Goal: Task Accomplishment & Management: Manage account settings

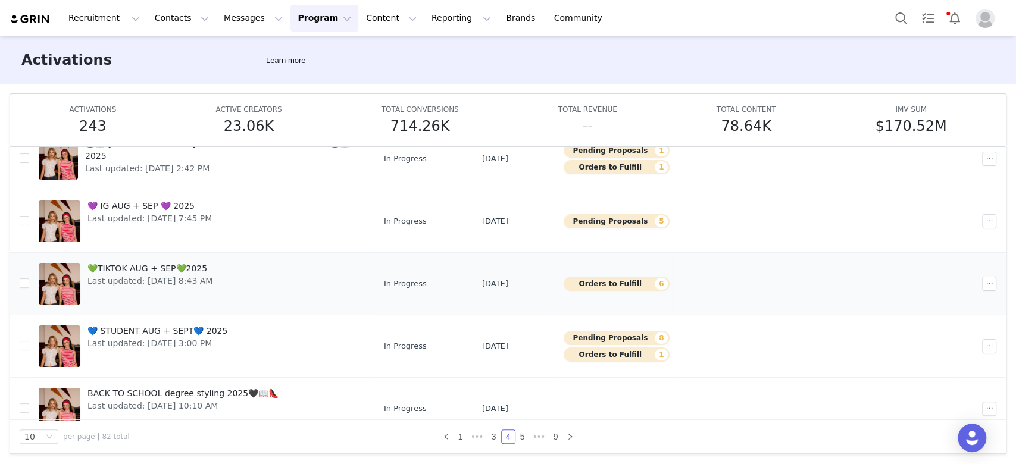
scroll to position [49, 0]
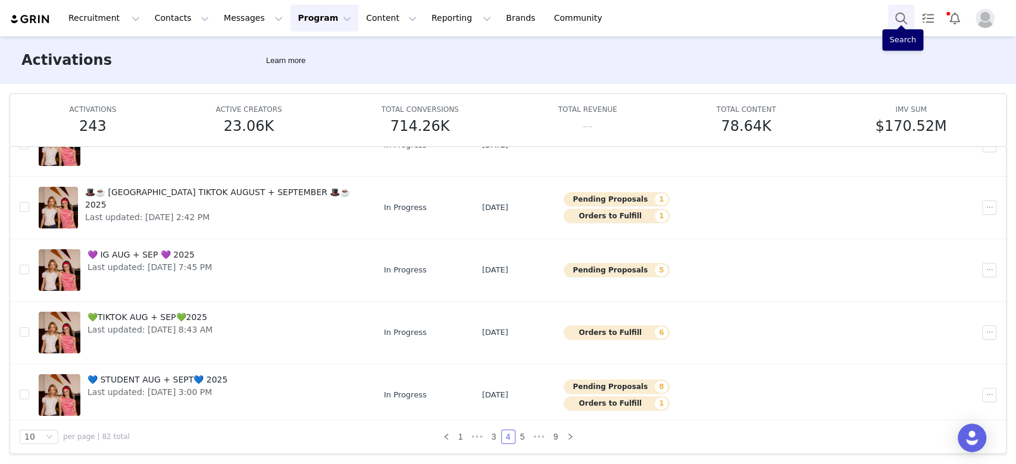
click at [715, 11] on button "Search" at bounding box center [901, 18] width 26 height 27
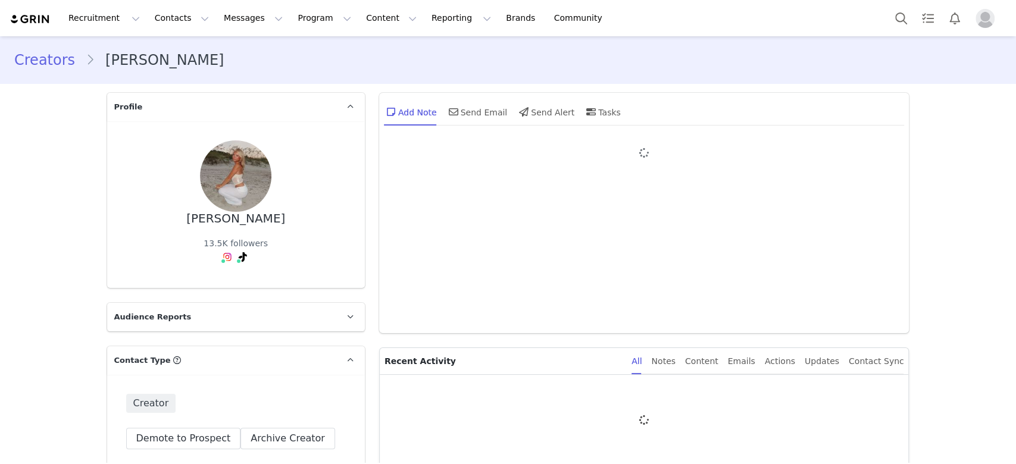
type input "+1 ([GEOGRAPHIC_DATA])"
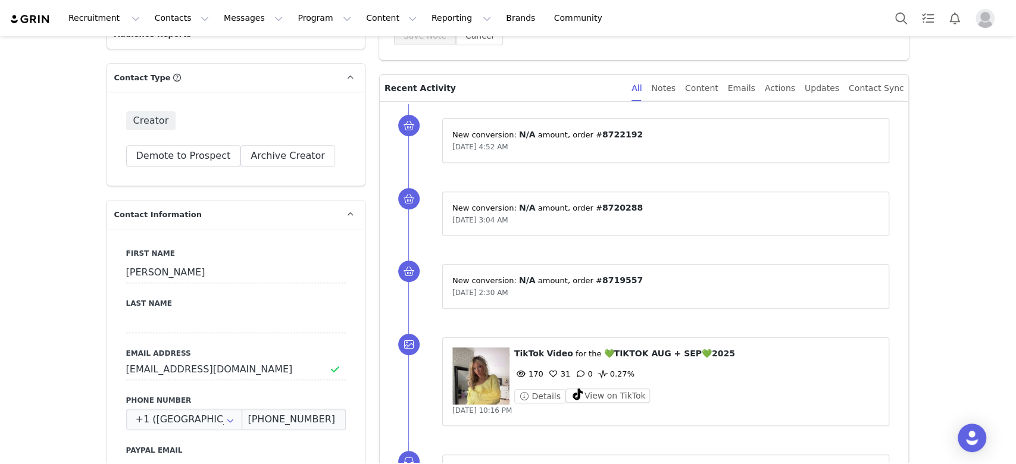
scroll to position [317, 0]
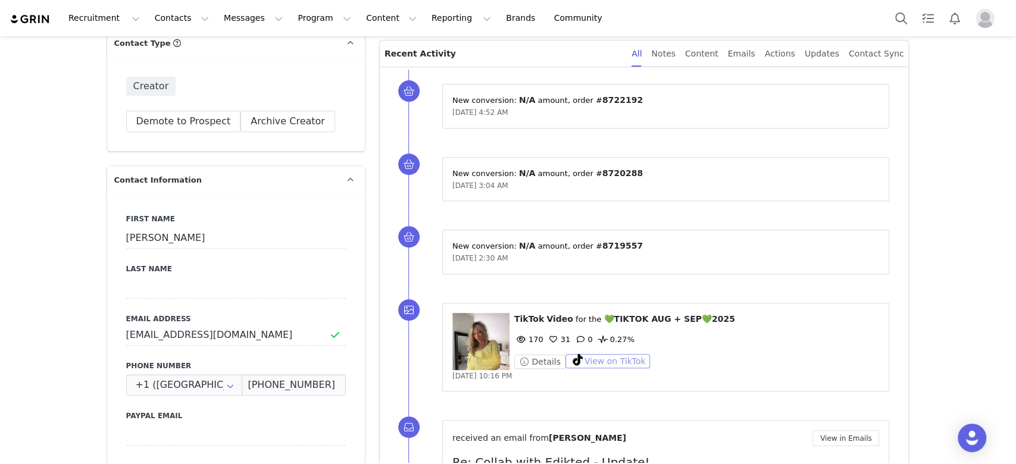
click at [585, 364] on button "View on TikTok" at bounding box center [607, 361] width 85 height 14
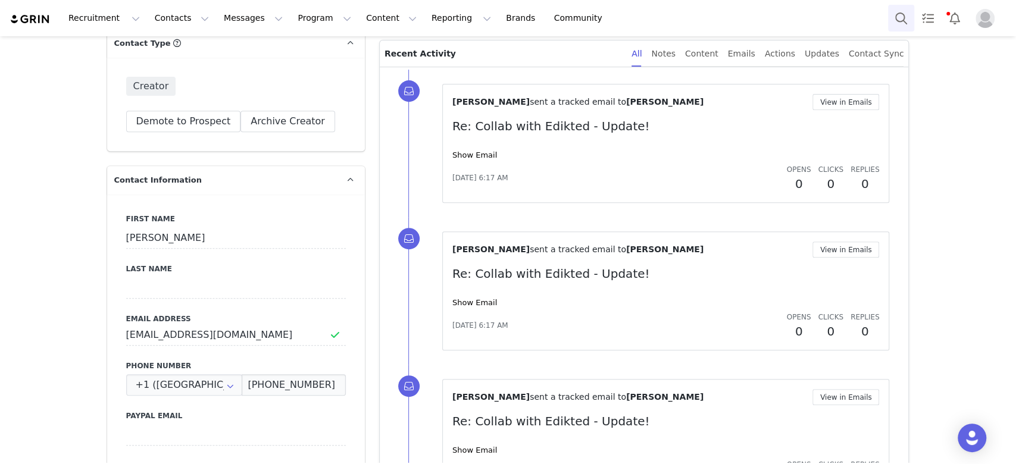
click at [907, 18] on button "Search" at bounding box center [901, 18] width 26 height 27
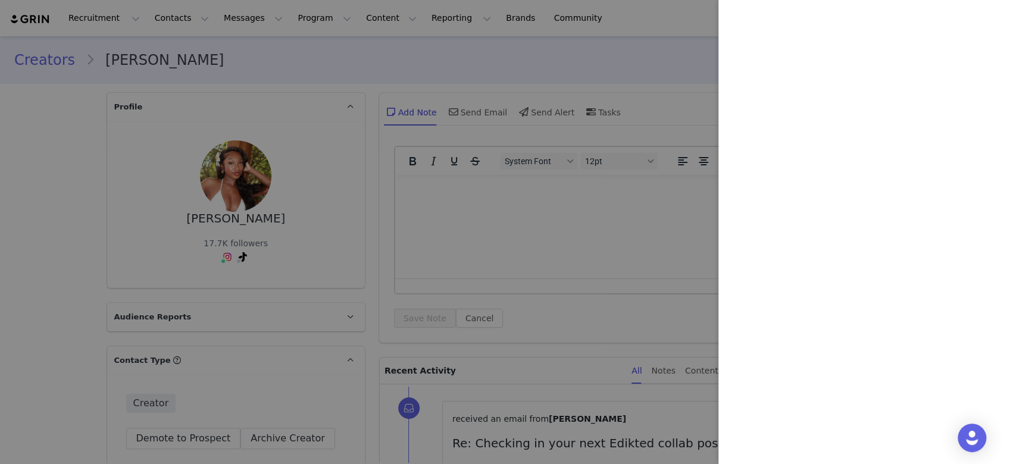
click at [490, 283] on div at bounding box center [508, 232] width 1016 height 464
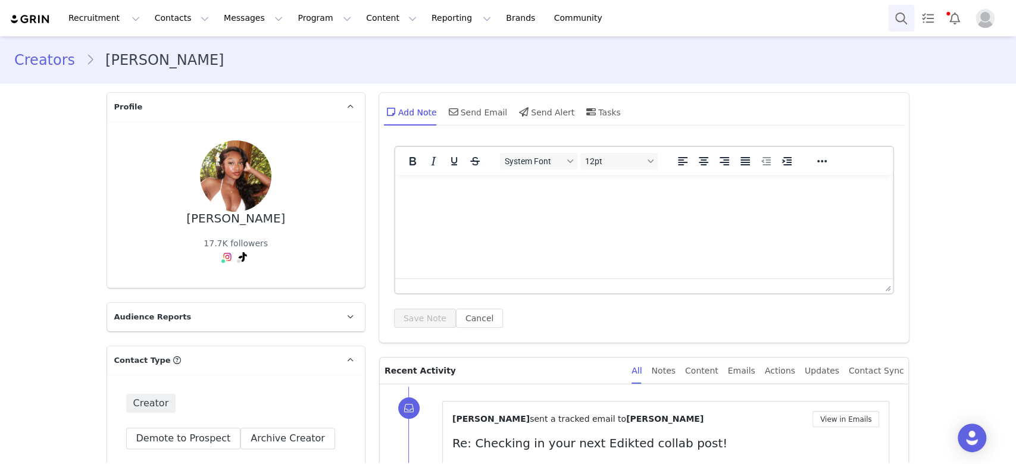
click at [904, 8] on button "Search" at bounding box center [901, 18] width 26 height 27
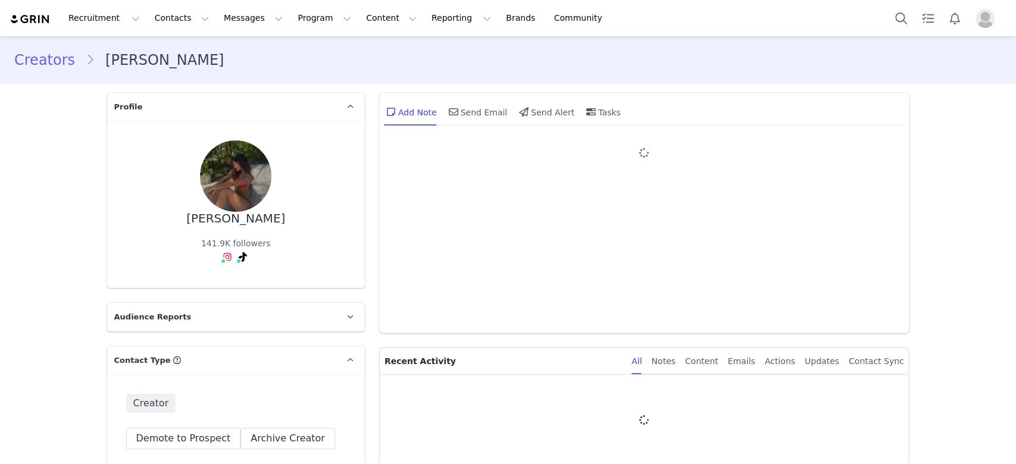
type input "+1 ([GEOGRAPHIC_DATA])"
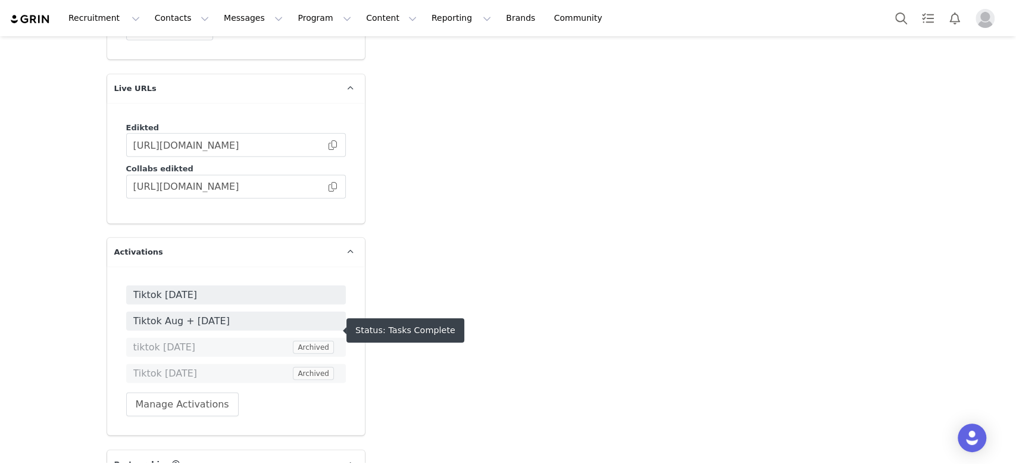
scroll to position [1858, 0]
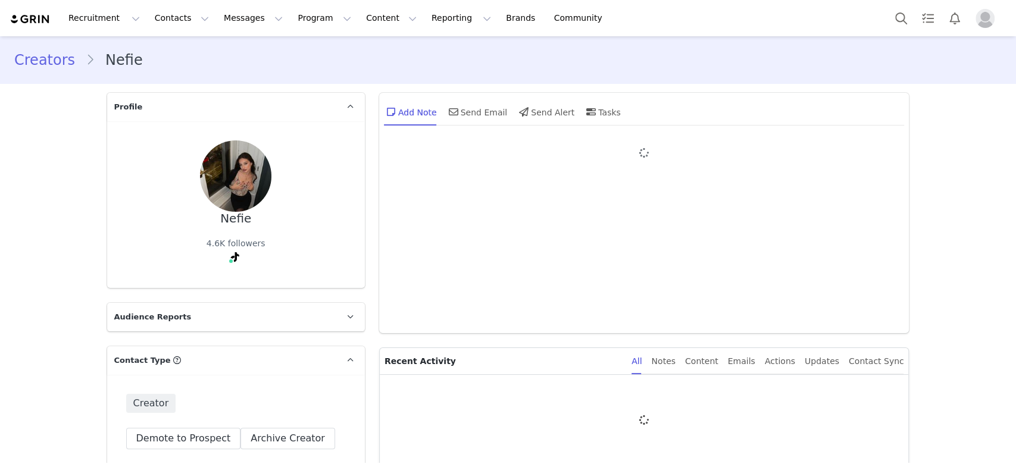
type input "+1 ([GEOGRAPHIC_DATA])"
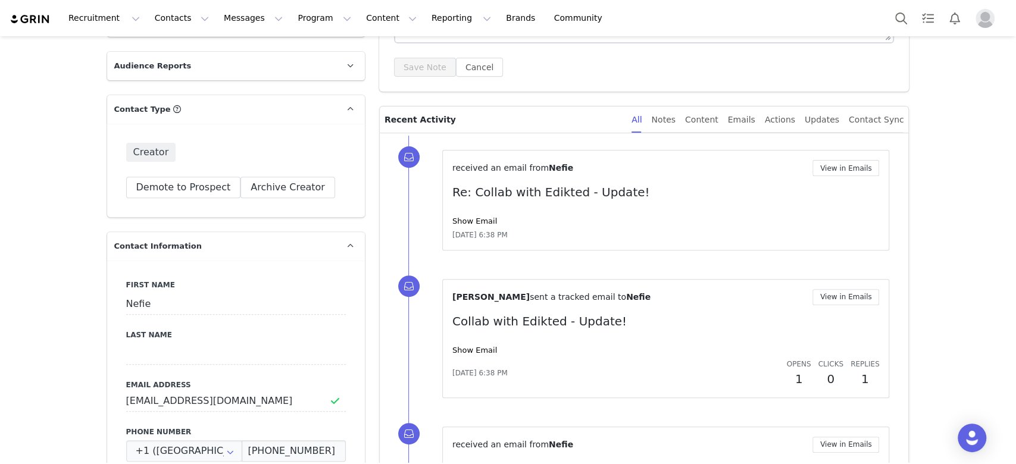
scroll to position [317, 0]
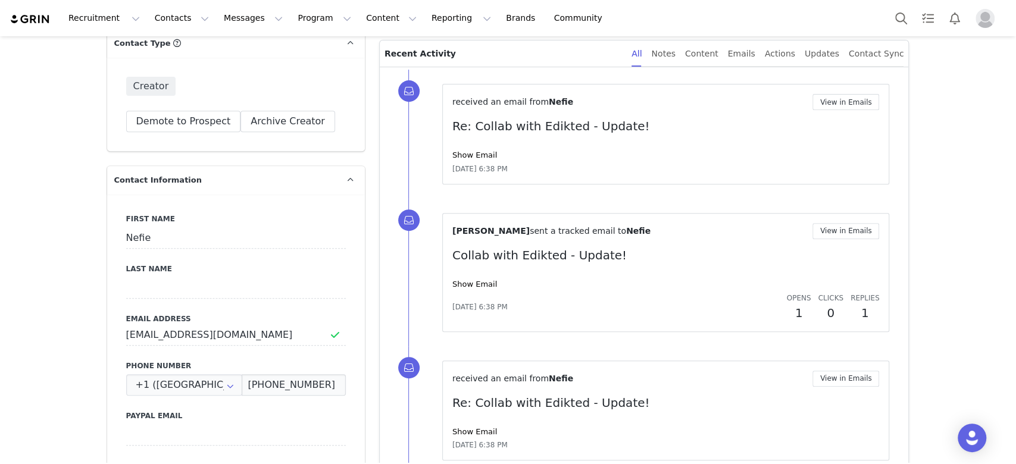
click at [699, 55] on div "All Notes Content Emails Actions Updates Contact Sync" at bounding box center [767, 53] width 272 height 27
click at [707, 52] on div "Content" at bounding box center [701, 53] width 33 height 27
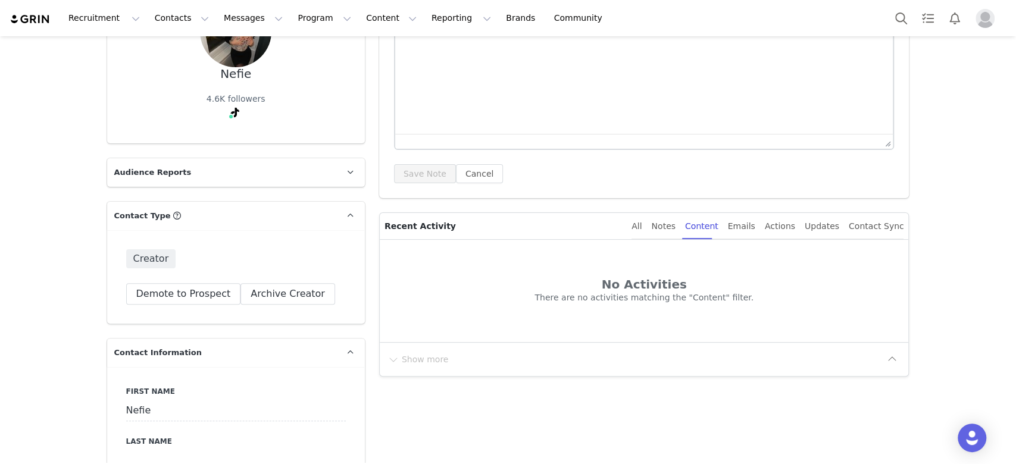
scroll to position [0, 0]
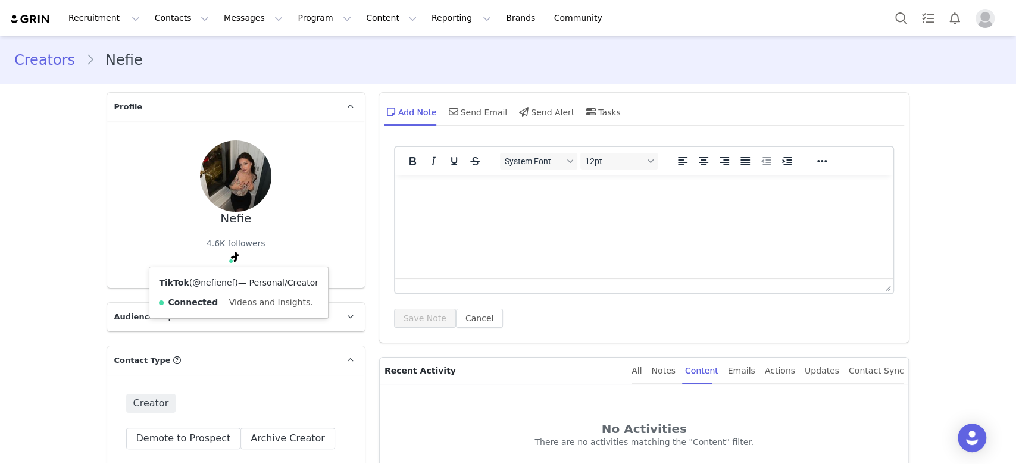
click at [195, 281] on link "@nefienef" at bounding box center [213, 283] width 42 height 10
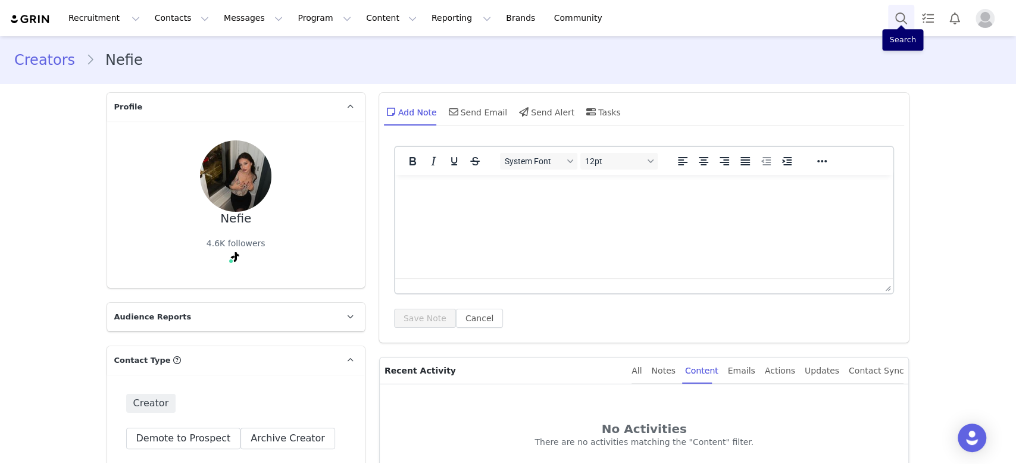
click at [896, 24] on button "Search" at bounding box center [901, 18] width 26 height 27
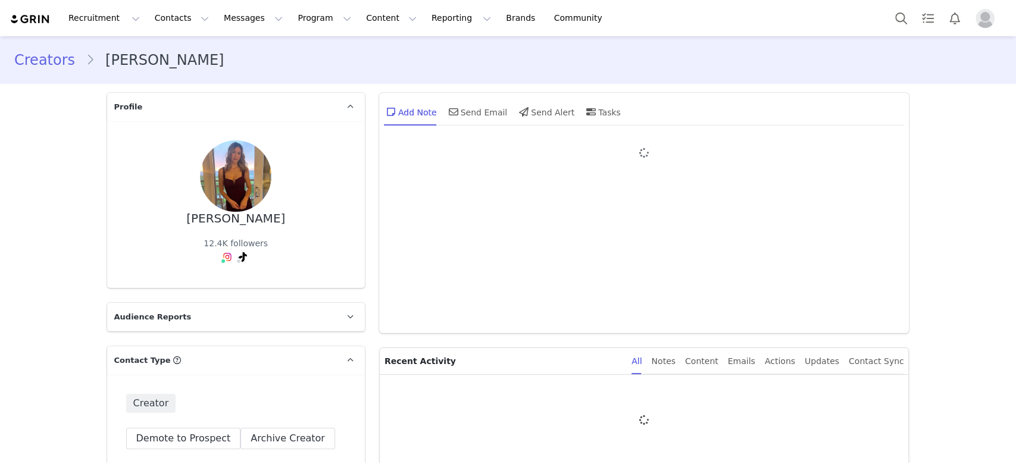
type input "+1 ([GEOGRAPHIC_DATA])"
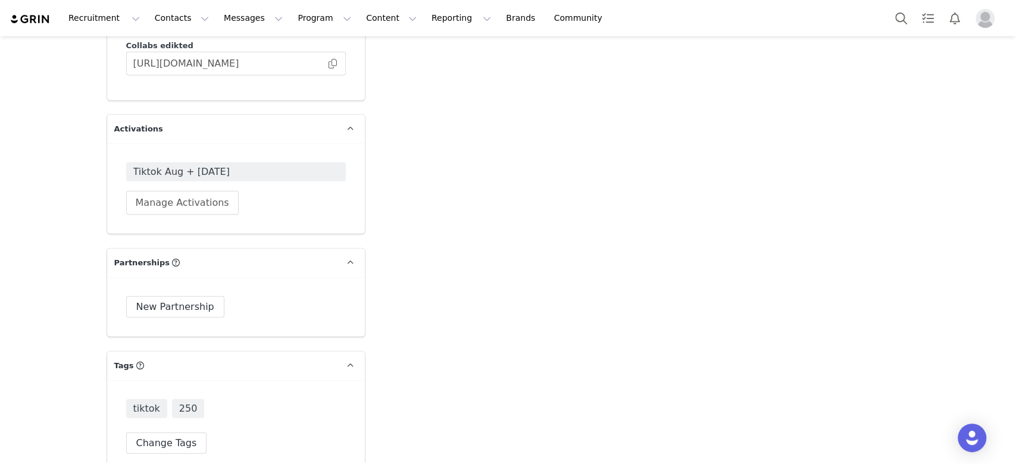
scroll to position [2221, 0]
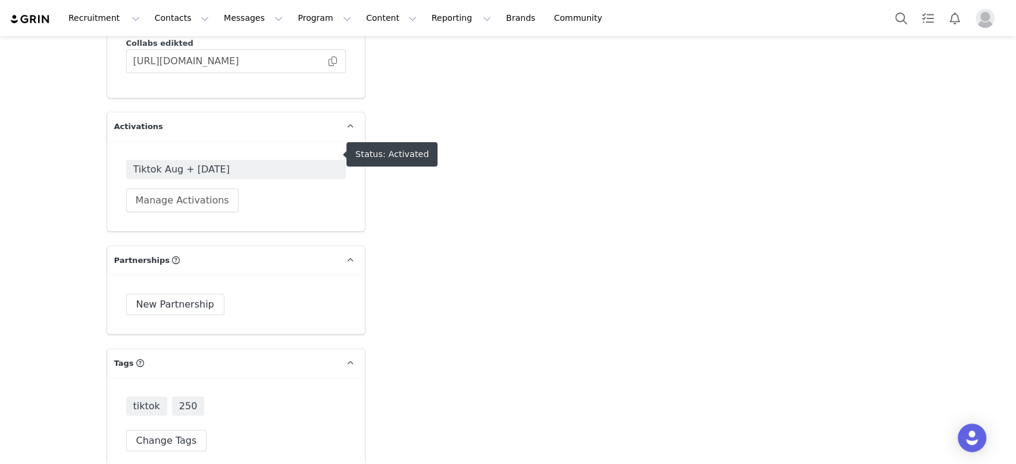
click at [221, 160] on span "Tiktok Aug + [DATE]" at bounding box center [236, 169] width 220 height 19
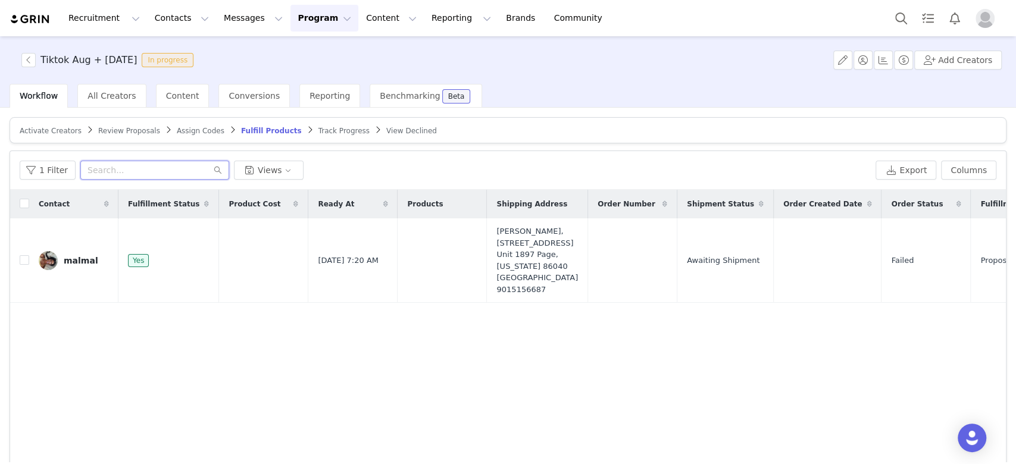
click at [162, 161] on input "text" at bounding box center [154, 170] width 149 height 19
paste input "[EMAIL_ADDRESS][DOMAIN_NAME]"
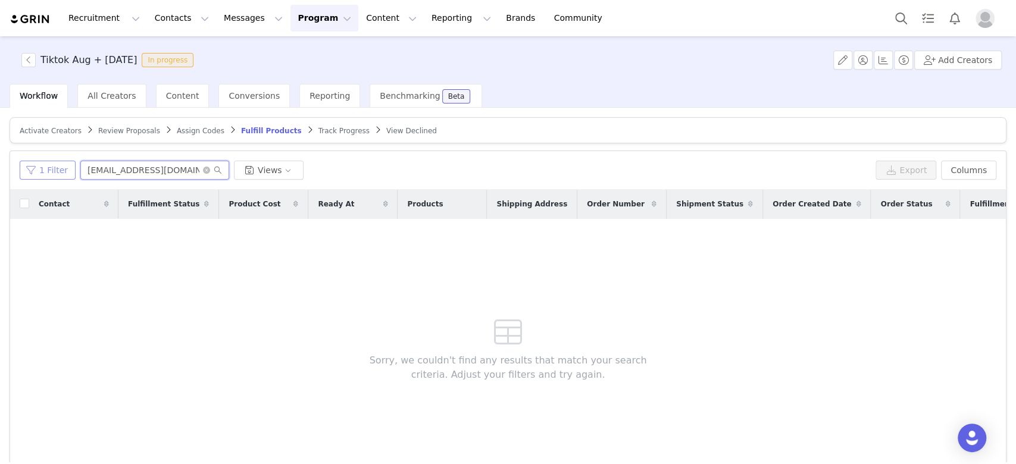
type input "[EMAIL_ADDRESS][DOMAIN_NAME]"
click at [40, 171] on button "1 Filter" at bounding box center [48, 170] width 56 height 19
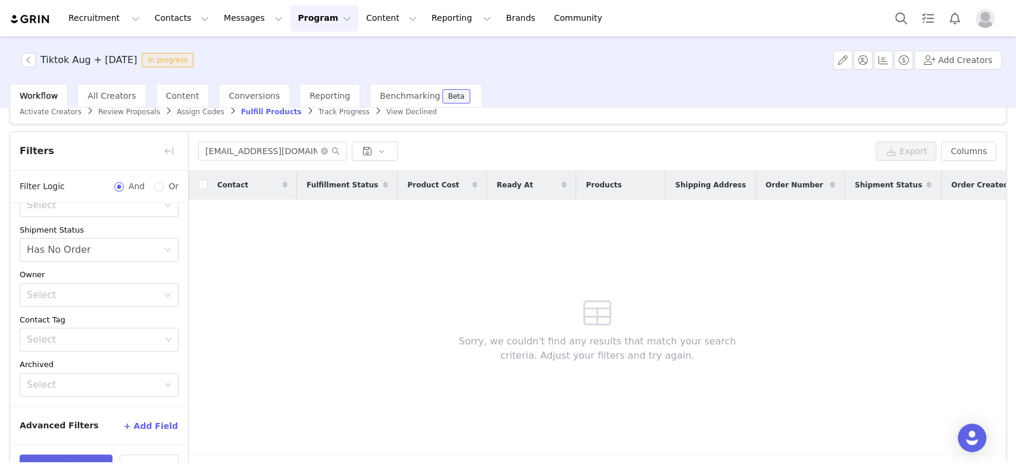
scroll to position [52, 0]
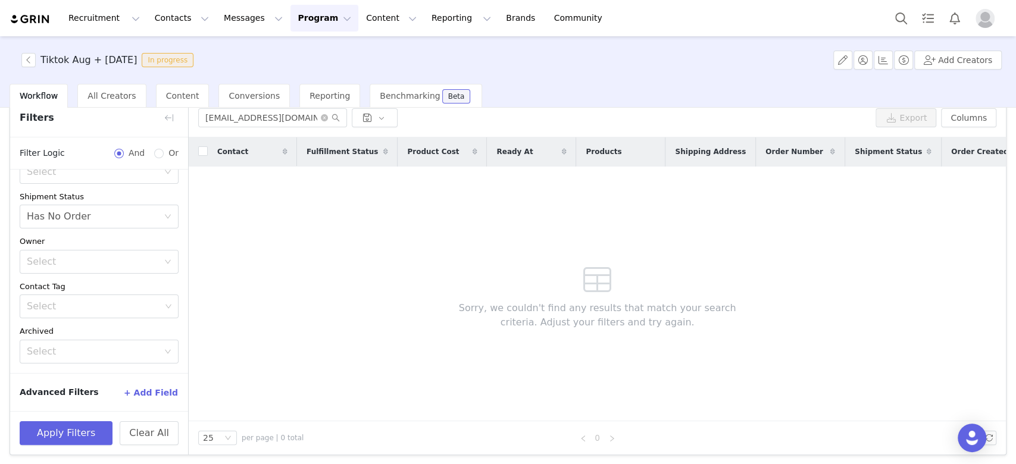
click at [161, 444] on div "Apply Filters Clear All" at bounding box center [99, 432] width 178 height 43
click at [157, 428] on button "Clear All" at bounding box center [149, 433] width 59 height 24
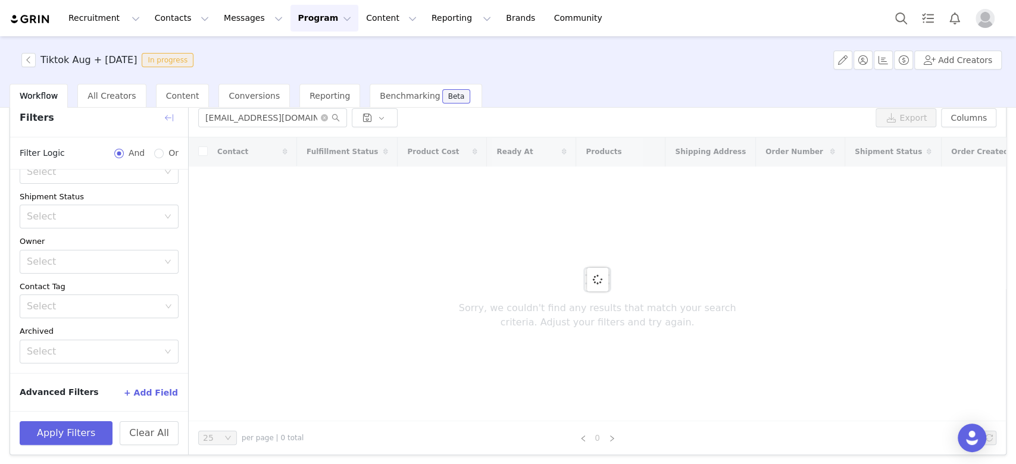
click at [168, 112] on button "button" at bounding box center [168, 117] width 19 height 19
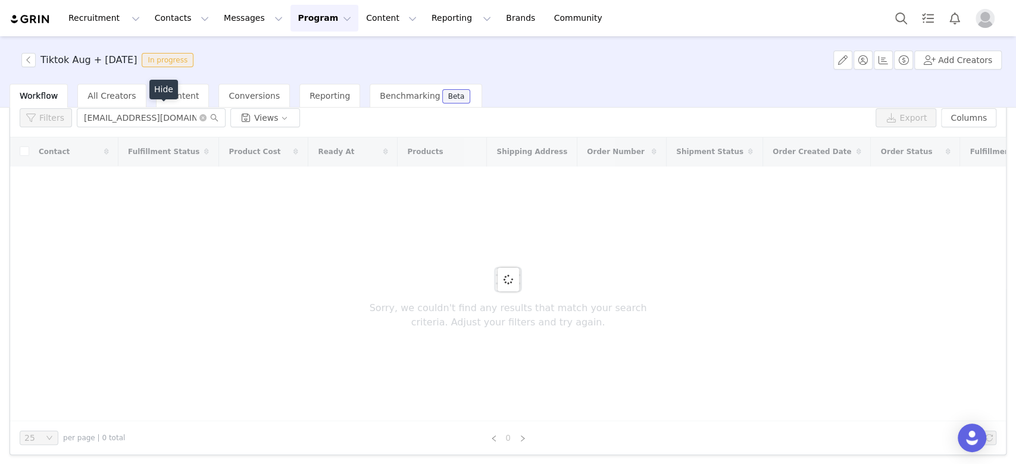
scroll to position [149, 0]
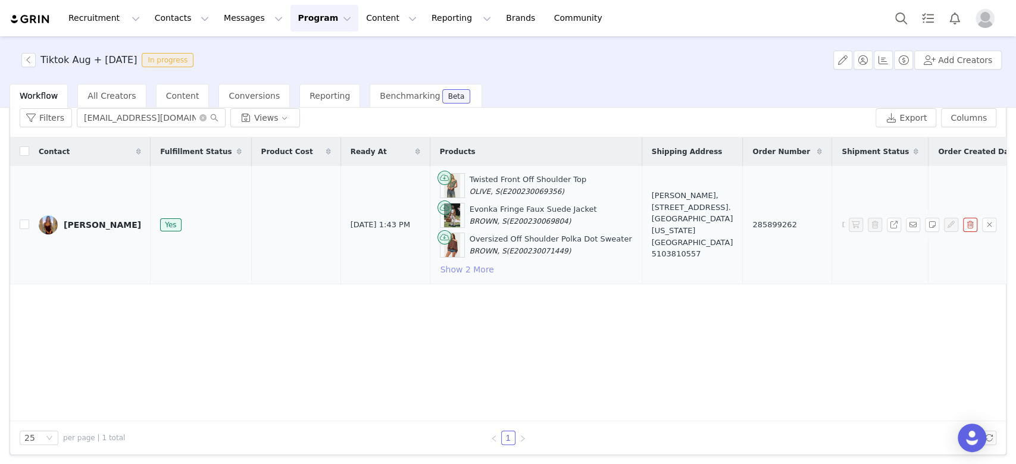
click at [440, 263] on button "Show 2 More" at bounding box center [467, 269] width 55 height 14
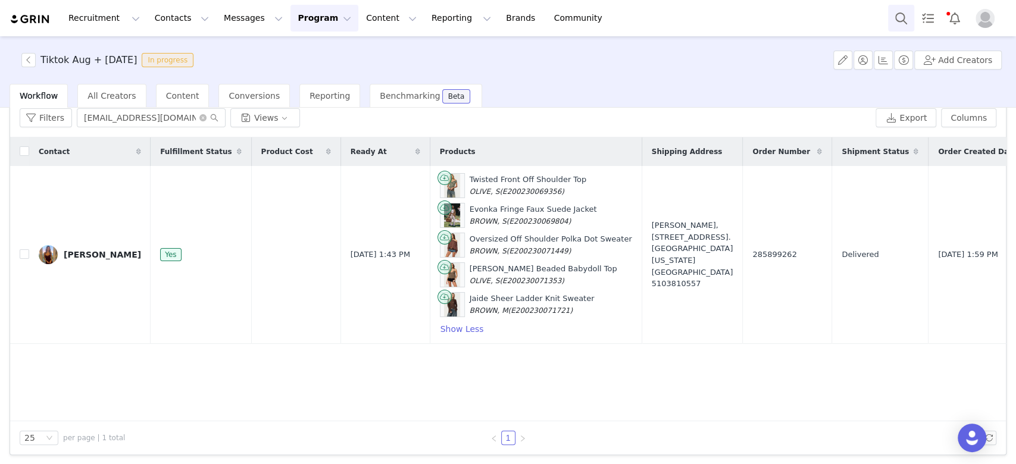
click at [902, 14] on button "Search" at bounding box center [901, 18] width 26 height 27
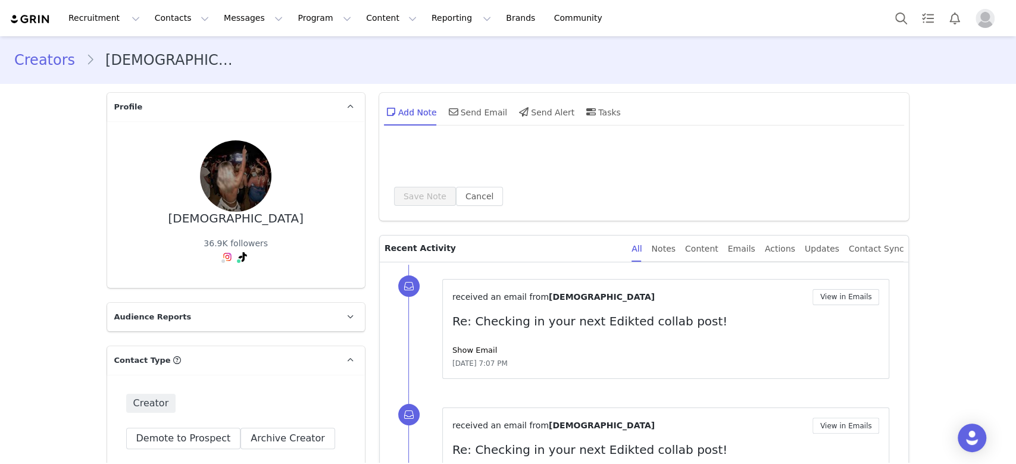
type input "+1 ([GEOGRAPHIC_DATA])"
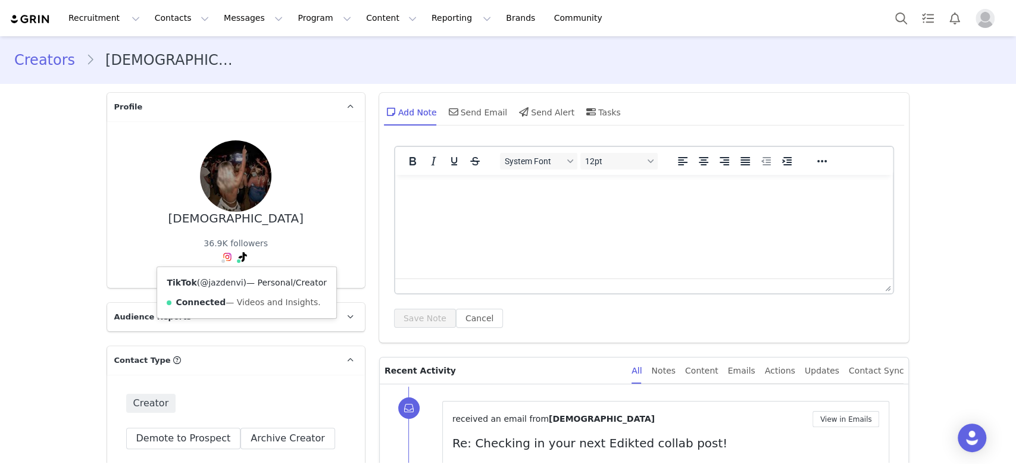
click at [224, 280] on link "@jazdenvi" at bounding box center [221, 283] width 43 height 10
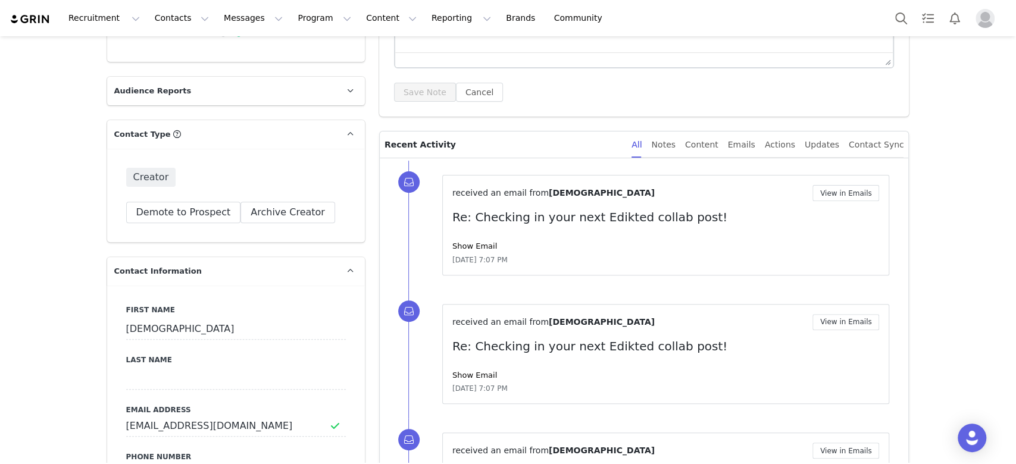
scroll to position [238, 0]
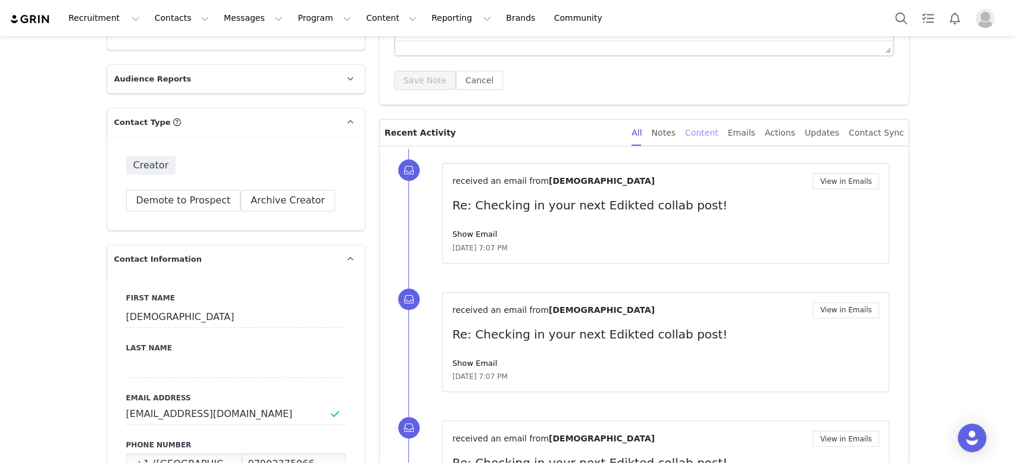
click at [718, 129] on div "Content" at bounding box center [701, 133] width 33 height 27
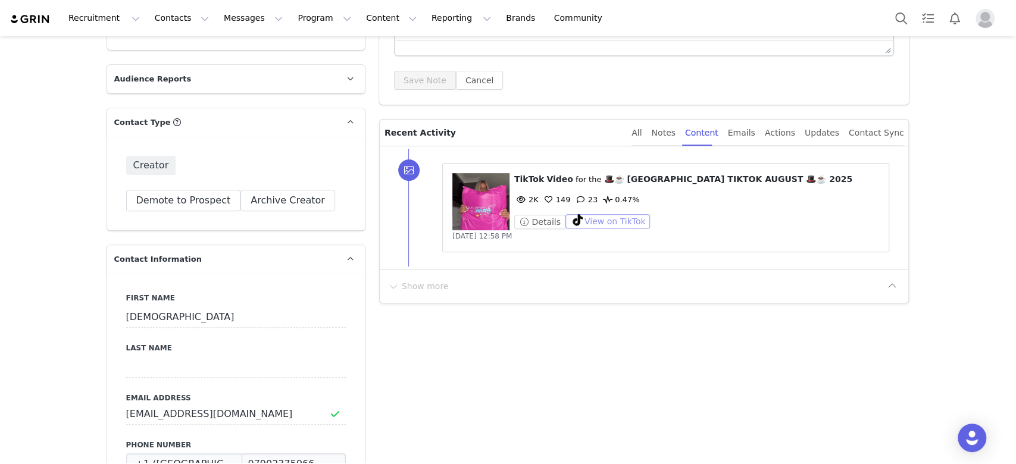
click at [605, 220] on button "View on TikTok" at bounding box center [607, 221] width 85 height 14
click at [894, 14] on button "Search" at bounding box center [901, 18] width 26 height 27
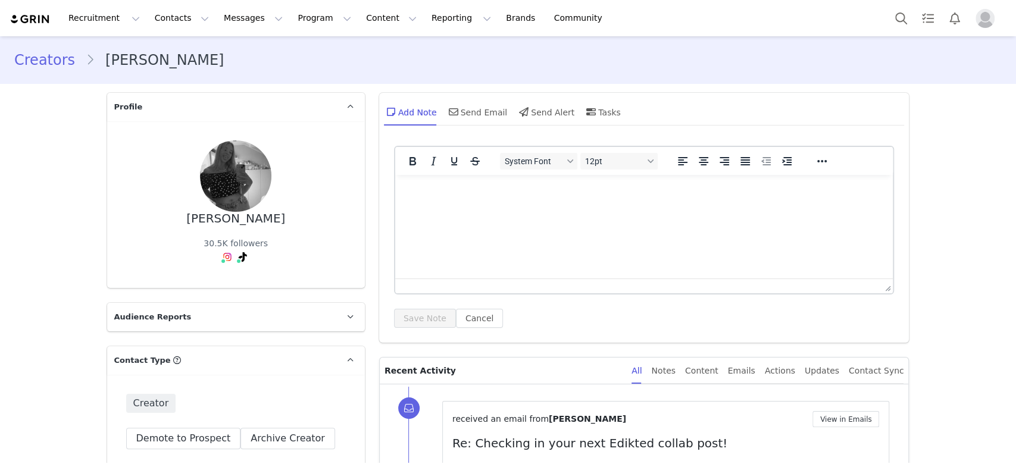
type input "+1 ([GEOGRAPHIC_DATA])"
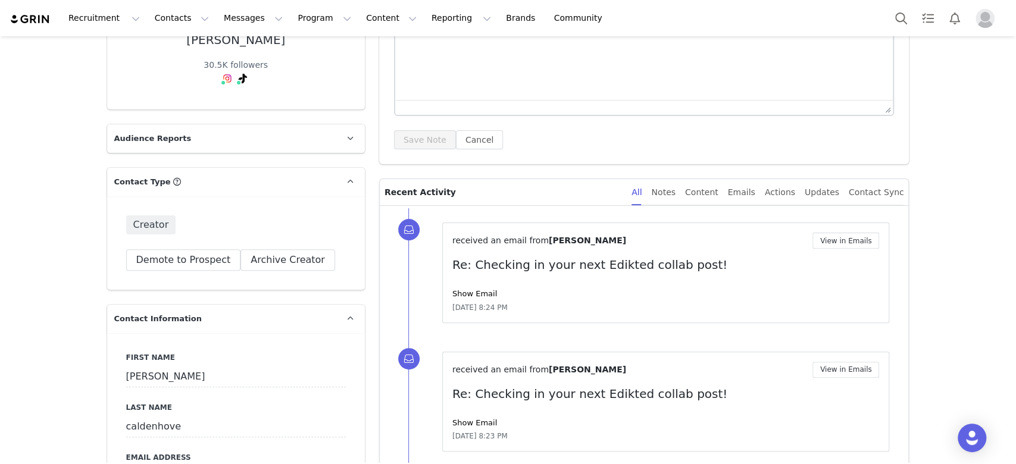
scroll to position [79, 0]
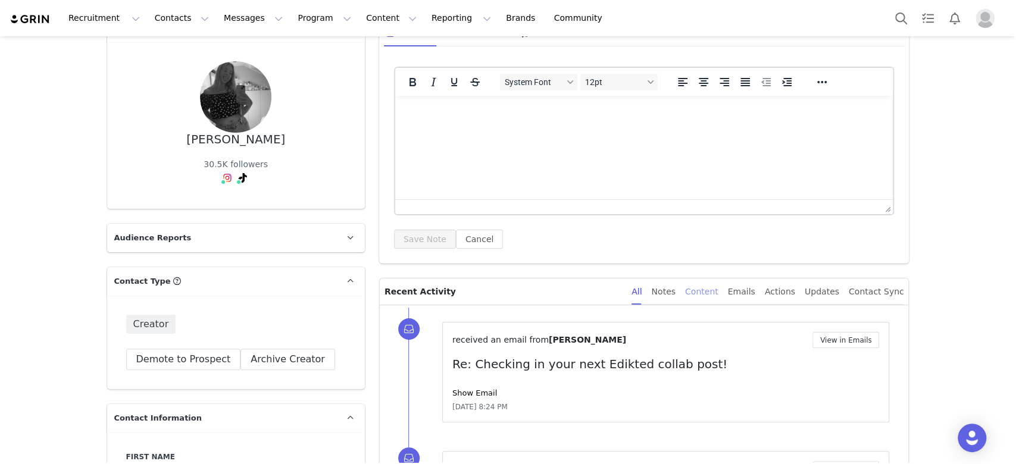
click at [718, 296] on div "Content" at bounding box center [701, 291] width 33 height 27
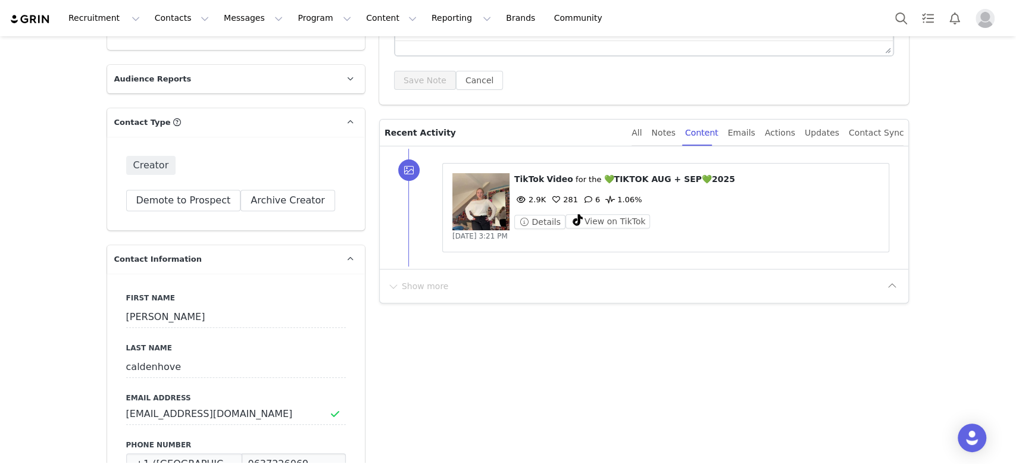
scroll to position [0, 0]
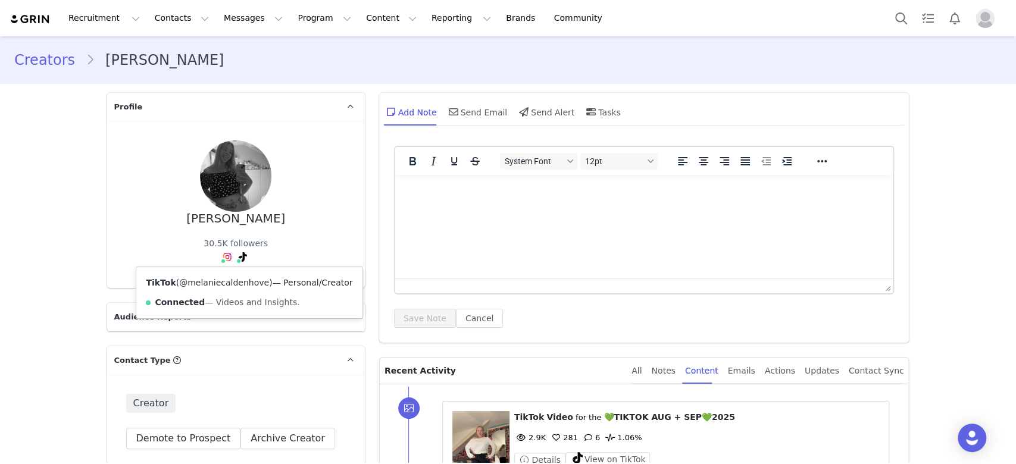
click at [231, 278] on link "@melaniecaldenhove" at bounding box center [224, 283] width 90 height 10
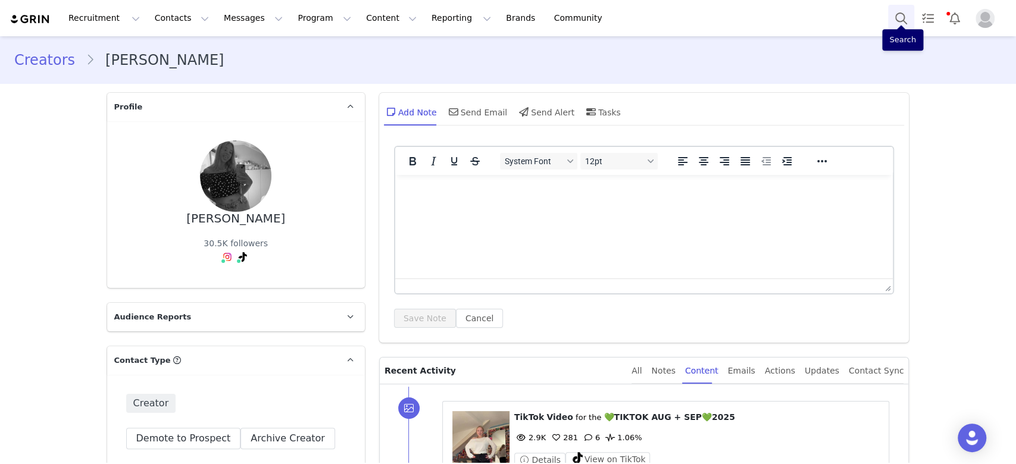
click at [896, 10] on button "Search" at bounding box center [901, 18] width 26 height 27
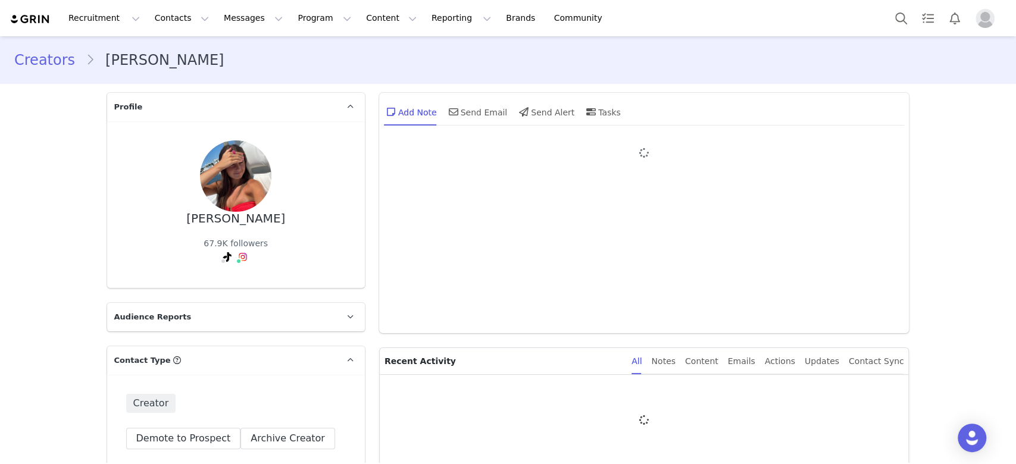
type input "+1 ([GEOGRAPHIC_DATA])"
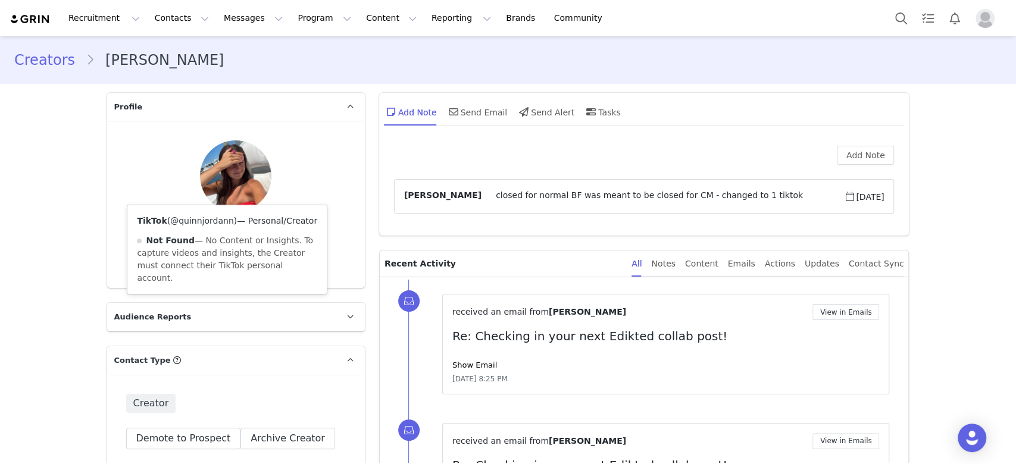
click at [209, 216] on link "@quinnjordann" at bounding box center [202, 221] width 64 height 10
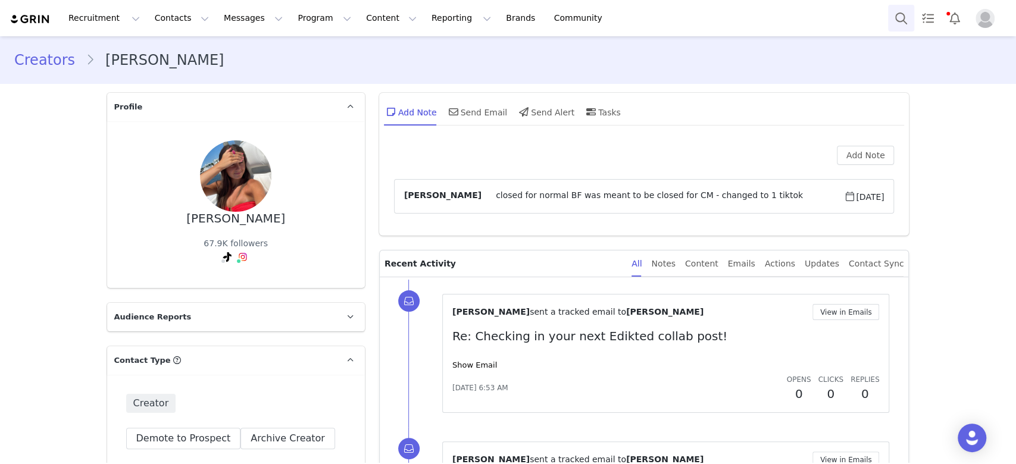
click at [898, 26] on button "Search" at bounding box center [901, 18] width 26 height 27
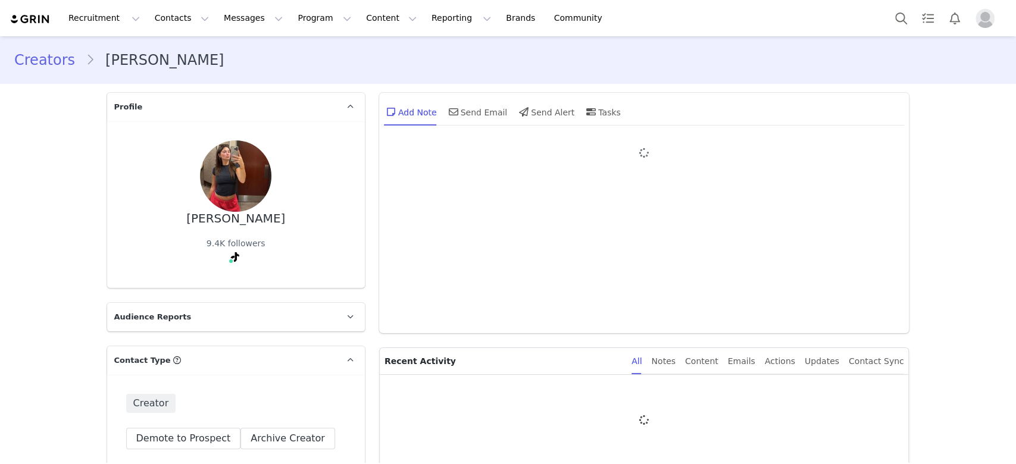
type input "+1 ([GEOGRAPHIC_DATA])"
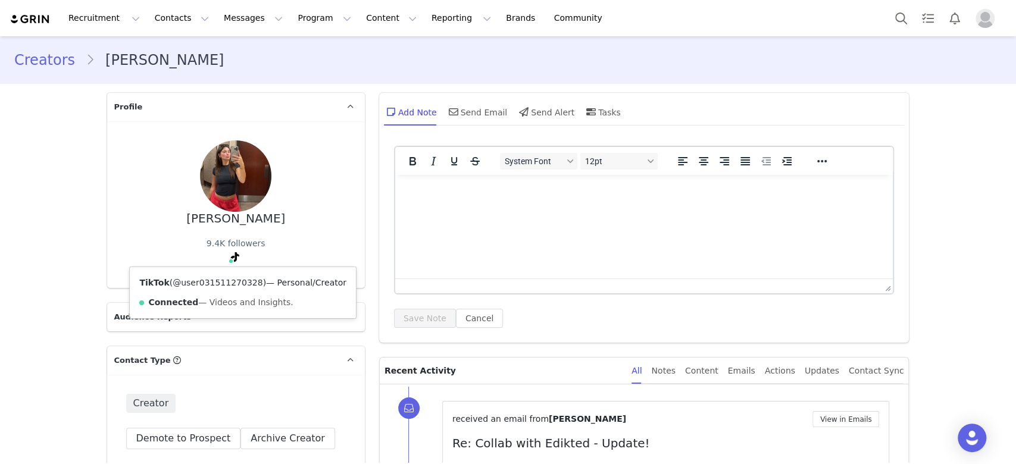
click at [219, 279] on link "@user031511270328" at bounding box center [218, 283] width 90 height 10
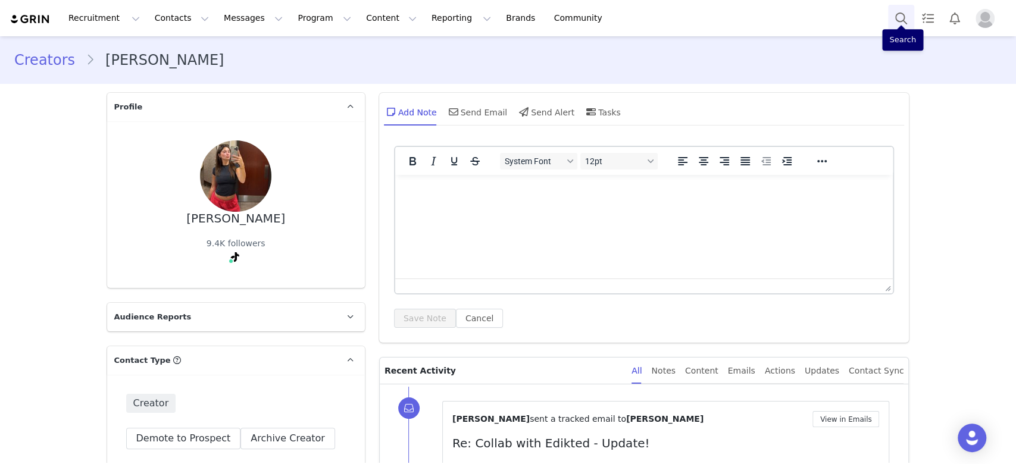
click at [896, 21] on button "Search" at bounding box center [901, 18] width 26 height 27
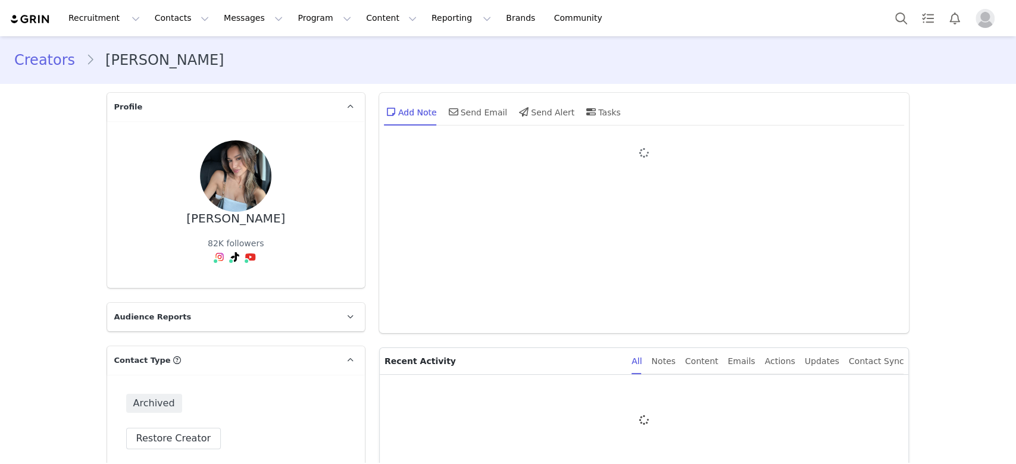
type input "+1 ([GEOGRAPHIC_DATA])"
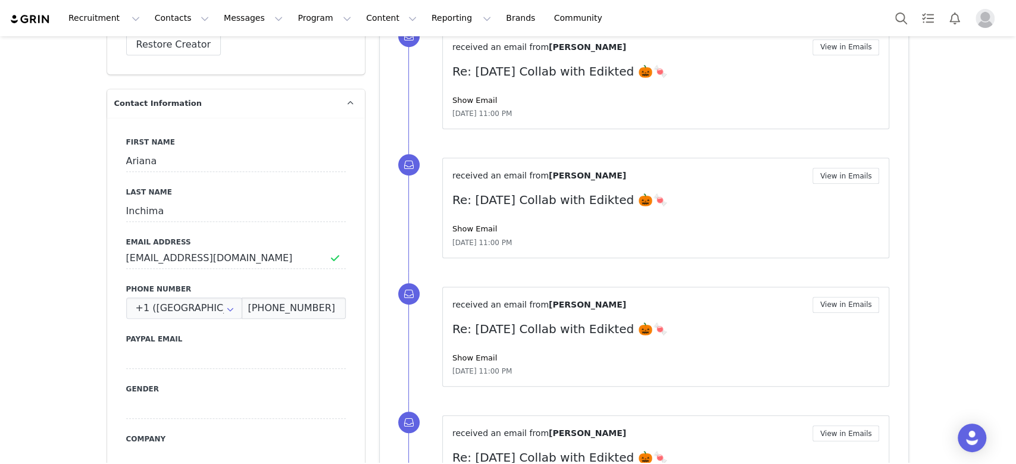
scroll to position [238, 0]
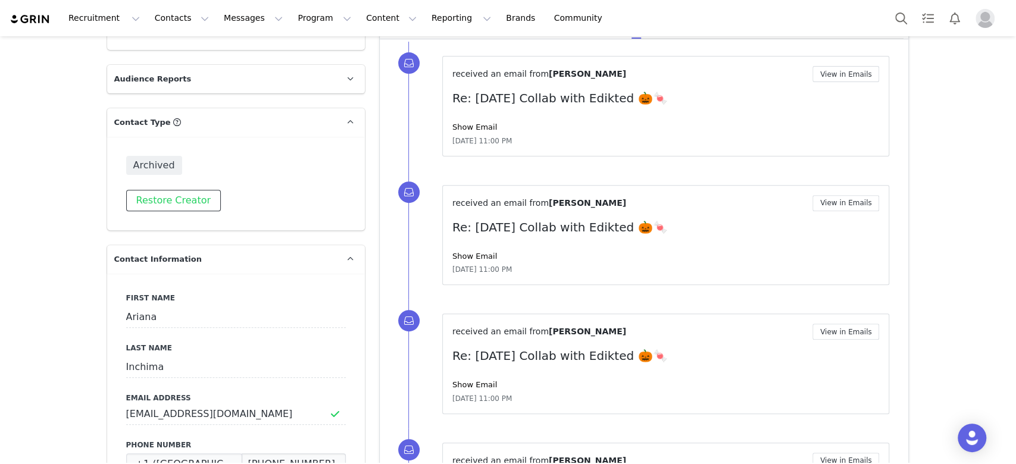
click at [186, 190] on button "Restore Creator" at bounding box center [173, 200] width 95 height 21
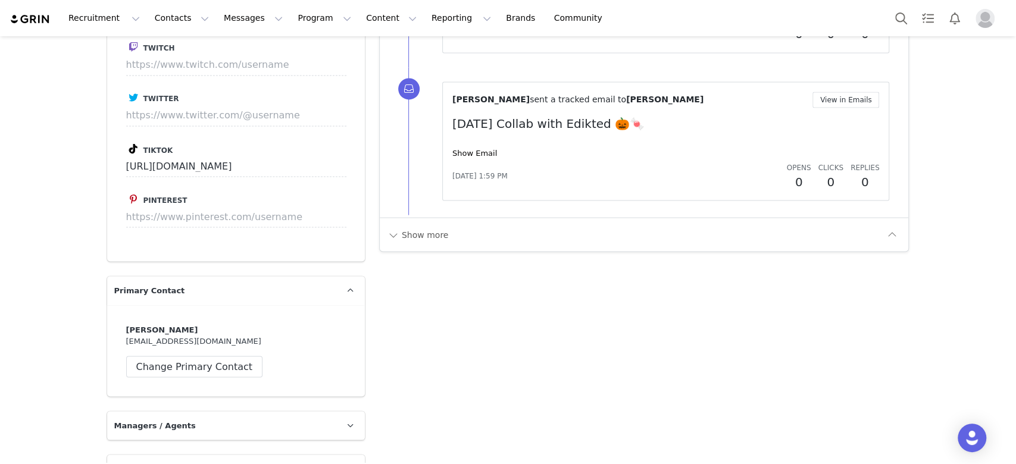
scroll to position [1824, 0]
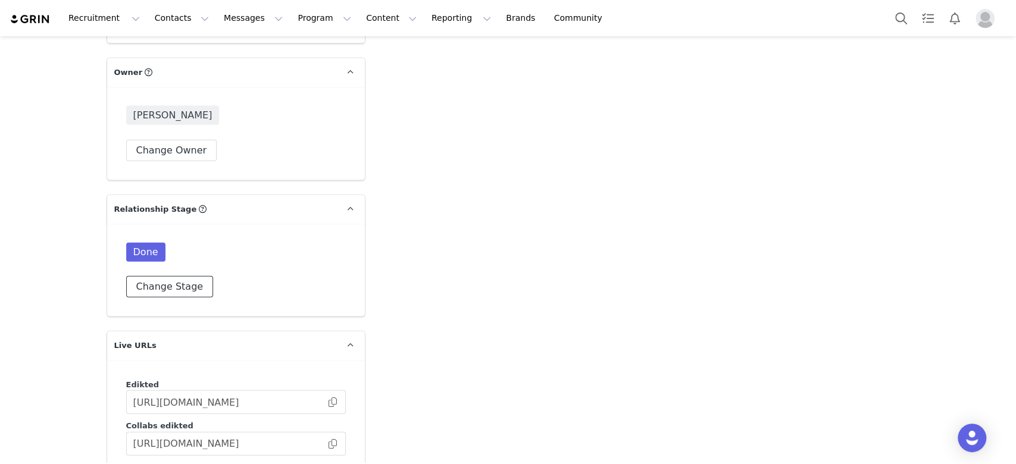
click at [183, 276] on button "Change Stage" at bounding box center [169, 286] width 87 height 21
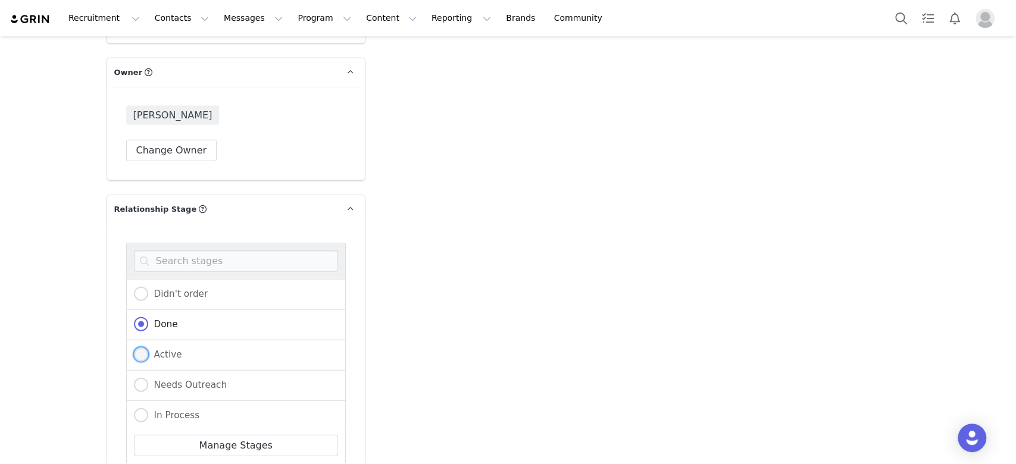
click at [139, 347] on span at bounding box center [141, 354] width 14 height 14
click at [139, 347] on input "Active" at bounding box center [141, 354] width 14 height 15
radio input "true"
radio input "false"
radio input "true"
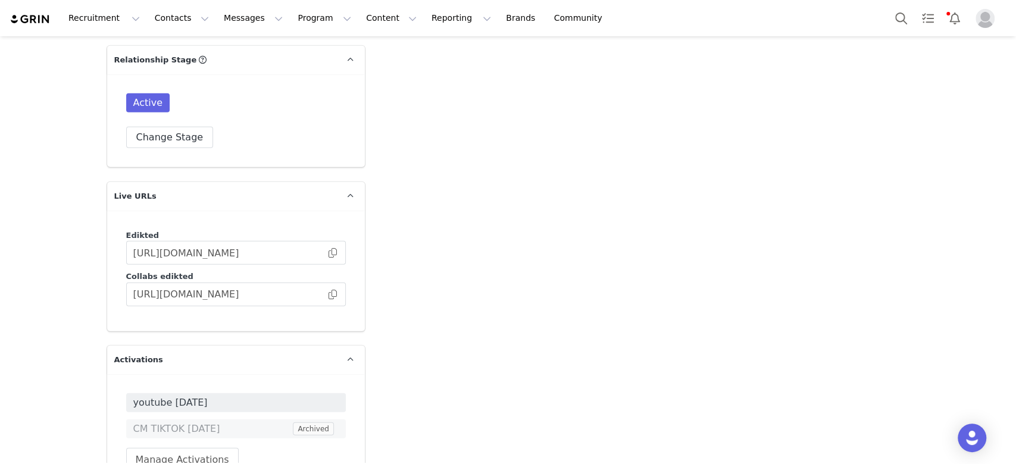
scroll to position [2291, 0]
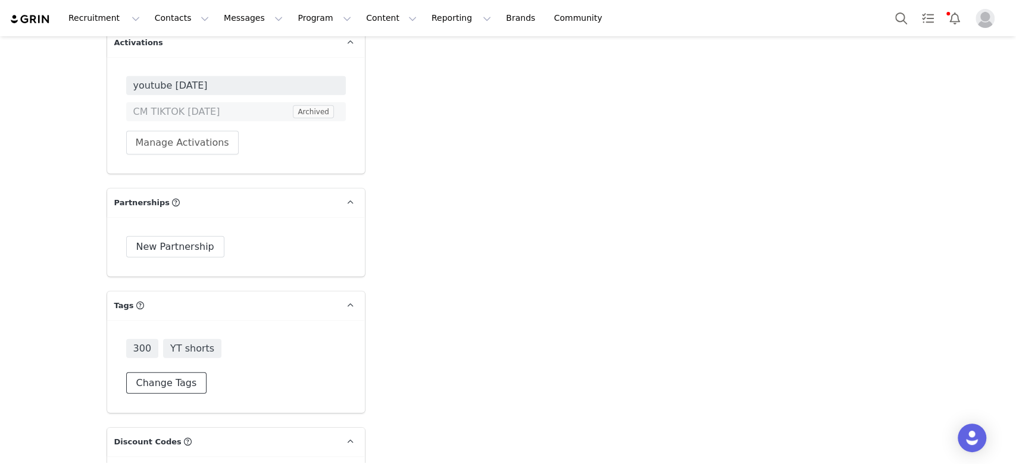
click at [173, 372] on button "Change Tags" at bounding box center [166, 382] width 81 height 21
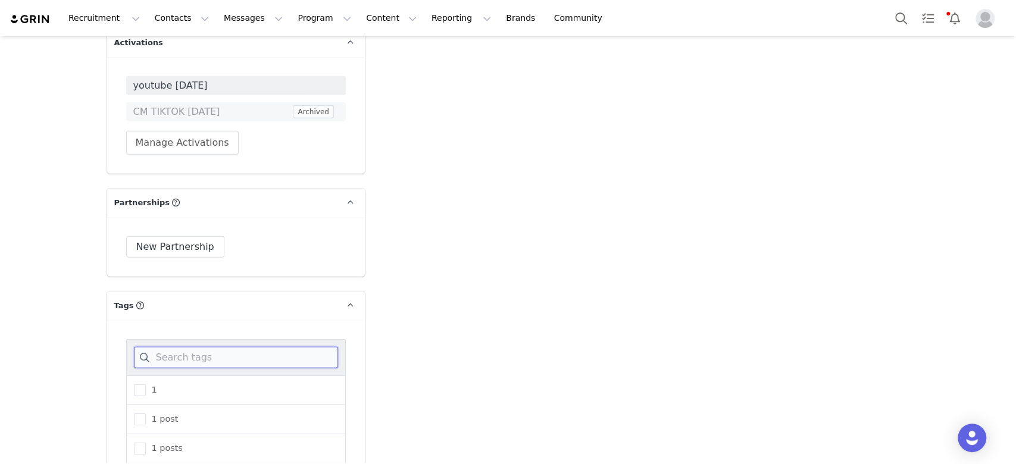
click at [190, 347] on input at bounding box center [236, 357] width 204 height 21
click at [134, 443] on span at bounding box center [140, 449] width 12 height 12
click at [146, 443] on input "YT shorts" at bounding box center [146, 443] width 0 height 0
drag, startPoint x: 171, startPoint y: 299, endPoint x: 142, endPoint y: 307, distance: 30.3
click at [142, 339] on div "yt" at bounding box center [236, 357] width 220 height 36
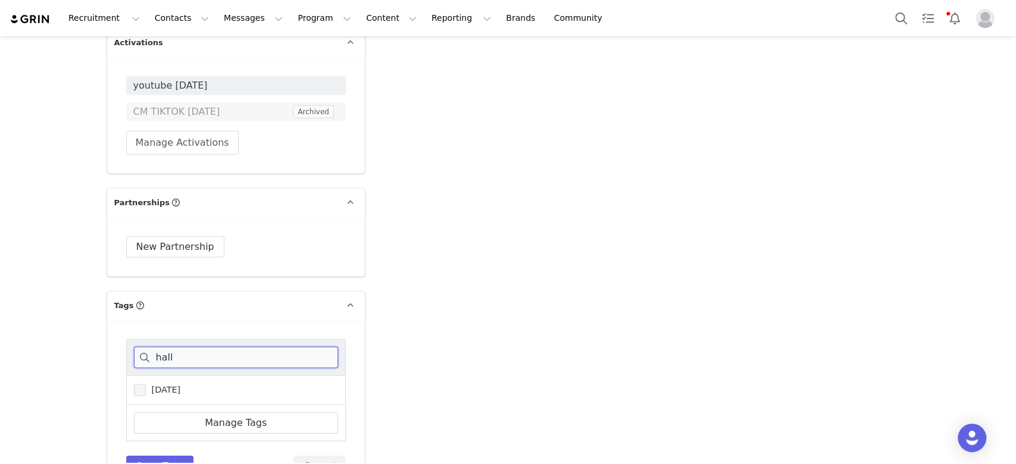
type input "hall"
click at [134, 384] on span at bounding box center [140, 390] width 12 height 12
click at [146, 384] on input "Halloween" at bounding box center [146, 384] width 0 height 0
click at [152, 456] on button "Save Tags" at bounding box center [160, 466] width 68 height 21
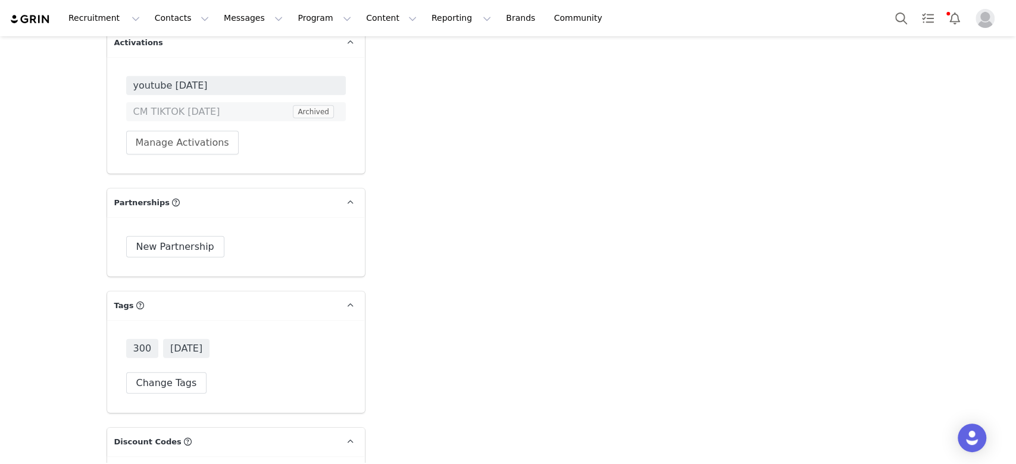
click at [137, 339] on span "300" at bounding box center [142, 348] width 33 height 19
click at [148, 372] on button "Change Tags" at bounding box center [166, 382] width 81 height 21
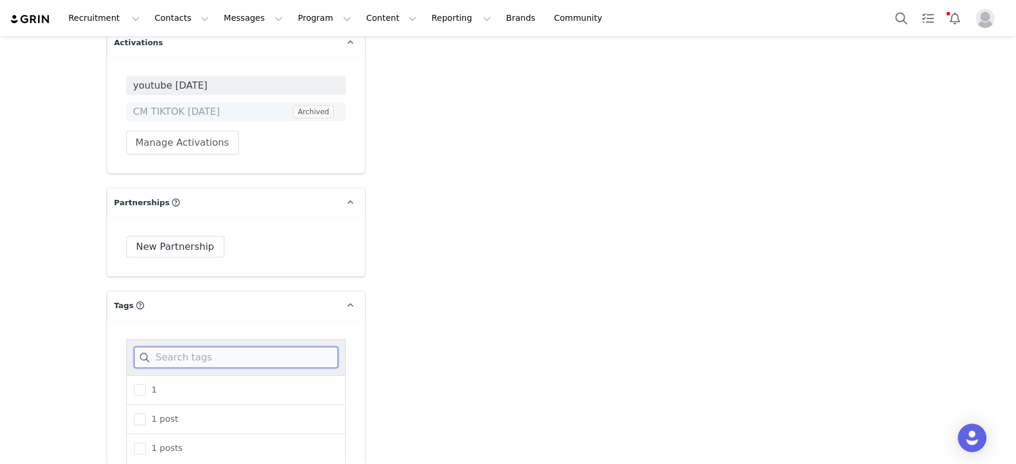
click at [159, 347] on input at bounding box center [236, 357] width 204 height 21
click at [126, 434] on div "300" at bounding box center [236, 448] width 220 height 29
click at [134, 443] on span at bounding box center [140, 449] width 12 height 12
click at [146, 443] on input "300" at bounding box center [146, 443] width 0 height 0
drag, startPoint x: 173, startPoint y: 290, endPoint x: 140, endPoint y: 299, distance: 33.5
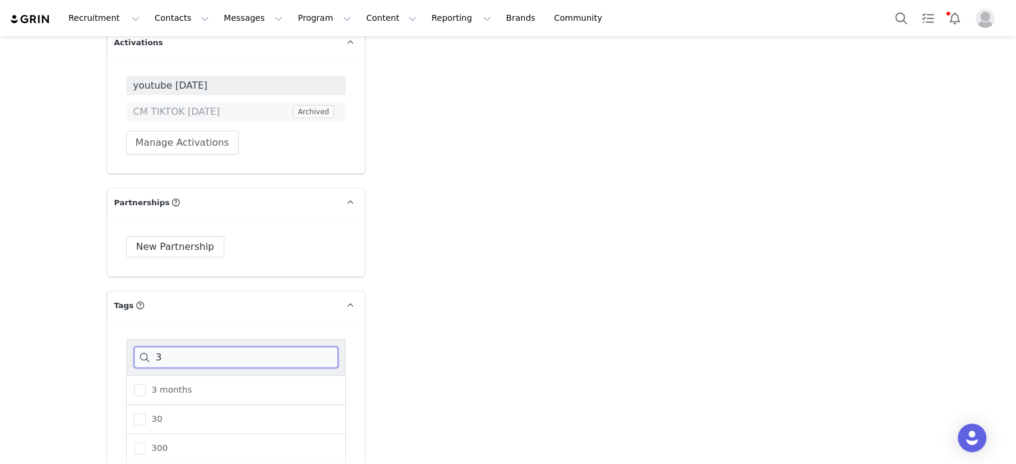
click at [140, 347] on input "3" at bounding box center [236, 357] width 204 height 21
type input "400"
click at [134, 384] on span at bounding box center [140, 390] width 12 height 12
click at [146, 384] on input "400" at bounding box center [146, 384] width 0 height 0
click at [154, 456] on button "Save Tags" at bounding box center [160, 466] width 68 height 21
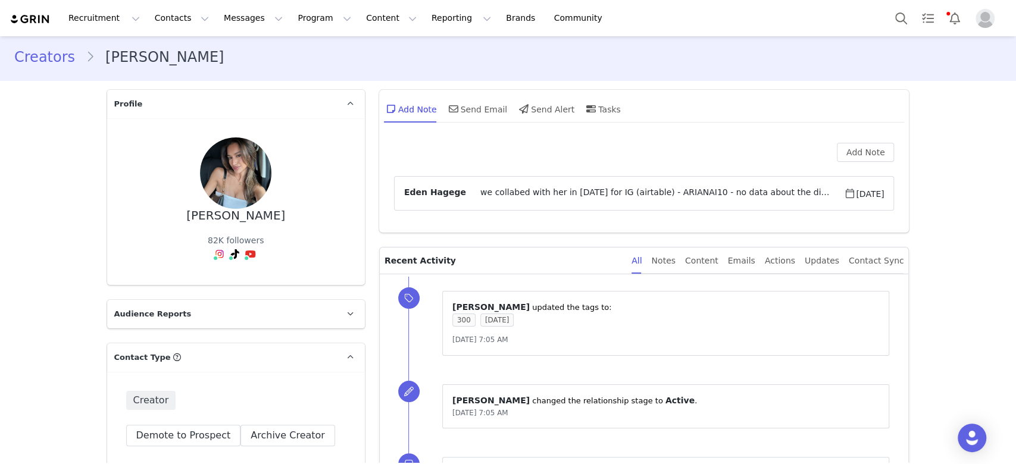
scroll to position [0, 0]
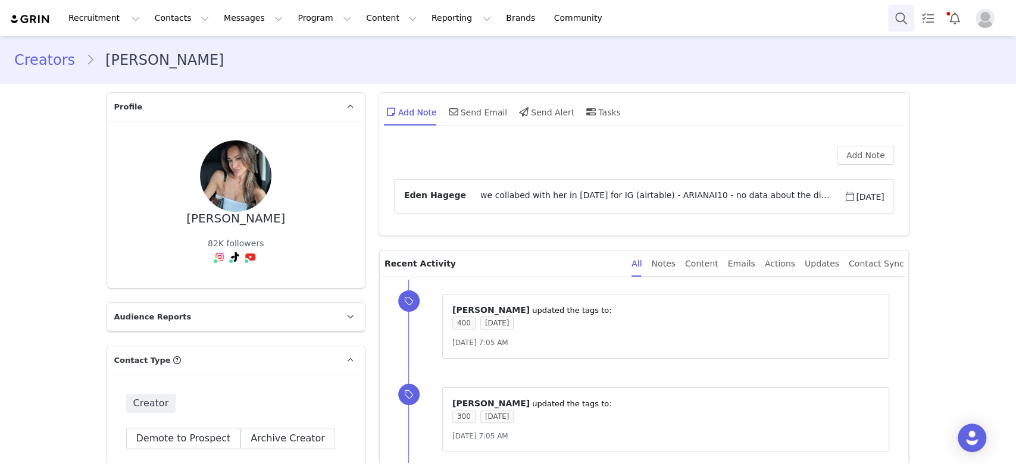
click at [909, 14] on button "Search" at bounding box center [901, 18] width 26 height 27
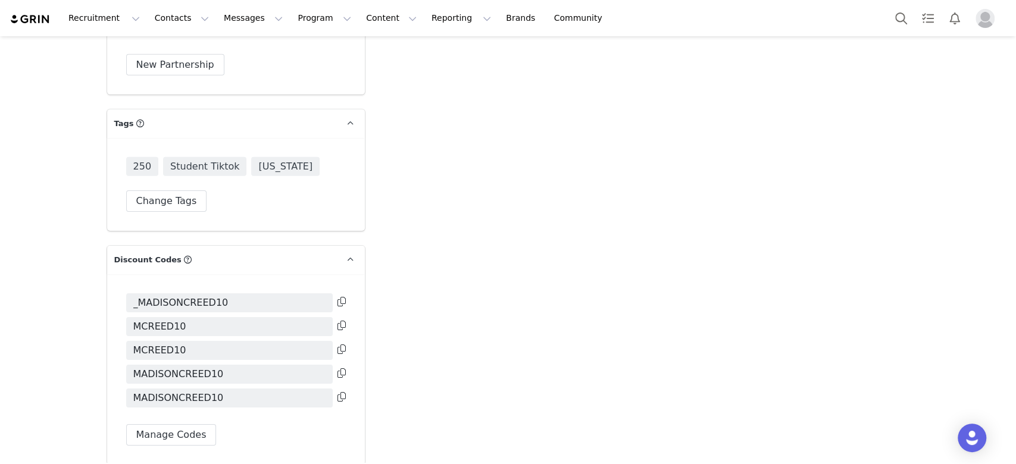
scroll to position [2538, 0]
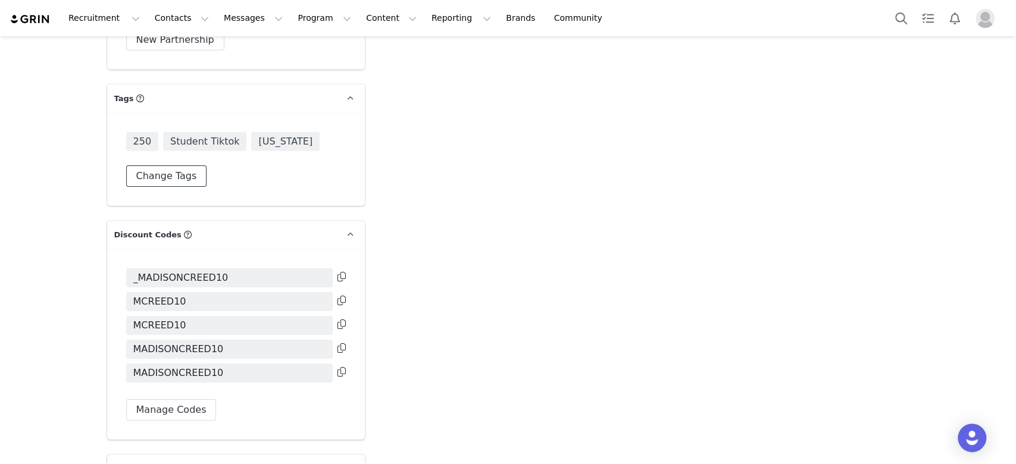
click at [173, 165] on button "Change Tags" at bounding box center [166, 175] width 81 height 21
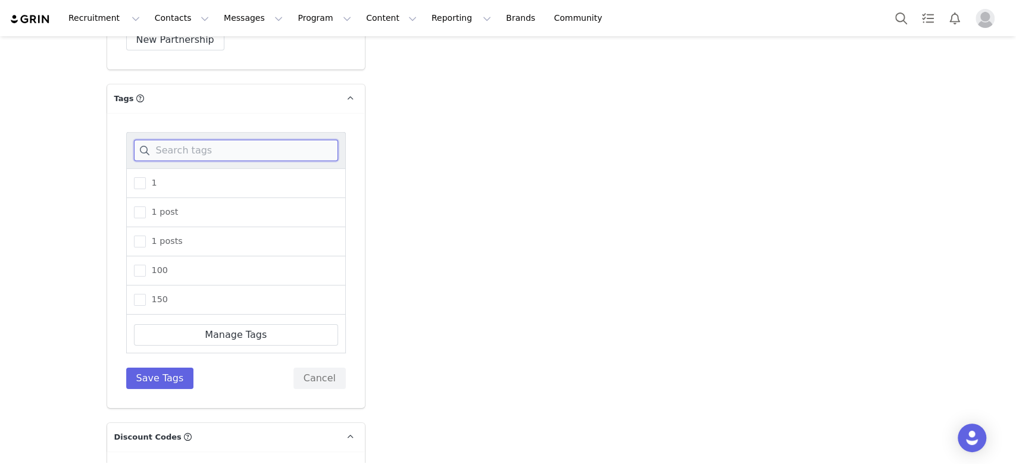
click at [171, 140] on input at bounding box center [236, 150] width 204 height 21
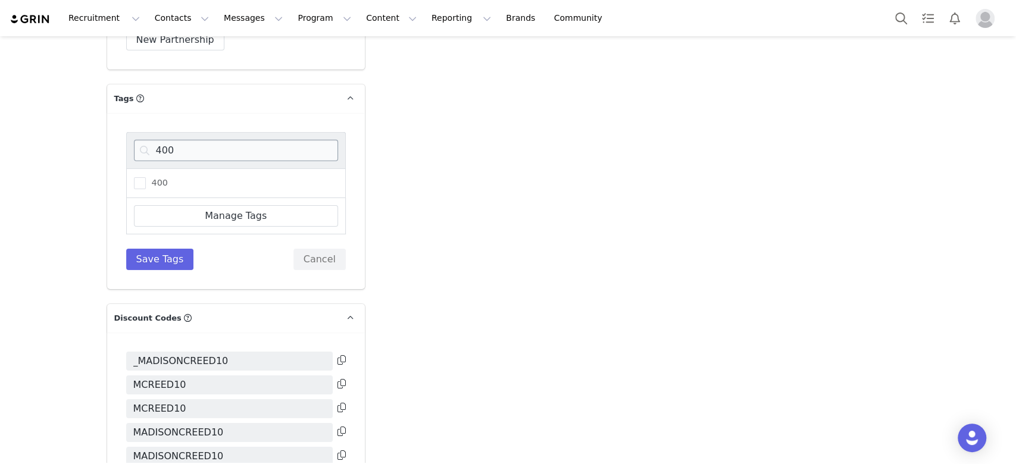
drag, startPoint x: 138, startPoint y: 165, endPoint x: 184, endPoint y: 136, distance: 55.1
click at [138, 177] on span at bounding box center [140, 183] width 12 height 12
click at [146, 177] on input "400" at bounding box center [146, 177] width 0 height 0
drag, startPoint x: 186, startPoint y: 133, endPoint x: 148, endPoint y: 120, distance: 40.3
click at [148, 132] on div "400" at bounding box center [236, 150] width 220 height 36
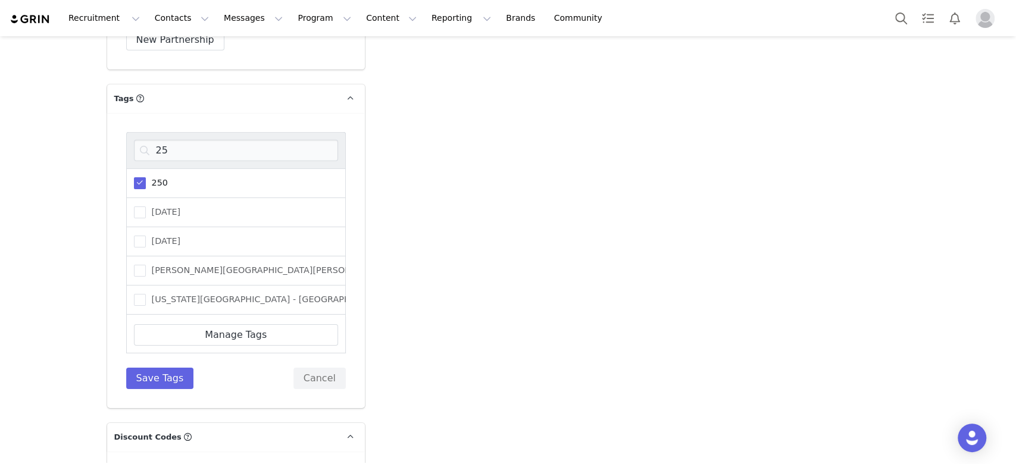
click at [134, 177] on span at bounding box center [140, 183] width 12 height 12
click at [146, 177] on input "250" at bounding box center [146, 177] width 0 height 0
drag, startPoint x: 160, startPoint y: 136, endPoint x: 139, endPoint y: 137, distance: 21.5
click at [139, 140] on input "25" at bounding box center [236, 150] width 204 height 21
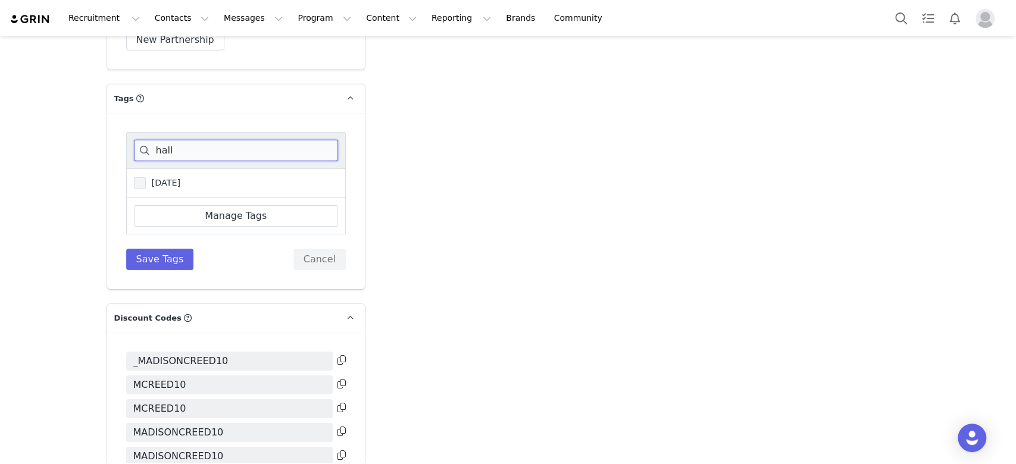
type input "hall"
click at [146, 177] on span "Halloween" at bounding box center [163, 182] width 35 height 11
click at [146, 177] on input "Halloween" at bounding box center [146, 177] width 0 height 0
click at [154, 249] on button "Save Tags" at bounding box center [160, 259] width 68 height 21
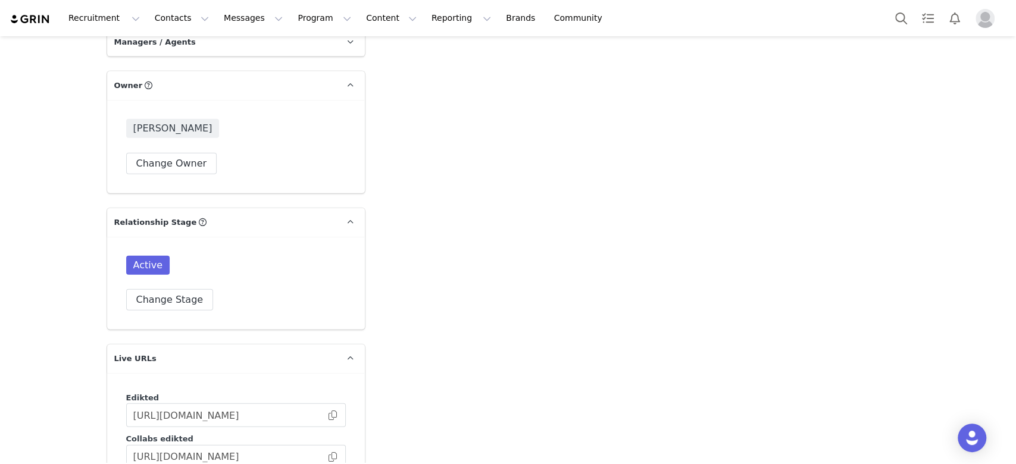
scroll to position [1824, 0]
click at [900, 14] on button "Search" at bounding box center [901, 18] width 26 height 27
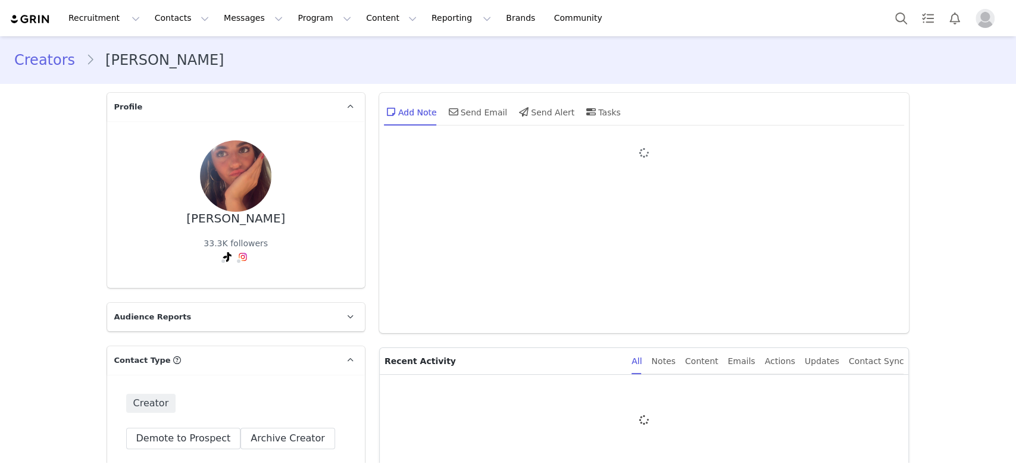
type input "+1 ([GEOGRAPHIC_DATA])"
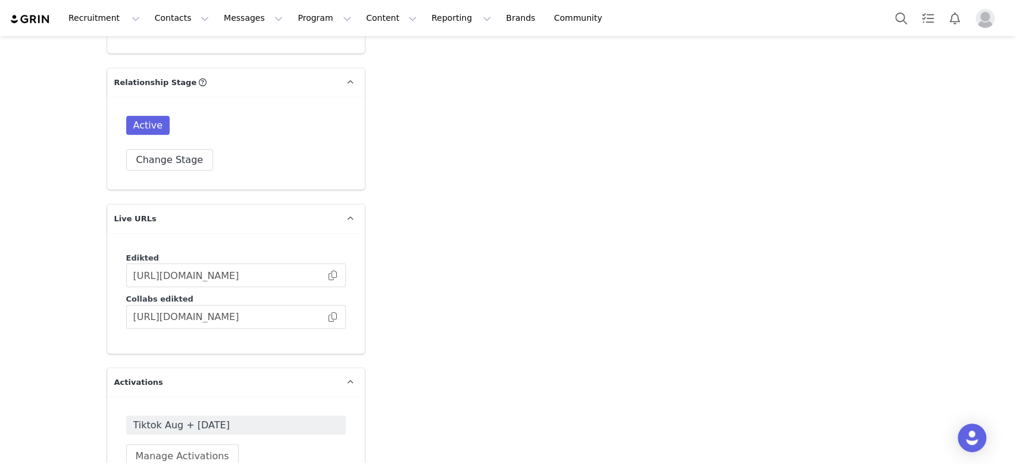
scroll to position [2142, 0]
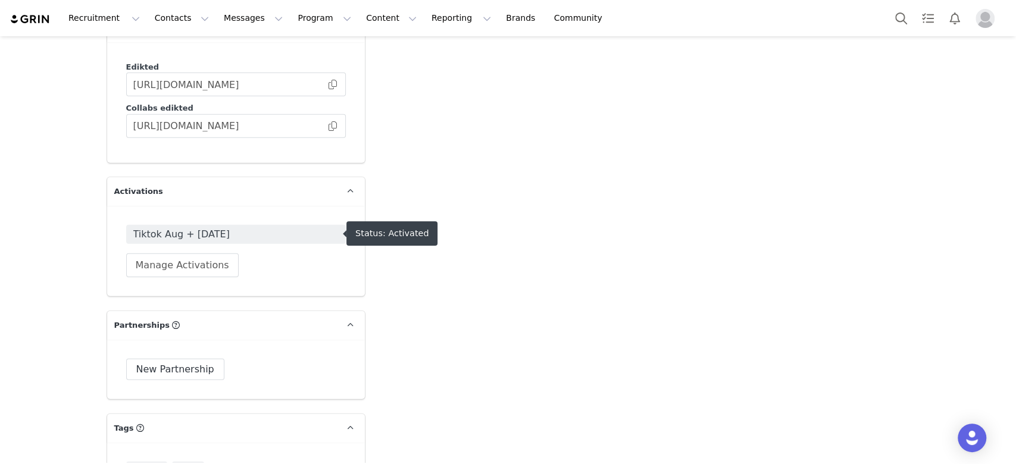
click at [198, 232] on span "Tiktok Aug + Sep 2025" at bounding box center [235, 234] width 205 height 14
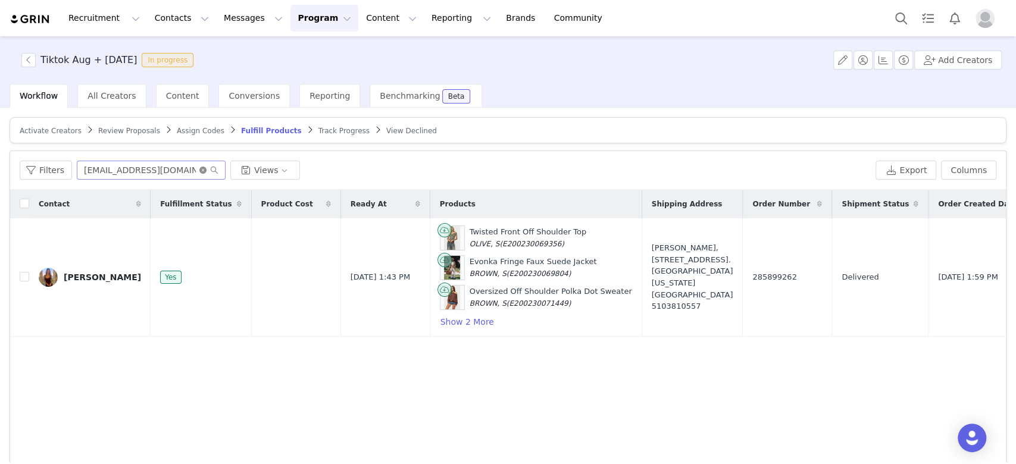
click at [199, 167] on icon "icon: close-circle" at bounding box center [202, 170] width 7 height 7
click at [197, 165] on input "text" at bounding box center [151, 170] width 149 height 19
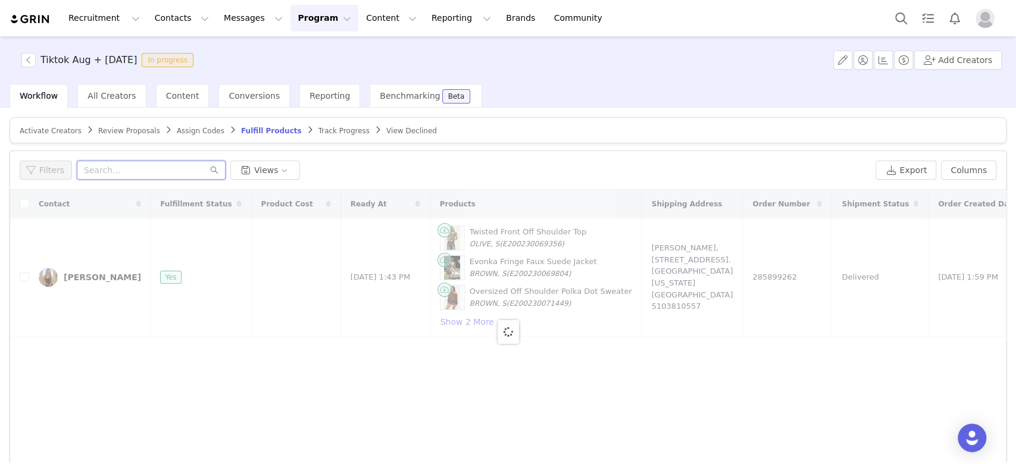
paste input "[EMAIL_ADDRESS][DOMAIN_NAME]"
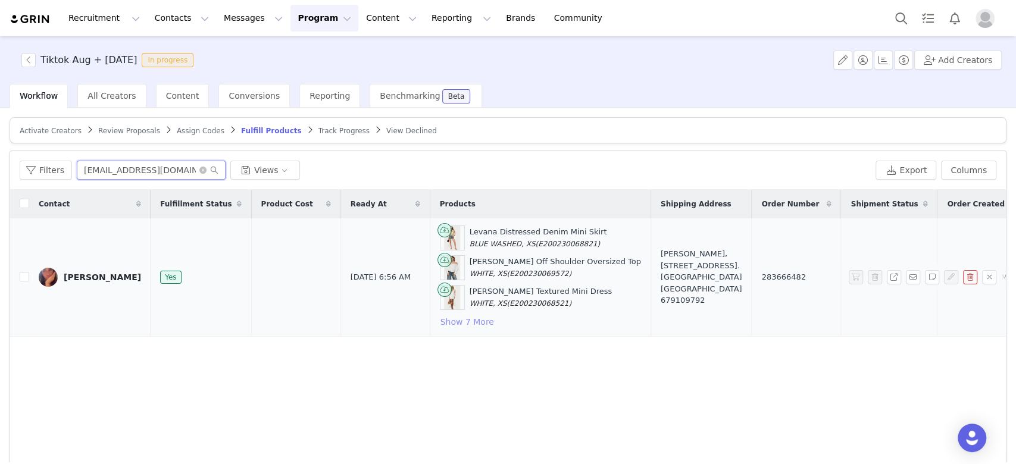
type input "[EMAIL_ADDRESS][DOMAIN_NAME]"
click at [444, 321] on button "Show 7 More" at bounding box center [467, 322] width 55 height 14
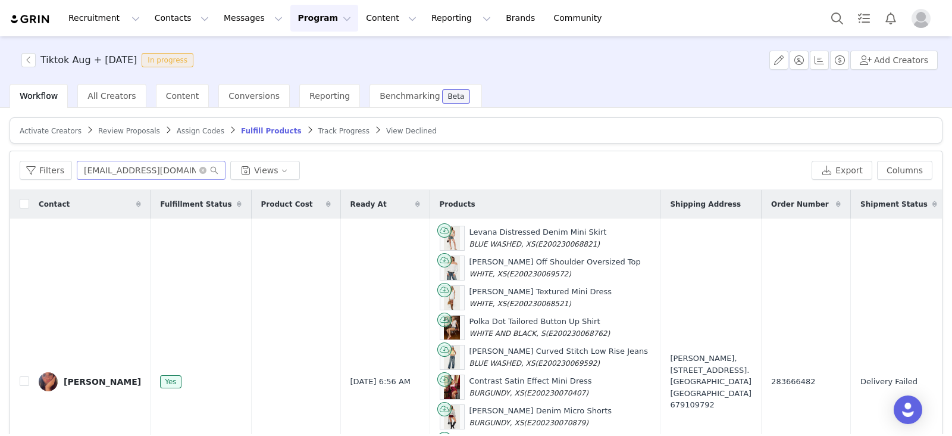
drag, startPoint x: 983, startPoint y: 1, endPoint x: 647, endPoint y: 77, distance: 344.8
click at [647, 77] on div "Tiktok Aug + Sep 2025 In progress Add Creators" at bounding box center [476, 60] width 952 height 48
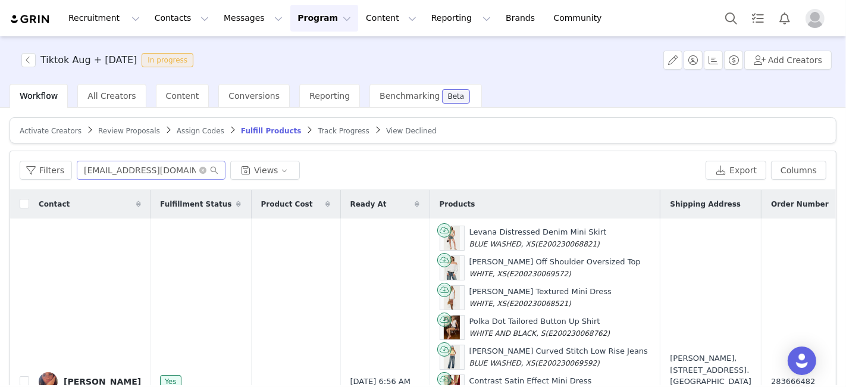
drag, startPoint x: 922, startPoint y: 0, endPoint x: 580, endPoint y: 104, distance: 358.2
click at [580, 104] on div "Workflow All Creators Content Conversions Reporting Benchmarking Beta" at bounding box center [428, 96] width 837 height 24
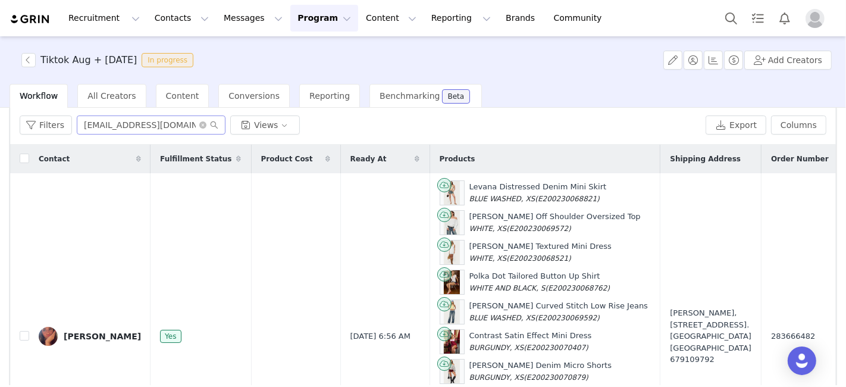
scroll to position [66, 0]
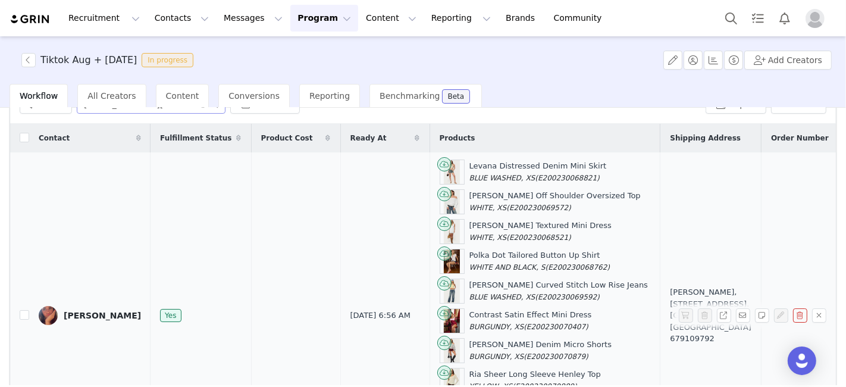
click at [95, 311] on div "Ines Colomina" at bounding box center [102, 316] width 77 height 10
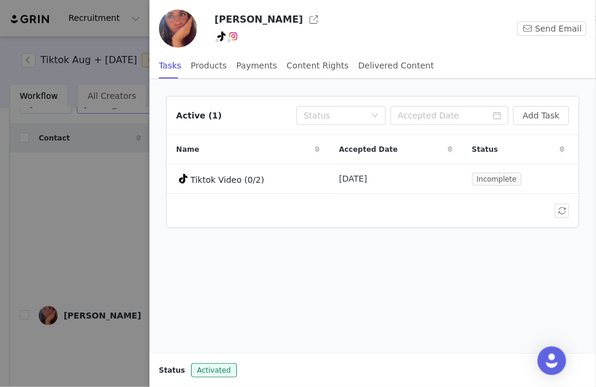
click at [60, 159] on div at bounding box center [298, 193] width 596 height 387
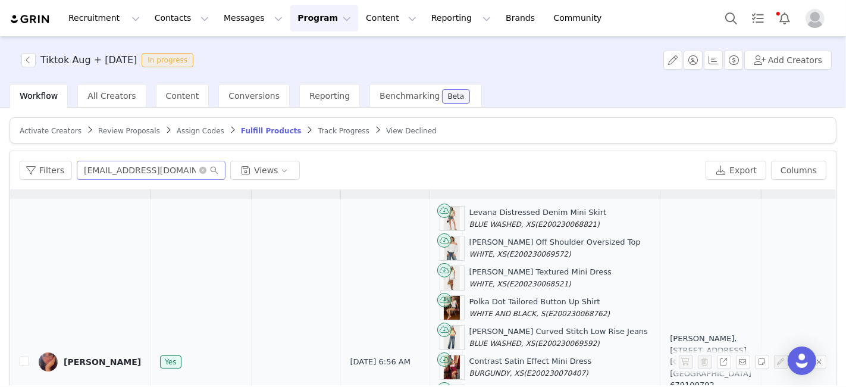
scroll to position [0, 0]
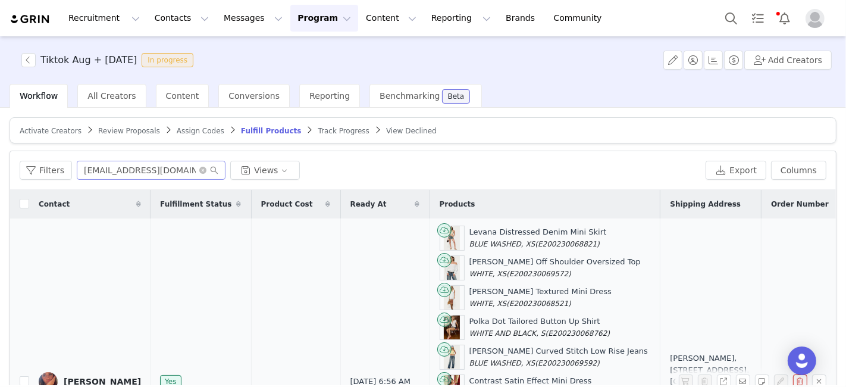
drag, startPoint x: 554, startPoint y: 230, endPoint x: 435, endPoint y: 232, distance: 119.0
click at [440, 232] on div "Levana Distressed Denim Mini Skirt BLUE WASHED, XS (E200230068821)" at bounding box center [545, 238] width 211 height 25
copy div "Levana Distressed Denim Mini Skirt"
drag, startPoint x: 556, startPoint y: 259, endPoint x: 433, endPoint y: 257, distance: 123.8
click at [440, 257] on div "Nannie Off Shoulder Oversized Top WHITE, XS (E200230069572)" at bounding box center [545, 267] width 211 height 25
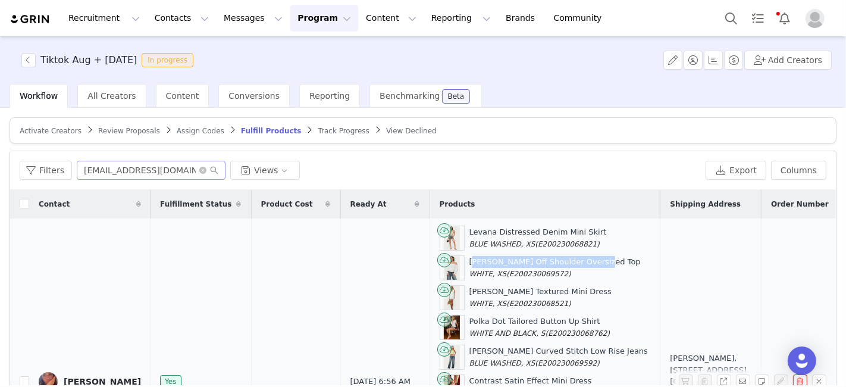
copy div "Nannie Off Shoulder Oversized Top"
click at [498, 230] on div "Levana Distressed Denim Mini Skirt BLUE WASHED, XS (E200230068821)" at bounding box center [537, 237] width 137 height 23
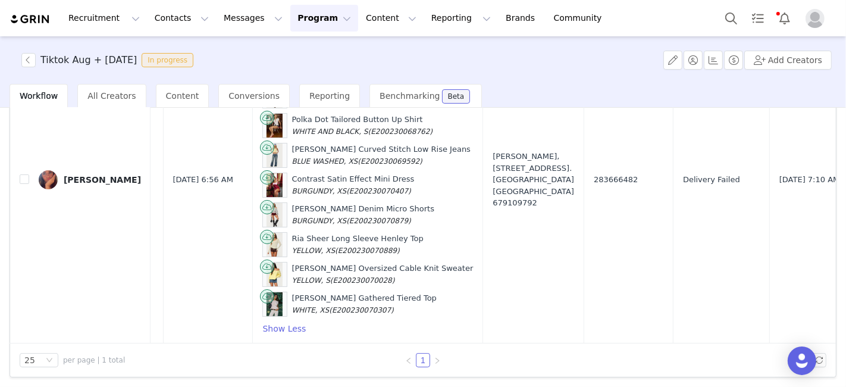
scroll to position [77, 179]
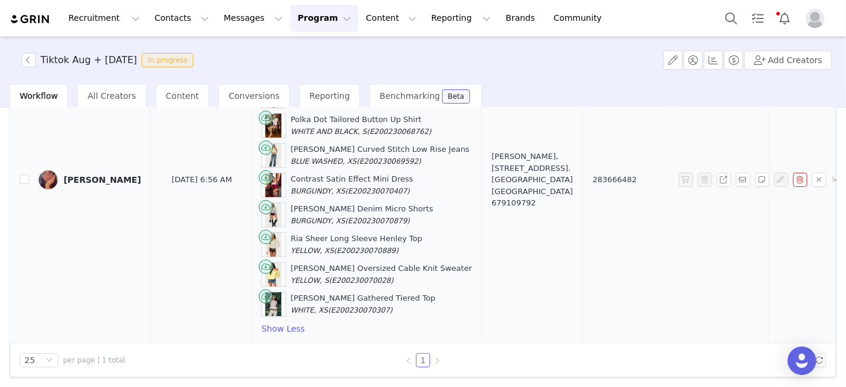
click at [593, 174] on span "283666482" at bounding box center [615, 180] width 44 height 12
copy span "283666482"
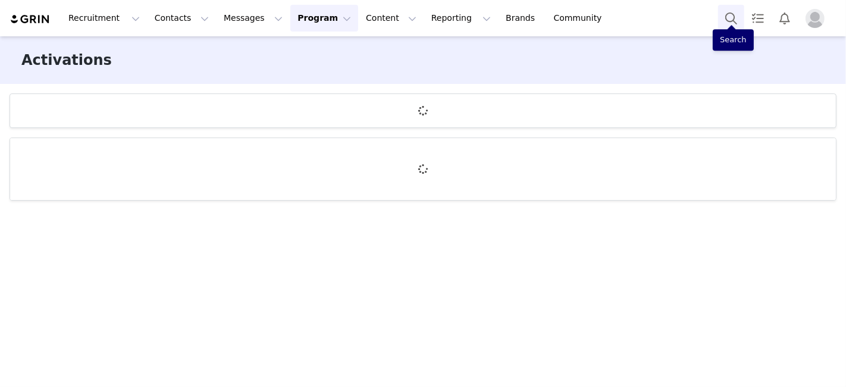
click at [727, 16] on button "Search" at bounding box center [731, 18] width 26 height 27
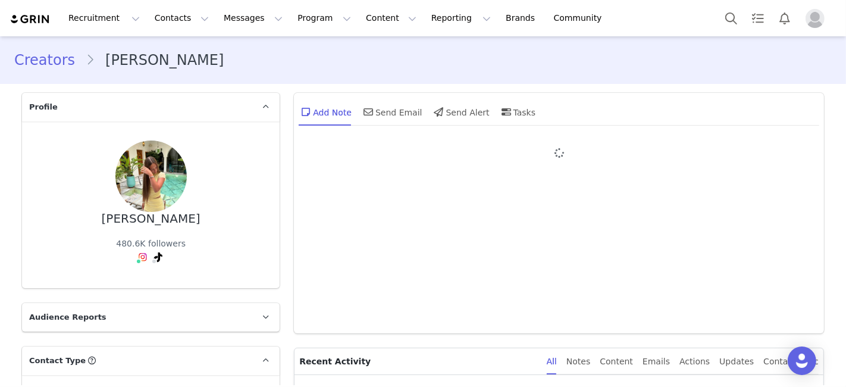
type input "+1 ([GEOGRAPHIC_DATA])"
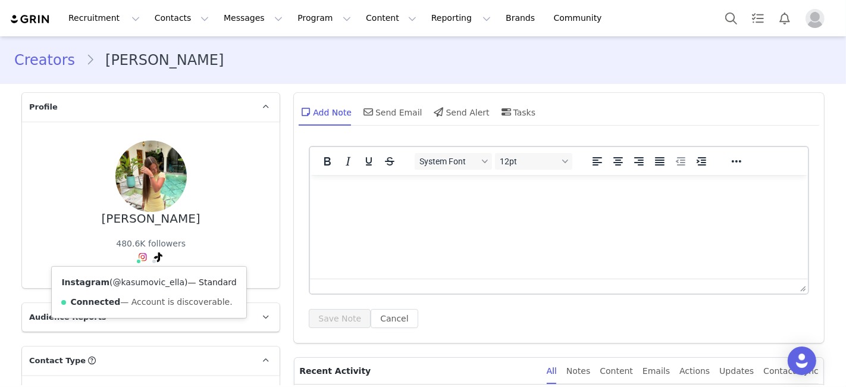
click at [137, 277] on link "@kasumovic_ella" at bounding box center [148, 282] width 72 height 10
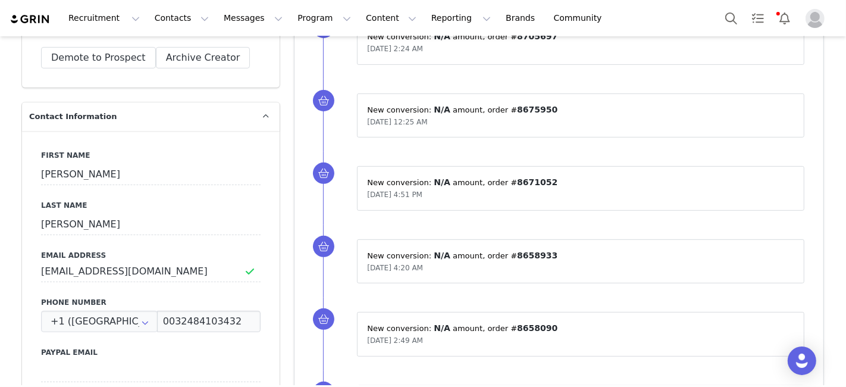
scroll to position [462, 0]
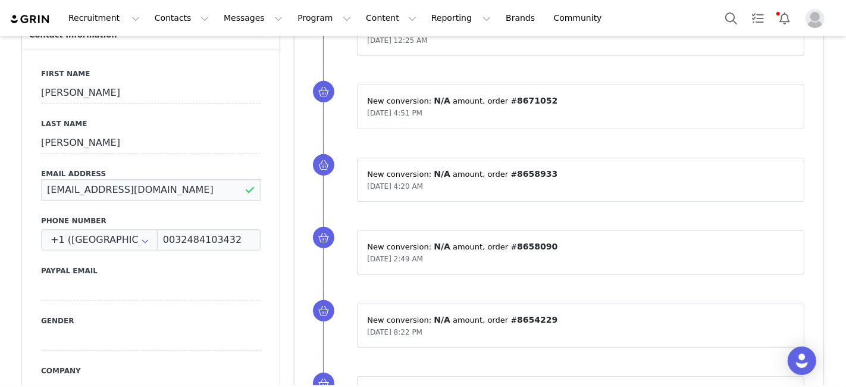
click at [156, 191] on input "management@ellakasumovic.com" at bounding box center [151, 189] width 220 height 21
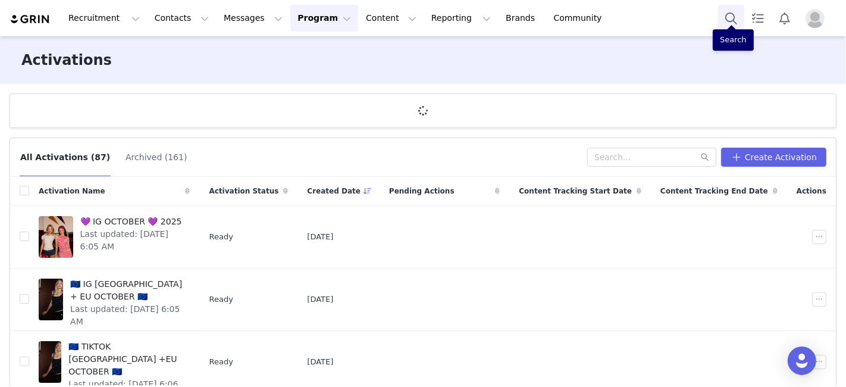
click at [738, 22] on button "Search" at bounding box center [731, 18] width 26 height 27
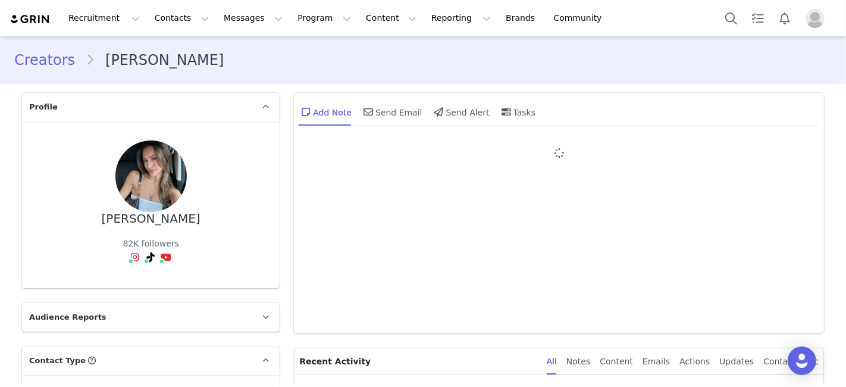
type input "+1 ([GEOGRAPHIC_DATA])"
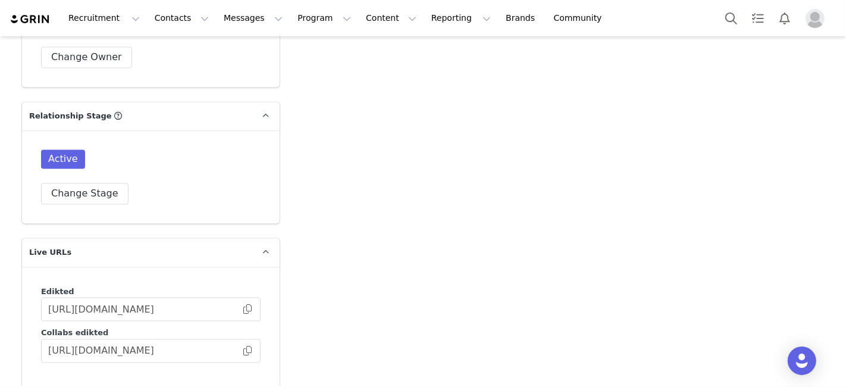
scroll to position [2115, 0]
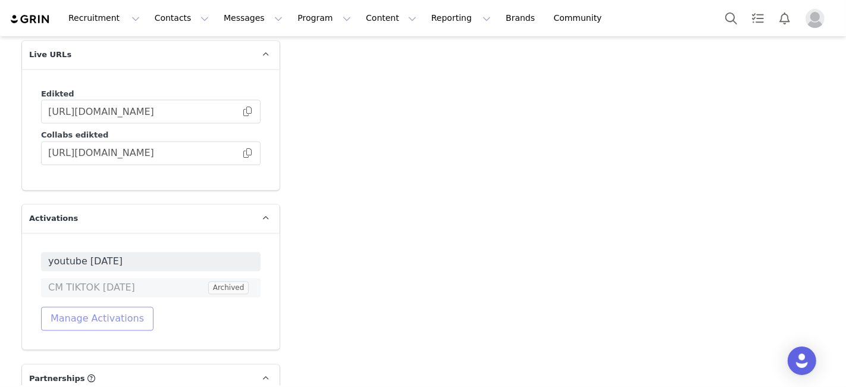
click at [102, 306] on button "Manage Activations" at bounding box center [97, 318] width 112 height 24
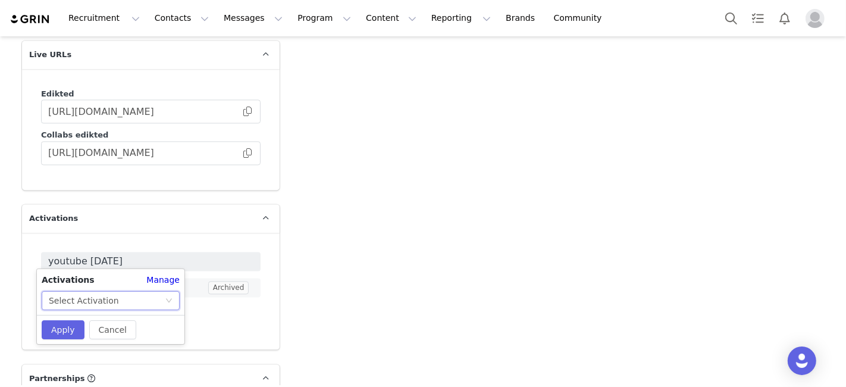
click at [95, 299] on div "Select Activation" at bounding box center [84, 301] width 70 height 18
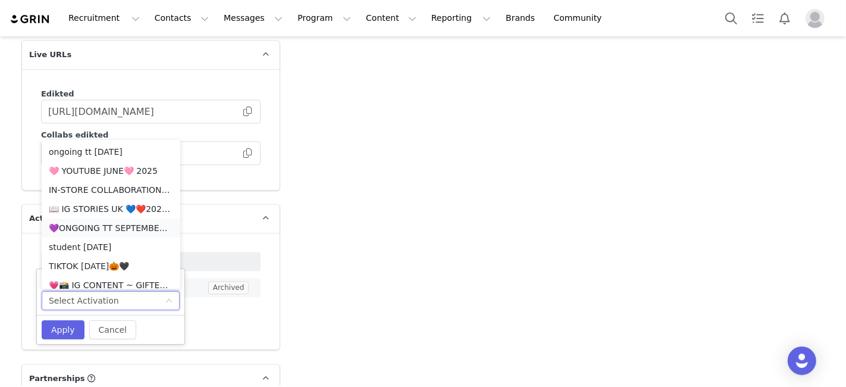
scroll to position [66, 0]
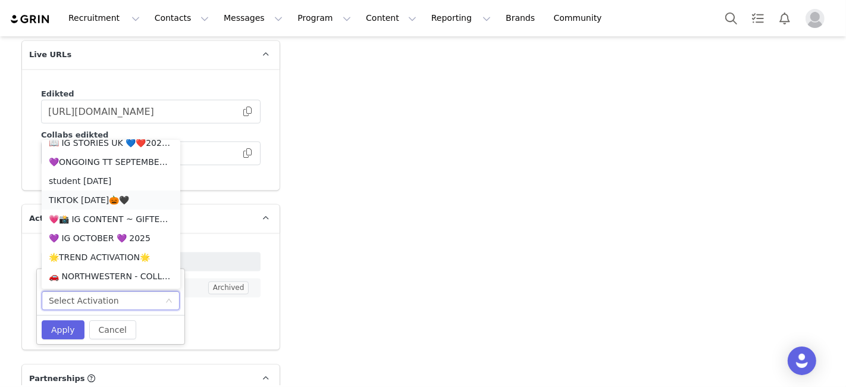
click at [112, 201] on li "TIKTOK [DATE]🎃🖤" at bounding box center [111, 199] width 139 height 19
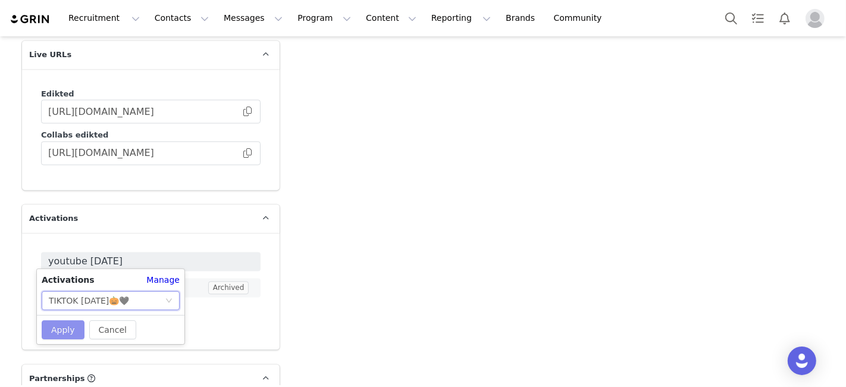
click at [48, 336] on button "Apply" at bounding box center [63, 329] width 43 height 19
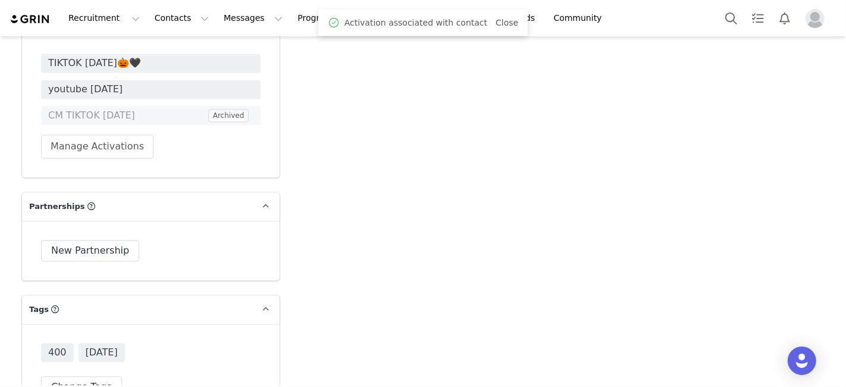
scroll to position [2578, 0]
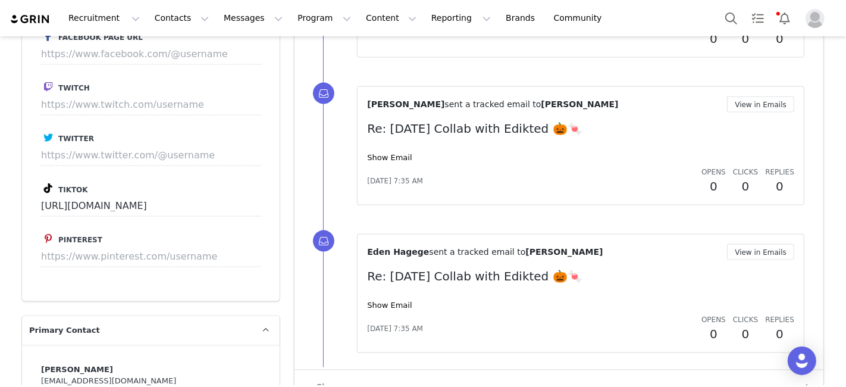
scroll to position [1190, 0]
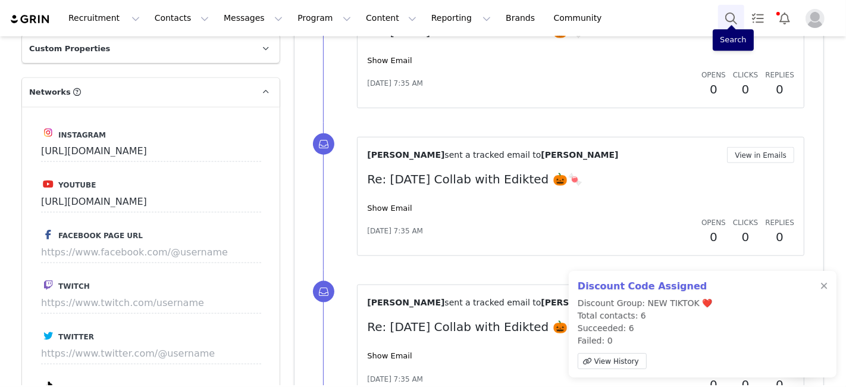
click at [725, 19] on button "Search" at bounding box center [731, 18] width 26 height 27
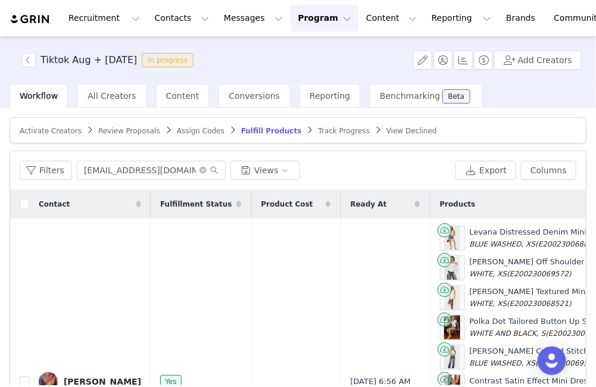
scroll to position [77, 179]
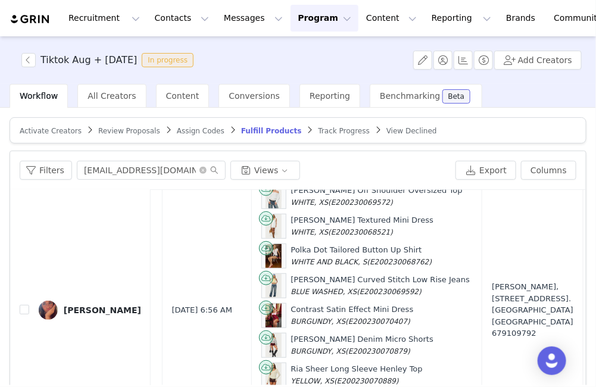
click at [297, 23] on button "Program Program" at bounding box center [324, 18] width 68 height 27
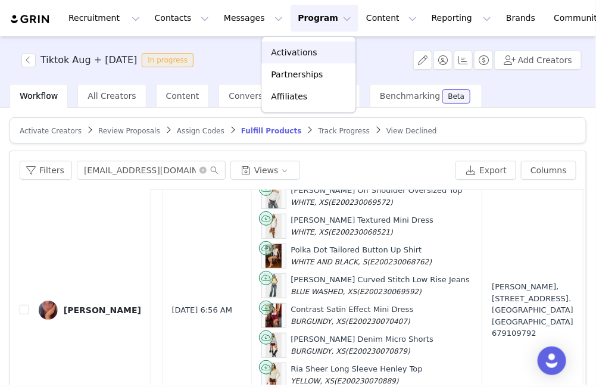
click at [289, 50] on p "Activations" at bounding box center [294, 52] width 46 height 12
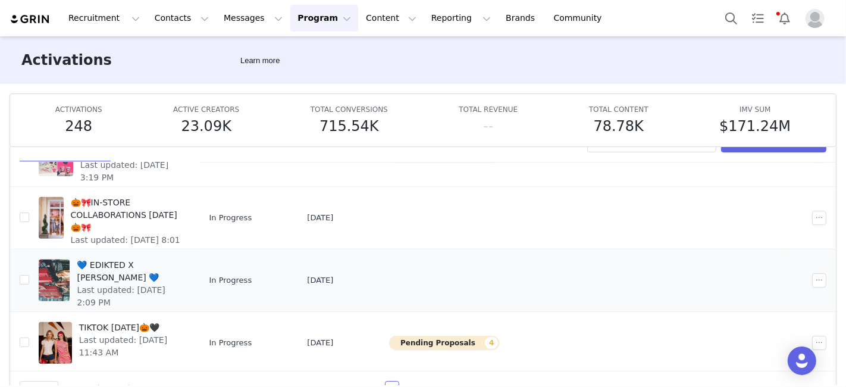
scroll to position [62, 0]
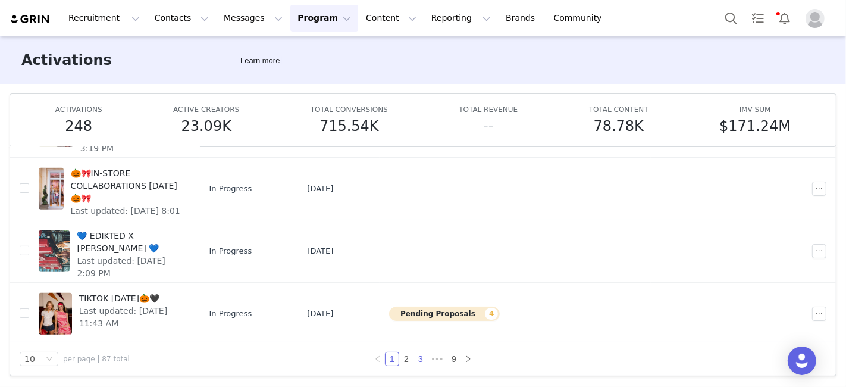
click at [414, 362] on link "3" at bounding box center [420, 358] width 13 height 13
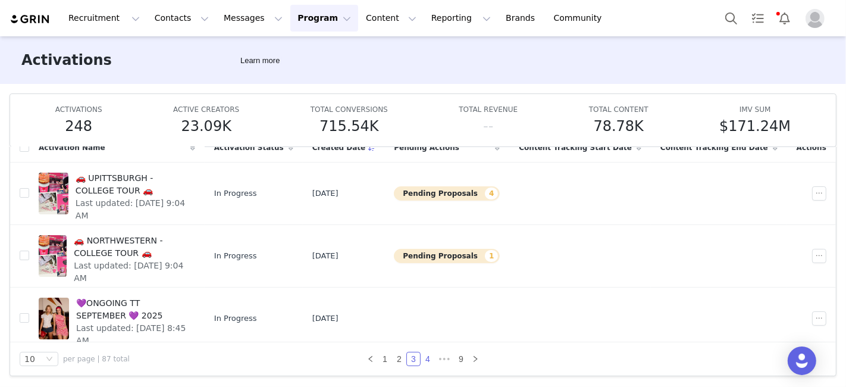
click at [422, 358] on link "4" at bounding box center [427, 358] width 13 height 13
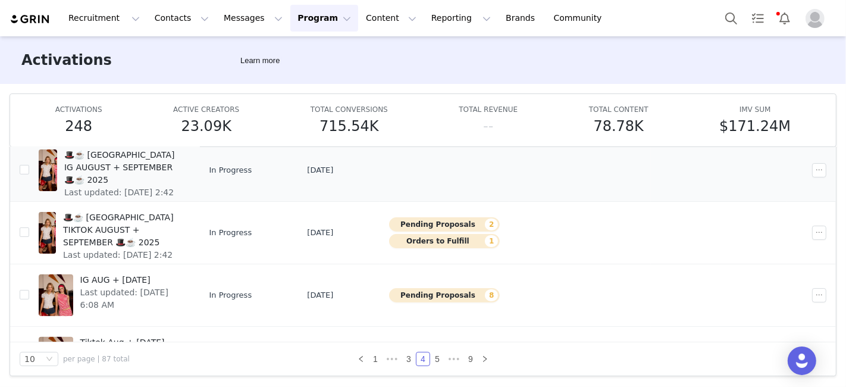
scroll to position [396, 0]
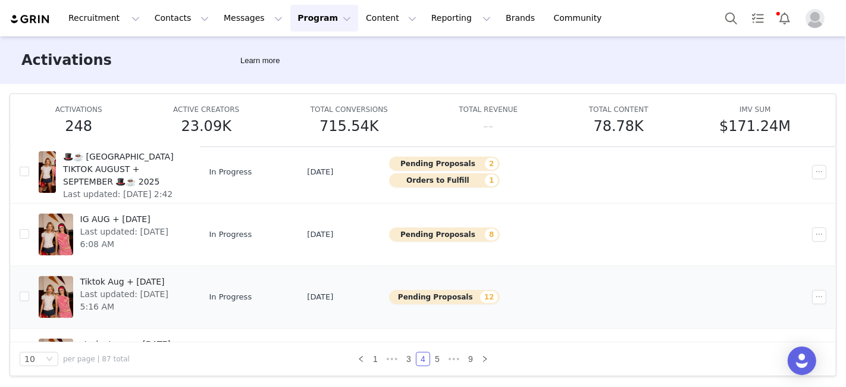
click at [447, 298] on button "Pending Proposals 12" at bounding box center [444, 297] width 111 height 14
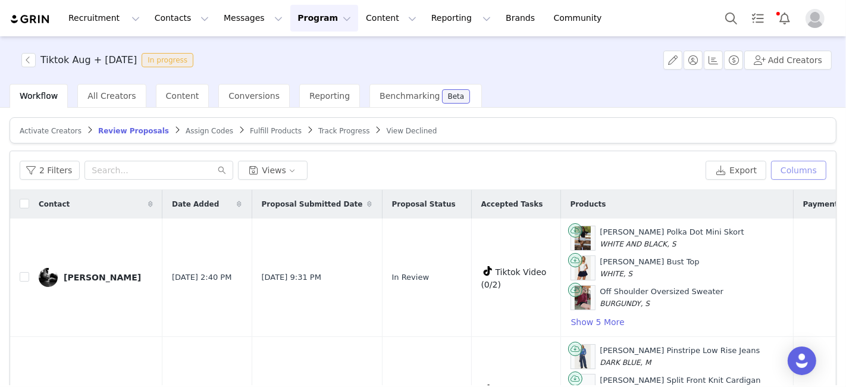
click at [595, 171] on button "Columns" at bounding box center [798, 170] width 55 height 19
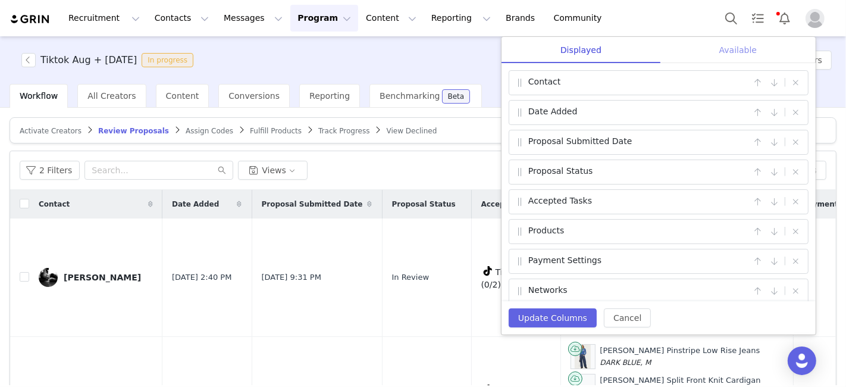
click at [595, 42] on div "Available" at bounding box center [737, 50] width 155 height 27
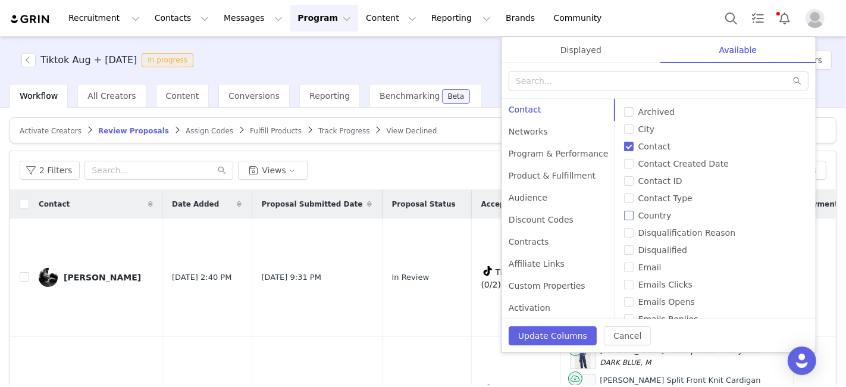
click at [595, 220] on input "Country" at bounding box center [629, 216] width 10 height 10
checkbox input "true"
click at [563, 326] on button "Update Columns" at bounding box center [553, 335] width 88 height 19
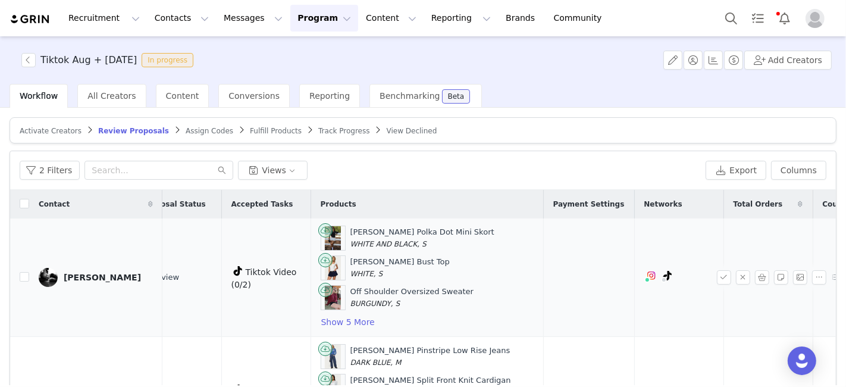
click at [88, 278] on div "Lara Casimiro" at bounding box center [102, 278] width 77 height 10
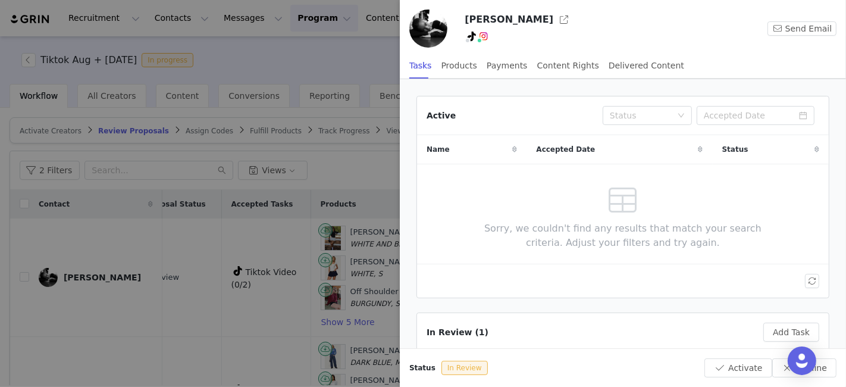
click at [345, 58] on div at bounding box center [423, 193] width 846 height 387
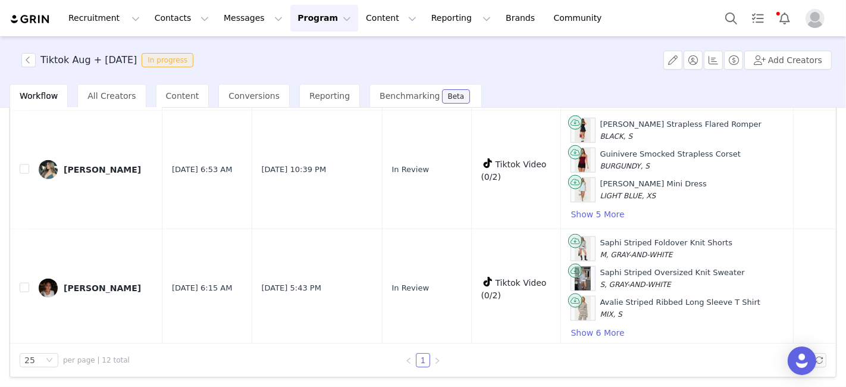
scroll to position [1161, 0]
click at [24, 283] on input "checkbox" at bounding box center [25, 288] width 10 height 10
checkbox input "true"
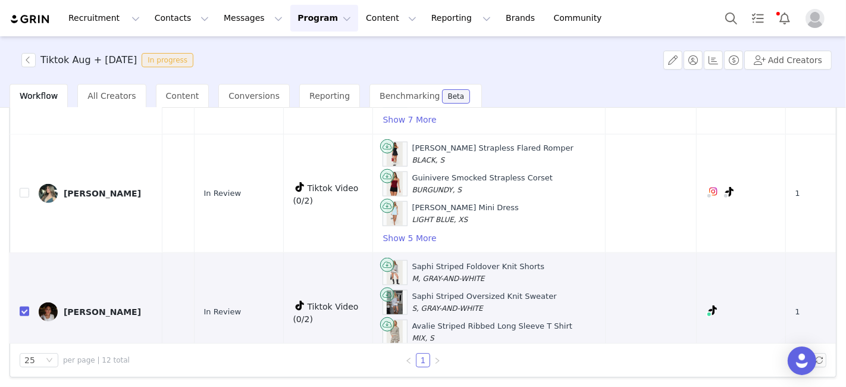
scroll to position [1161, 250]
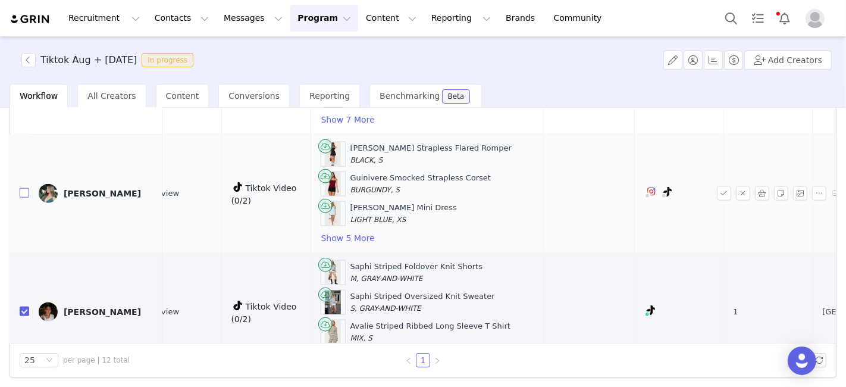
click at [25, 188] on input "checkbox" at bounding box center [25, 193] width 10 height 10
checkbox input "true"
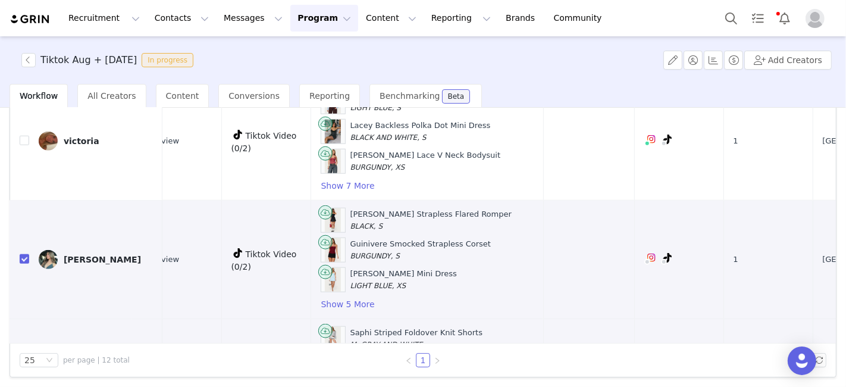
scroll to position [1029, 250]
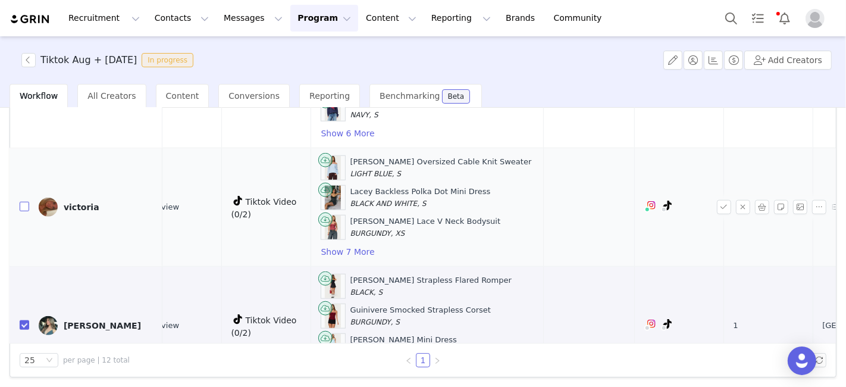
click at [22, 202] on input "checkbox" at bounding box center [25, 207] width 10 height 10
checkbox input "true"
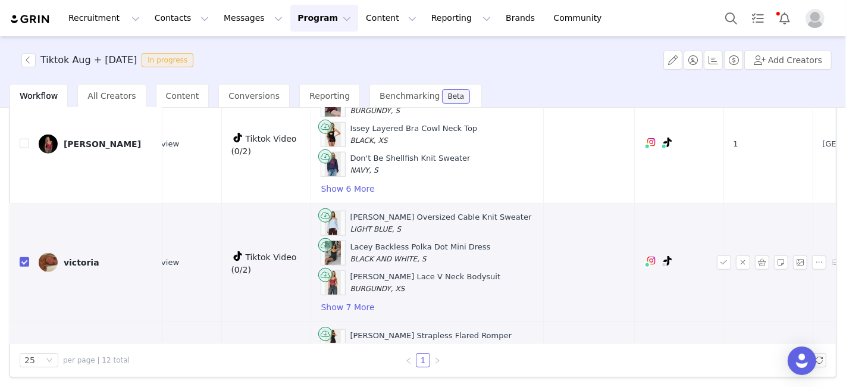
scroll to position [897, 250]
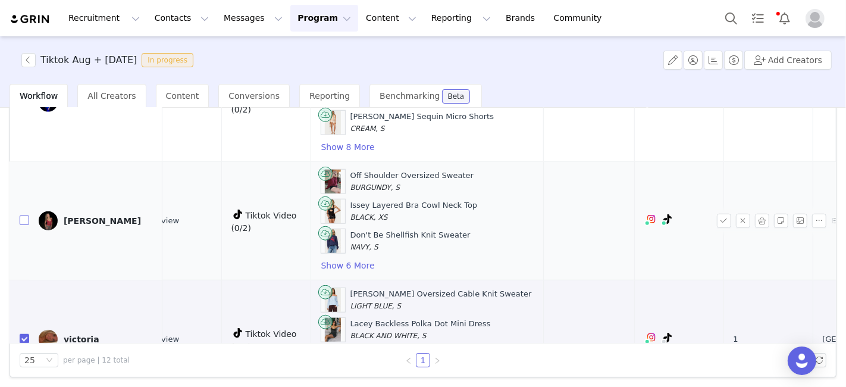
click at [24, 215] on input "checkbox" at bounding box center [25, 220] width 10 height 10
checkbox input "true"
click at [322, 258] on button "Show 6 More" at bounding box center [348, 265] width 55 height 14
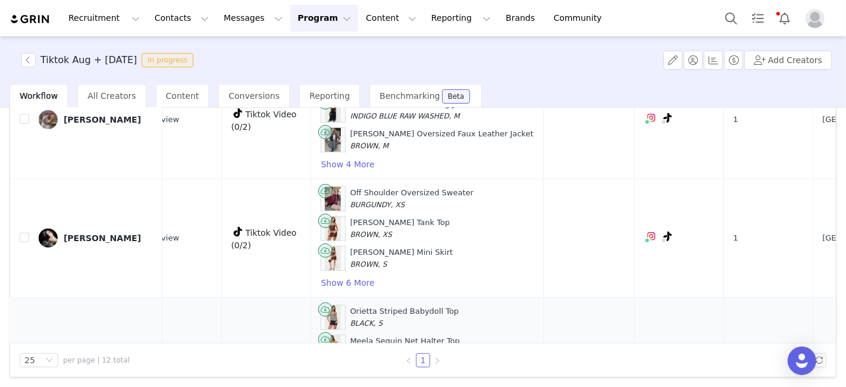
scroll to position [566, 250]
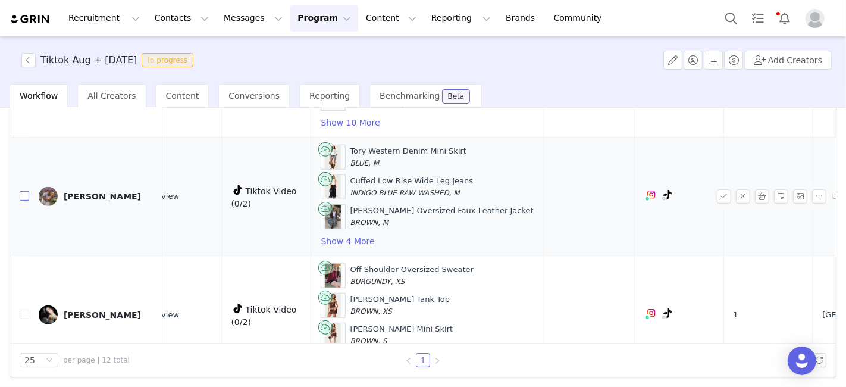
click at [25, 191] on input "checkbox" at bounding box center [25, 196] width 10 height 10
checkbox input "true"
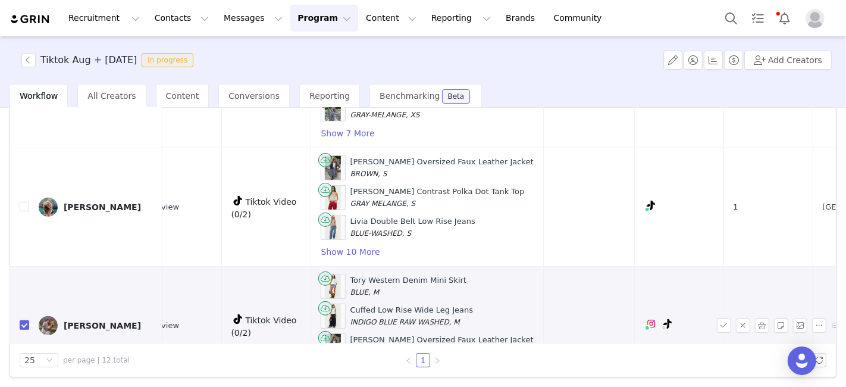
scroll to position [434, 250]
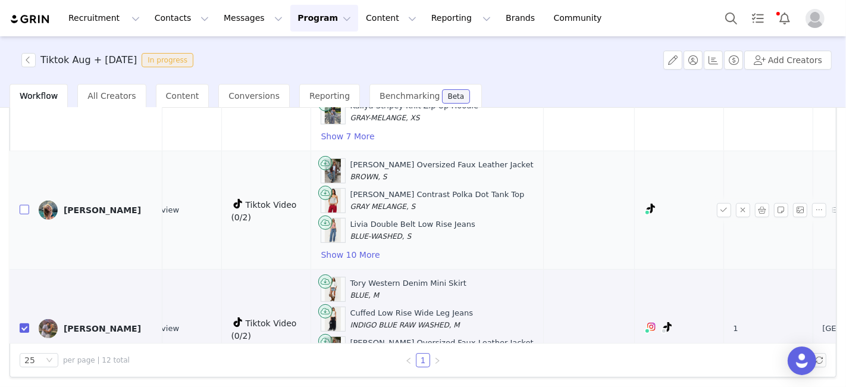
click at [25, 205] on input "checkbox" at bounding box center [25, 210] width 10 height 10
checkbox input "true"
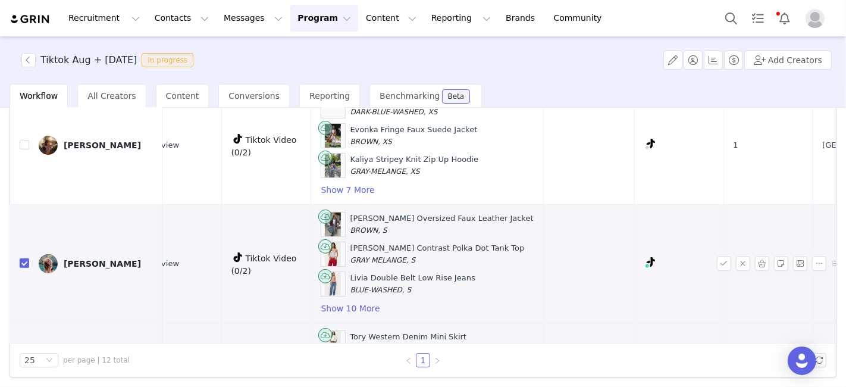
scroll to position [368, 250]
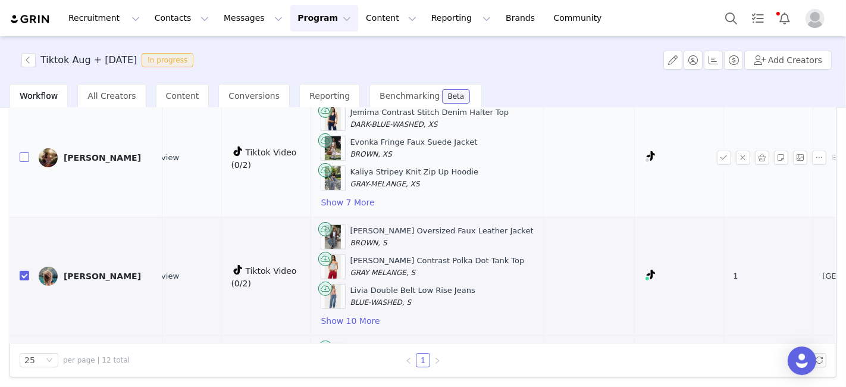
click at [25, 152] on input "checkbox" at bounding box center [25, 157] width 10 height 10
checkbox input "true"
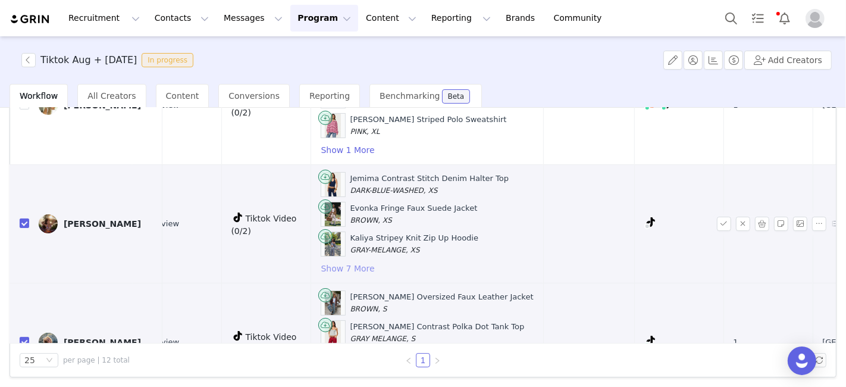
click at [323, 265] on button "Show 7 More" at bounding box center [348, 268] width 55 height 14
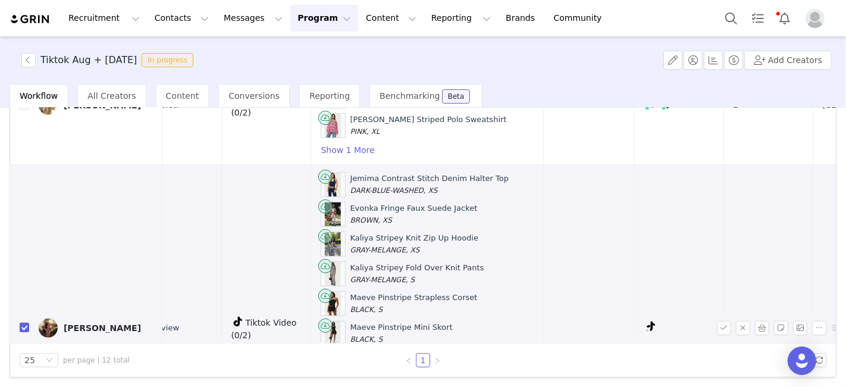
scroll to position [236, 250]
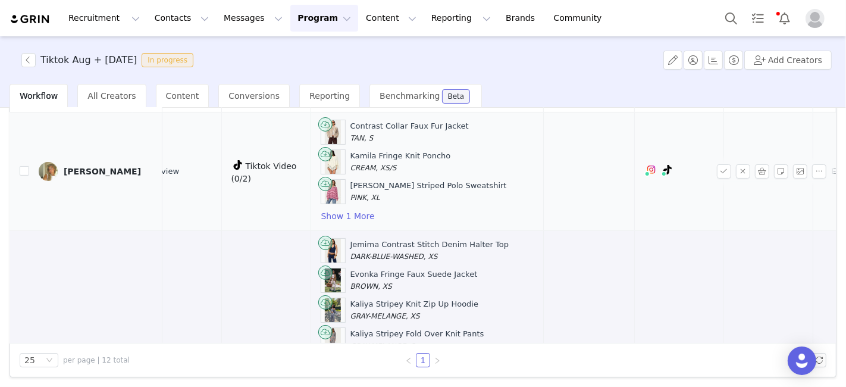
click at [29, 167] on td "[PERSON_NAME]" at bounding box center [95, 171] width 133 height 118
click at [27, 171] on input "checkbox" at bounding box center [25, 171] width 10 height 10
click at [321, 209] on button "Show 1 More" at bounding box center [348, 216] width 55 height 14
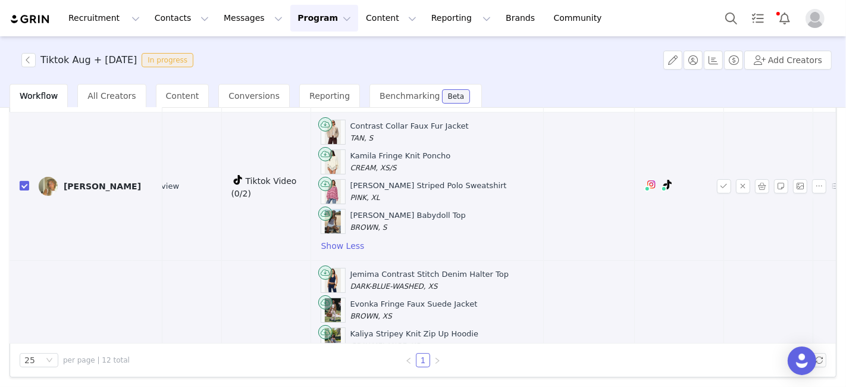
click at [27, 183] on input "checkbox" at bounding box center [25, 186] width 10 height 10
checkbox input "false"
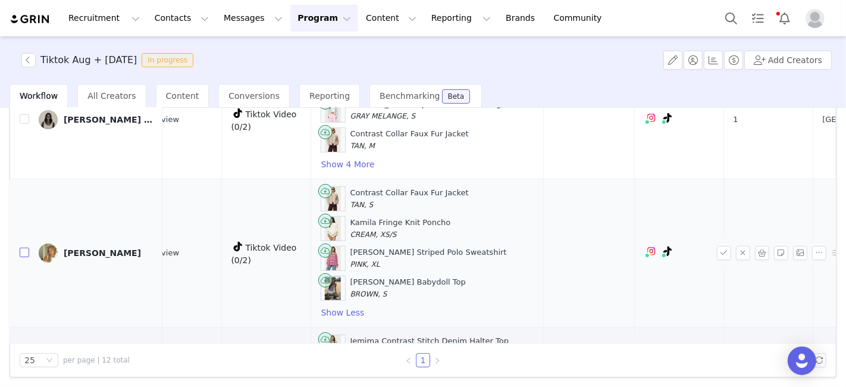
scroll to position [104, 250]
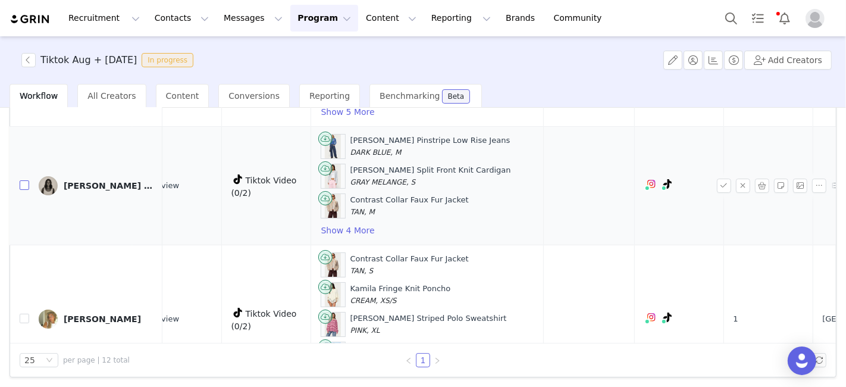
click at [21, 183] on input "checkbox" at bounding box center [25, 185] width 10 height 10
click at [321, 228] on button "Show 4 More" at bounding box center [348, 230] width 55 height 14
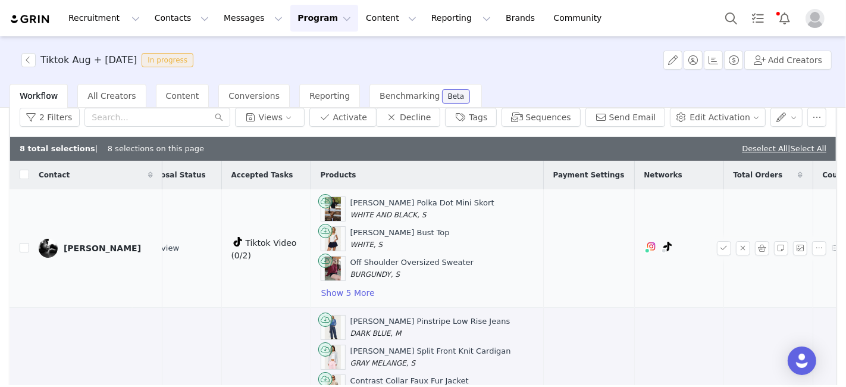
scroll to position [0, 0]
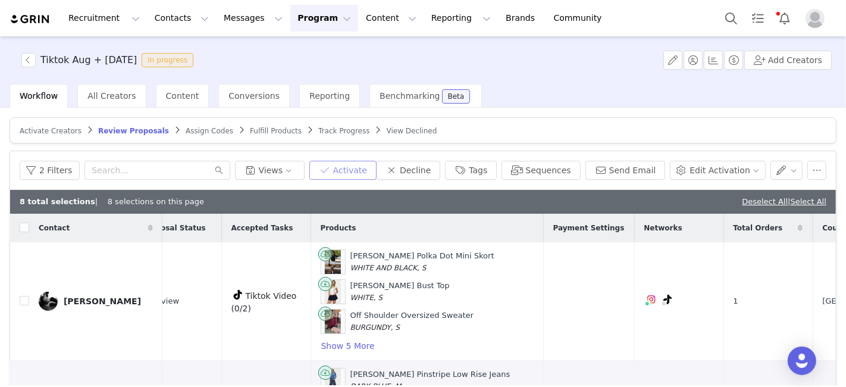
click at [373, 170] on button "Activate" at bounding box center [342, 170] width 67 height 19
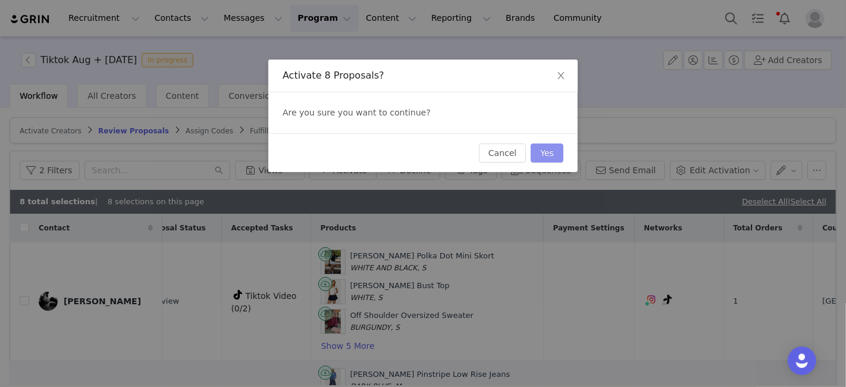
click at [536, 150] on button "Yes" at bounding box center [547, 152] width 33 height 19
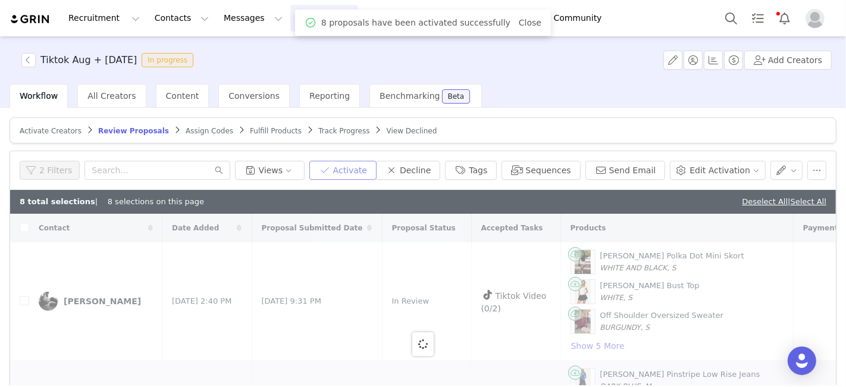
checkbox input "false"
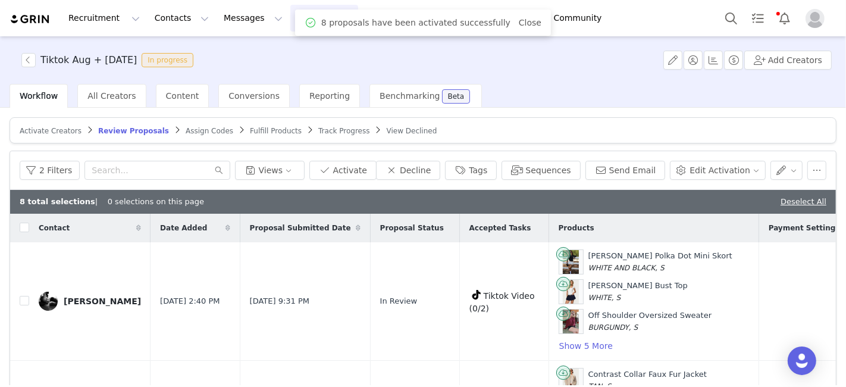
click at [189, 127] on span "Assign Codes" at bounding box center [210, 131] width 48 height 8
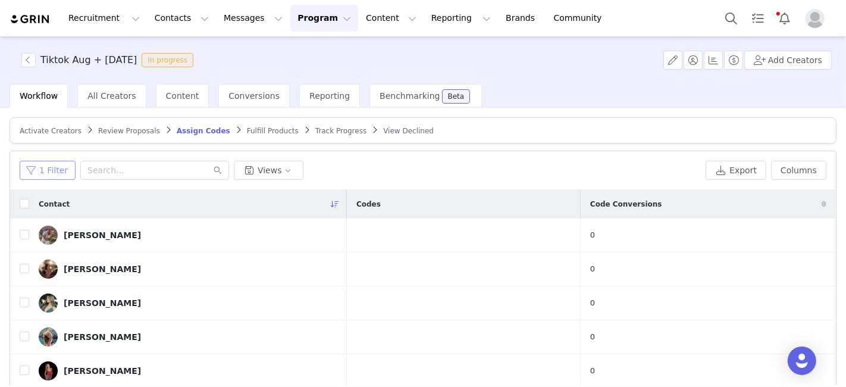
click at [60, 166] on button "1 Filter" at bounding box center [48, 170] width 56 height 19
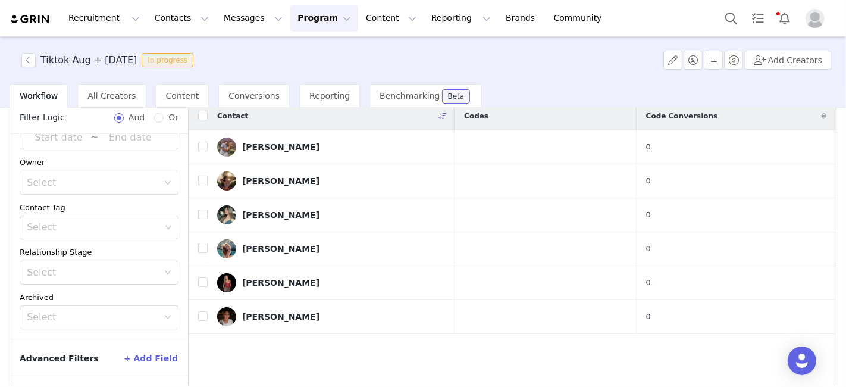
scroll to position [130, 0]
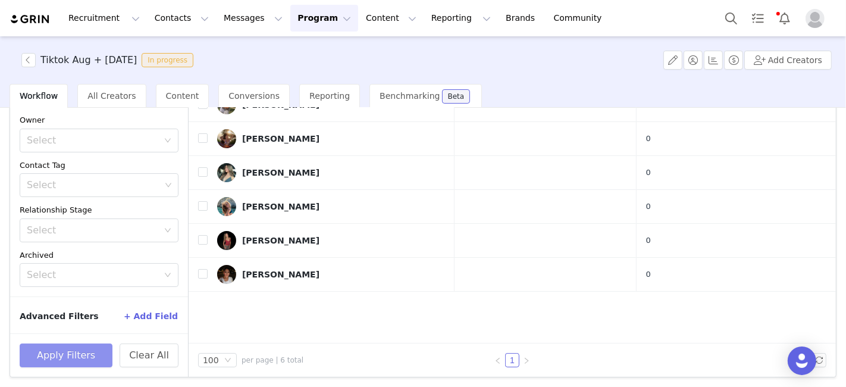
click at [79, 365] on button "Apply Filters" at bounding box center [66, 355] width 93 height 24
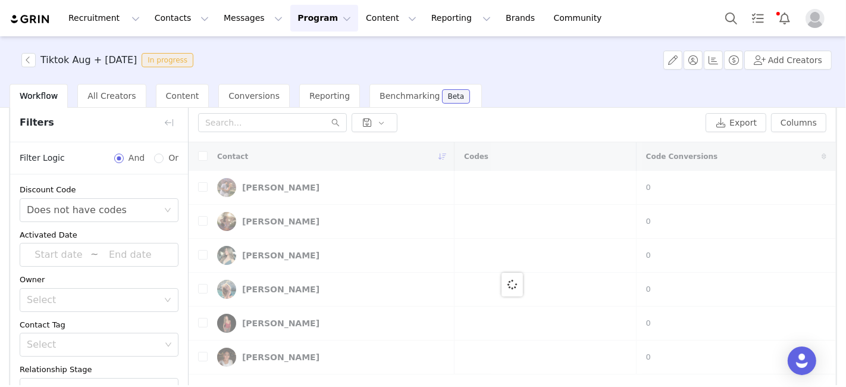
scroll to position [0, 0]
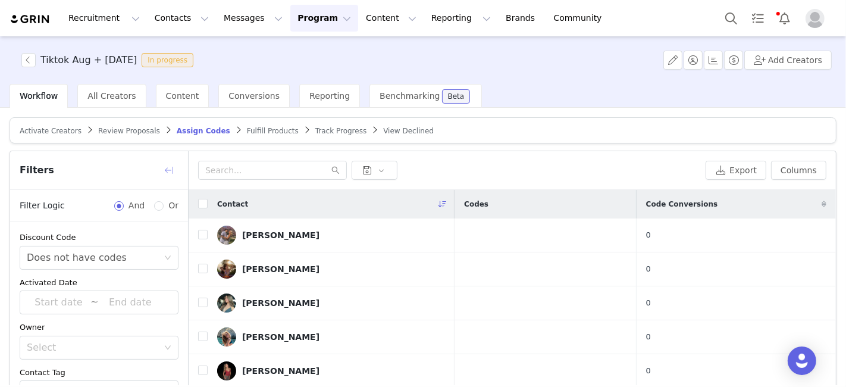
click at [167, 164] on button "button" at bounding box center [168, 170] width 19 height 19
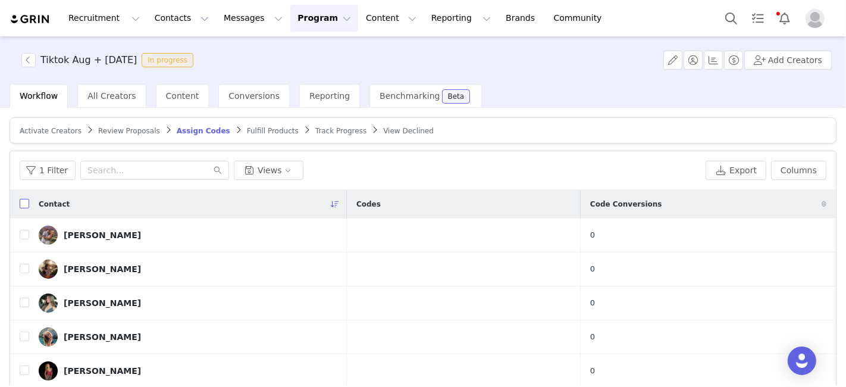
click at [21, 202] on input "checkbox" at bounding box center [25, 204] width 10 height 10
checkbox input "true"
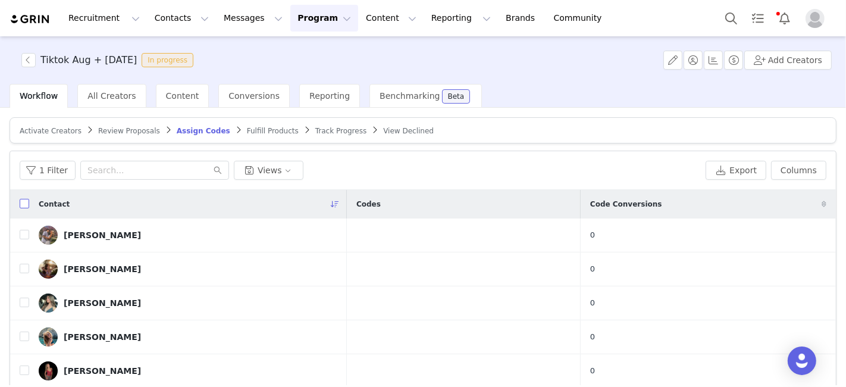
checkbox input "true"
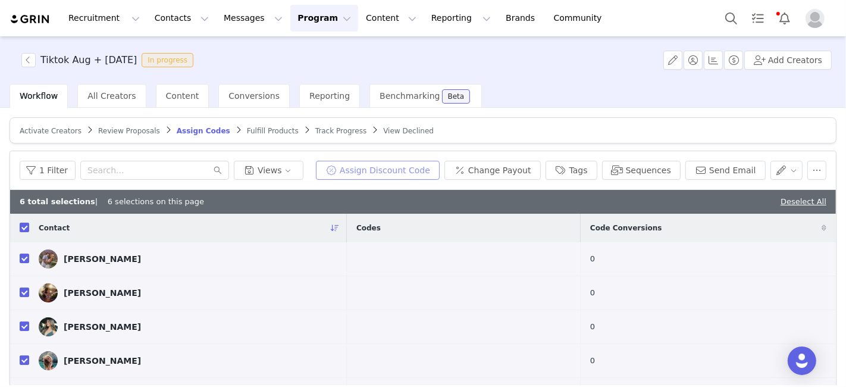
click at [425, 161] on button "Assign Discount Code" at bounding box center [378, 170] width 124 height 19
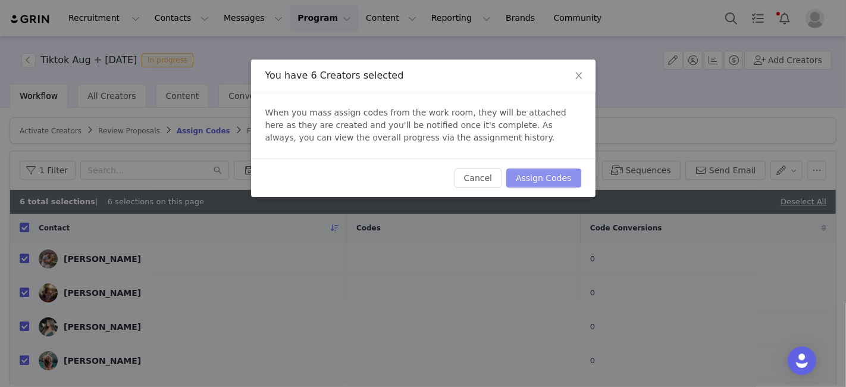
click at [564, 181] on button "Assign Codes" at bounding box center [543, 177] width 74 height 19
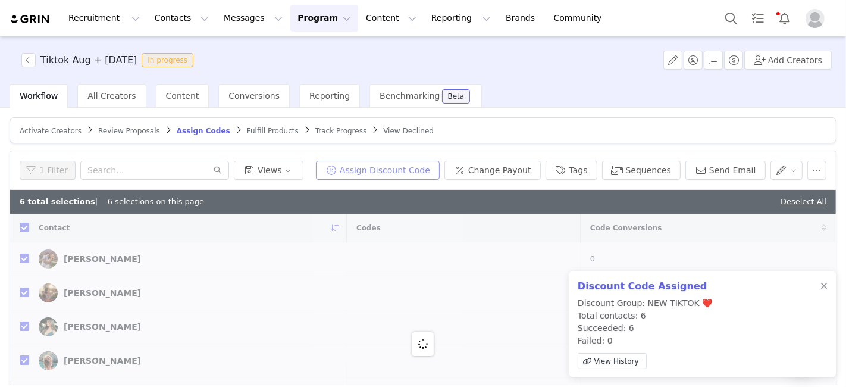
checkbox input "false"
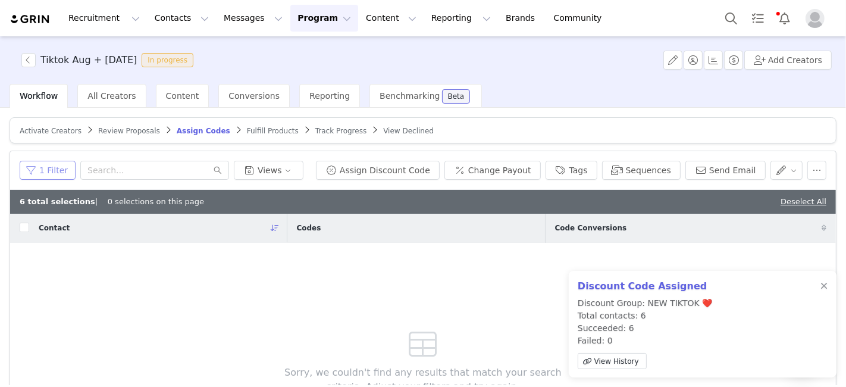
click at [46, 173] on button "1 Filter" at bounding box center [48, 170] width 56 height 19
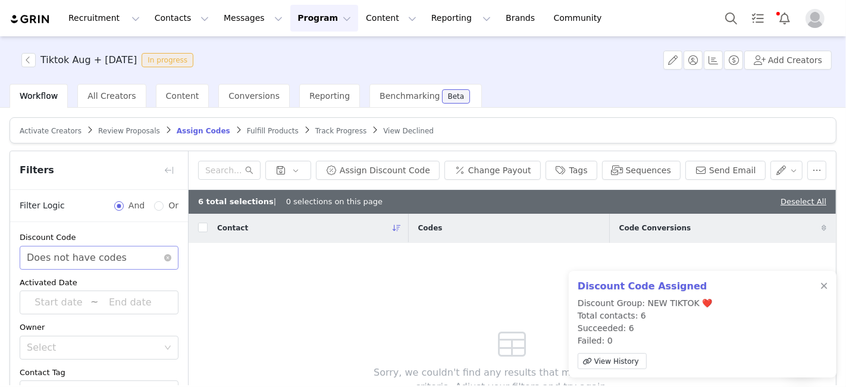
click at [121, 253] on div "Select Does not have codes" at bounding box center [95, 257] width 137 height 23
click at [110, 280] on li "Has codes" at bounding box center [94, 282] width 149 height 19
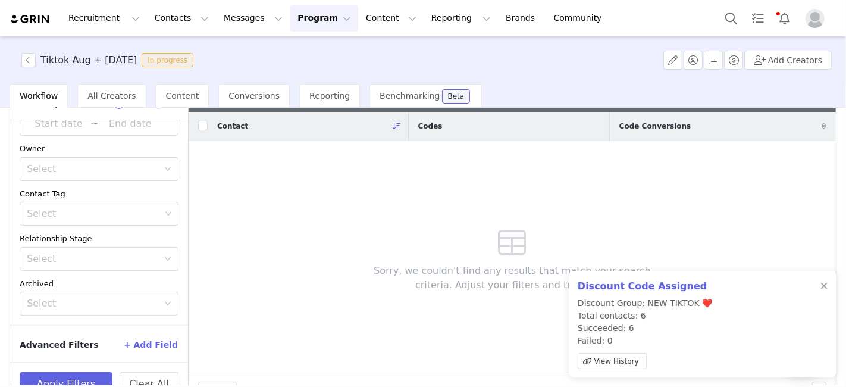
scroll to position [130, 0]
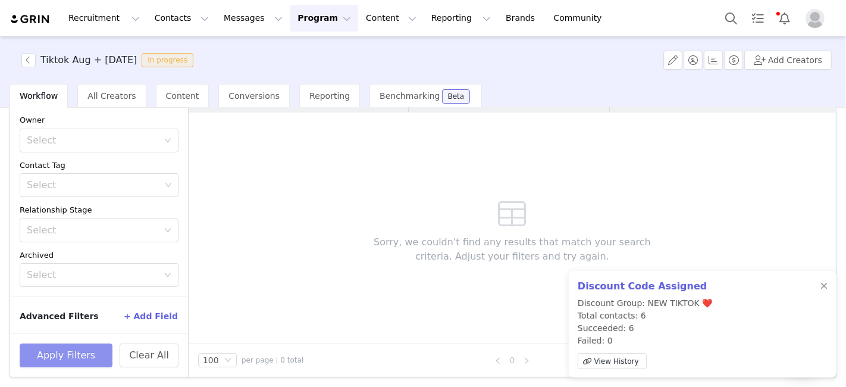
click at [92, 347] on button "Apply Filters" at bounding box center [66, 355] width 93 height 24
click at [595, 287] on div at bounding box center [824, 286] width 7 height 10
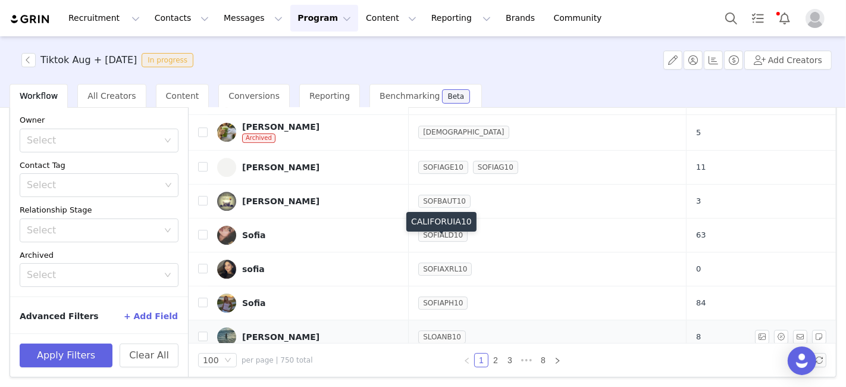
scroll to position [3174, 0]
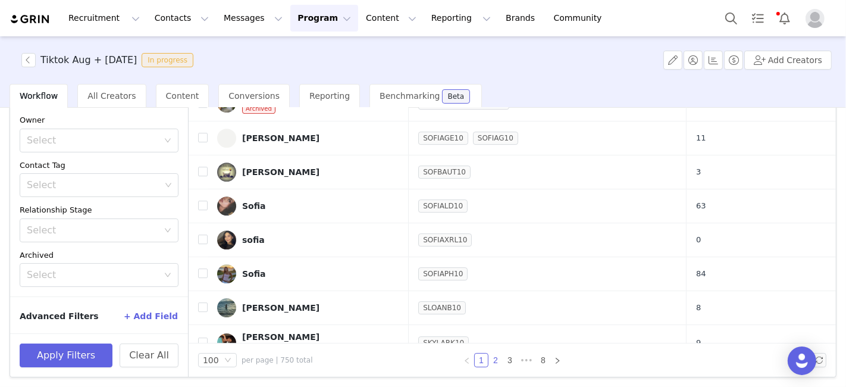
click at [489, 361] on link "2" at bounding box center [495, 359] width 13 height 13
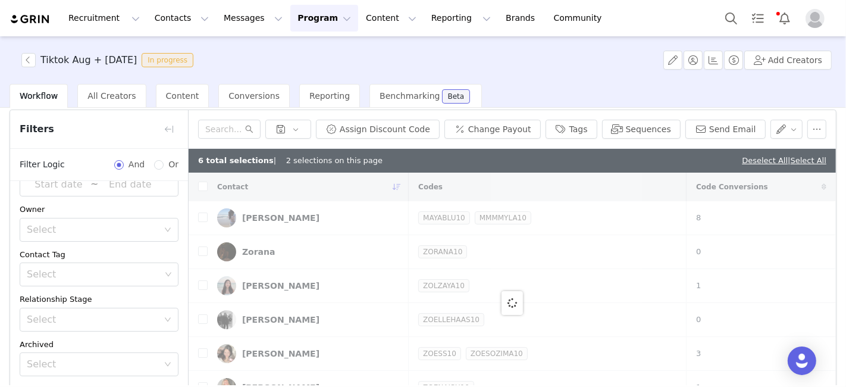
scroll to position [0, 0]
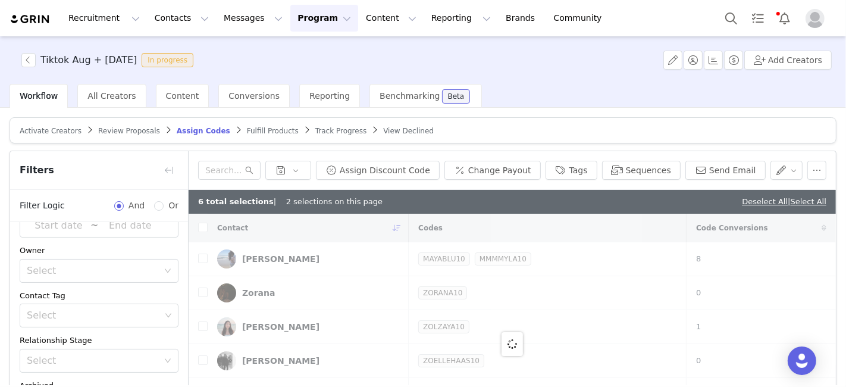
checkbox input "false"
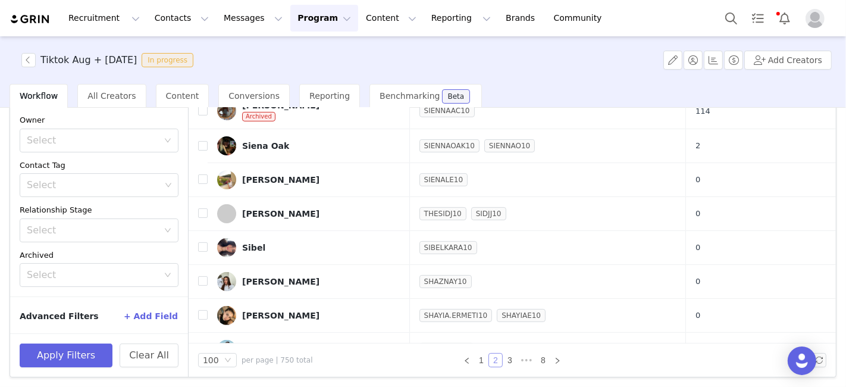
scroll to position [595, 0]
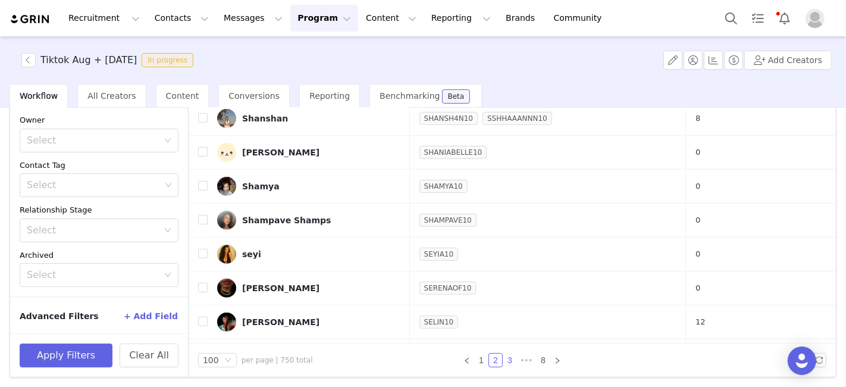
click at [503, 362] on link "3" at bounding box center [509, 359] width 13 height 13
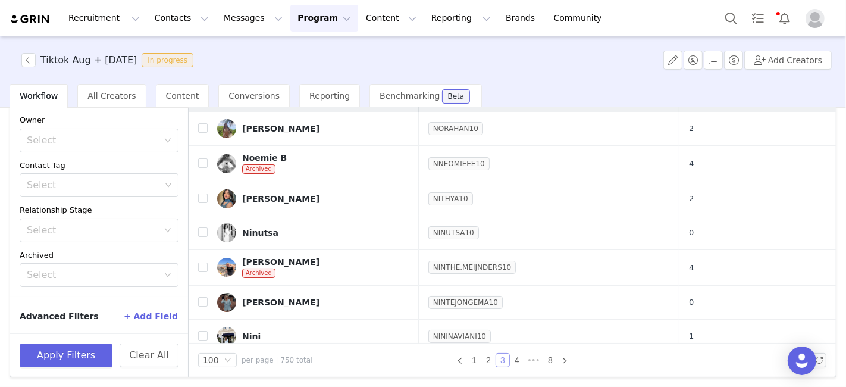
checkbox input "true"
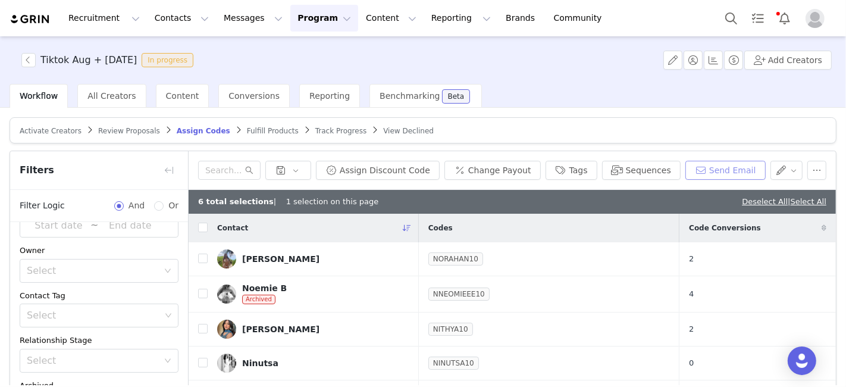
click at [595, 168] on button "Send Email" at bounding box center [725, 170] width 80 height 19
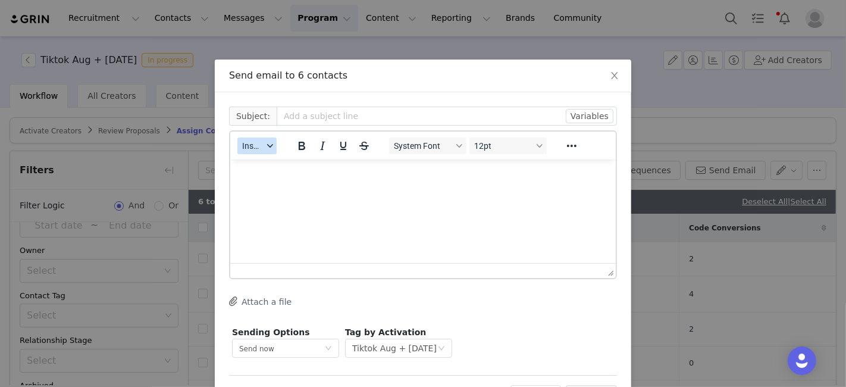
click at [262, 151] on button "Insert" at bounding box center [256, 145] width 39 height 17
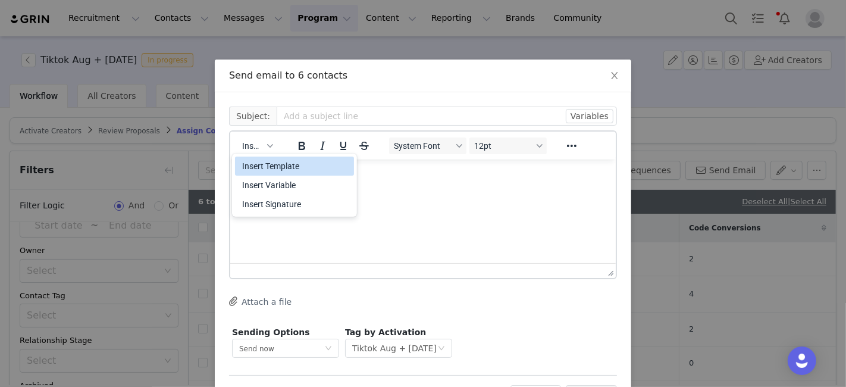
click at [268, 167] on div "Insert Template" at bounding box center [295, 166] width 107 height 14
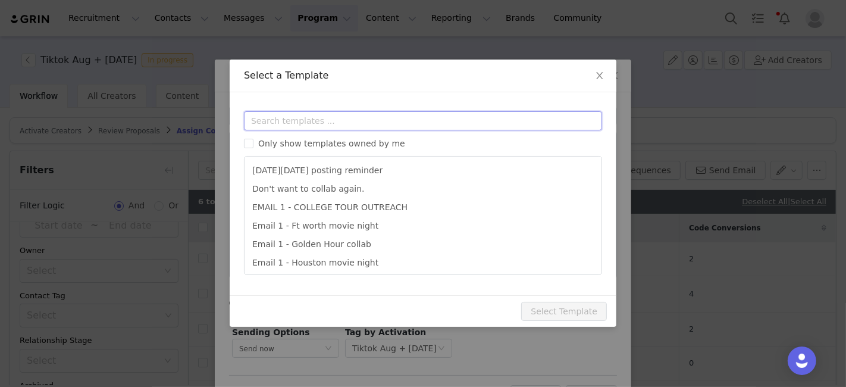
click at [277, 114] on input "text" at bounding box center [423, 120] width 358 height 19
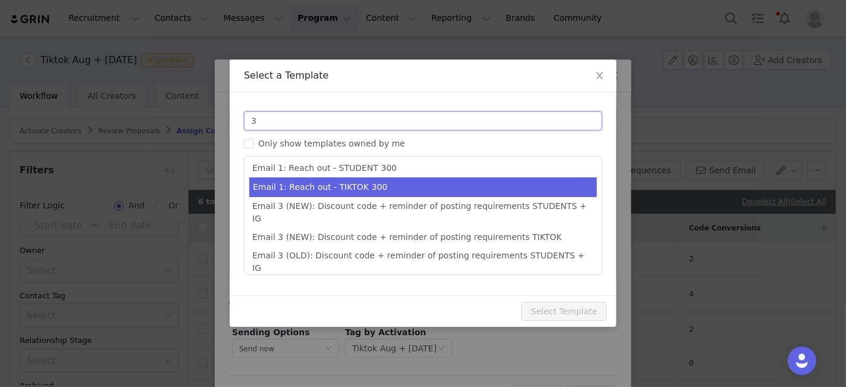
scroll to position [131, 0]
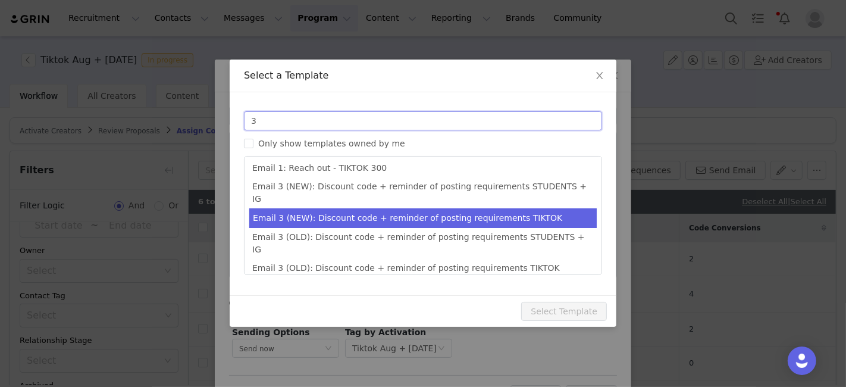
type input "3"
type input "Collab with Edikted"
click at [498, 208] on li "Email 3 (NEW): Discount code + reminder of posting requirements TIKTOK" at bounding box center [422, 218] width 347 height 20
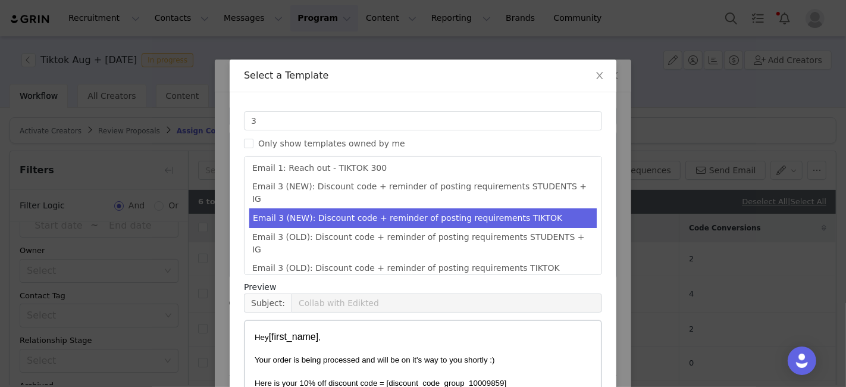
scroll to position [141, 0]
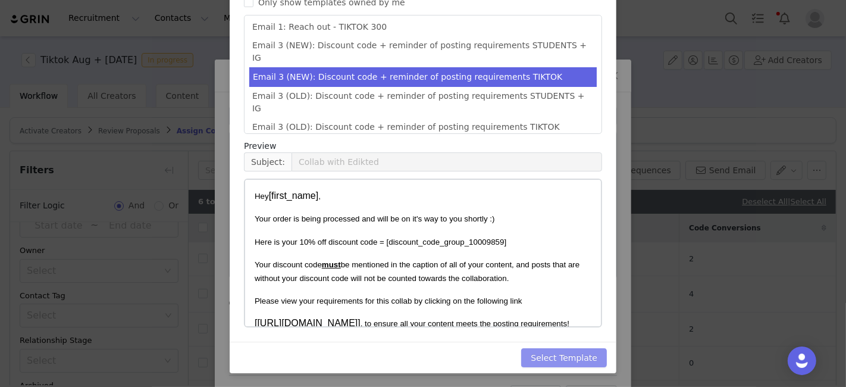
click at [562, 349] on button "Select Template" at bounding box center [564, 357] width 86 height 19
type input "Collab with Edikted"
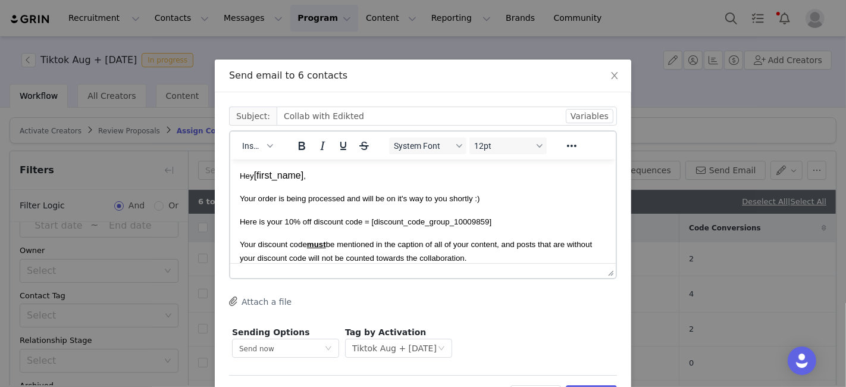
scroll to position [45, 0]
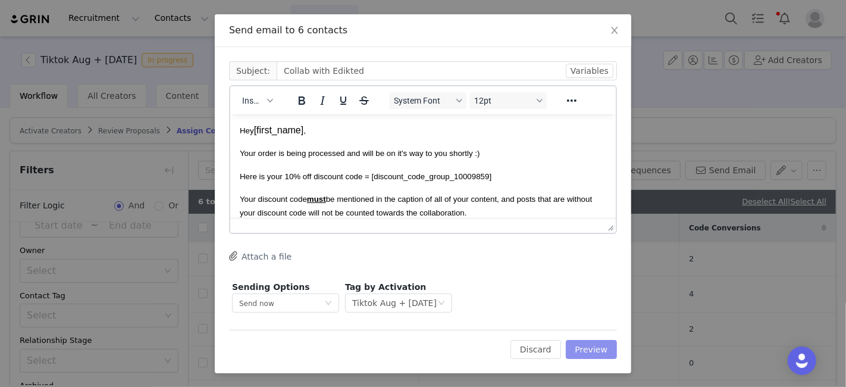
click at [585, 346] on button "Preview" at bounding box center [592, 349] width 52 height 19
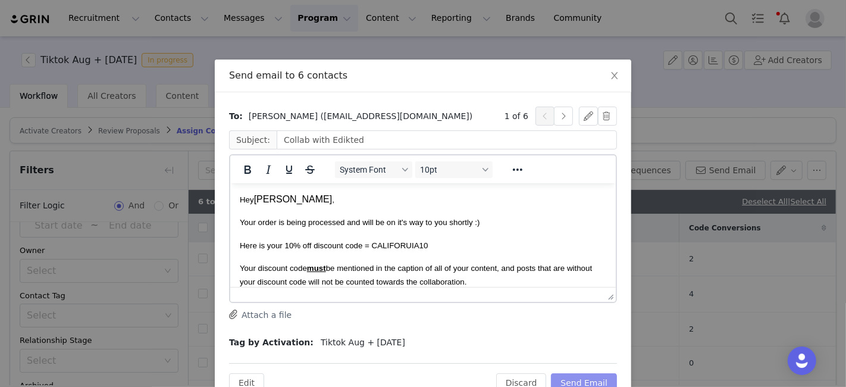
scroll to position [0, 0]
click at [558, 107] on button "button" at bounding box center [563, 116] width 19 height 19
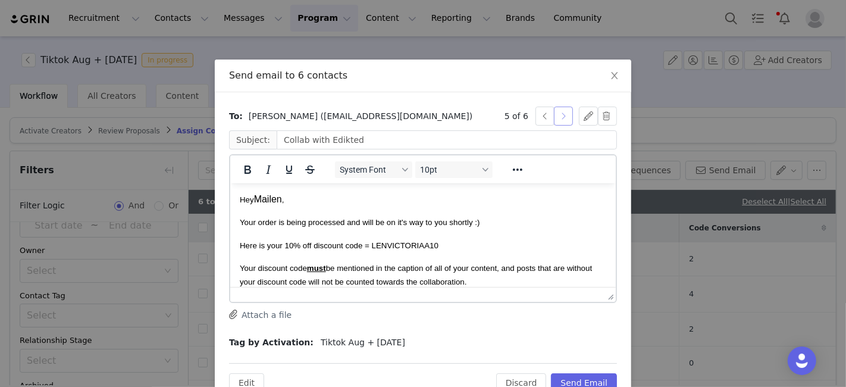
click at [558, 107] on button "button" at bounding box center [563, 116] width 19 height 19
click at [595, 76] on icon "icon: close" at bounding box center [615, 76] width 10 height 10
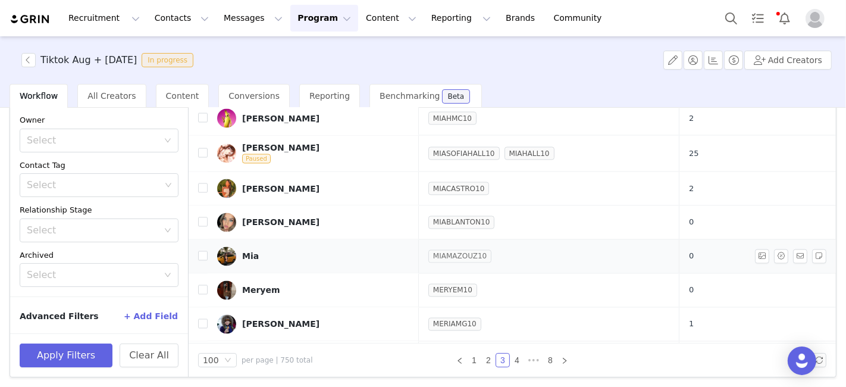
scroll to position [1851, 0]
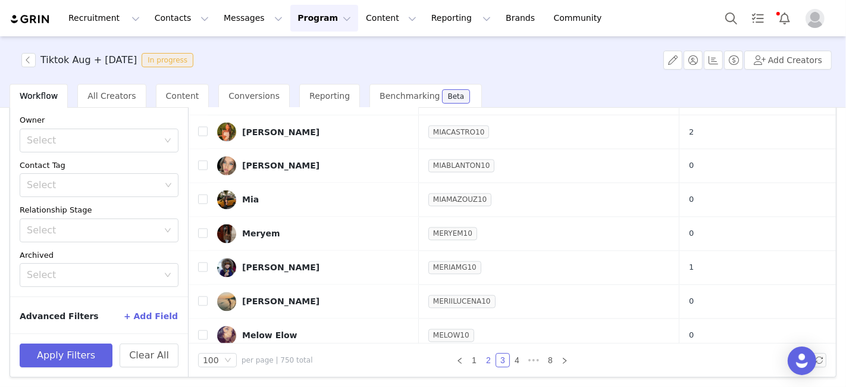
click at [483, 356] on link "2" at bounding box center [488, 359] width 13 height 13
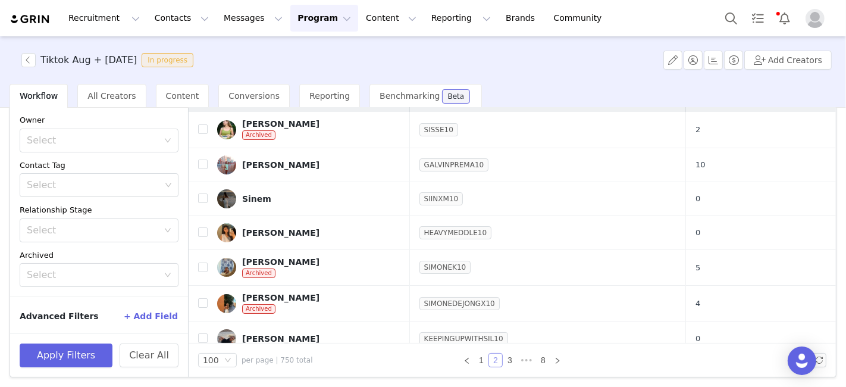
checkbox input "false"
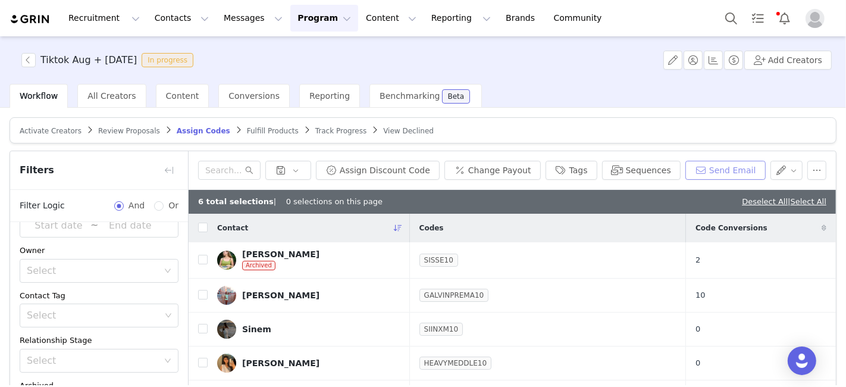
click at [595, 162] on button "Send Email" at bounding box center [725, 170] width 80 height 19
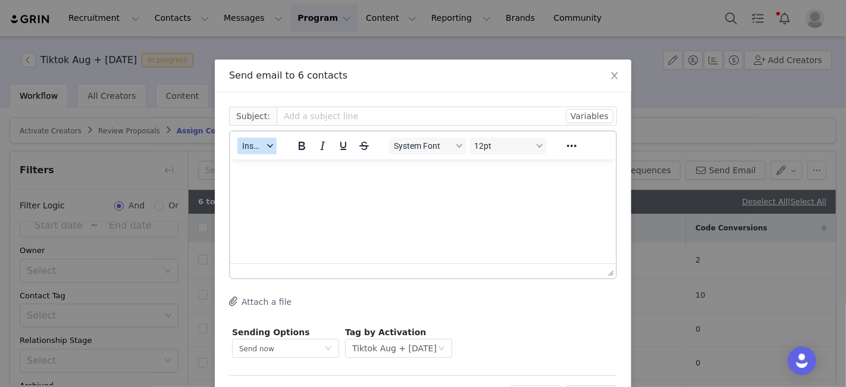
click at [265, 145] on div "button" at bounding box center [270, 146] width 10 height 6
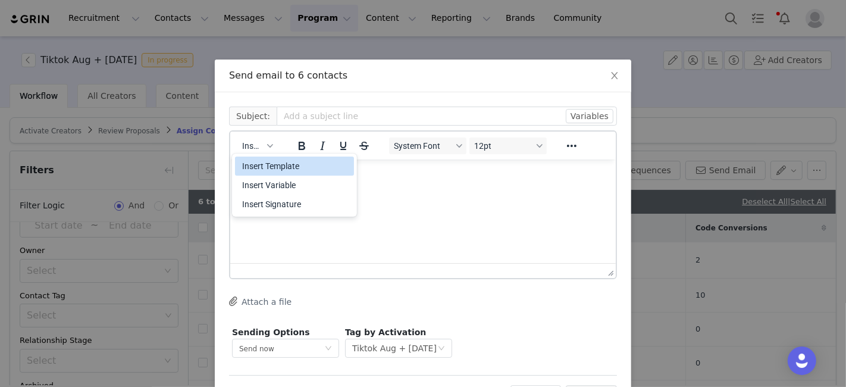
click at [260, 167] on div "Insert Template" at bounding box center [295, 166] width 107 height 14
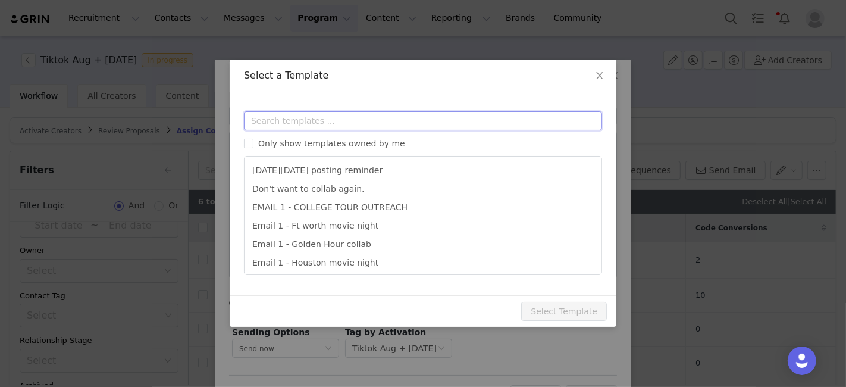
click at [268, 118] on input "text" at bounding box center [423, 120] width 358 height 19
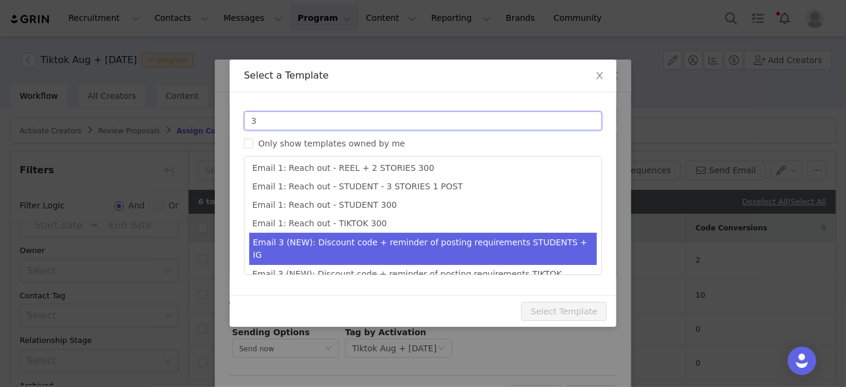
scroll to position [131, 0]
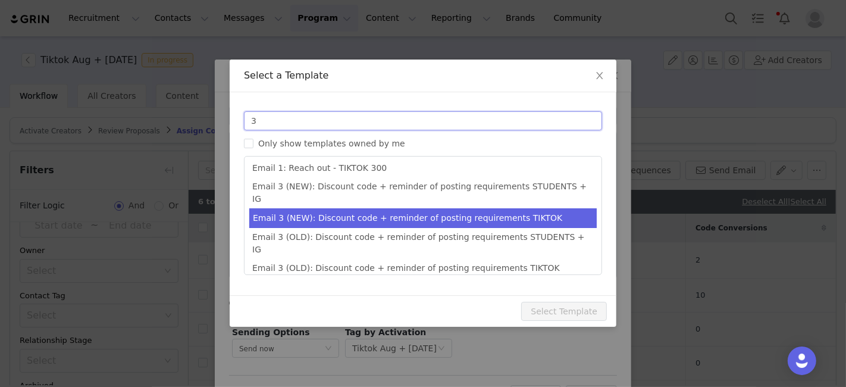
type input "3"
type input "Collab with Edikted"
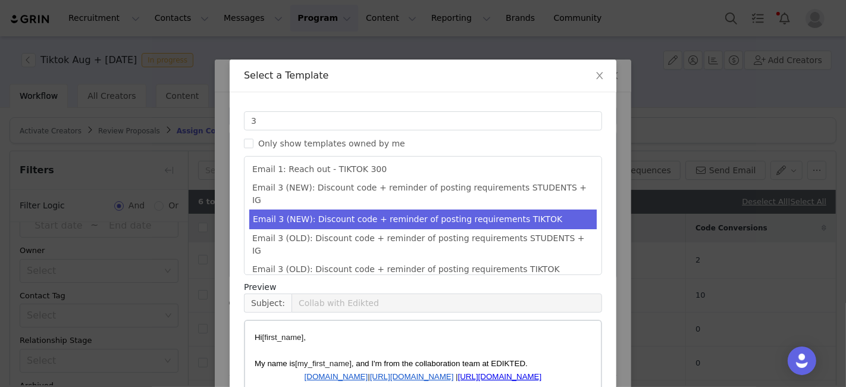
click at [357, 209] on li "Email 3 (NEW): Discount code + reminder of posting requirements TIKTOK" at bounding box center [422, 219] width 347 height 20
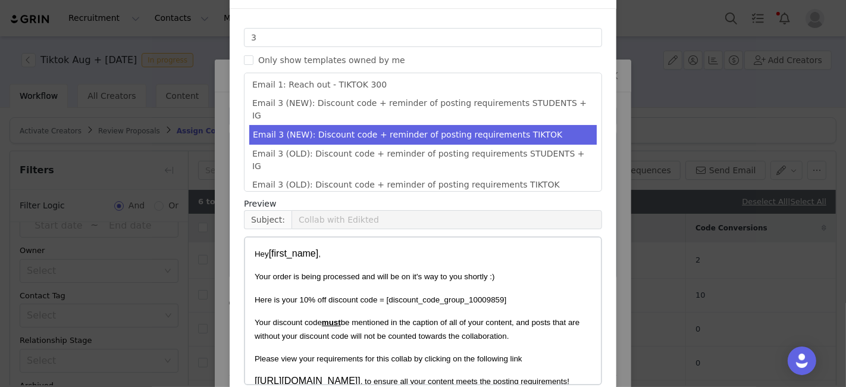
scroll to position [141, 0]
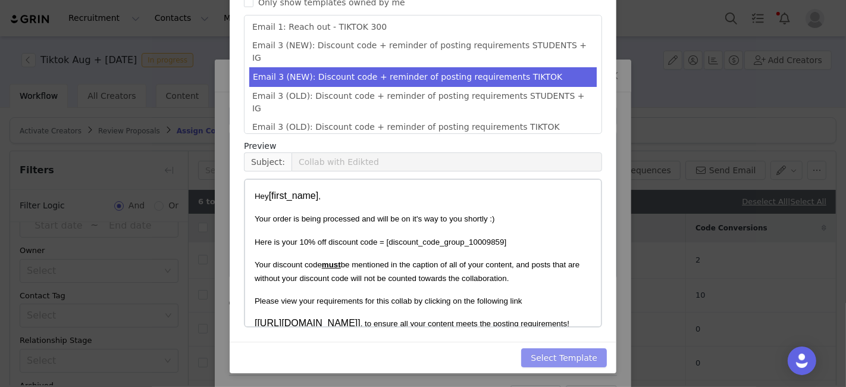
click at [578, 355] on button "Select Template" at bounding box center [564, 357] width 86 height 19
type input "Collab with Edikted"
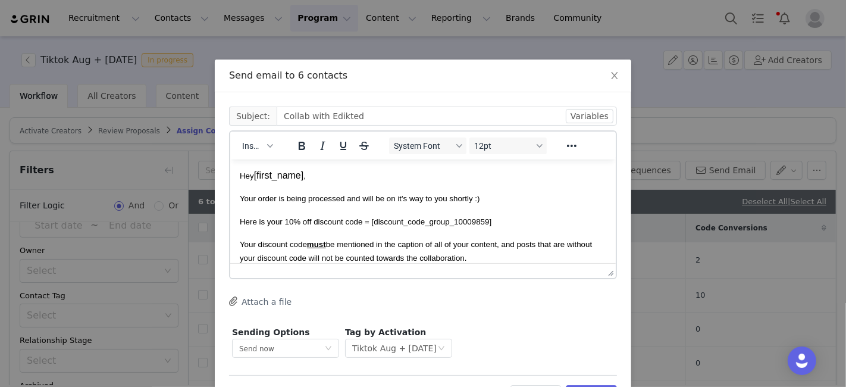
scroll to position [45, 0]
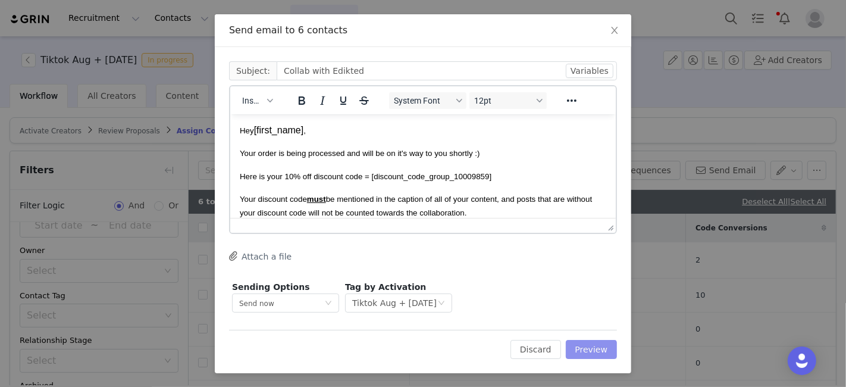
click at [578, 355] on button "Preview" at bounding box center [592, 349] width 52 height 19
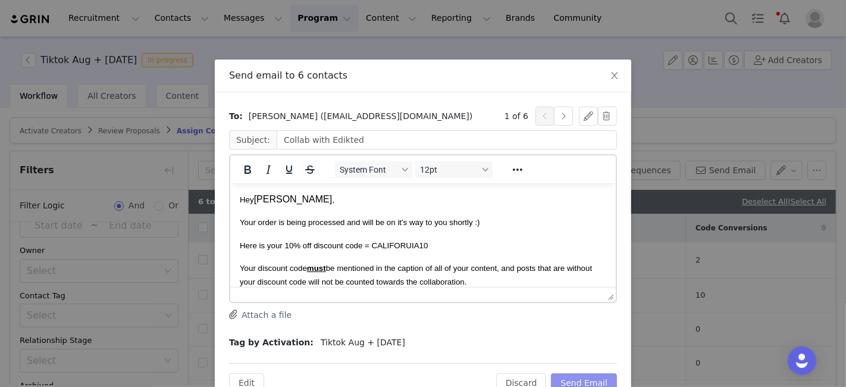
scroll to position [0, 0]
click at [559, 112] on button "button" at bounding box center [563, 116] width 19 height 19
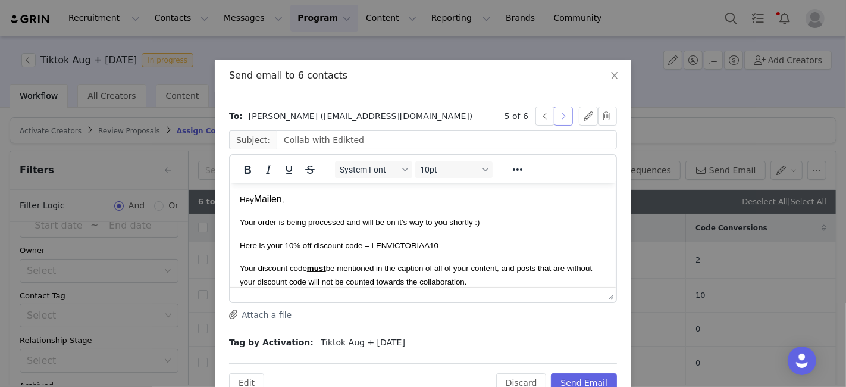
click at [559, 112] on button "button" at bounding box center [563, 116] width 19 height 19
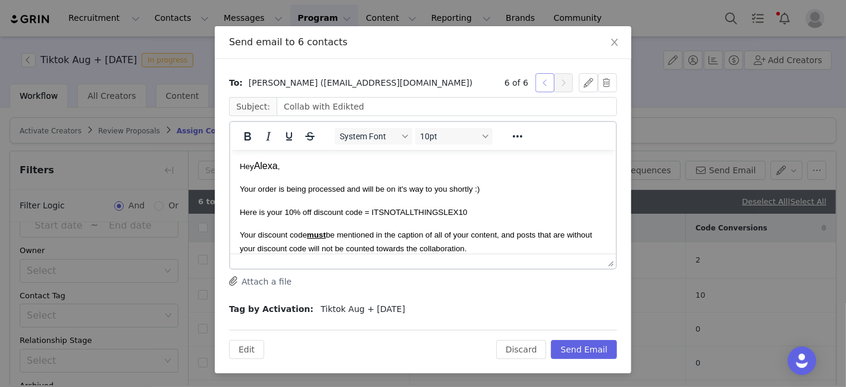
click at [543, 83] on button "button" at bounding box center [545, 82] width 19 height 19
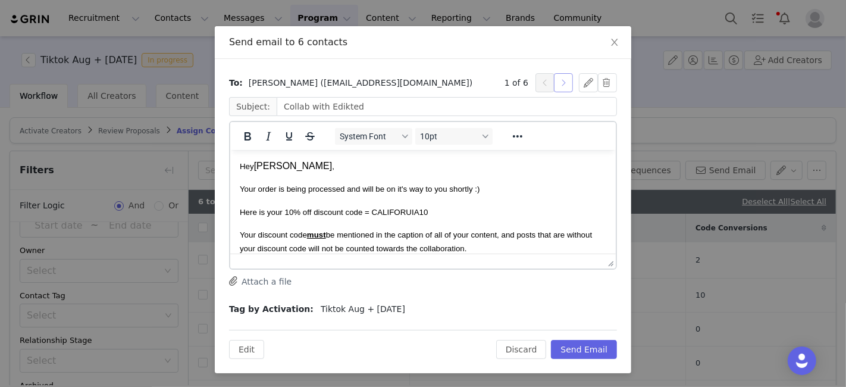
click at [563, 75] on button "button" at bounding box center [563, 82] width 19 height 19
click at [562, 75] on button "button" at bounding box center [563, 82] width 19 height 19
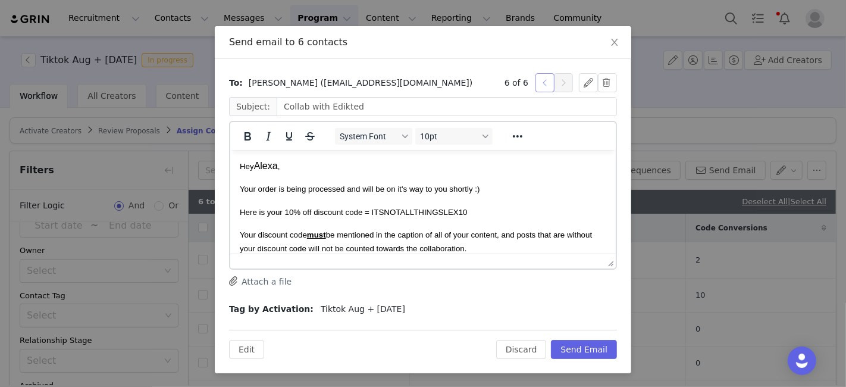
click at [536, 82] on button "button" at bounding box center [545, 82] width 19 height 19
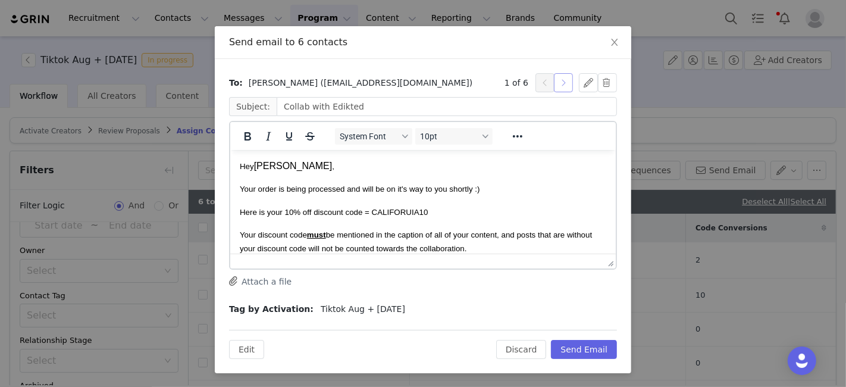
click at [556, 84] on button "button" at bounding box center [563, 82] width 19 height 19
click at [555, 84] on button "button" at bounding box center [563, 82] width 19 height 19
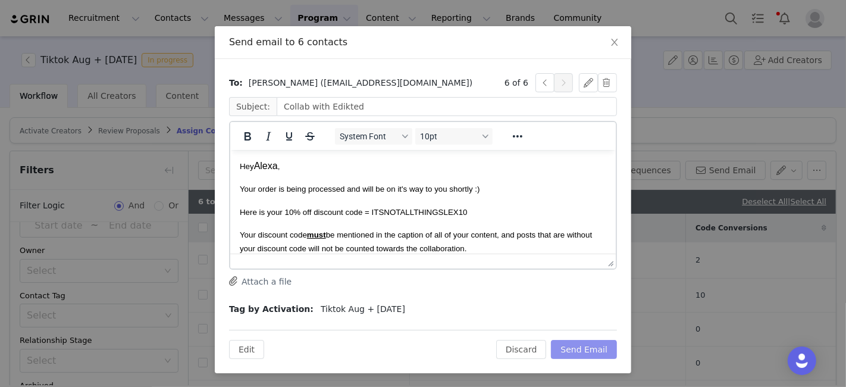
click at [595, 345] on button "Send Email" at bounding box center [584, 349] width 66 height 19
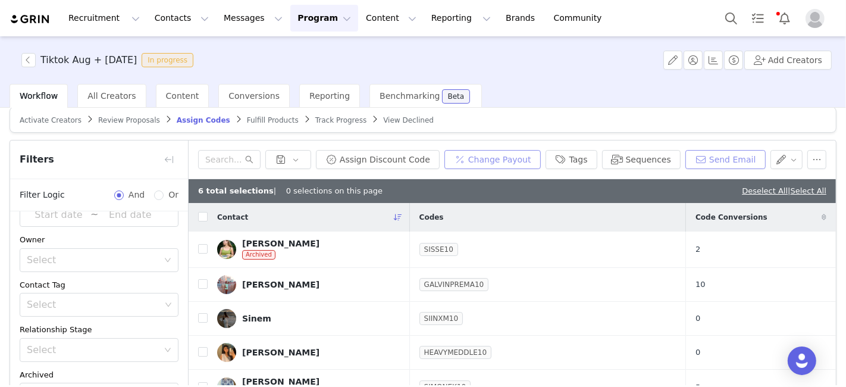
scroll to position [0, 0]
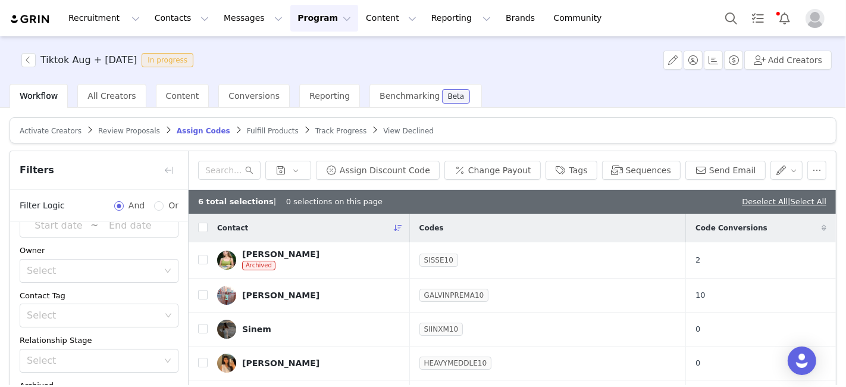
click at [247, 127] on span "Fulfill Products" at bounding box center [273, 131] width 52 height 8
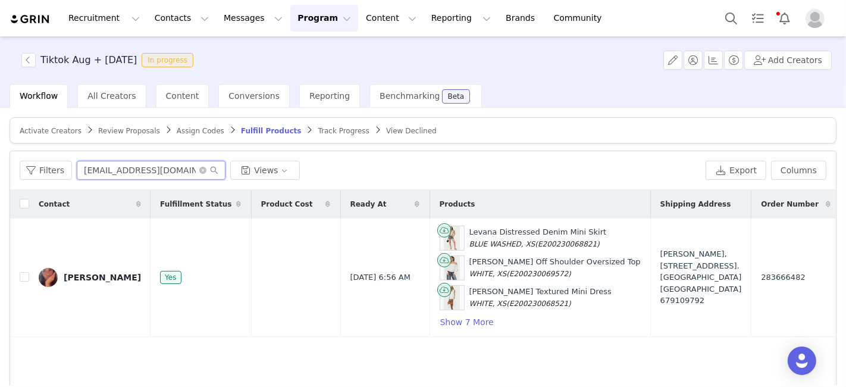
click at [201, 174] on input "inescolominaa@gmail.com" at bounding box center [151, 170] width 149 height 19
click at [199, 171] on icon "icon: close-circle" at bounding box center [202, 170] width 7 height 7
click at [36, 158] on div "Filters Views Export Columns" at bounding box center [423, 170] width 826 height 39
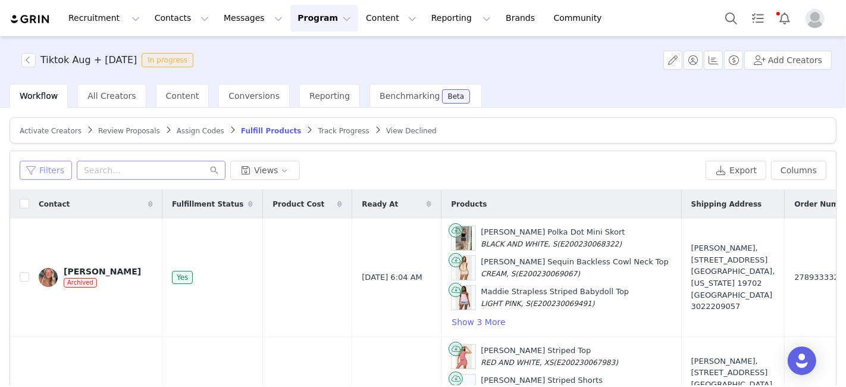
click at [58, 167] on button "Filters" at bounding box center [46, 170] width 52 height 19
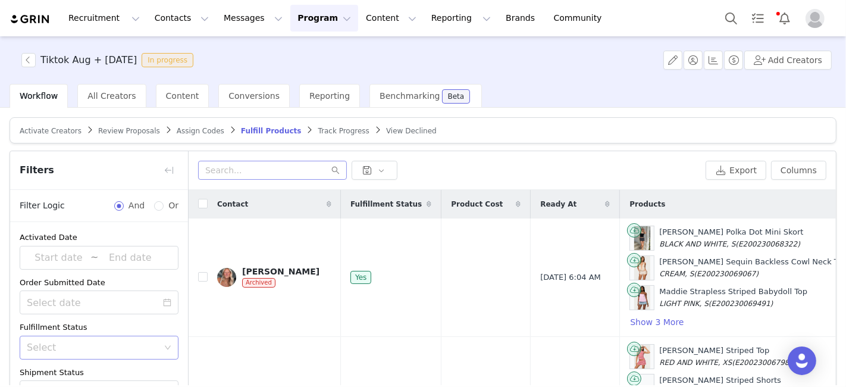
click at [99, 336] on div "Select" at bounding box center [95, 347] width 137 height 23
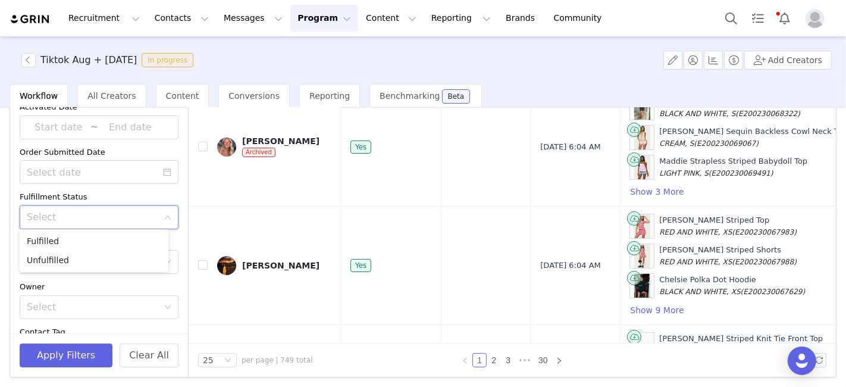
click at [96, 182] on div "Activated Date ~ Order Submitted Date Fulfillment Status Select Shipment Status…" at bounding box center [99, 255] width 178 height 327
click at [93, 256] on div "Select" at bounding box center [92, 262] width 131 height 12
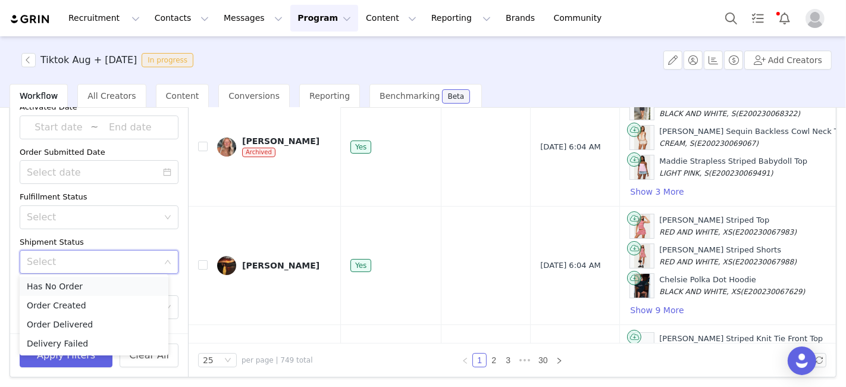
click at [84, 289] on li "Has No Order" at bounding box center [94, 286] width 149 height 19
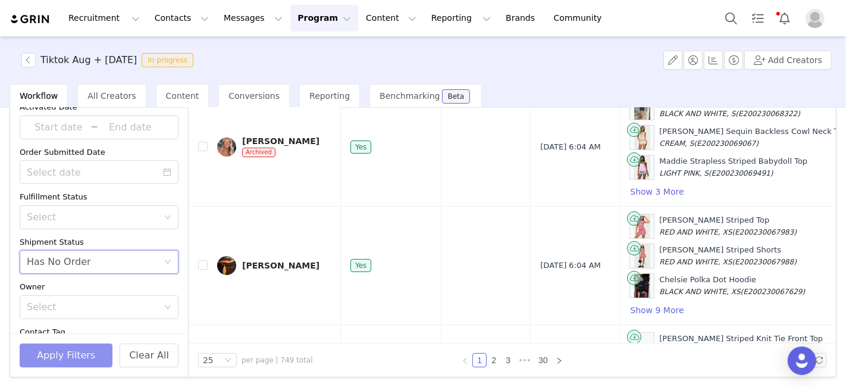
click at [36, 349] on button "Apply Filters" at bounding box center [66, 355] width 93 height 24
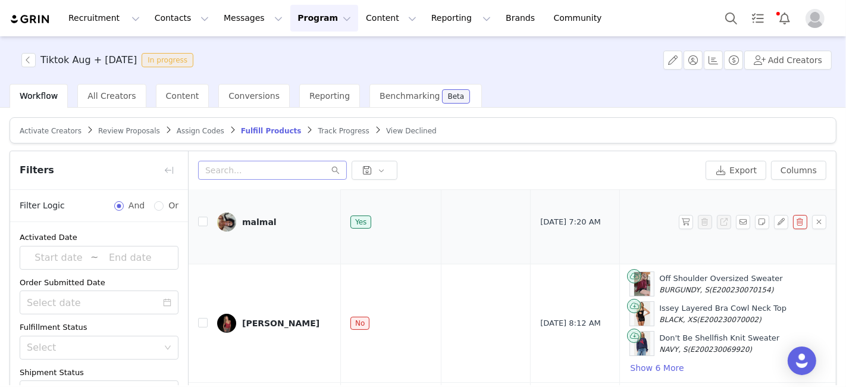
scroll to position [0, 0]
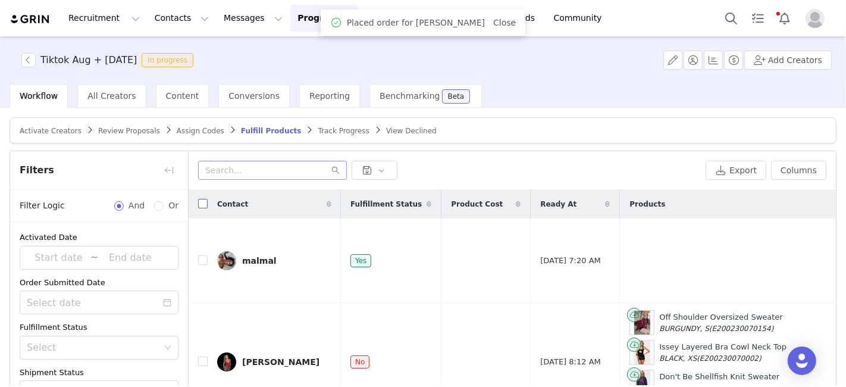
click at [206, 198] on label at bounding box center [203, 204] width 10 height 12
click at [206, 199] on input "checkbox" at bounding box center [203, 204] width 10 height 10
checkbox input "true"
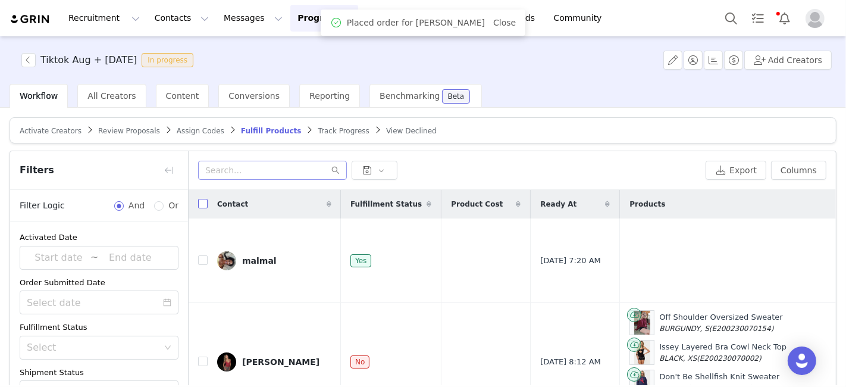
checkbox input "true"
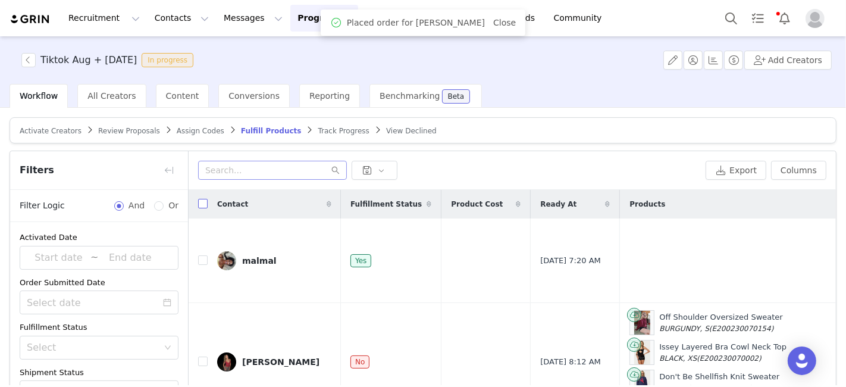
checkbox input "true"
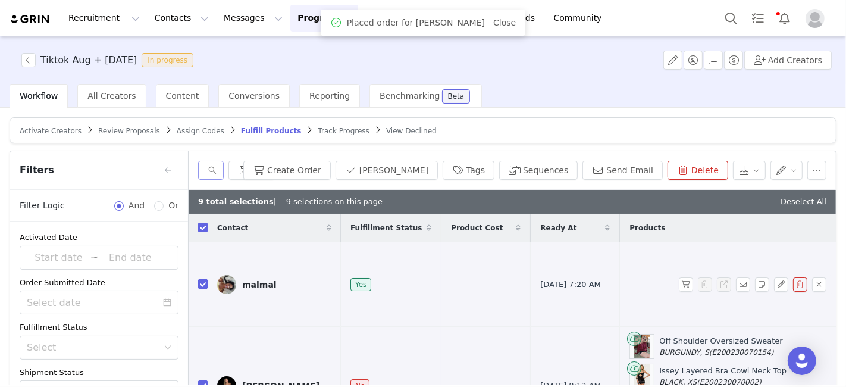
click at [199, 279] on input "checkbox" at bounding box center [203, 284] width 10 height 10
checkbox input "false"
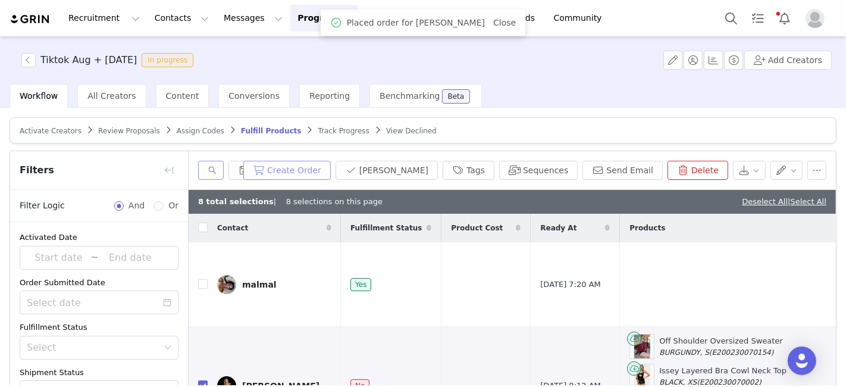
click at [331, 163] on button "Create Order" at bounding box center [286, 170] width 87 height 19
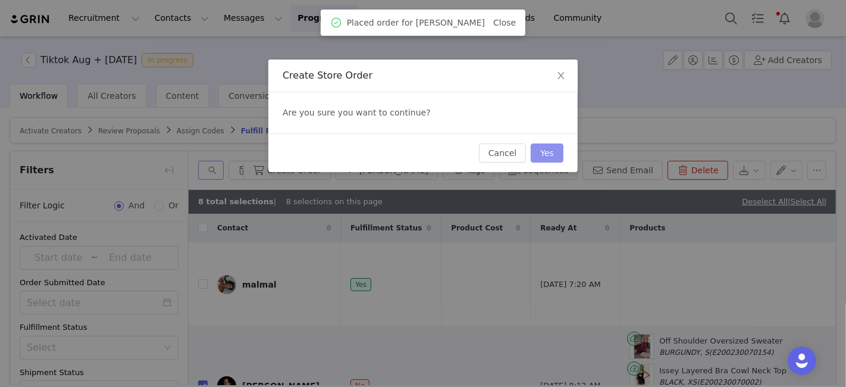
click at [547, 150] on button "Yes" at bounding box center [547, 152] width 33 height 19
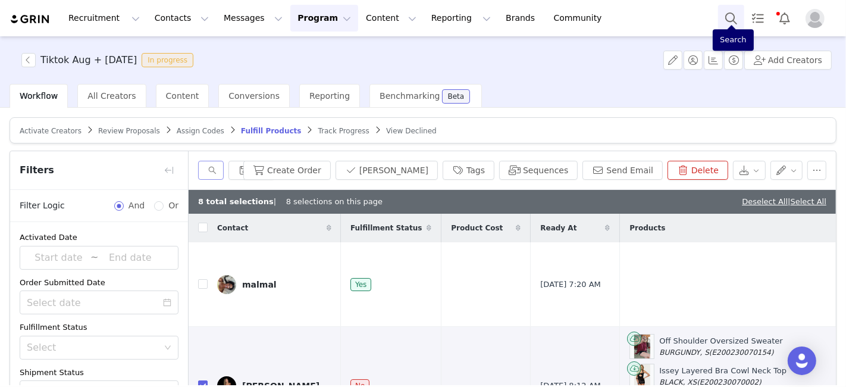
click at [595, 17] on button "Search" at bounding box center [731, 18] width 26 height 27
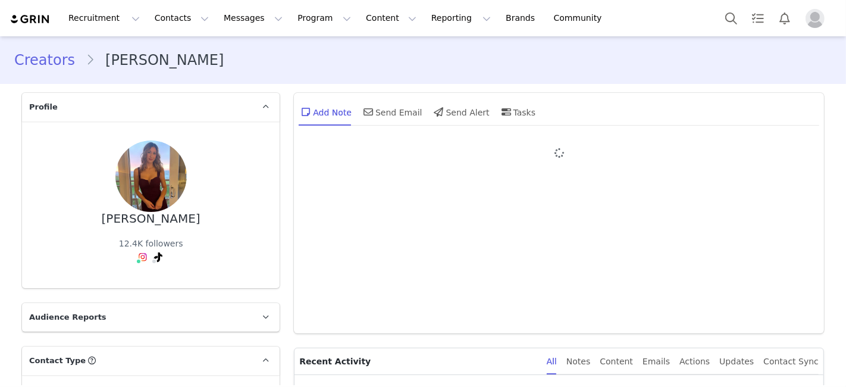
type input "+1 ([GEOGRAPHIC_DATA])"
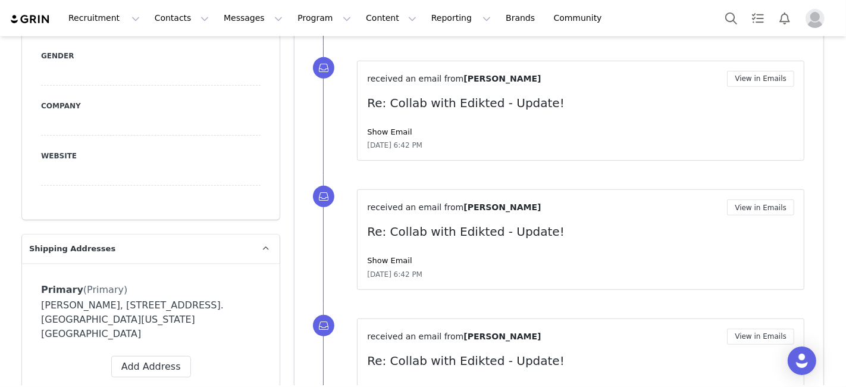
scroll to position [793, 0]
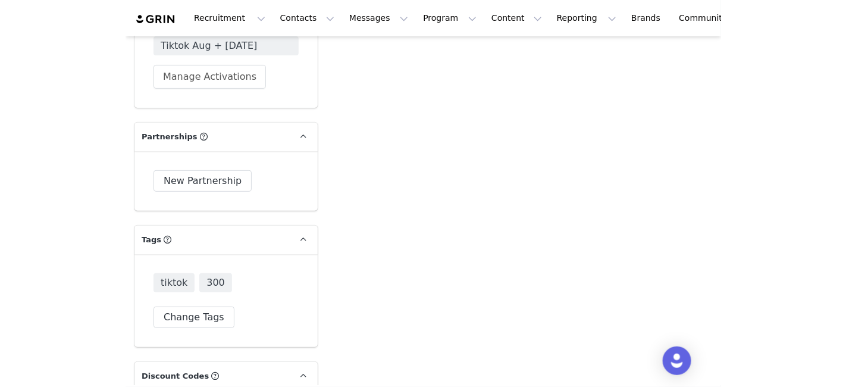
scroll to position [2618, 0]
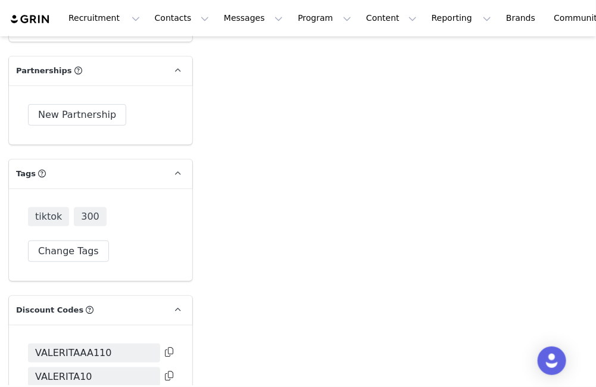
click at [165, 369] on button at bounding box center [169, 376] width 8 height 14
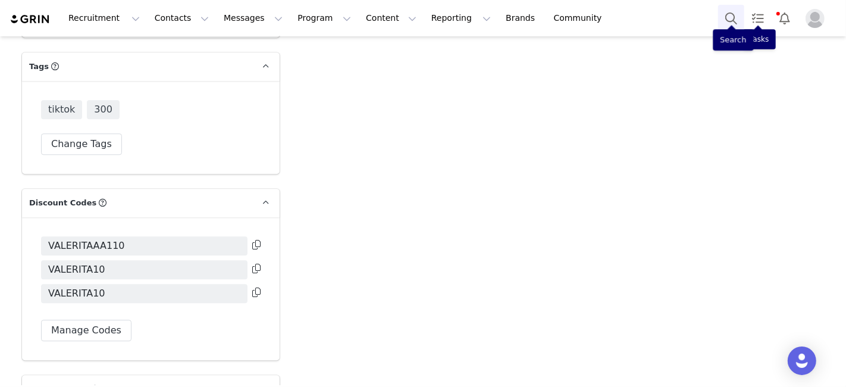
click at [732, 17] on button "Search" at bounding box center [731, 18] width 26 height 27
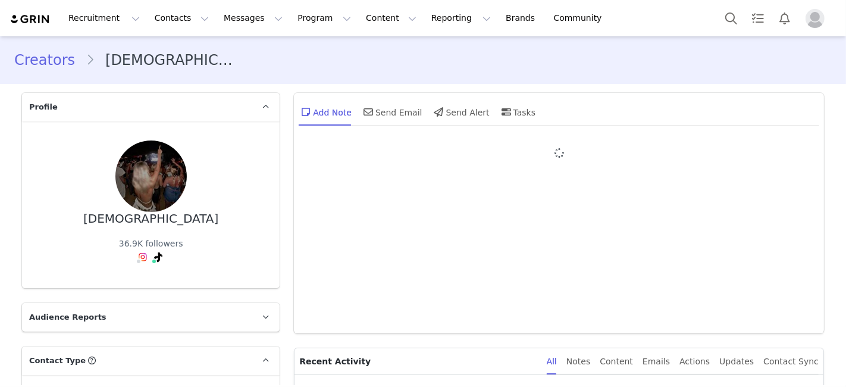
type input "+1 ([GEOGRAPHIC_DATA])"
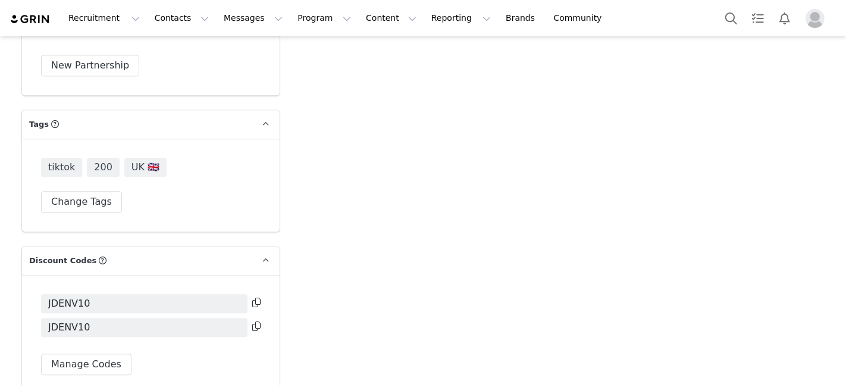
scroll to position [2313, 0]
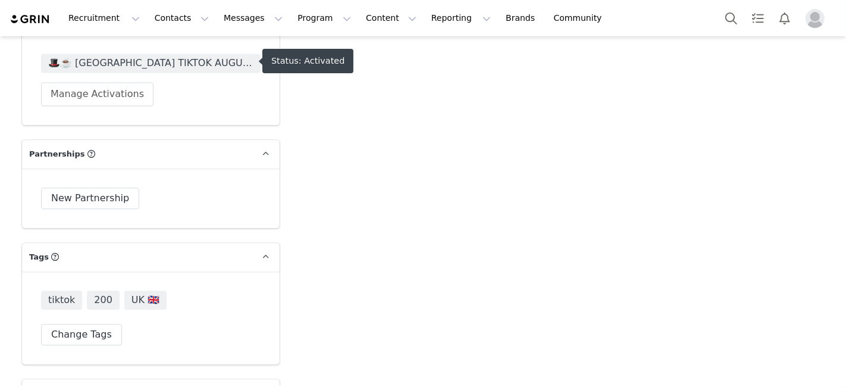
click at [150, 60] on span "🎩☕️ [GEOGRAPHIC_DATA] TIKTOK AUGUST + SEPTEMBER 🎩☕️ 2025" at bounding box center [150, 63] width 205 height 14
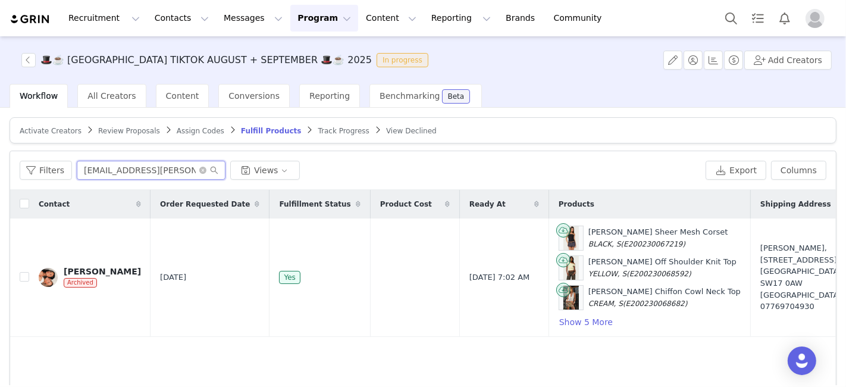
click at [145, 170] on input "[EMAIL_ADDRESS][PERSON_NAME][DOMAIN_NAME]" at bounding box center [151, 170] width 149 height 19
click at [156, 168] on input "[EMAIL_ADDRESS][PERSON_NAME][DOMAIN_NAME]" at bounding box center [151, 170] width 149 height 19
paste input "[EMAIL_ADDRESS]"
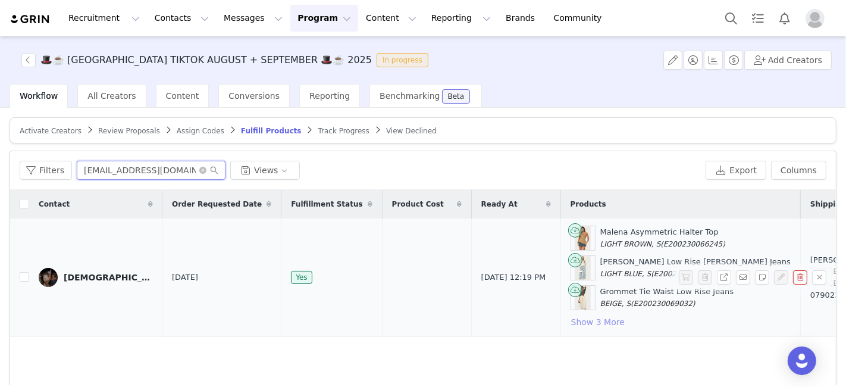
type input "[EMAIL_ADDRESS][DOMAIN_NAME]"
click at [571, 319] on button "Show 3 More" at bounding box center [598, 322] width 55 height 14
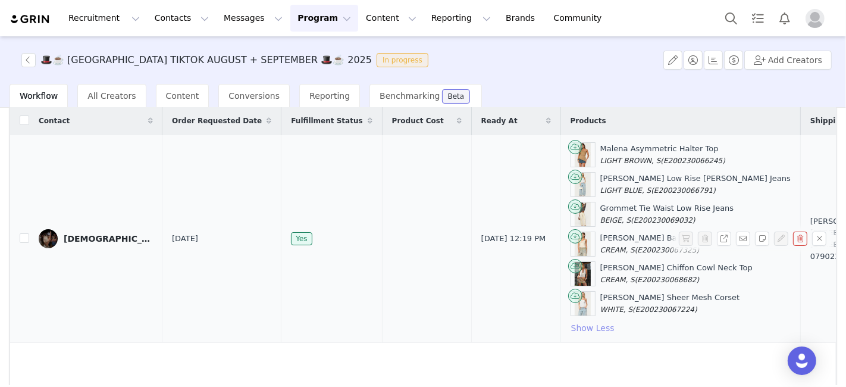
scroll to position [64, 0]
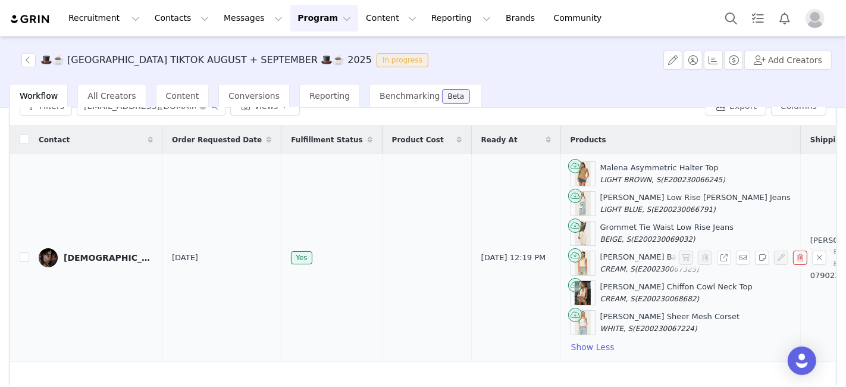
drag, startPoint x: 650, startPoint y: 221, endPoint x: 519, endPoint y: 226, distance: 131.0
click at [571, 226] on div "Grommet Tie Waist Low Rise Jeans BEIGE, S (E200230069032)" at bounding box center [681, 233] width 220 height 25
copy div "Grommet Tie Waist Low Rise Jeans"
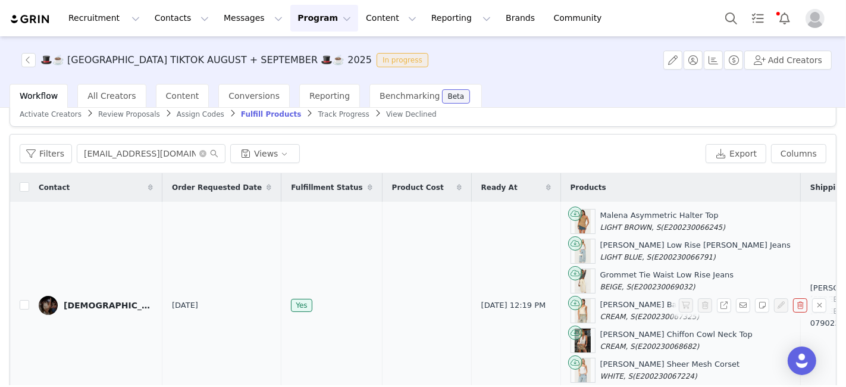
scroll to position [0, 0]
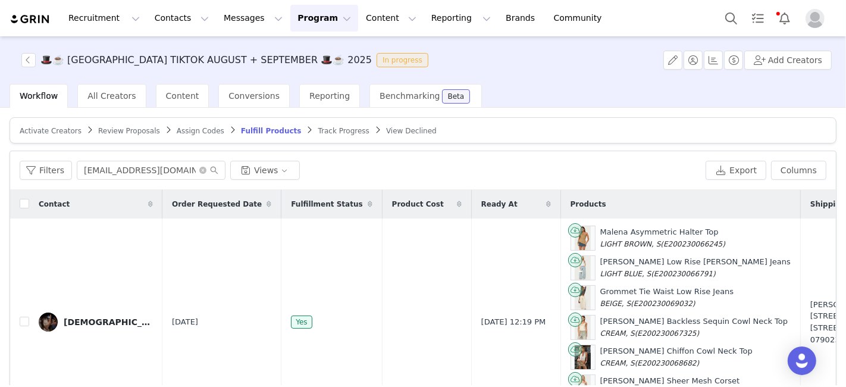
click at [290, 17] on button "Program Program" at bounding box center [324, 18] width 68 height 27
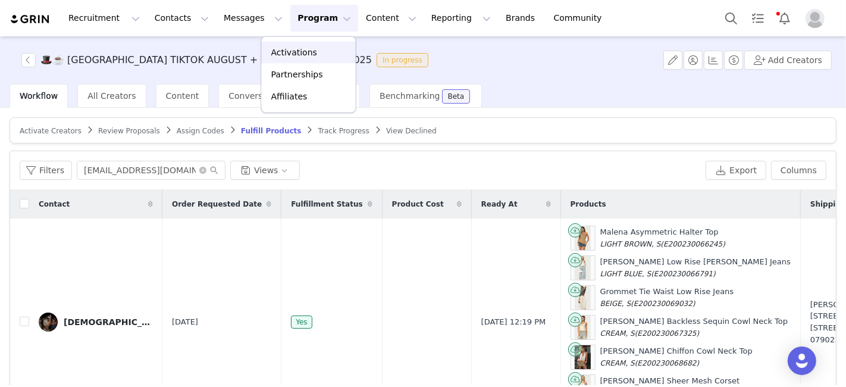
click at [299, 54] on p "Activations" at bounding box center [294, 52] width 46 height 12
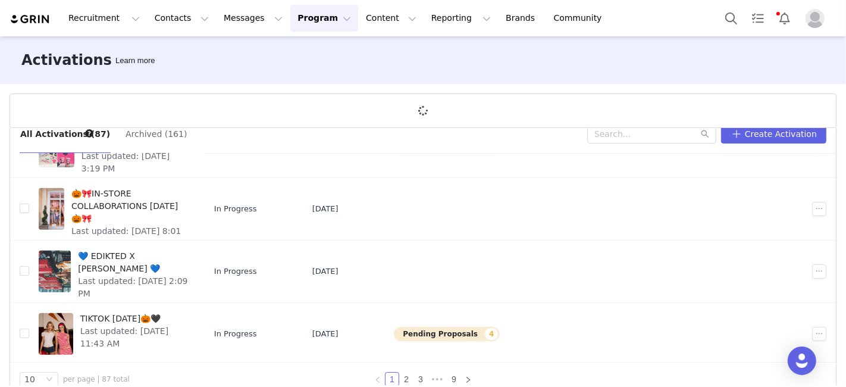
scroll to position [43, 0]
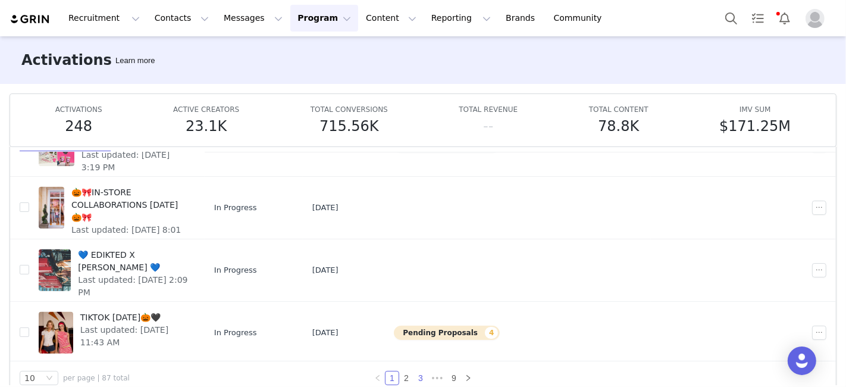
click at [415, 376] on link "3" at bounding box center [420, 377] width 13 height 13
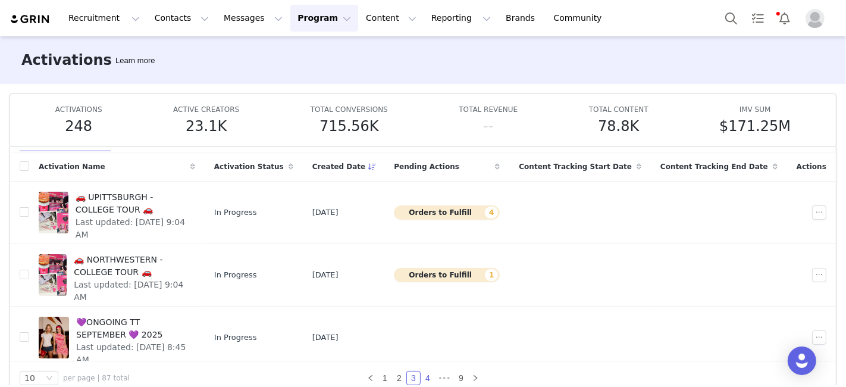
click at [424, 377] on link "4" at bounding box center [427, 377] width 13 height 13
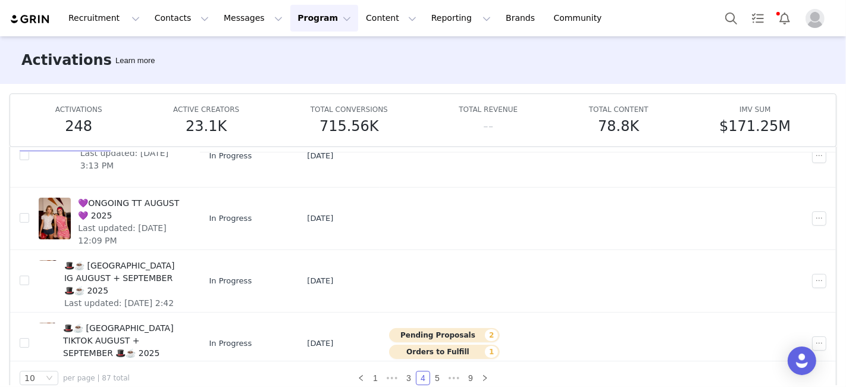
scroll to position [442, 0]
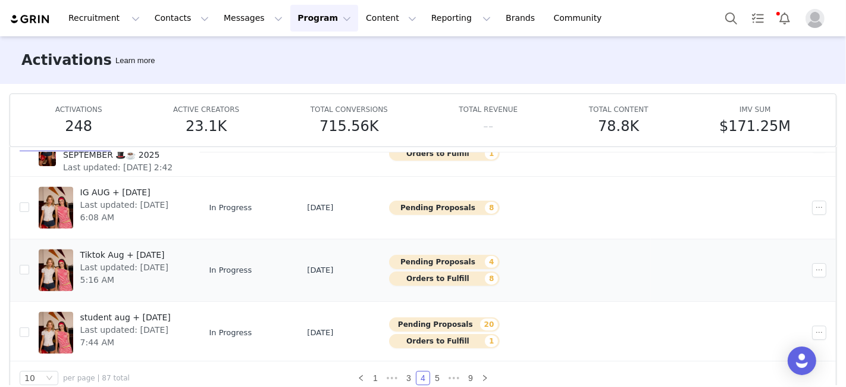
click at [439, 256] on button "Pending Proposals 4" at bounding box center [444, 262] width 111 height 14
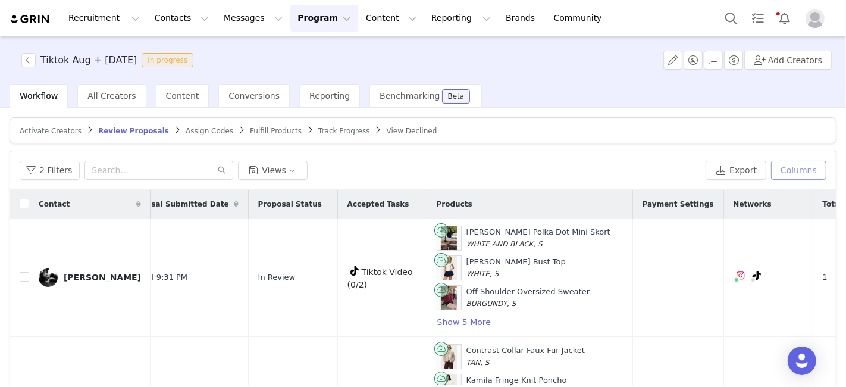
click at [784, 170] on button "Columns" at bounding box center [798, 170] width 55 height 19
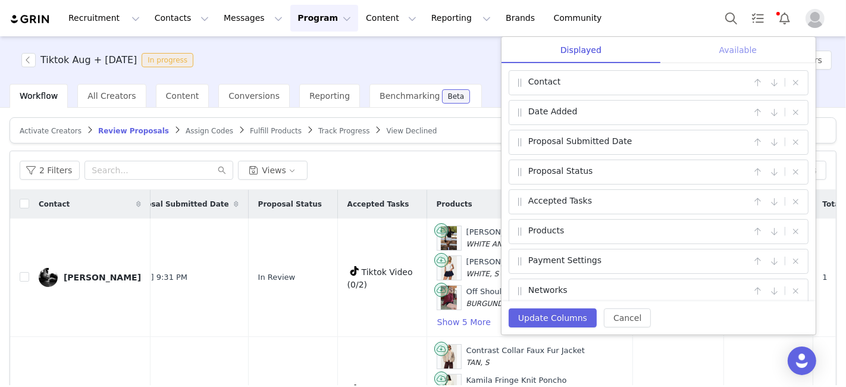
click at [734, 53] on div "Available" at bounding box center [737, 50] width 155 height 27
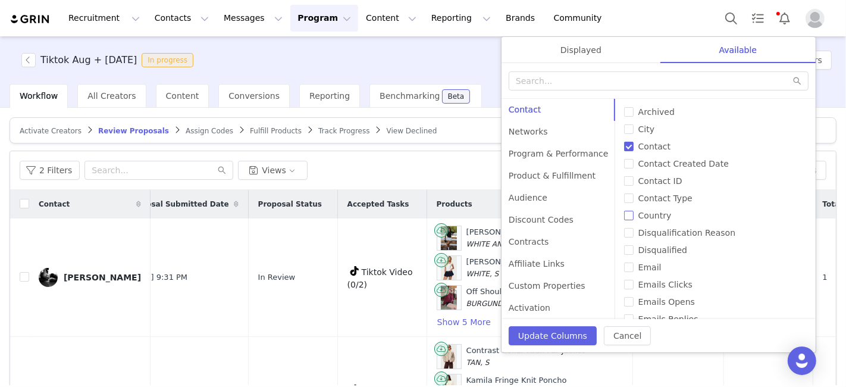
click at [624, 213] on input "Country" at bounding box center [629, 216] width 10 height 10
checkbox input "true"
click at [560, 327] on button "Update Columns" at bounding box center [553, 335] width 88 height 19
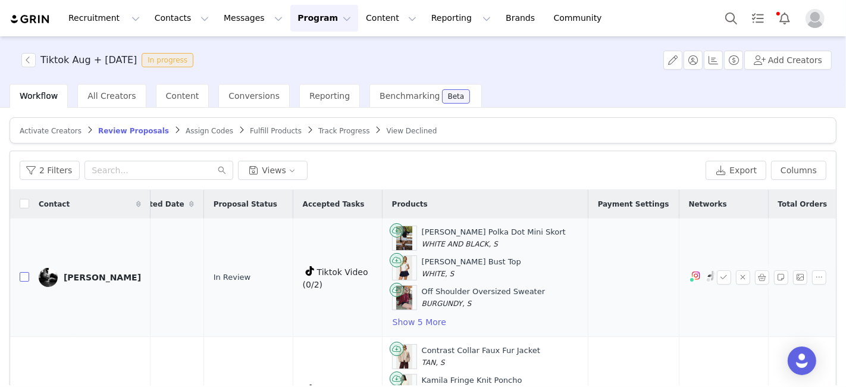
click at [26, 274] on input "checkbox" at bounding box center [25, 277] width 10 height 10
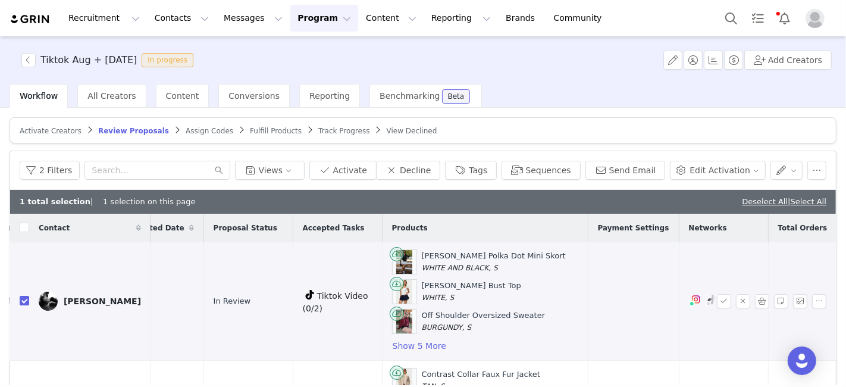
click at [84, 294] on link "[PERSON_NAME]" at bounding box center [90, 301] width 102 height 19
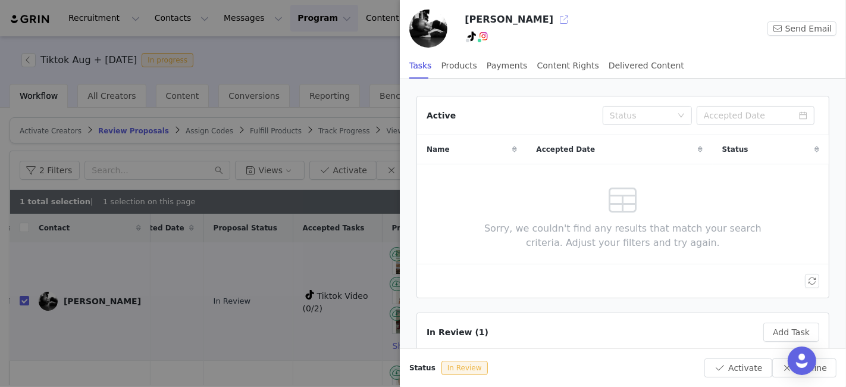
click at [555, 21] on button "button" at bounding box center [564, 19] width 19 height 19
click at [242, 257] on div at bounding box center [423, 193] width 846 height 387
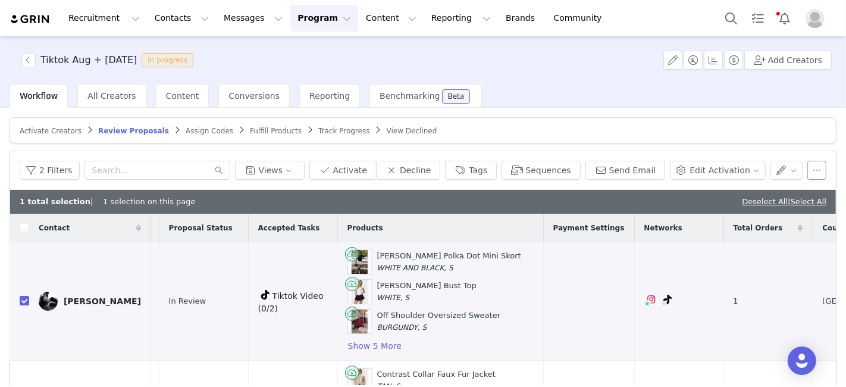
click at [807, 162] on button "button" at bounding box center [816, 170] width 19 height 19
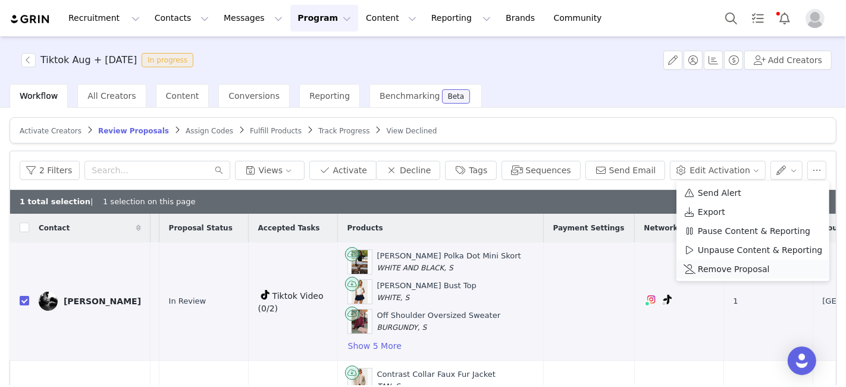
click at [742, 267] on span "Remove Proposal" at bounding box center [734, 268] width 72 height 13
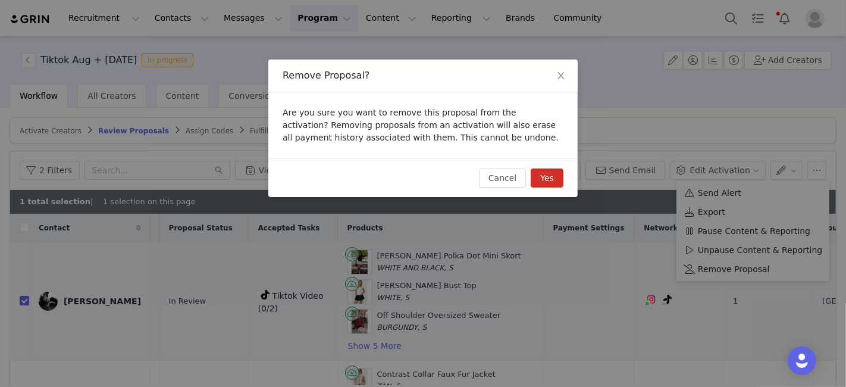
click at [556, 179] on button "Yes" at bounding box center [547, 177] width 33 height 19
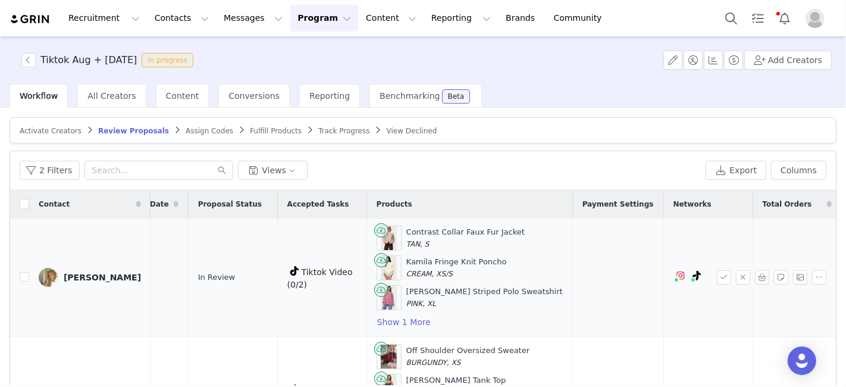
click at [81, 276] on div "[PERSON_NAME]" at bounding box center [102, 278] width 77 height 10
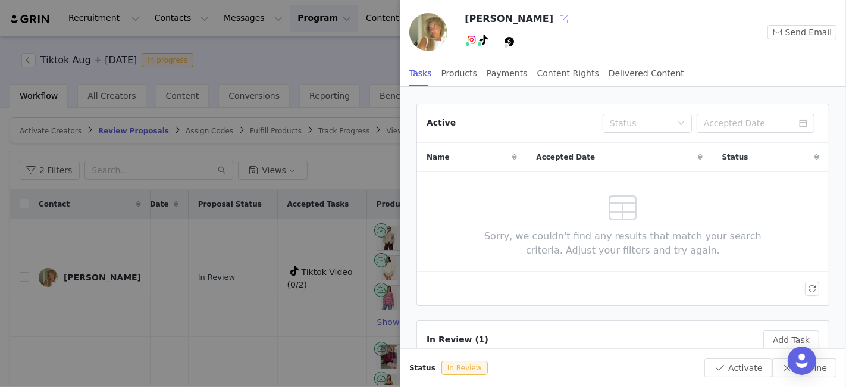
click at [555, 16] on button "button" at bounding box center [564, 19] width 19 height 19
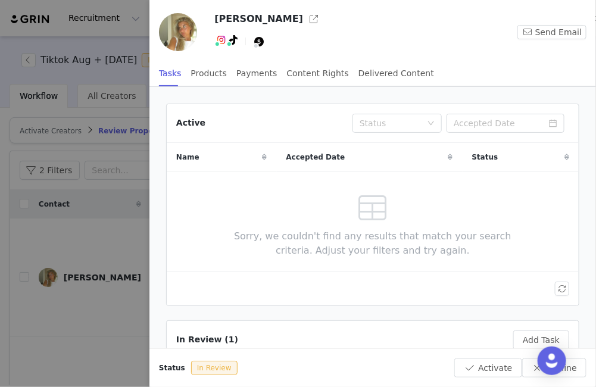
click at [83, 165] on div at bounding box center [298, 193] width 596 height 387
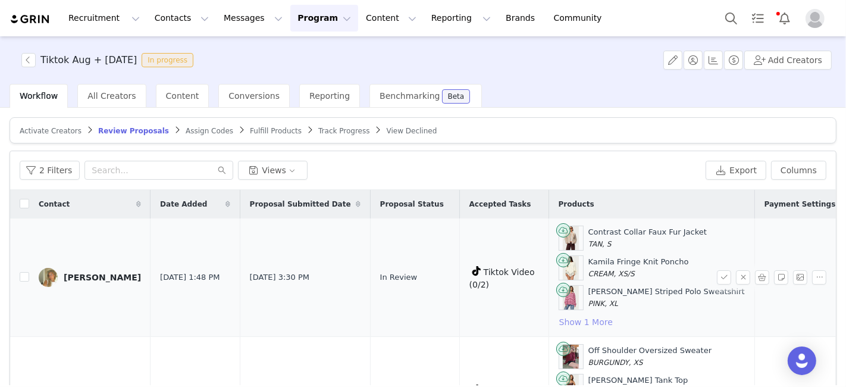
click at [559, 320] on button "Show 1 More" at bounding box center [586, 322] width 55 height 14
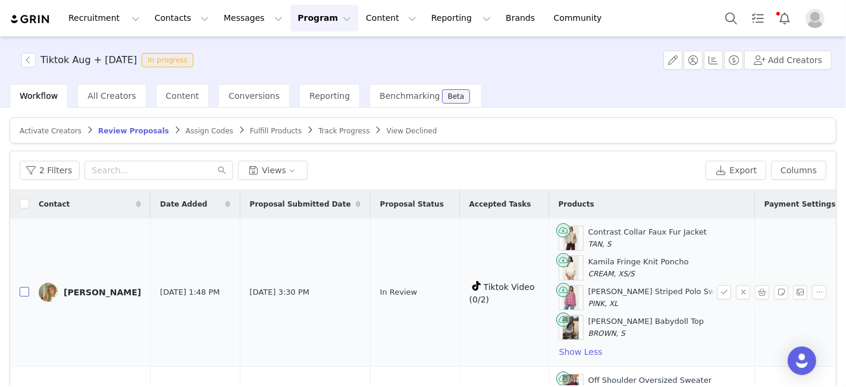
click at [23, 292] on input "checkbox" at bounding box center [25, 292] width 10 height 10
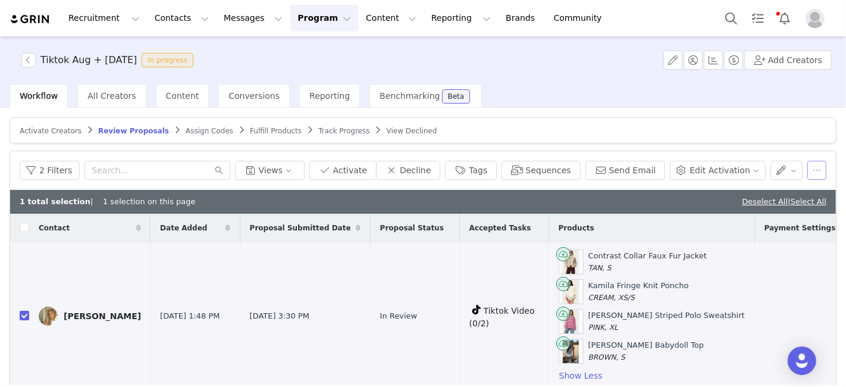
click at [807, 165] on button "button" at bounding box center [816, 170] width 19 height 19
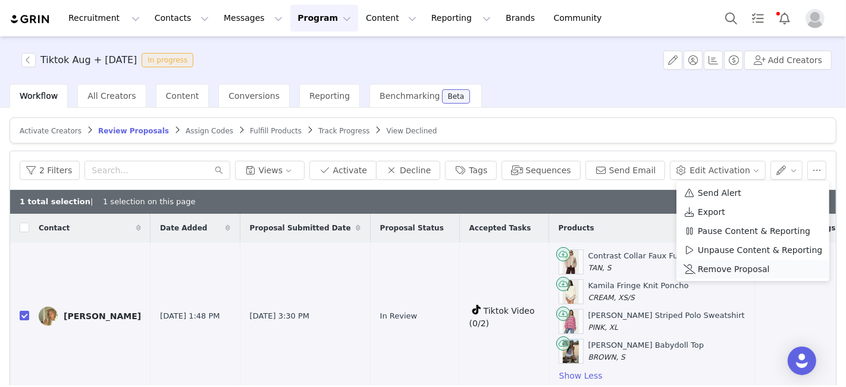
click at [742, 264] on span "Remove Proposal" at bounding box center [734, 268] width 72 height 13
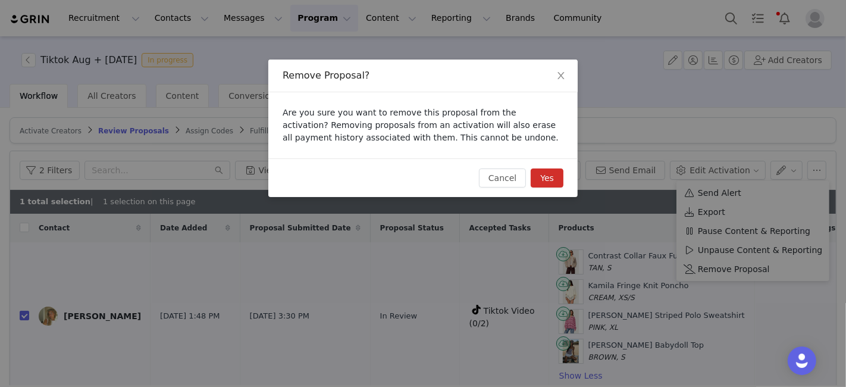
click at [550, 177] on button "Yes" at bounding box center [547, 177] width 33 height 19
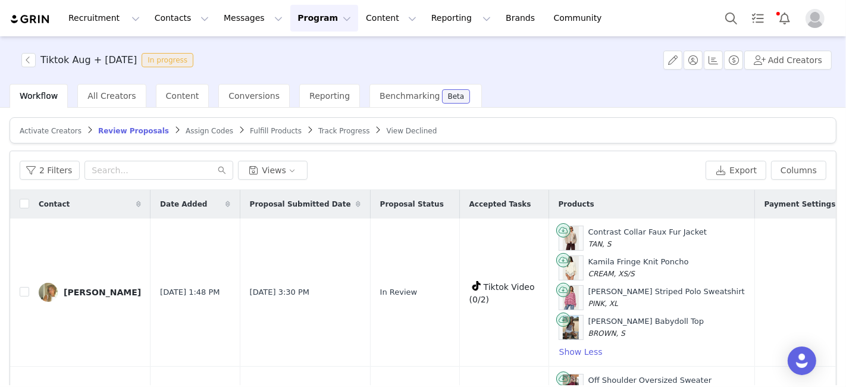
checkbox input "false"
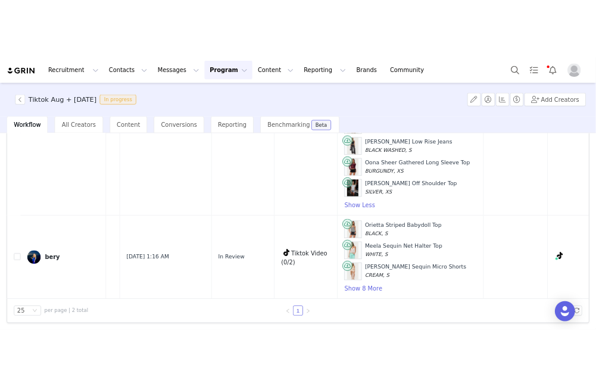
scroll to position [165, 68]
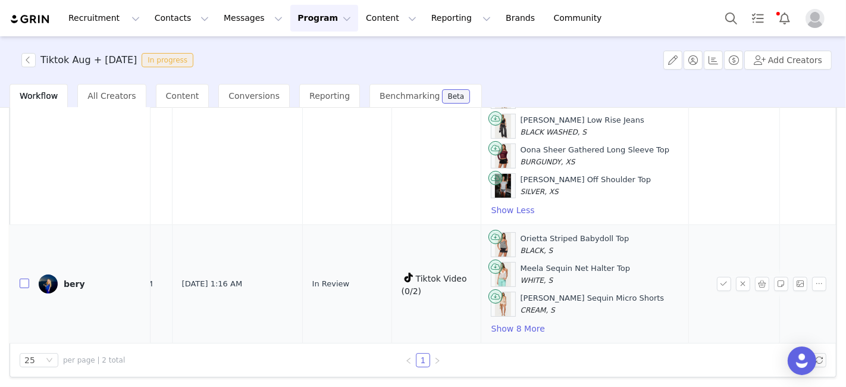
click at [23, 278] on input "checkbox" at bounding box center [25, 283] width 10 height 10
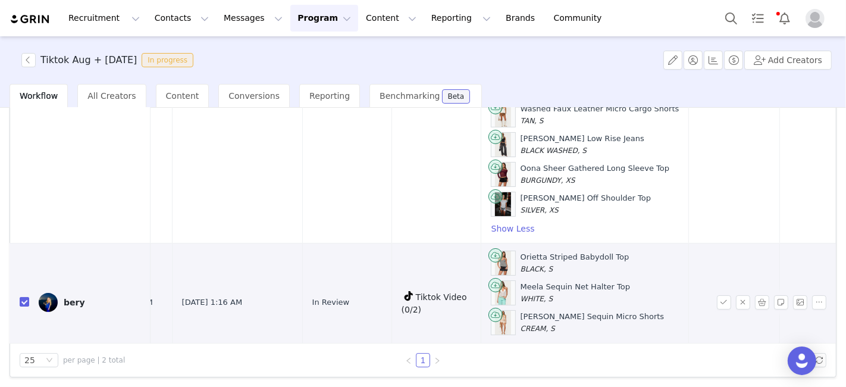
click at [73, 293] on link "bery" at bounding box center [90, 302] width 102 height 19
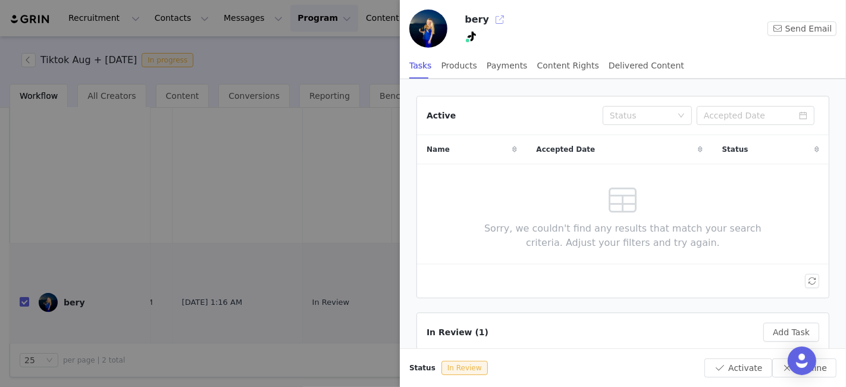
click at [496, 20] on button "button" at bounding box center [499, 19] width 19 height 19
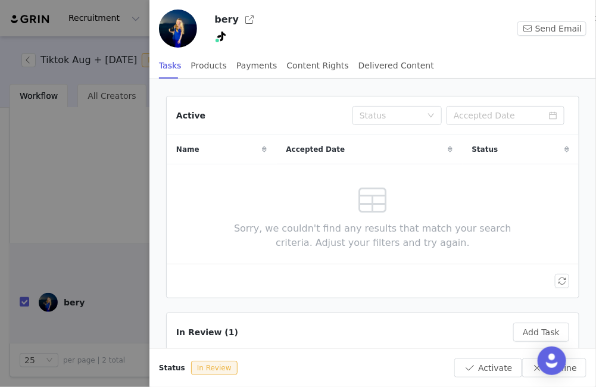
click at [49, 235] on div at bounding box center [298, 193] width 596 height 387
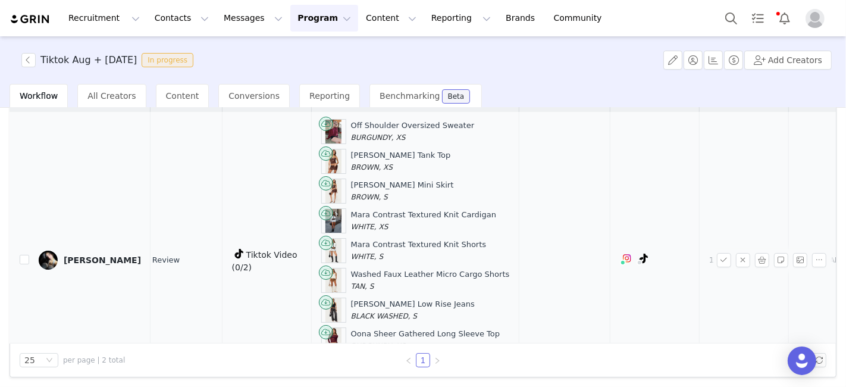
scroll to position [0, 0]
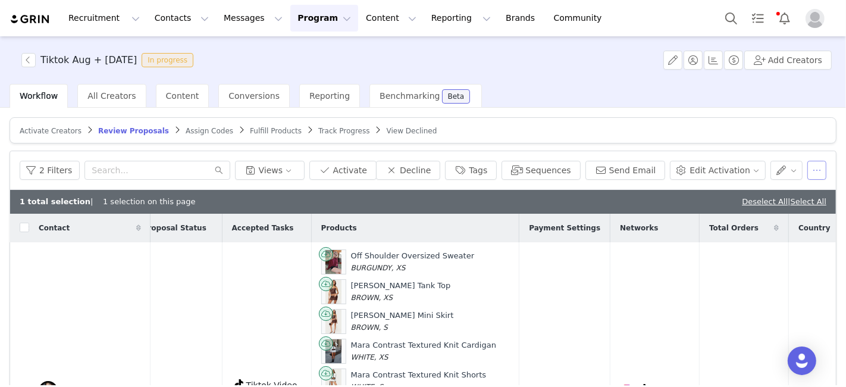
click at [807, 168] on button "button" at bounding box center [816, 170] width 19 height 19
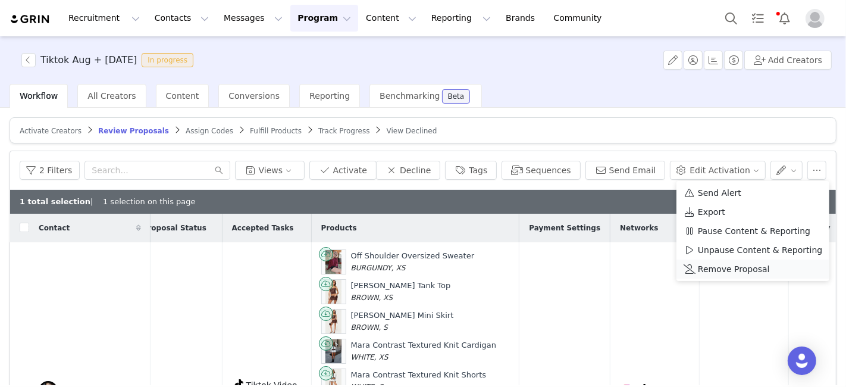
click at [753, 266] on span "Remove Proposal" at bounding box center [734, 268] width 72 height 13
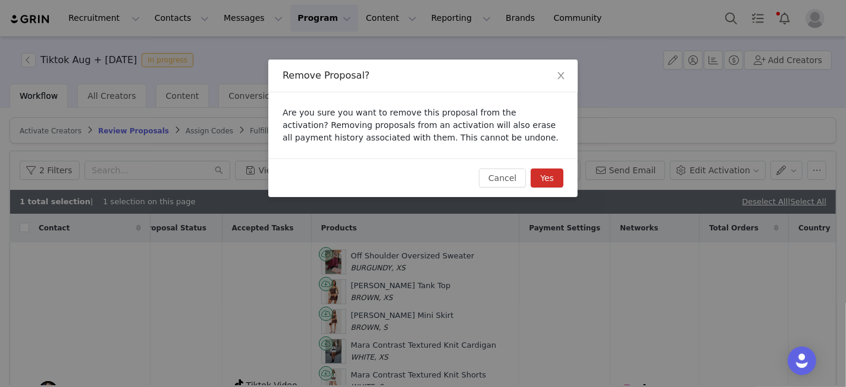
click at [559, 178] on button "Yes" at bounding box center [547, 177] width 33 height 19
checkbox input "false"
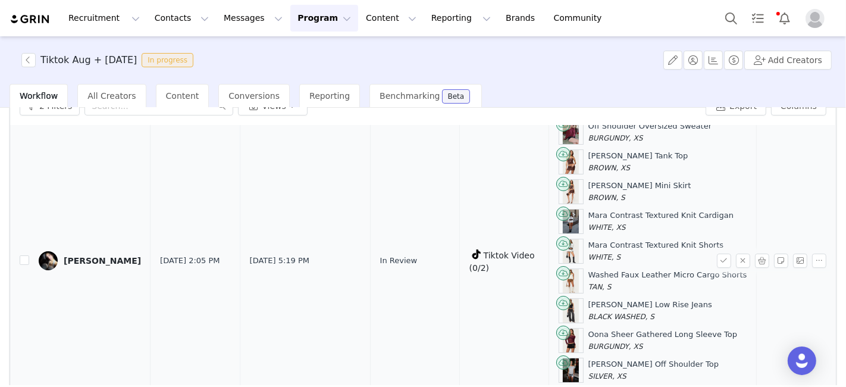
scroll to position [130, 0]
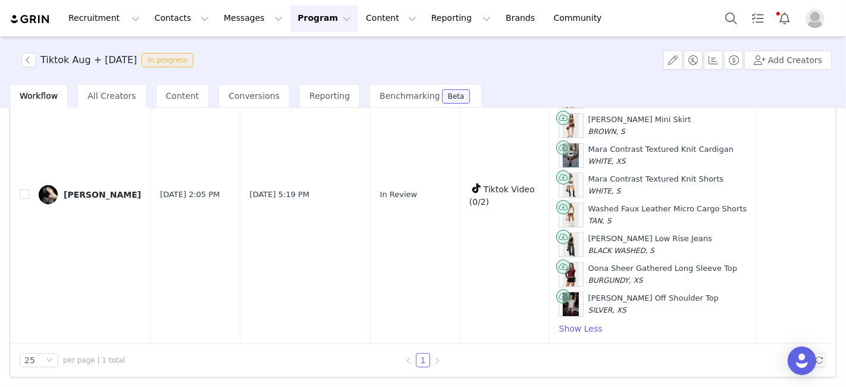
click at [299, 18] on button "Program Program" at bounding box center [324, 18] width 68 height 27
click at [300, 48] on p "Activations" at bounding box center [294, 52] width 46 height 12
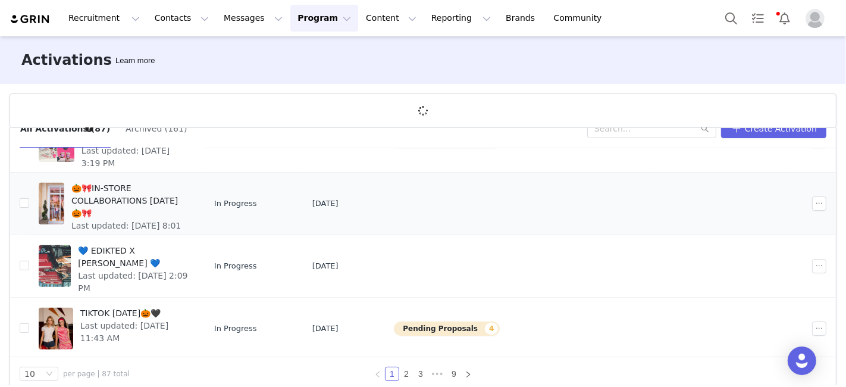
scroll to position [43, 0]
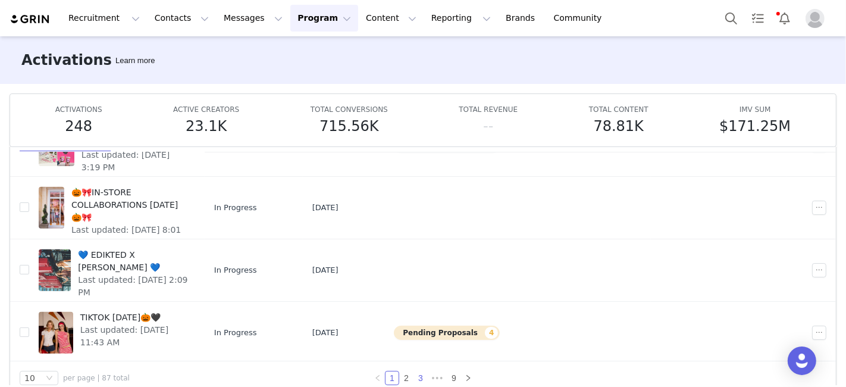
click at [414, 376] on link "3" at bounding box center [420, 377] width 13 height 13
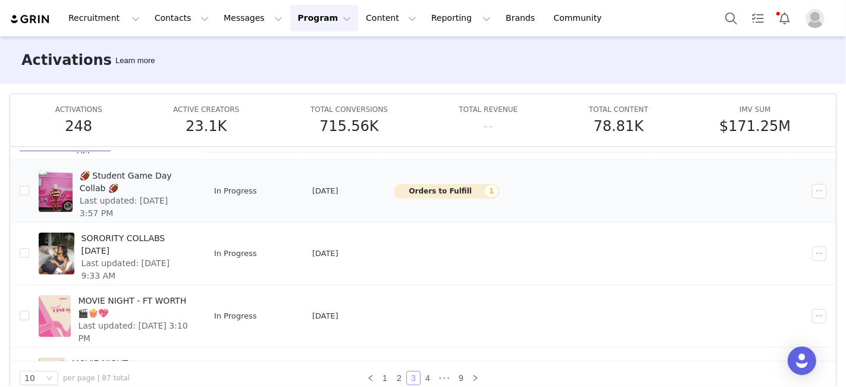
scroll to position [442, 0]
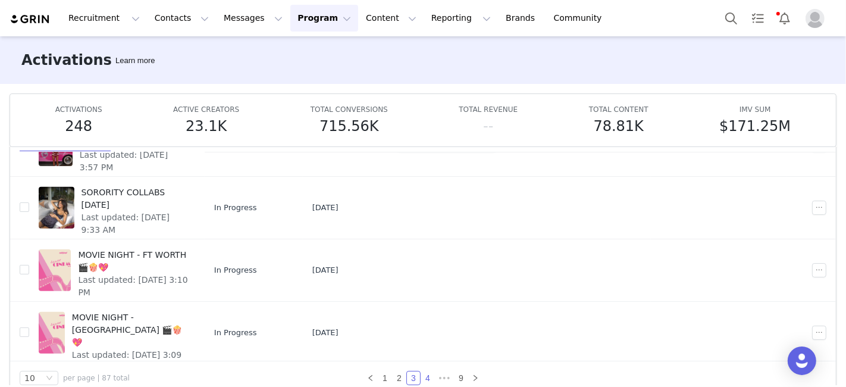
click at [425, 380] on link "4" at bounding box center [427, 377] width 13 height 13
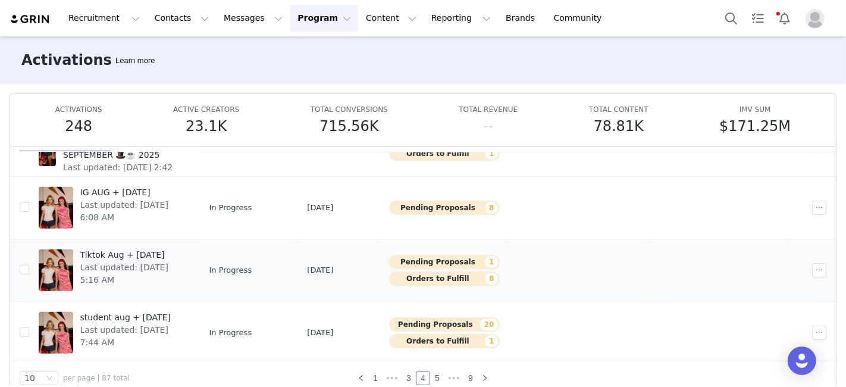
click at [457, 257] on button "Pending Proposals 1" at bounding box center [444, 262] width 111 height 14
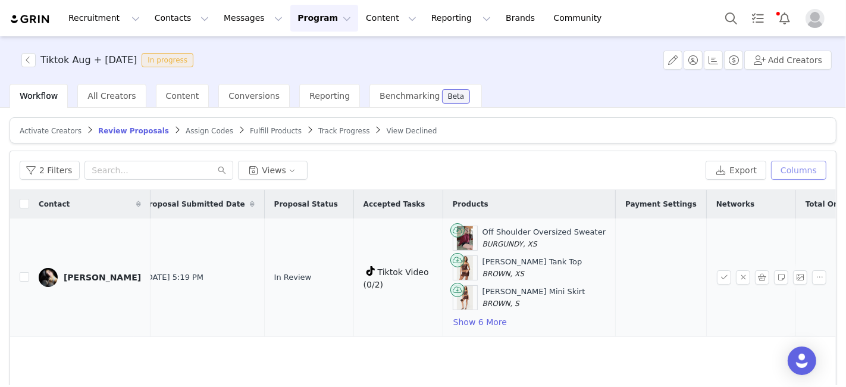
click at [775, 168] on button "Columns" at bounding box center [798, 170] width 55 height 19
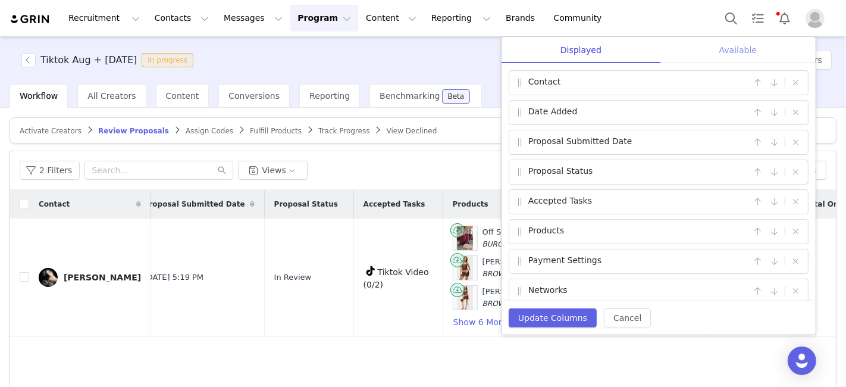
click at [730, 48] on div "Available" at bounding box center [737, 50] width 155 height 27
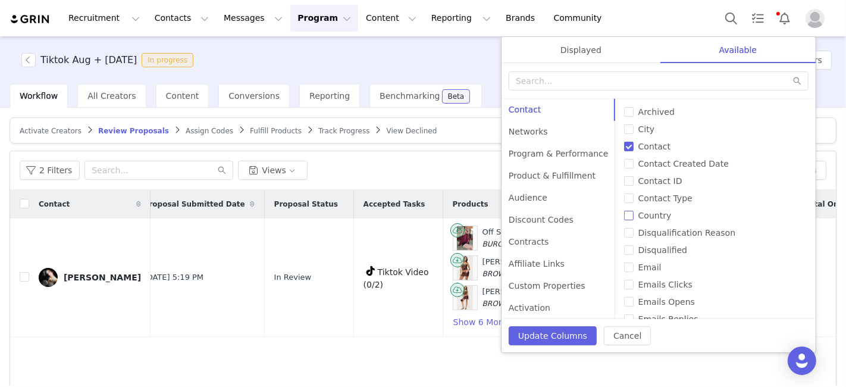
click at [624, 215] on input "Country" at bounding box center [629, 216] width 10 height 10
checkbox input "true"
click at [556, 337] on button "Update Columns" at bounding box center [553, 335] width 88 height 19
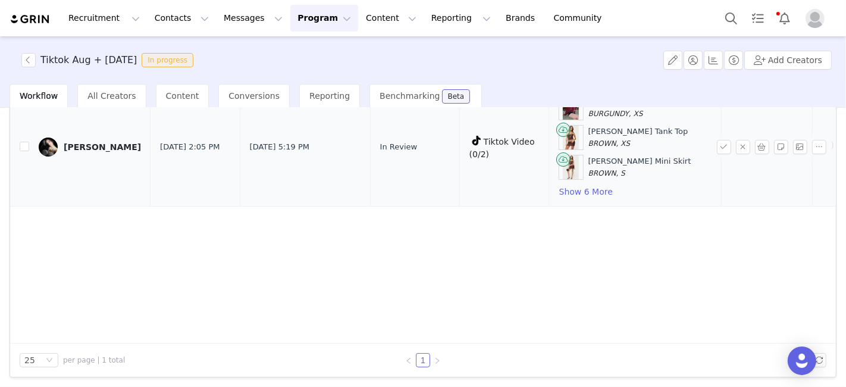
drag, startPoint x: 18, startPoint y: 143, endPoint x: 70, endPoint y: 165, distance: 56.0
click at [18, 143] on td at bounding box center [19, 147] width 19 height 118
click at [24, 143] on input "checkbox" at bounding box center [25, 147] width 10 height 10
checkbox input "true"
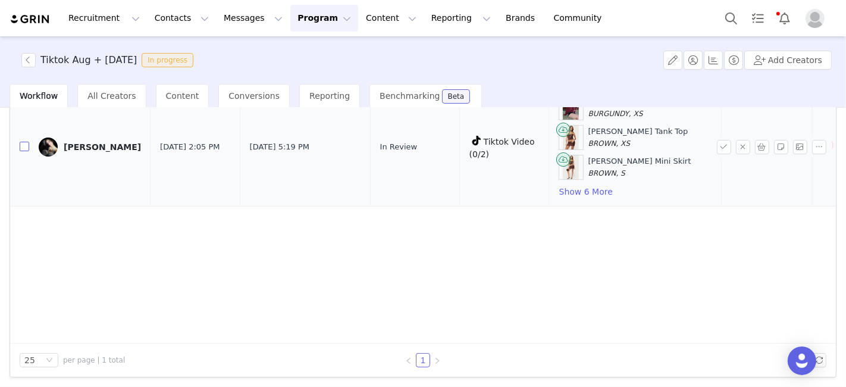
checkbox input "true"
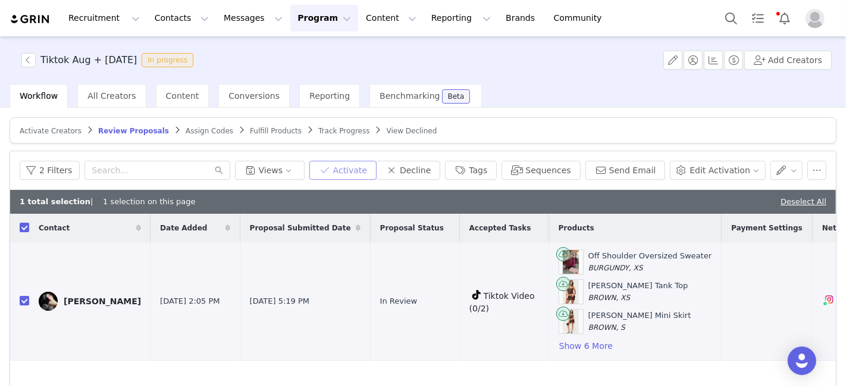
click at [377, 165] on button "Activate" at bounding box center [342, 170] width 67 height 19
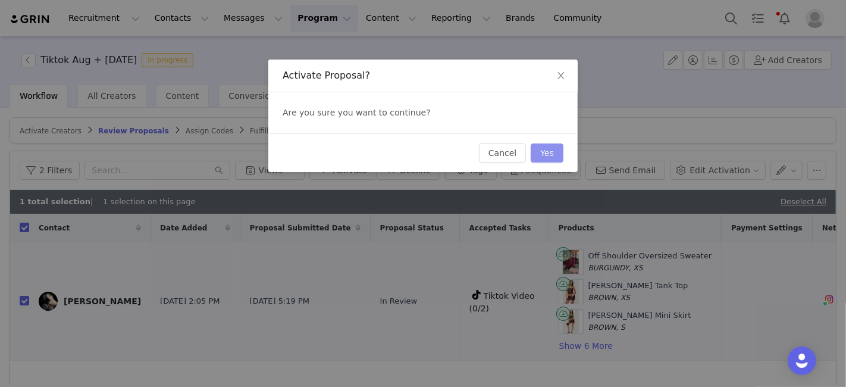
click at [542, 154] on button "Yes" at bounding box center [547, 152] width 33 height 19
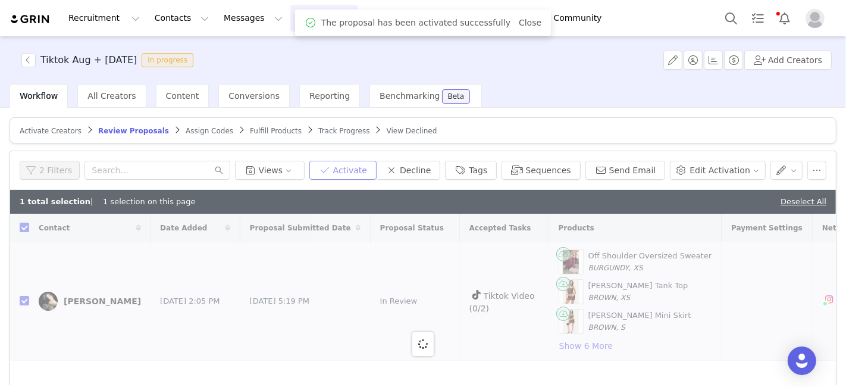
checkbox input "false"
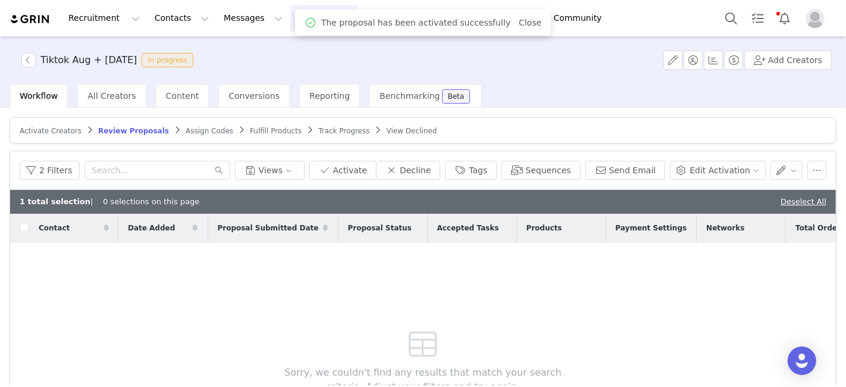
click at [186, 127] on span "Assign Codes" at bounding box center [210, 131] width 48 height 8
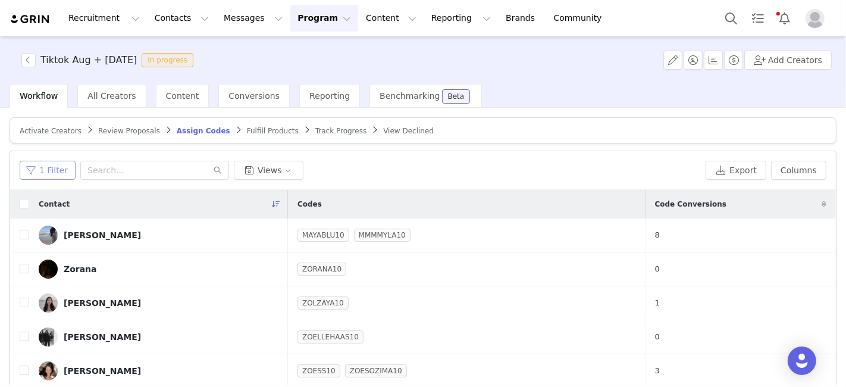
click at [39, 174] on button "1 Filter" at bounding box center [48, 170] width 56 height 19
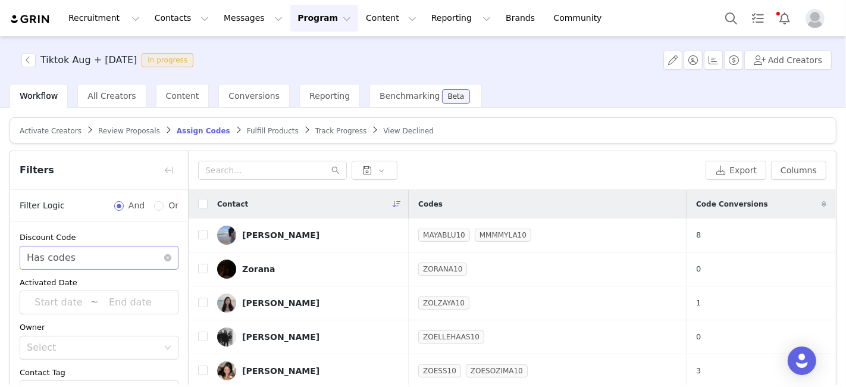
click at [68, 259] on div "Has codes" at bounding box center [51, 257] width 49 height 23
click at [80, 305] on li "Does not have codes" at bounding box center [94, 301] width 149 height 19
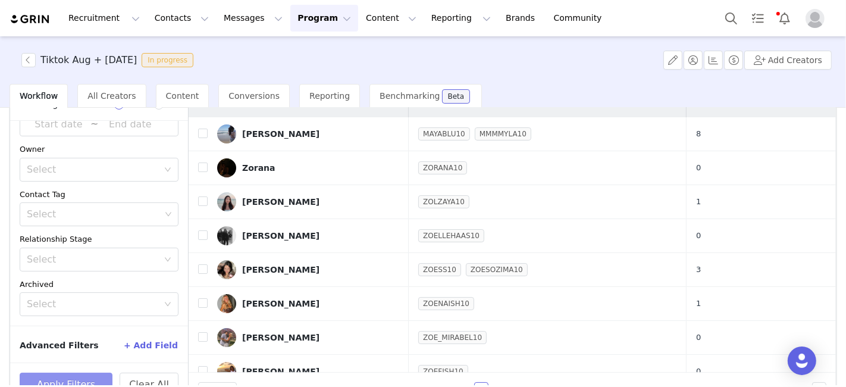
scroll to position [130, 0]
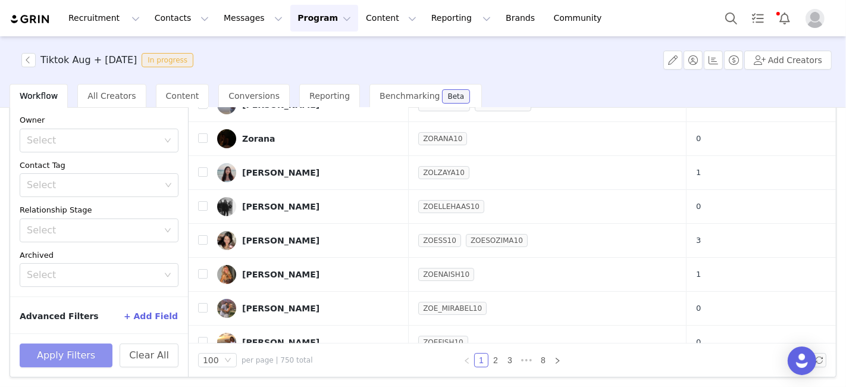
drag, startPoint x: 57, startPoint y: 366, endPoint x: 61, endPoint y: 354, distance: 12.4
click at [57, 363] on button "Apply Filters" at bounding box center [66, 355] width 93 height 24
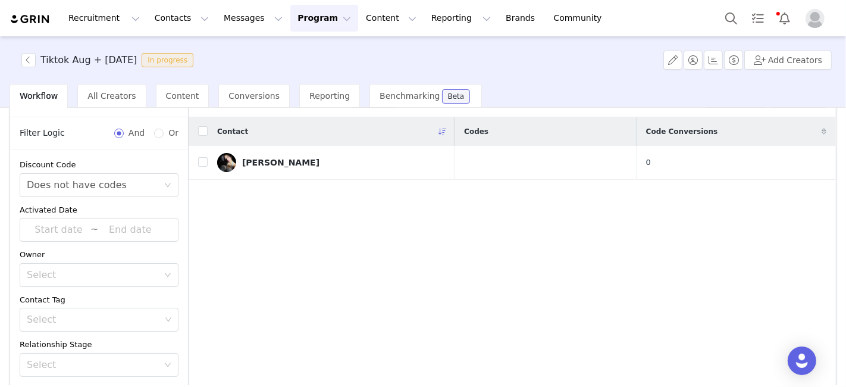
scroll to position [0, 0]
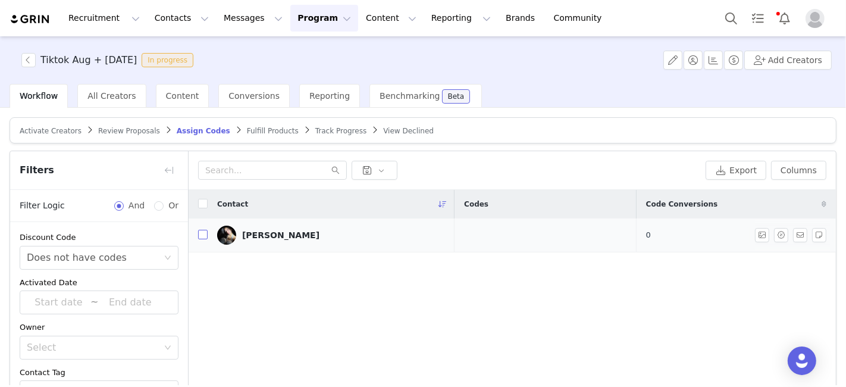
click at [201, 231] on input "checkbox" at bounding box center [203, 235] width 10 height 10
checkbox input "true"
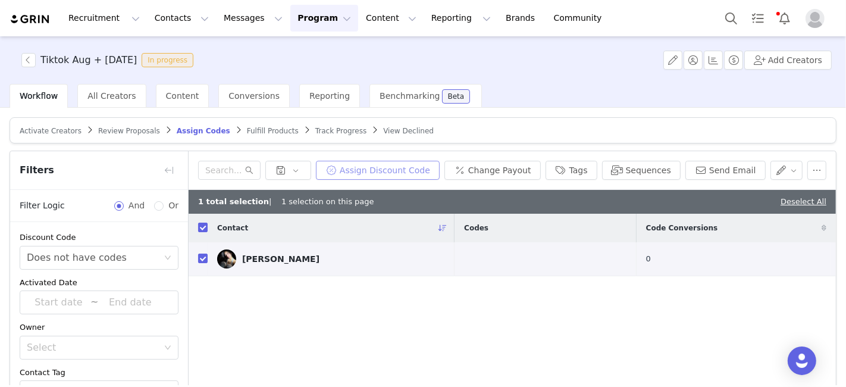
click at [419, 161] on button "Assign Discount Code" at bounding box center [378, 170] width 124 height 19
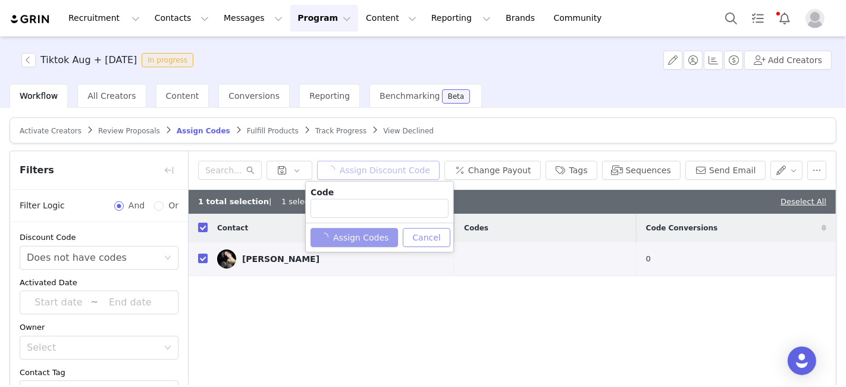
type input "RENATARAAMOS10"
click at [330, 234] on button "Assign Codes" at bounding box center [348, 237] width 74 height 19
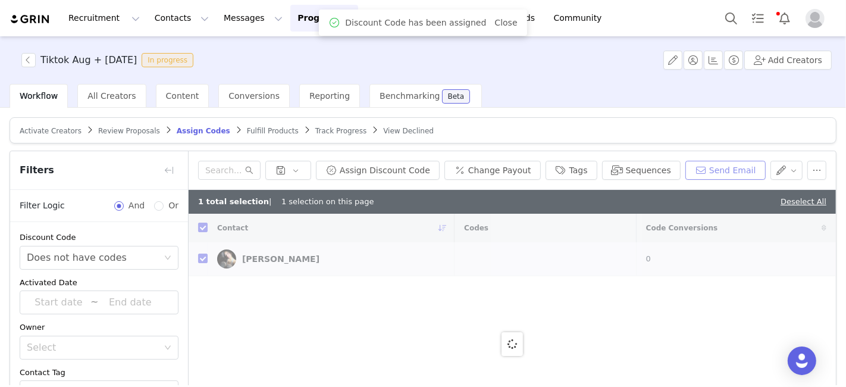
checkbox input "false"
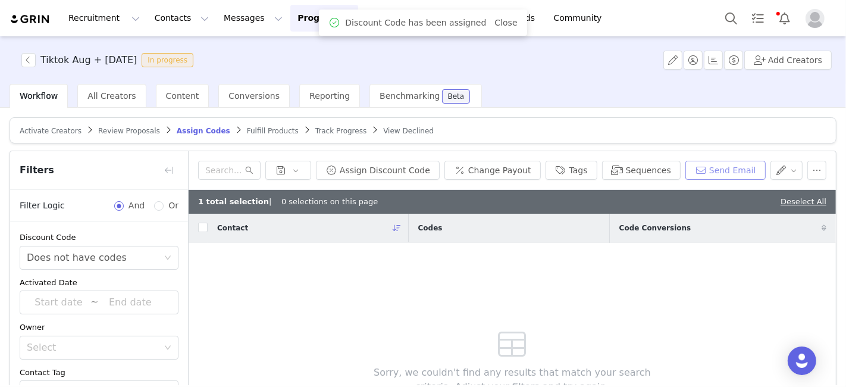
click at [706, 173] on button "Send Email" at bounding box center [725, 170] width 80 height 19
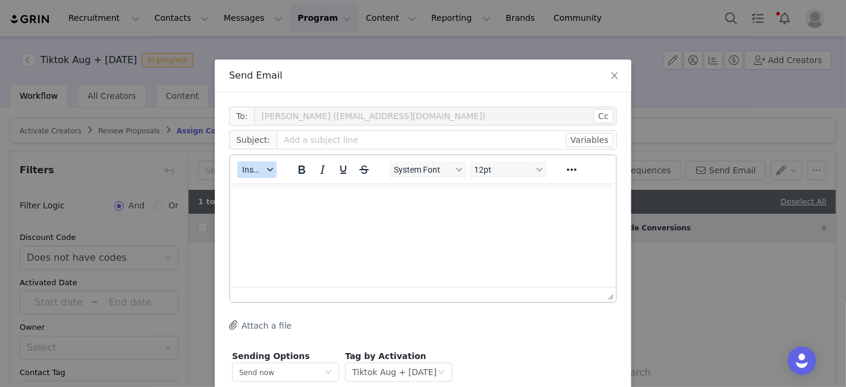
click at [251, 177] on button "Insert" at bounding box center [256, 169] width 39 height 17
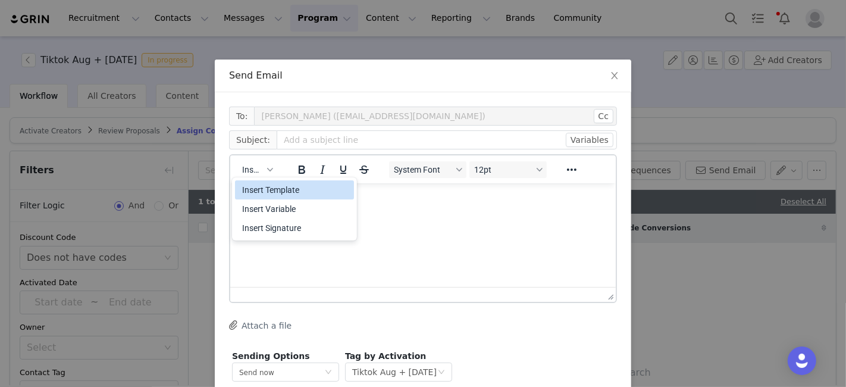
click at [268, 186] on div "Insert Template" at bounding box center [295, 190] width 107 height 14
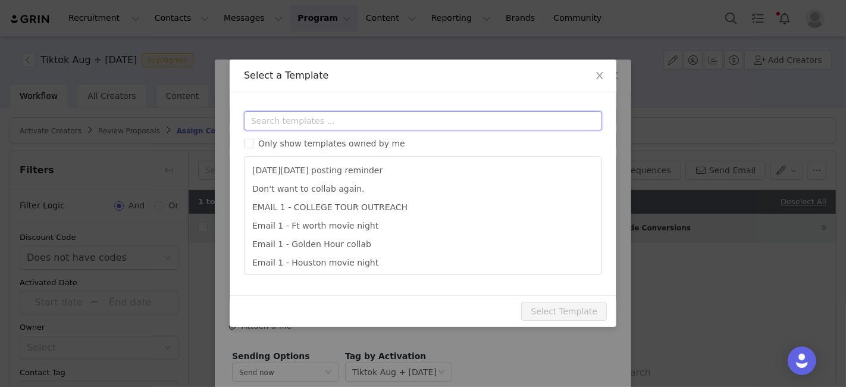
click at [267, 117] on input "text" at bounding box center [423, 120] width 358 height 19
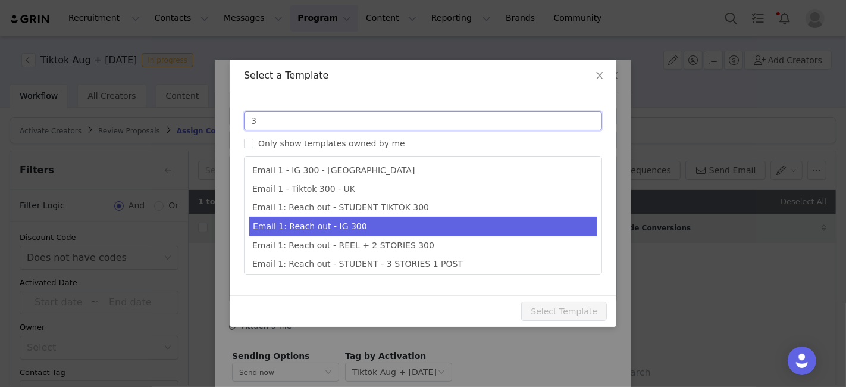
scroll to position [76, 0]
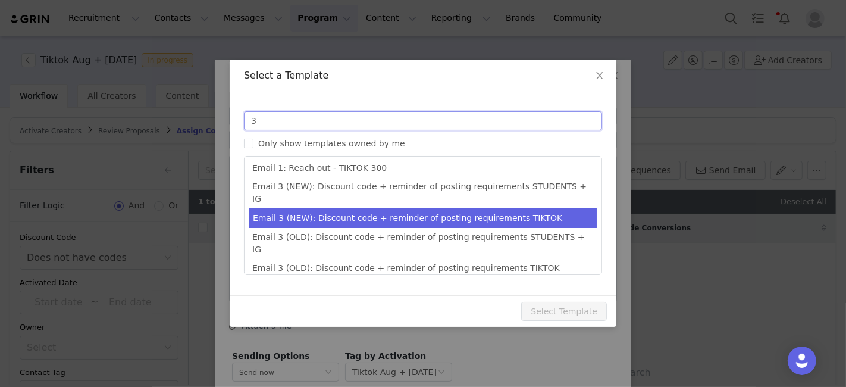
type input "3"
type input "Collab with Edikted"
click at [337, 209] on li "Email 3 (NEW): Discount code + reminder of posting requirements TIKTOK" at bounding box center [422, 218] width 347 height 20
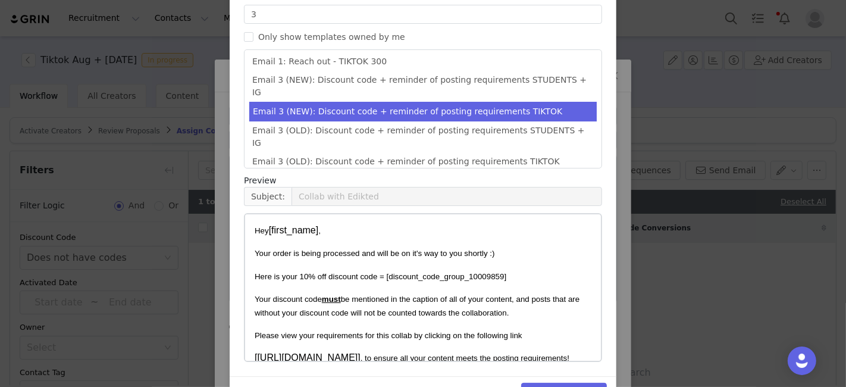
scroll to position [141, 0]
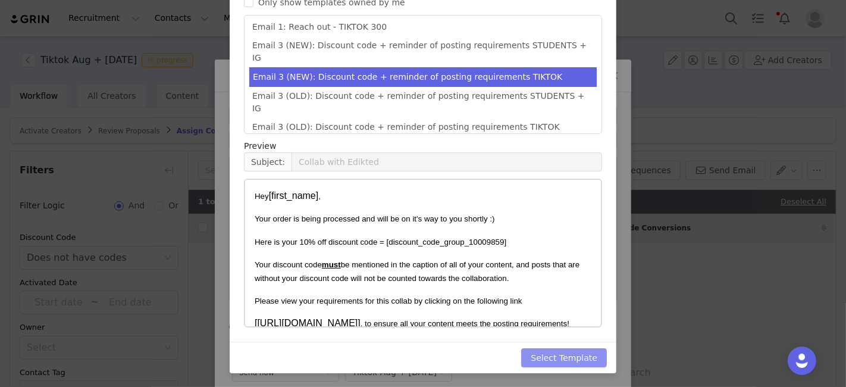
click at [563, 356] on button "Select Template" at bounding box center [564, 357] width 86 height 19
type input "Collab with Edikted"
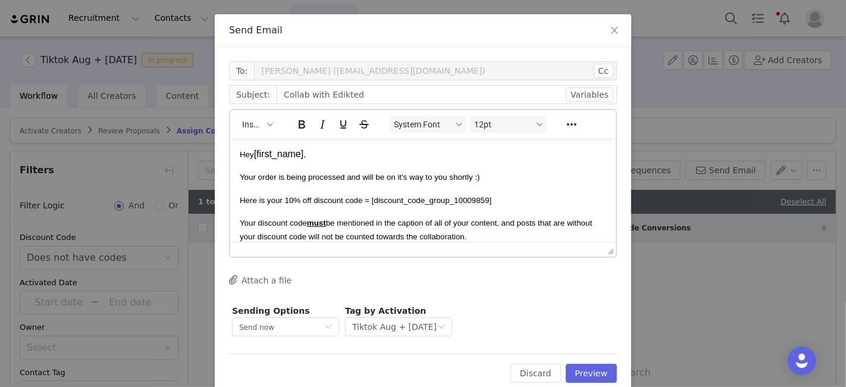
scroll to position [69, 0]
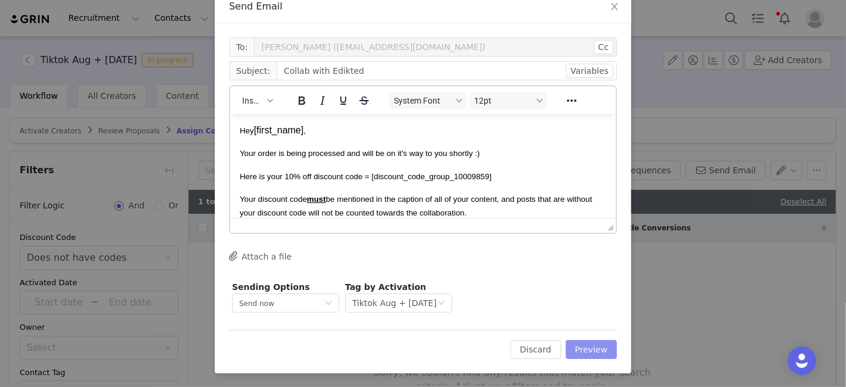
click at [576, 342] on button "Preview" at bounding box center [592, 349] width 52 height 19
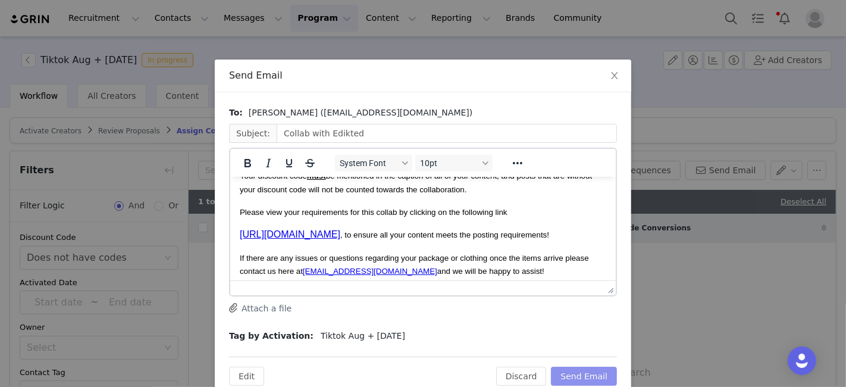
scroll to position [151, 0]
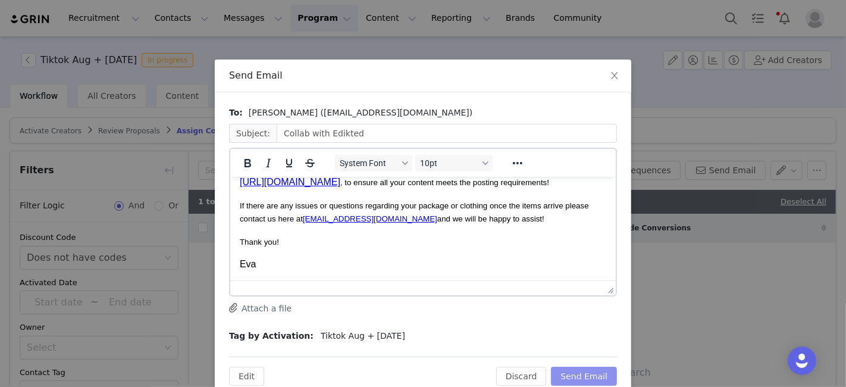
click at [569, 371] on button "Send Email" at bounding box center [584, 376] width 66 height 19
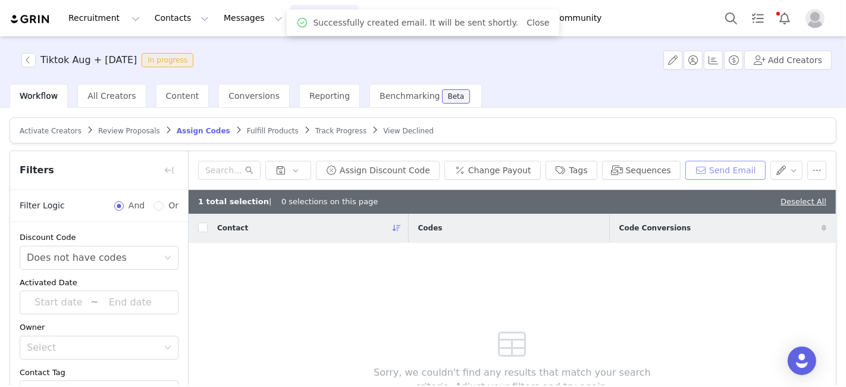
scroll to position [0, 0]
click at [253, 128] on span "Fulfill Products" at bounding box center [273, 131] width 52 height 8
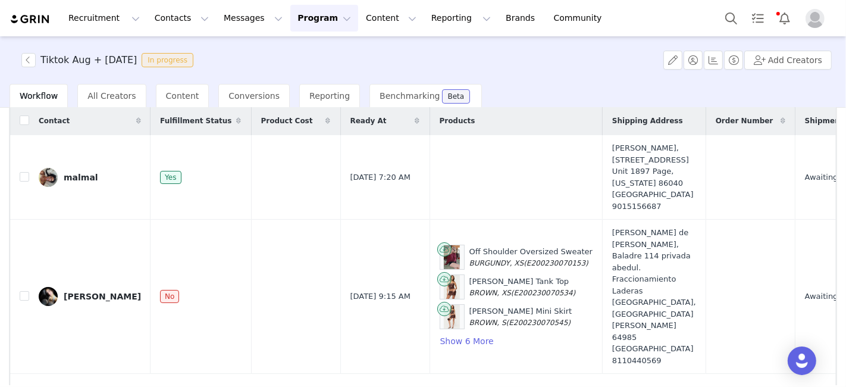
scroll to position [130, 0]
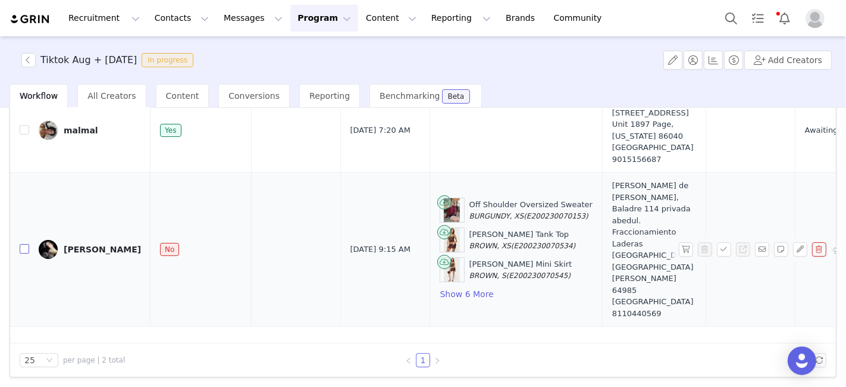
click at [26, 244] on input "checkbox" at bounding box center [25, 249] width 10 height 10
checkbox input "true"
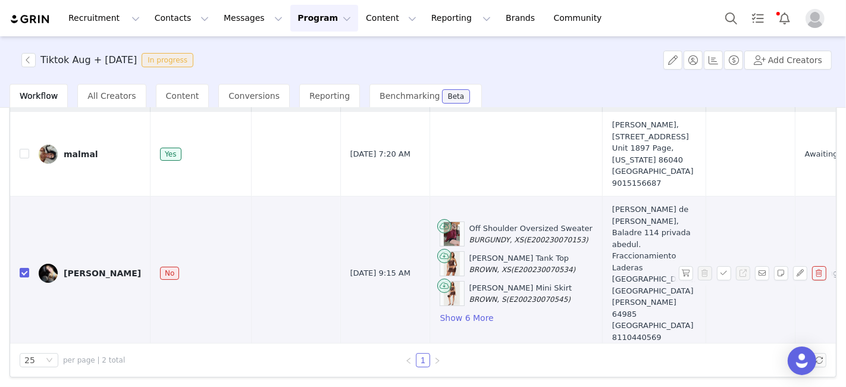
scroll to position [0, 0]
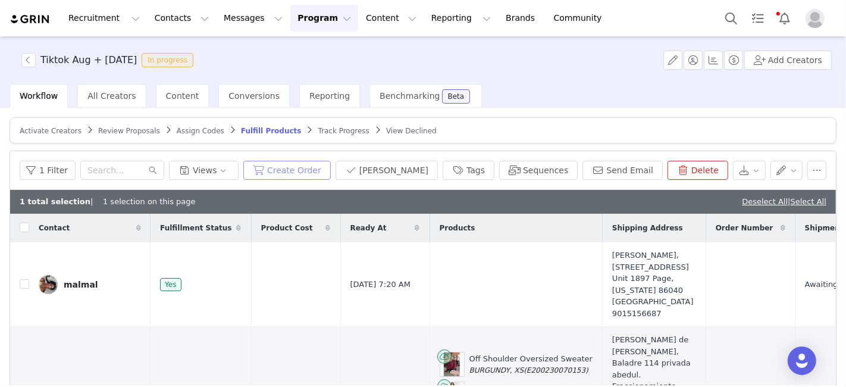
click at [312, 161] on button "Create Order" at bounding box center [286, 170] width 87 height 19
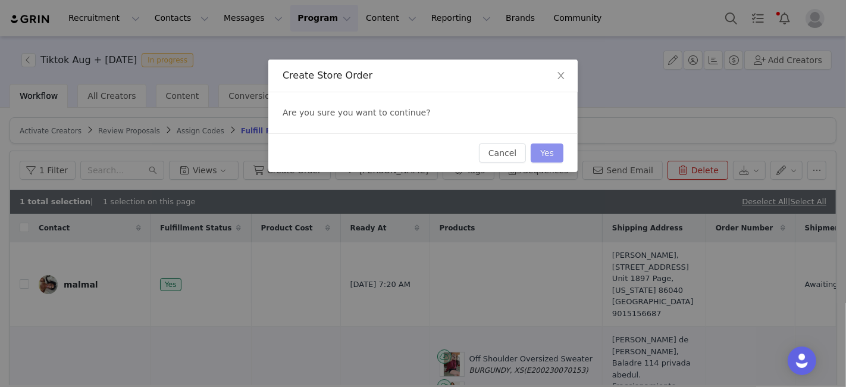
click at [550, 148] on button "Yes" at bounding box center [547, 152] width 33 height 19
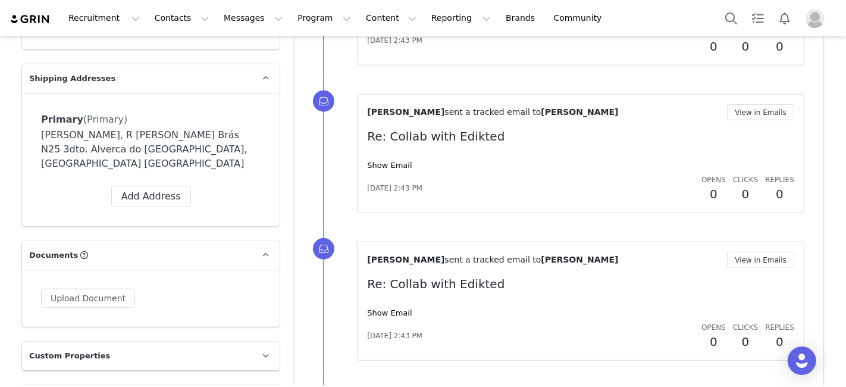
scroll to position [991, 0]
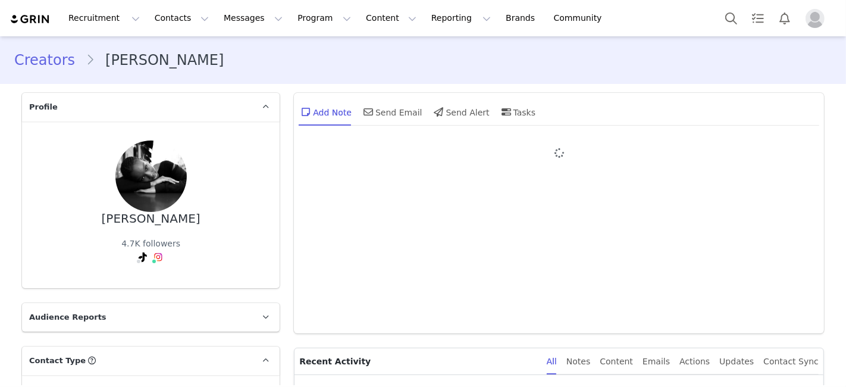
type input "+1 ([GEOGRAPHIC_DATA])"
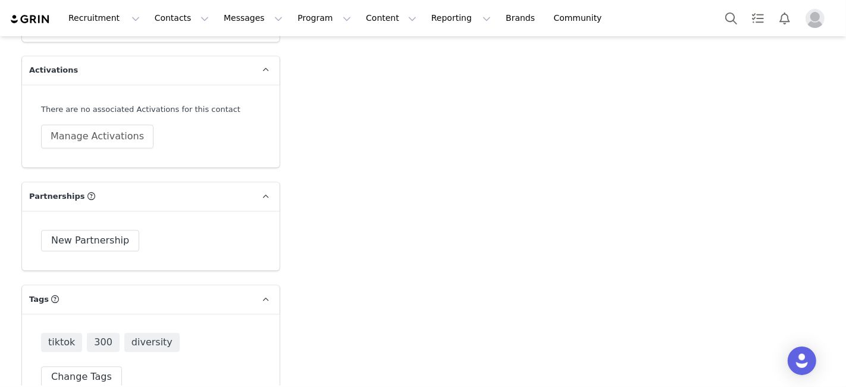
scroll to position [2202, 0]
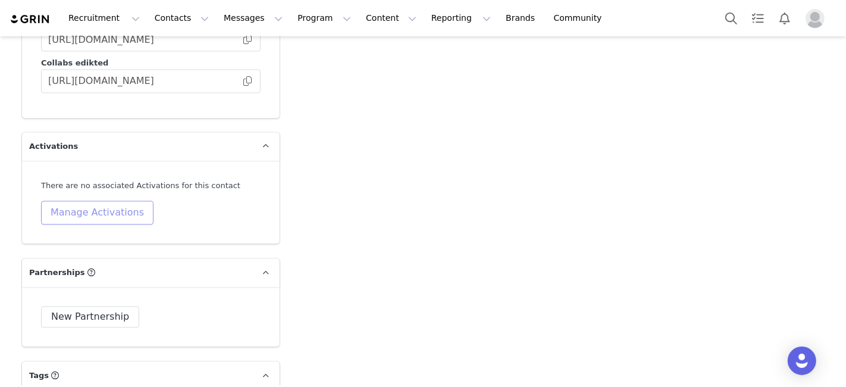
click at [84, 201] on button "Manage Activations" at bounding box center [97, 213] width 112 height 24
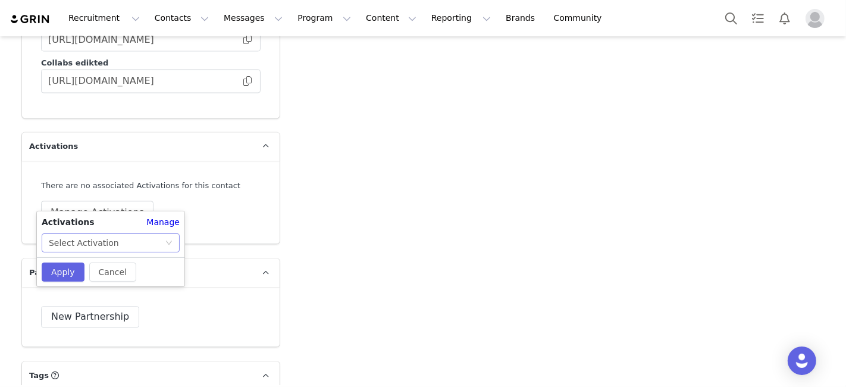
click at [131, 240] on div "Select Activation" at bounding box center [107, 243] width 116 height 18
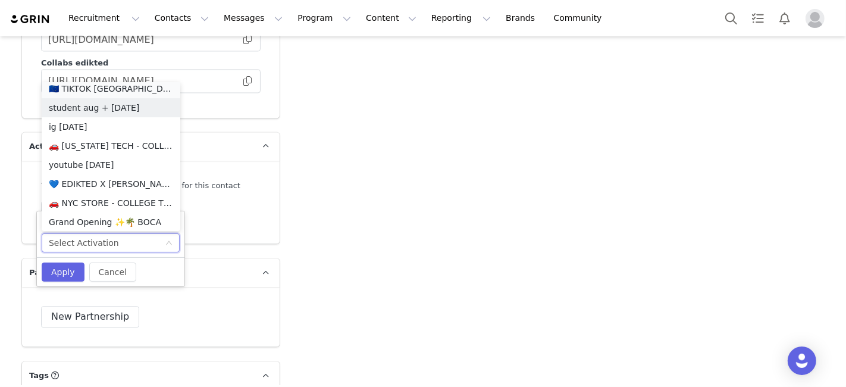
scroll to position [459, 0]
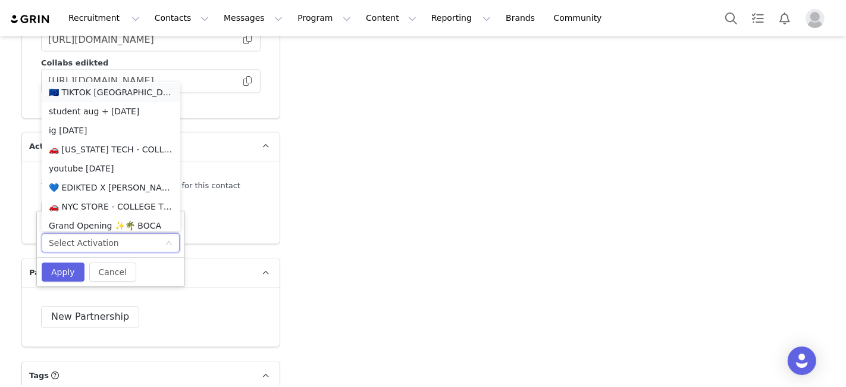
click at [97, 86] on li "🇪🇺 TIKTOK [GEOGRAPHIC_DATA] +EU OCTOBER 🇪🇺" at bounding box center [111, 92] width 139 height 19
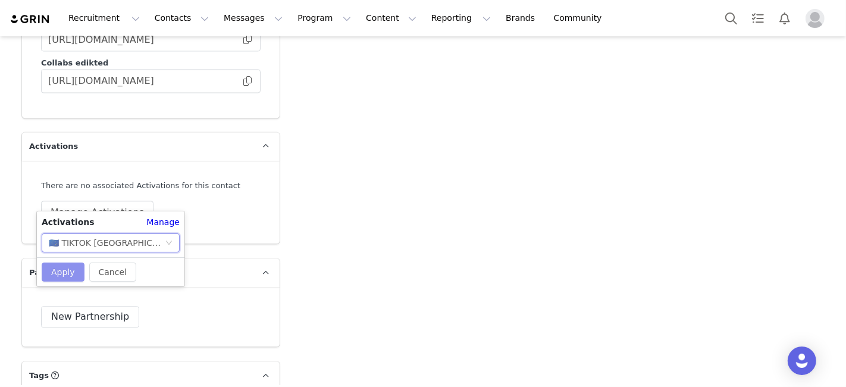
click at [51, 274] on button "Apply" at bounding box center [63, 271] width 43 height 19
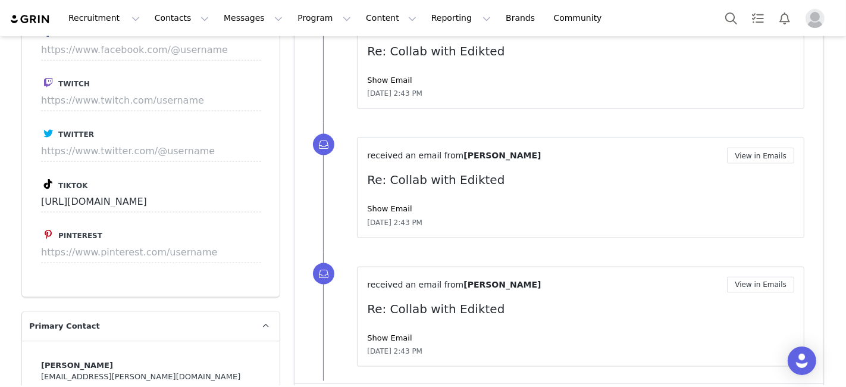
scroll to position [1210, 0]
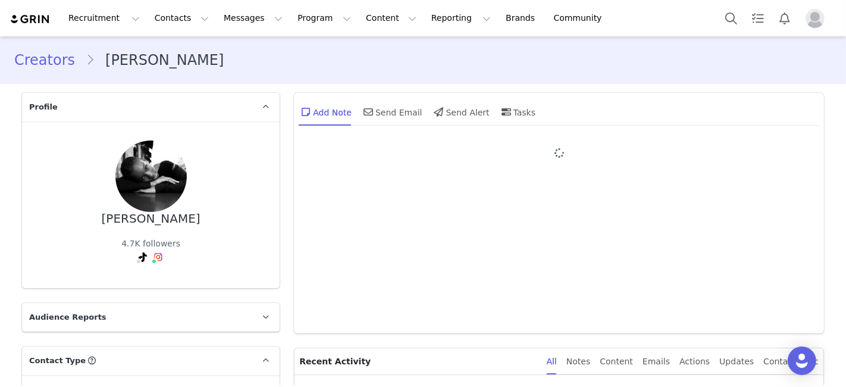
type input "+1 ([GEOGRAPHIC_DATA])"
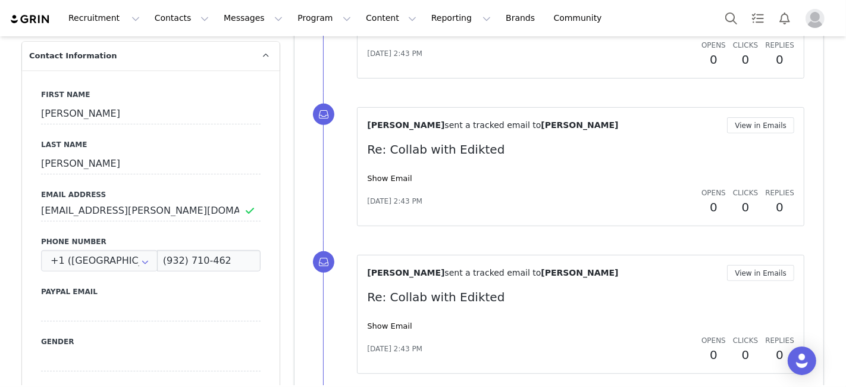
scroll to position [462, 0]
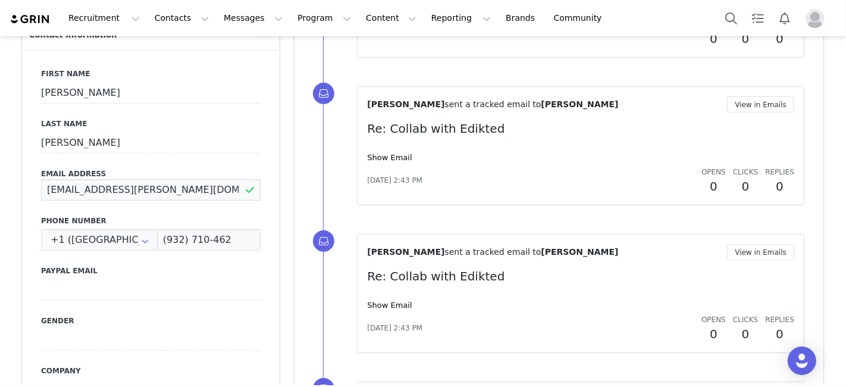
click at [147, 195] on input "[EMAIL_ADDRESS][PERSON_NAME][DOMAIN_NAME]" at bounding box center [151, 189] width 220 height 21
click at [146, 195] on input "[EMAIL_ADDRESS][PERSON_NAME][DOMAIN_NAME]" at bounding box center [151, 189] width 220 height 21
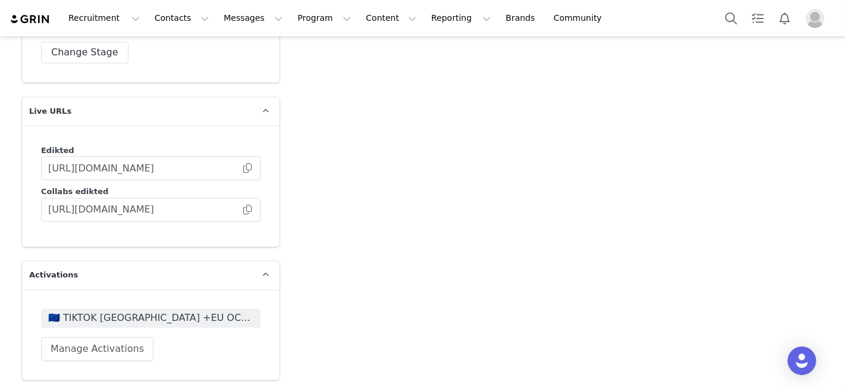
scroll to position [2011, 0]
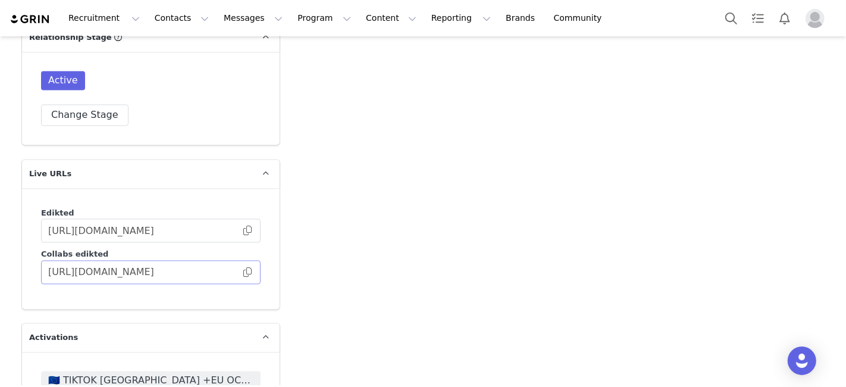
click at [243, 253] on body "Recruitment Recruitment Creator Search Curated Lists Landing Pages Web Extensio…" at bounding box center [423, 193] width 846 height 387
click at [241, 262] on input "[URL][DOMAIN_NAME]" at bounding box center [151, 272] width 220 height 24
click at [242, 272] on span at bounding box center [248, 272] width 12 height 0
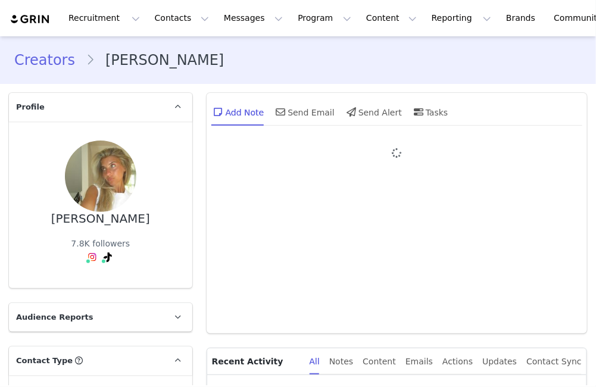
type input "+1 ([GEOGRAPHIC_DATA])"
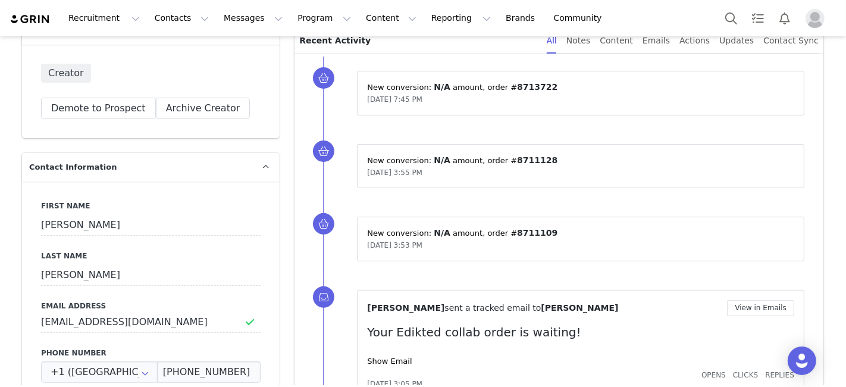
scroll to position [396, 0]
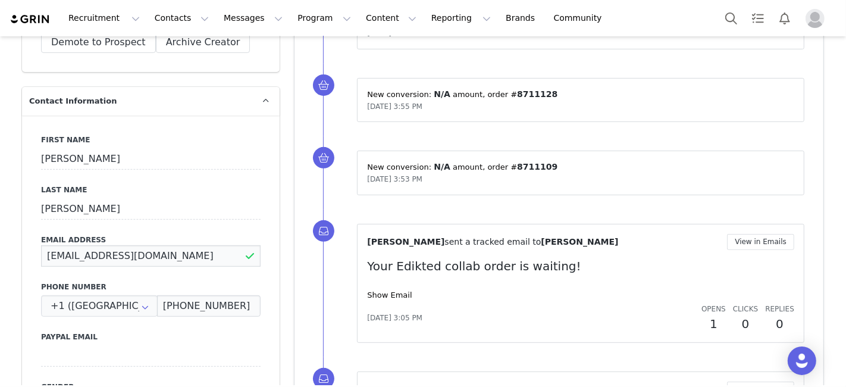
click at [176, 245] on input "[EMAIL_ADDRESS][DOMAIN_NAME]" at bounding box center [151, 255] width 220 height 21
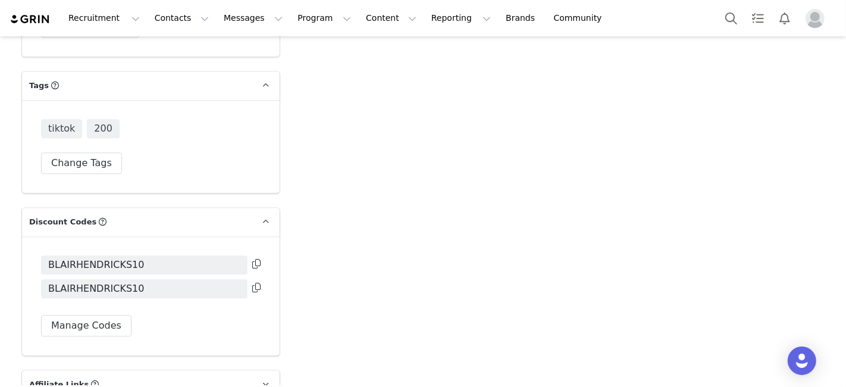
scroll to position [2578, 0]
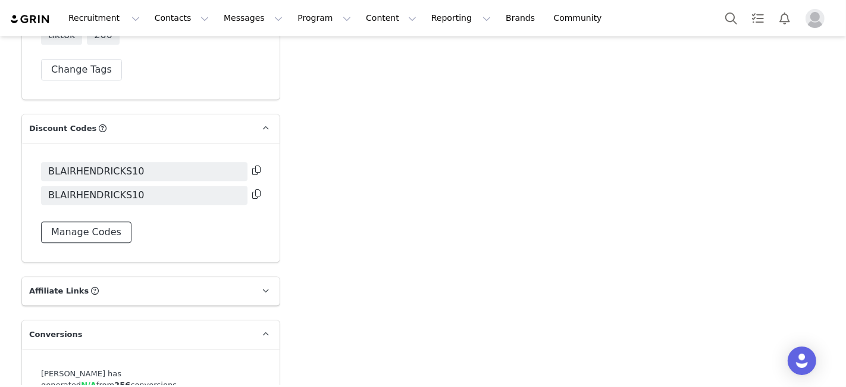
click at [106, 227] on button "Manage Codes" at bounding box center [86, 231] width 90 height 21
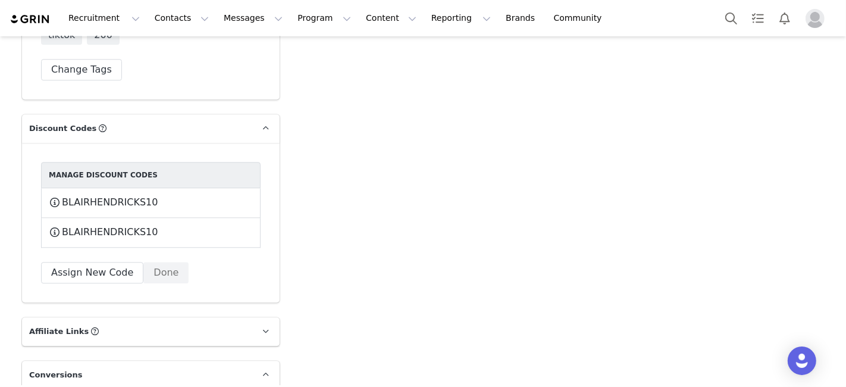
click at [202, 276] on div "Manage Discount Codes BLAIRHENDRICKS10 This code will no longer be usable and a…" at bounding box center [151, 222] width 220 height 121
click at [156, 262] on button "Done" at bounding box center [165, 272] width 45 height 21
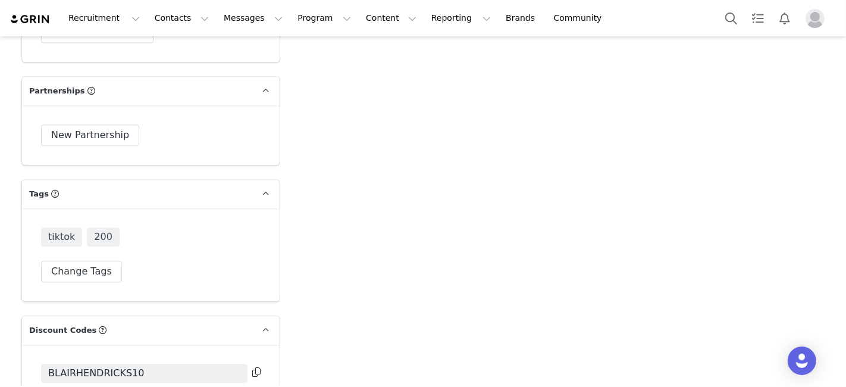
scroll to position [2178, 0]
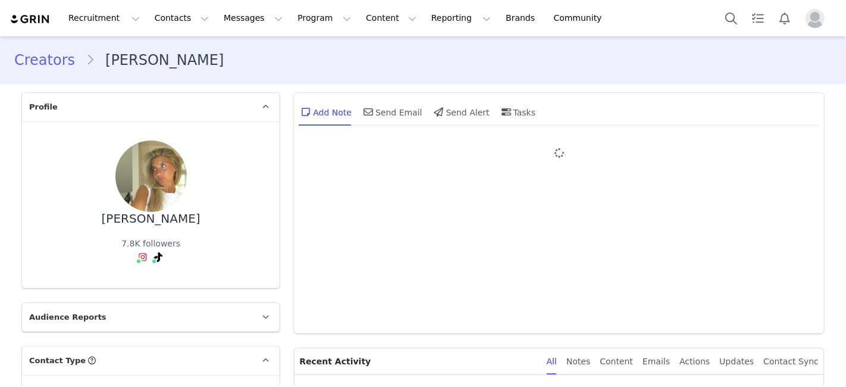
type input "+1 ([GEOGRAPHIC_DATA])"
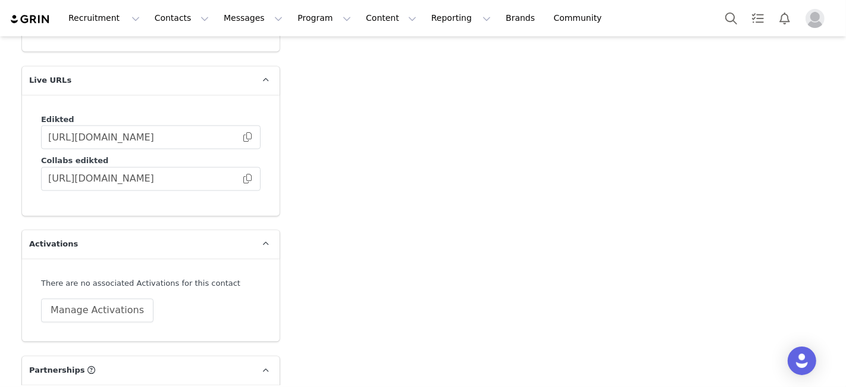
scroll to position [2181, 0]
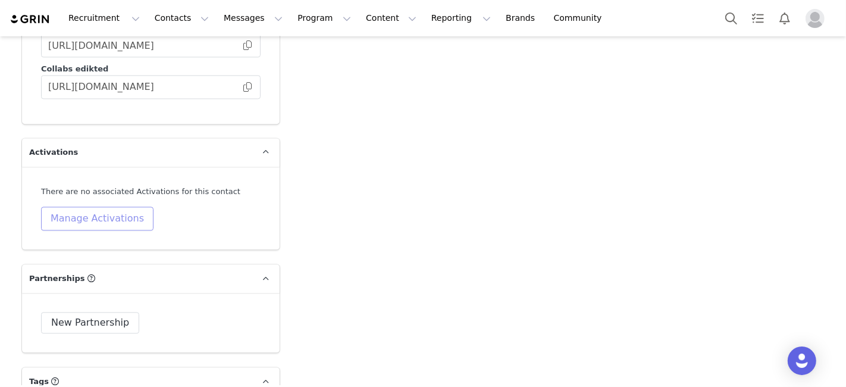
click at [99, 206] on button "Manage Activations" at bounding box center [97, 218] width 112 height 24
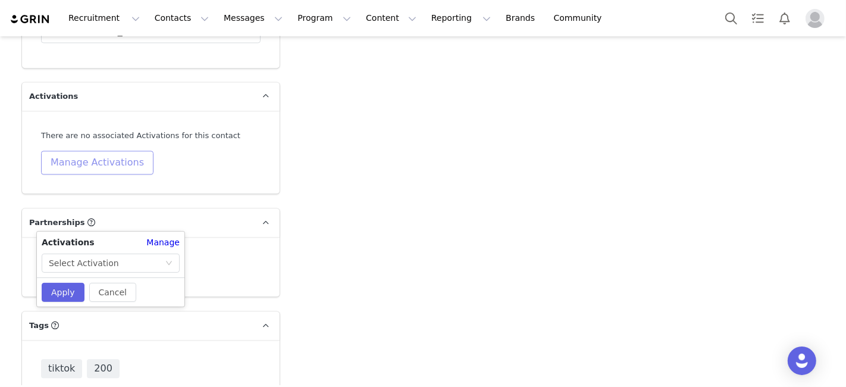
scroll to position [2313, 0]
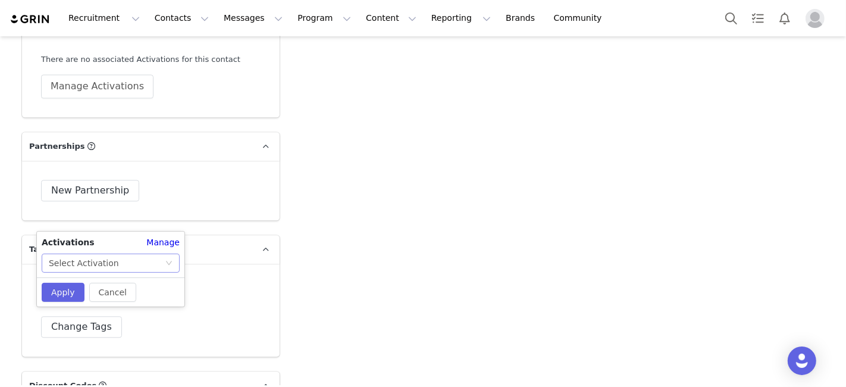
click at [129, 262] on div "Select Activation" at bounding box center [107, 263] width 116 height 18
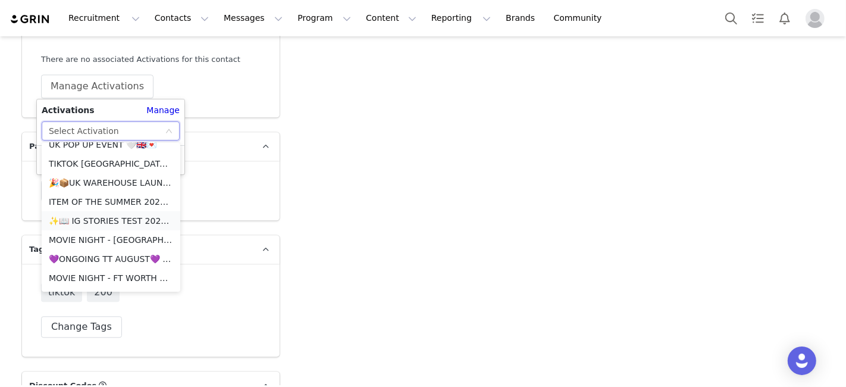
scroll to position [925, 0]
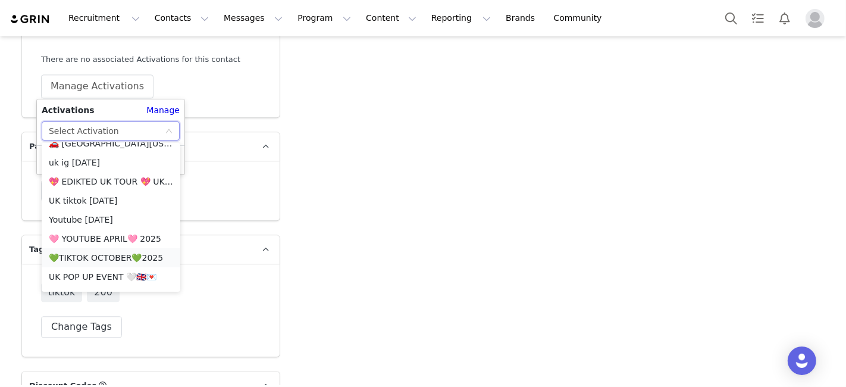
click at [128, 251] on li "💚TIKTOK OCTOBER💚2025" at bounding box center [111, 257] width 139 height 19
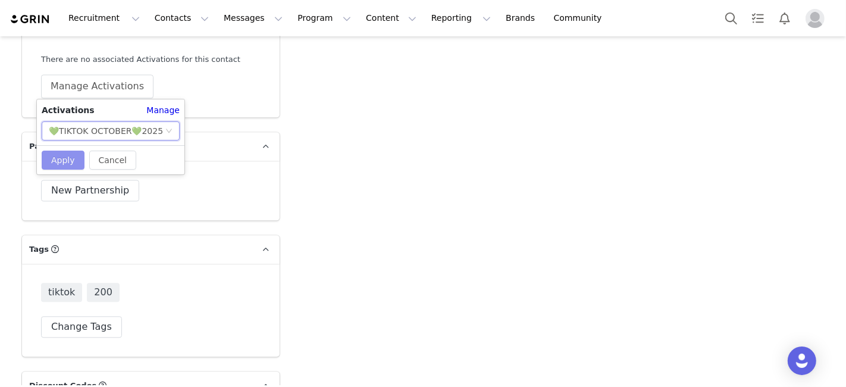
click at [55, 164] on button "Apply" at bounding box center [63, 160] width 43 height 19
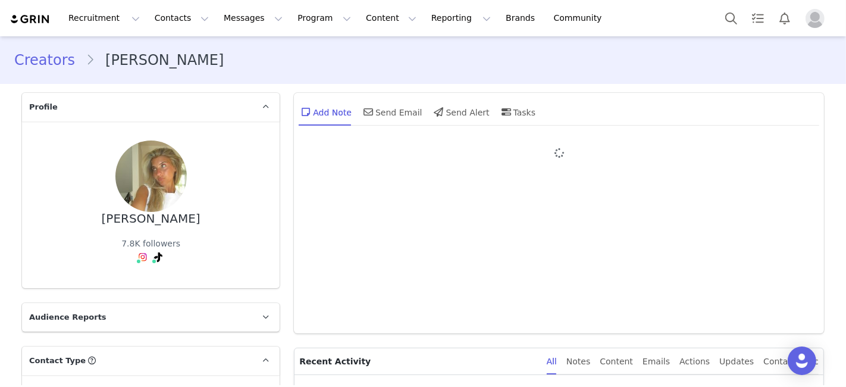
type input "+1 ([GEOGRAPHIC_DATA])"
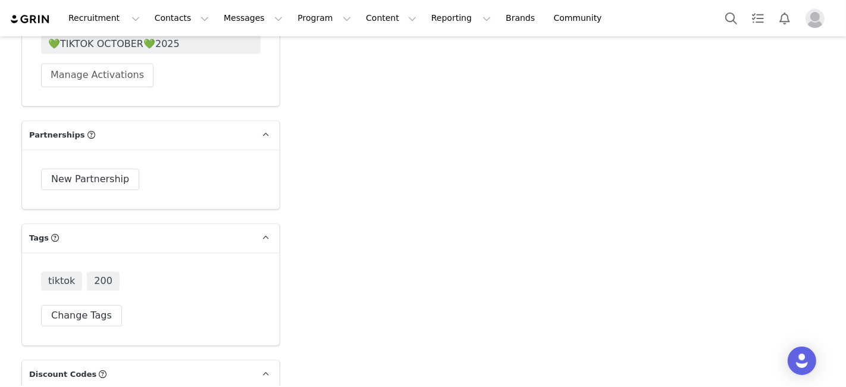
scroll to position [2247, 0]
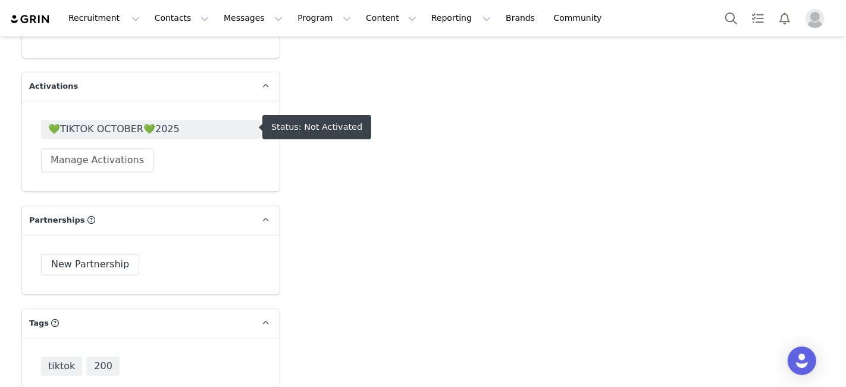
click at [167, 128] on span "💚TIKTOK OCTOBER💚2025" at bounding box center [150, 129] width 205 height 14
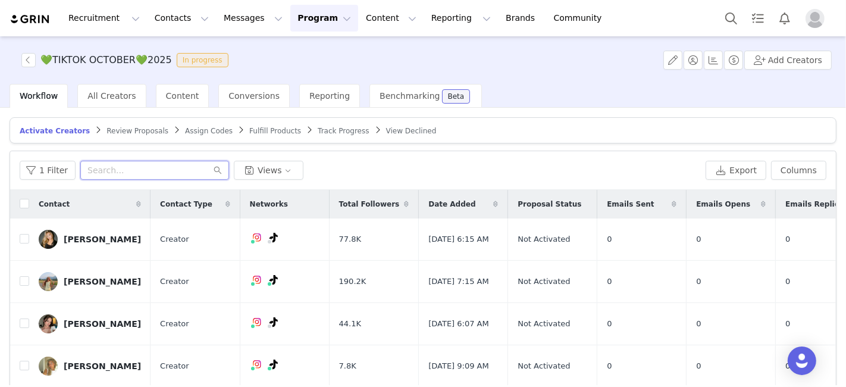
click at [122, 170] on input "text" at bounding box center [154, 170] width 149 height 19
paste input "Hi babe, We just noticed that you only selected tops in your order. For this co…"
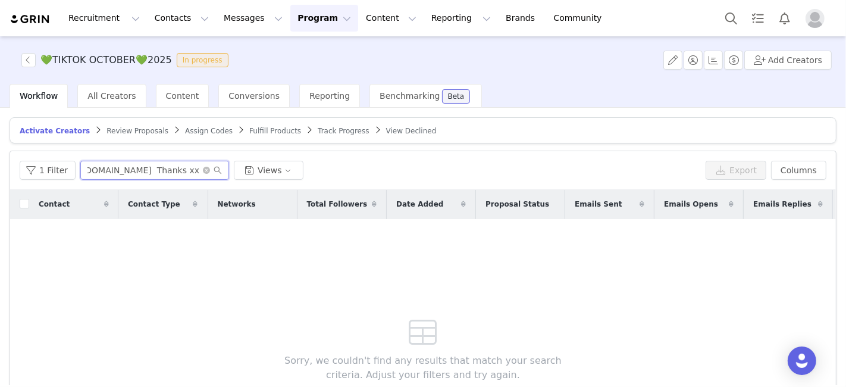
drag, startPoint x: 198, startPoint y: 172, endPoint x: 207, endPoint y: 165, distance: 11.6
click at [205, 167] on span "Hi babe, We just noticed that you only selected tops in your order. For this co…" at bounding box center [154, 170] width 149 height 19
type input "Hi babe, We just noticed that you only selected tops in your order. For this co…"
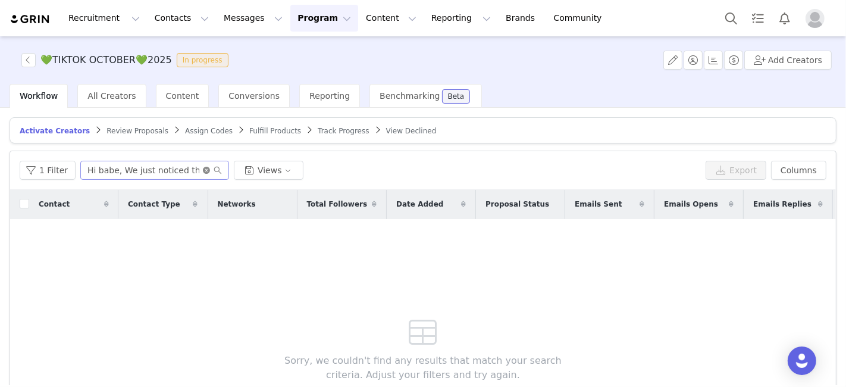
click at [205, 167] on icon "icon: close-circle" at bounding box center [206, 170] width 7 height 7
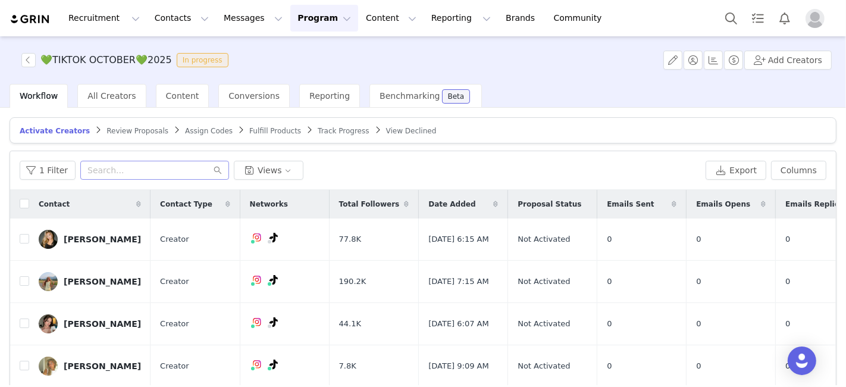
click at [177, 157] on div "1 Filter Views Export Columns" at bounding box center [423, 170] width 826 height 39
click at [173, 161] on input "text" at bounding box center [154, 170] width 149 height 19
paste input "Blairhendricks258@gmail.com"
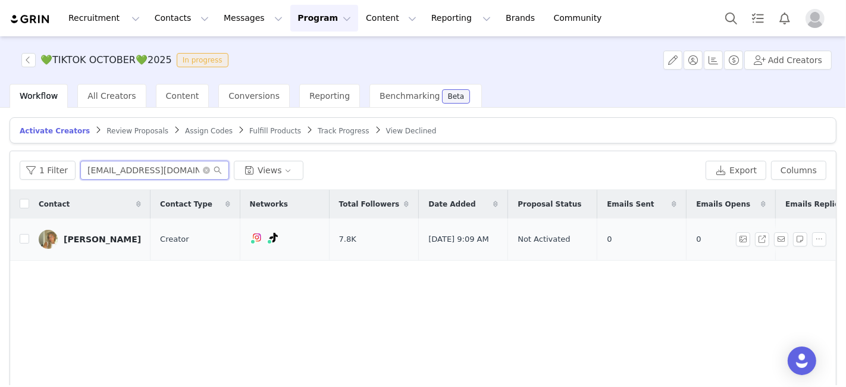
type input "Blairhendricks258@gmail.com"
click at [29, 240] on td "Blair Hendricks" at bounding box center [89, 239] width 121 height 42
click at [24, 238] on input "checkbox" at bounding box center [25, 239] width 10 height 10
checkbox input "true"
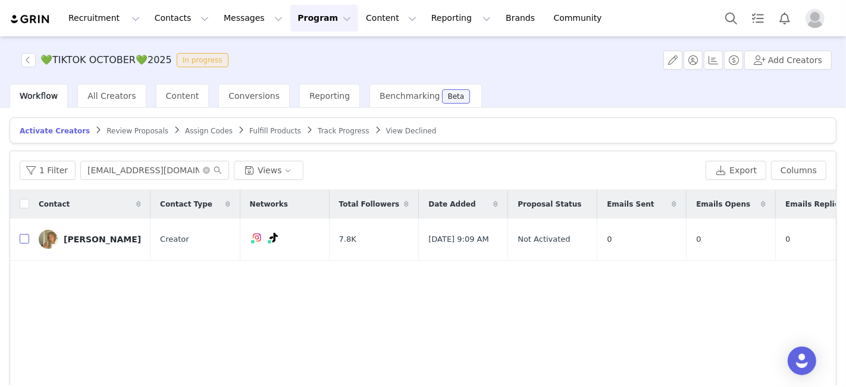
checkbox input "true"
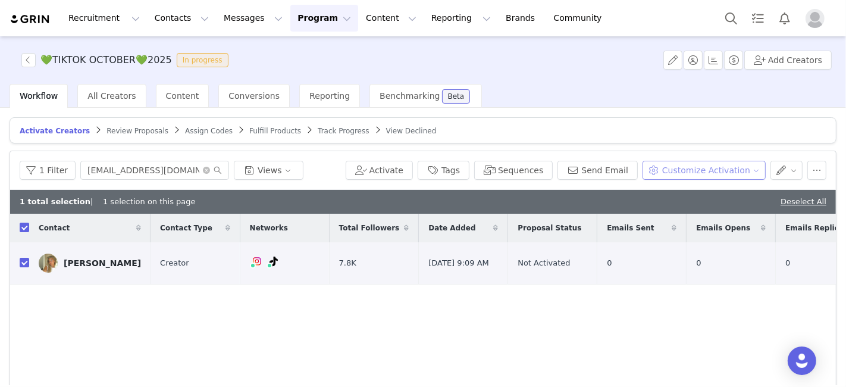
click at [690, 165] on button "Customize Activation" at bounding box center [704, 170] width 123 height 19
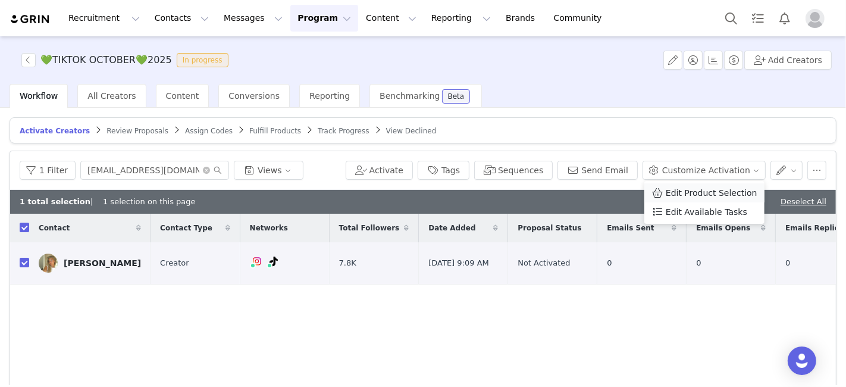
click at [687, 187] on span "Edit Product Selection" at bounding box center [712, 192] width 92 height 13
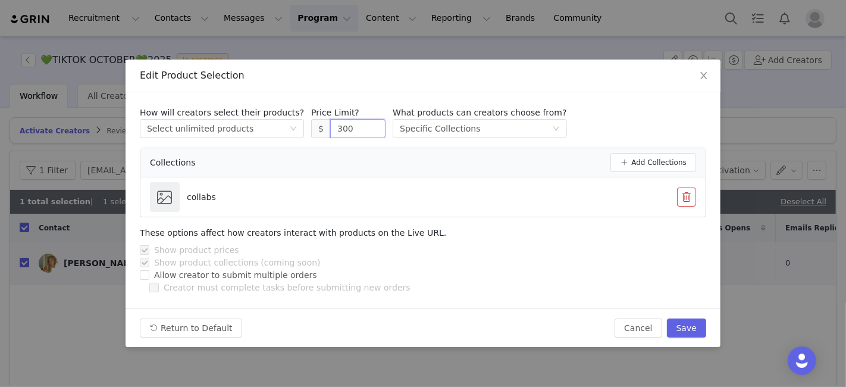
drag, startPoint x: 341, startPoint y: 137, endPoint x: 302, endPoint y: 132, distance: 39.6
click at [311, 132] on span "$ 300" at bounding box center [348, 128] width 74 height 19
click at [695, 329] on button "Save" at bounding box center [686, 327] width 39 height 19
type input "300"
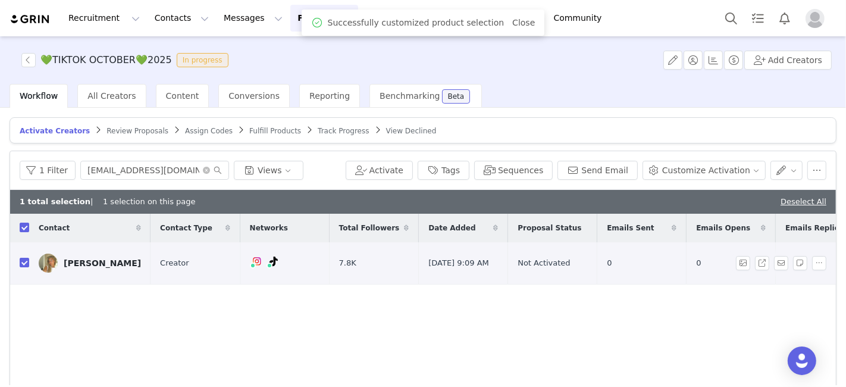
click at [96, 261] on div "Blair Hendricks" at bounding box center [102, 263] width 77 height 10
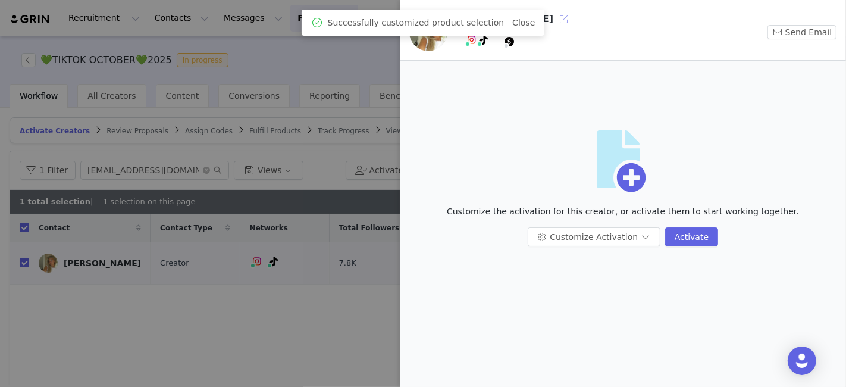
click at [555, 18] on button "button" at bounding box center [564, 19] width 19 height 19
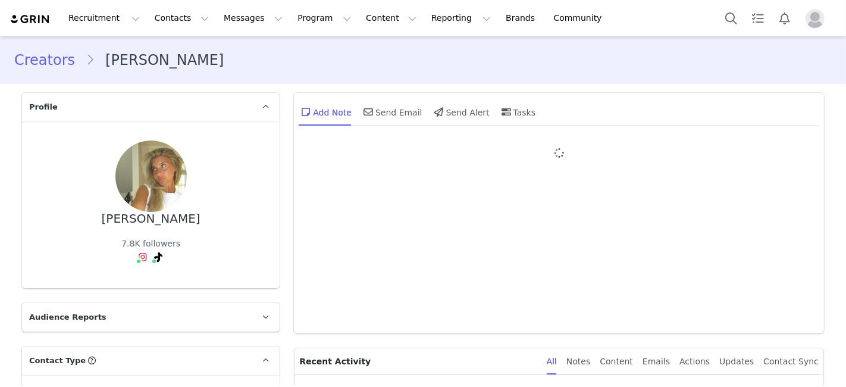
type input "+1 ([GEOGRAPHIC_DATA])"
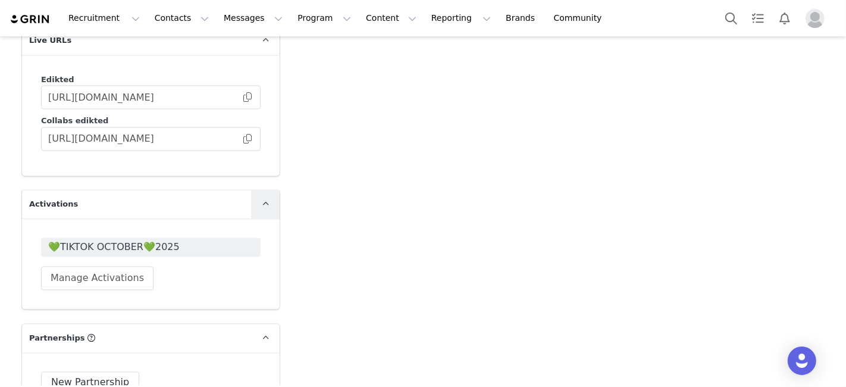
scroll to position [2112, 0]
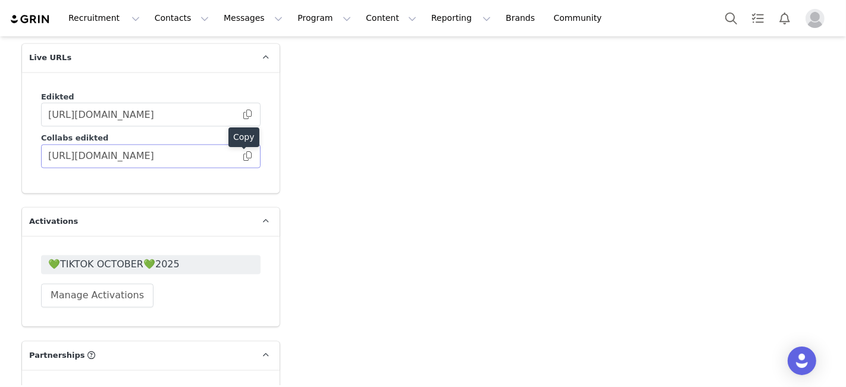
click at [244, 156] on span at bounding box center [248, 156] width 12 height 0
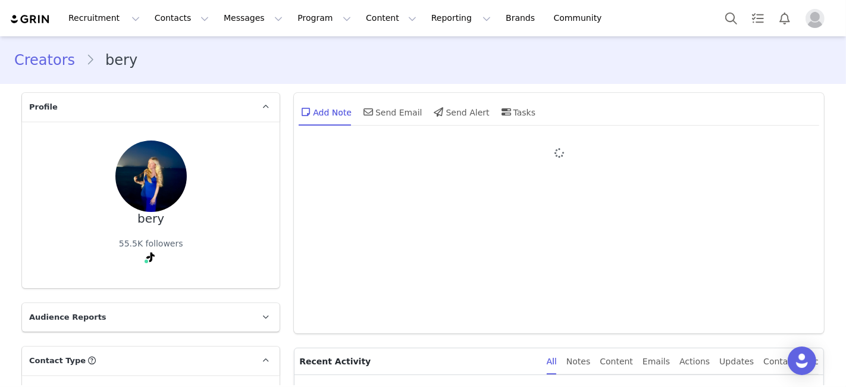
type input "+1 ([GEOGRAPHIC_DATA])"
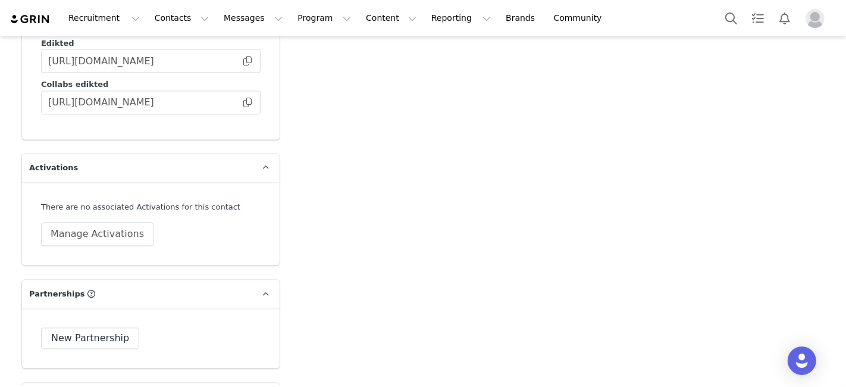
scroll to position [2181, 0]
click at [124, 221] on button "Manage Activations" at bounding box center [97, 233] width 112 height 24
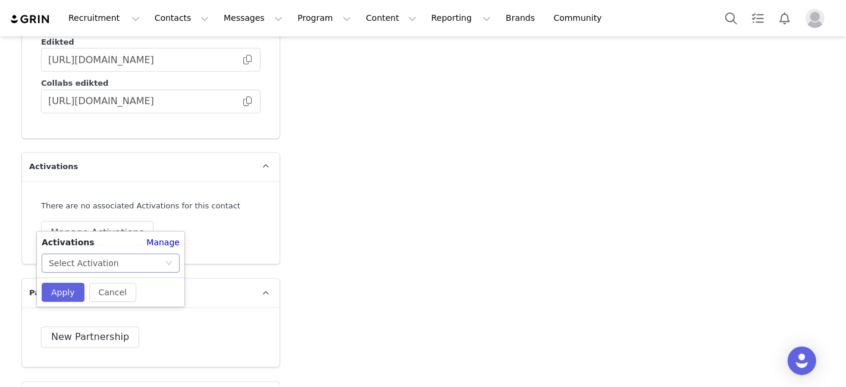
click at [115, 269] on div "Select Activation" at bounding box center [107, 263] width 116 height 18
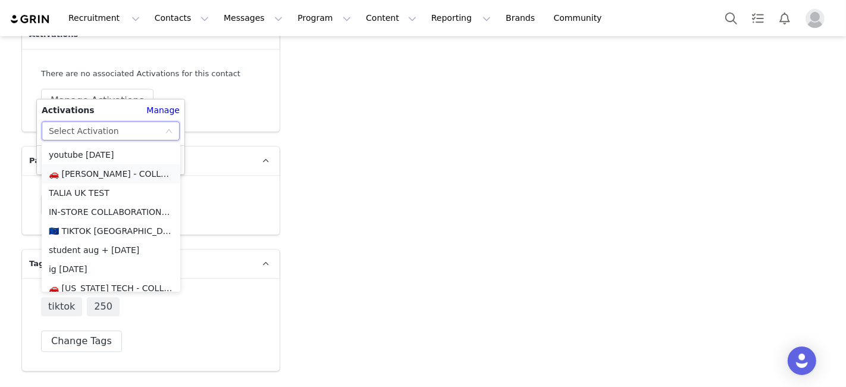
scroll to position [397, 0]
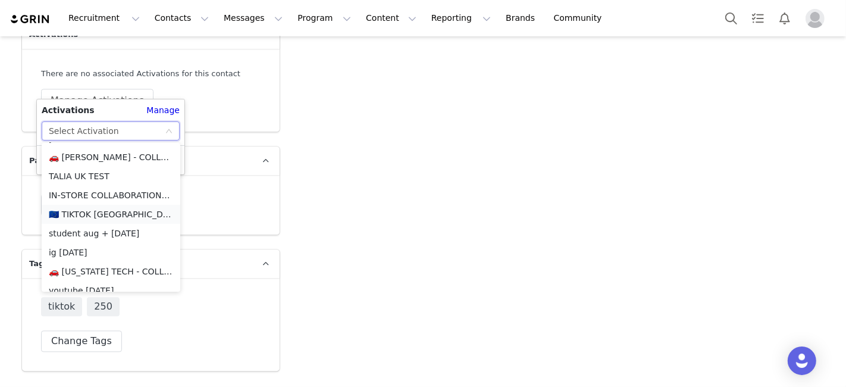
click at [110, 212] on li "🇪🇺 TIKTOK [GEOGRAPHIC_DATA] +EU OCTOBER 🇪🇺" at bounding box center [111, 214] width 139 height 19
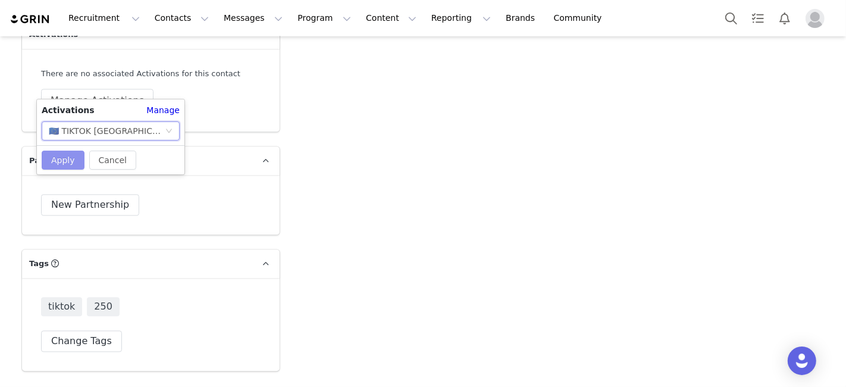
click at [57, 152] on button "Apply" at bounding box center [63, 160] width 43 height 19
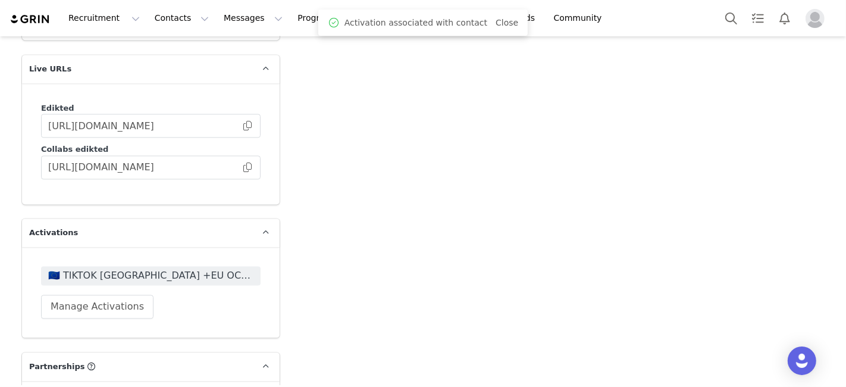
scroll to position [1983, 0]
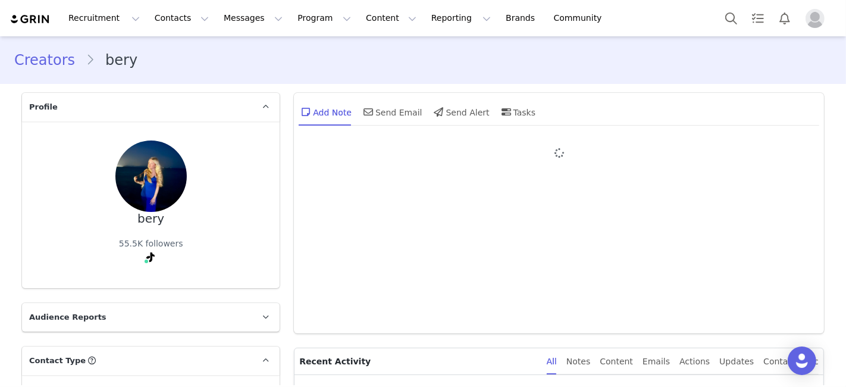
type input "+1 ([GEOGRAPHIC_DATA])"
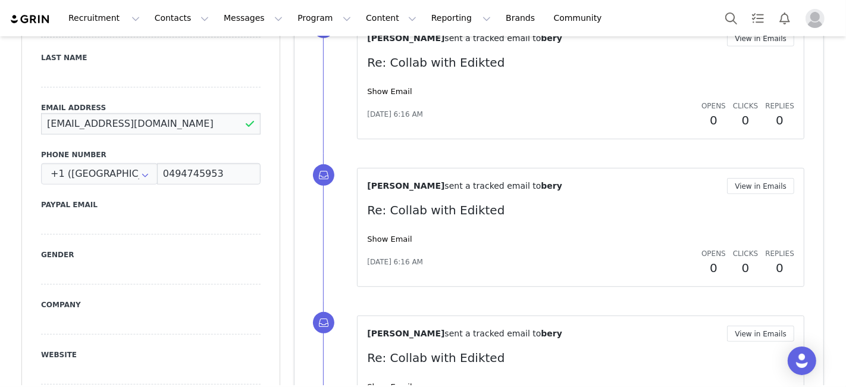
click at [149, 127] on input "[EMAIL_ADDRESS][DOMAIN_NAME]" at bounding box center [151, 123] width 220 height 21
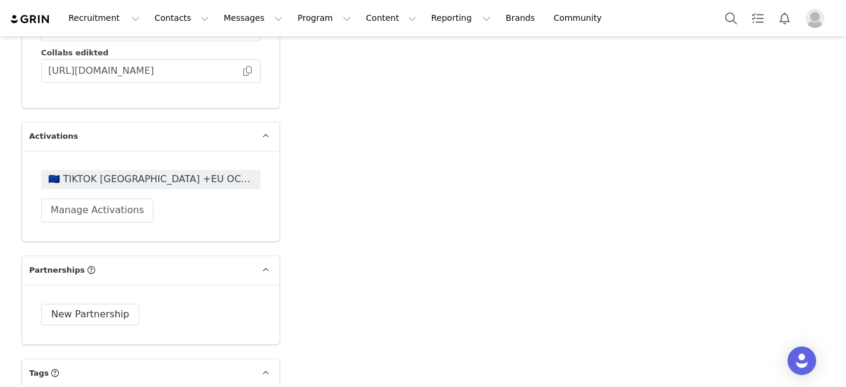
scroll to position [2313, 0]
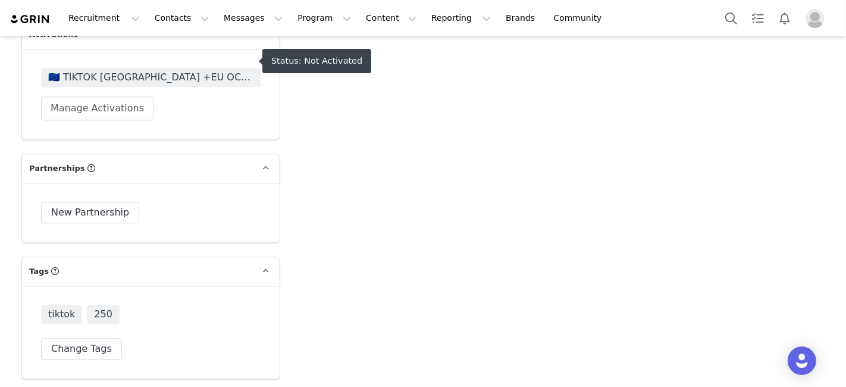
click at [145, 70] on span "🇪🇺 TIKTOK [GEOGRAPHIC_DATA] +EU OCTOBER 🇪🇺" at bounding box center [150, 77] width 205 height 14
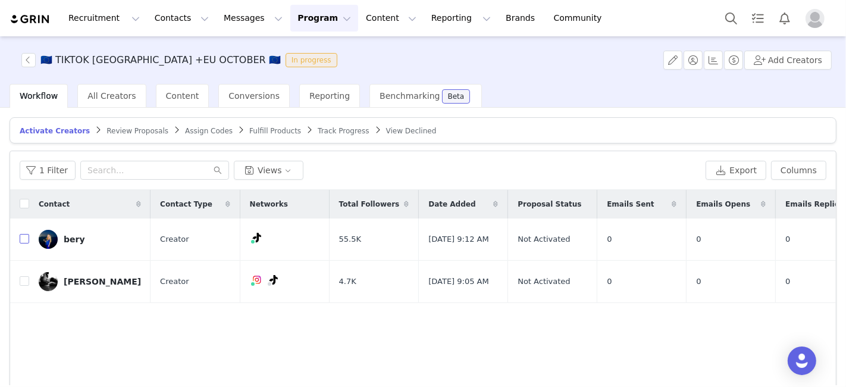
click at [22, 239] on input "checkbox" at bounding box center [25, 239] width 10 height 10
checkbox input "true"
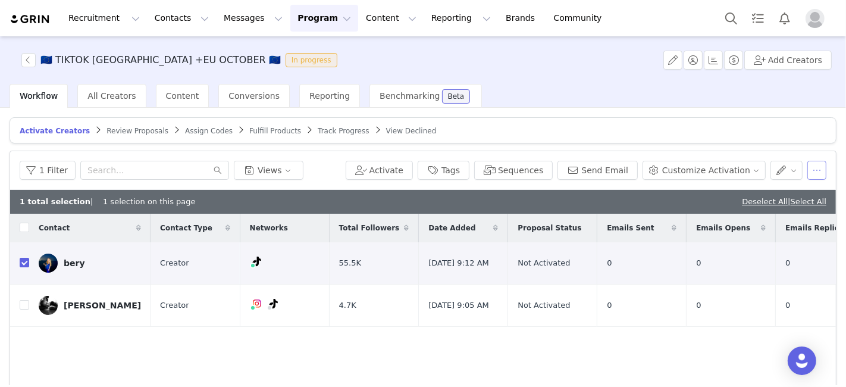
click at [807, 167] on button "button" at bounding box center [816, 170] width 19 height 19
click at [706, 164] on button "Customize Activation" at bounding box center [704, 170] width 123 height 19
click at [709, 191] on span "Edit Product Selection" at bounding box center [712, 192] width 92 height 13
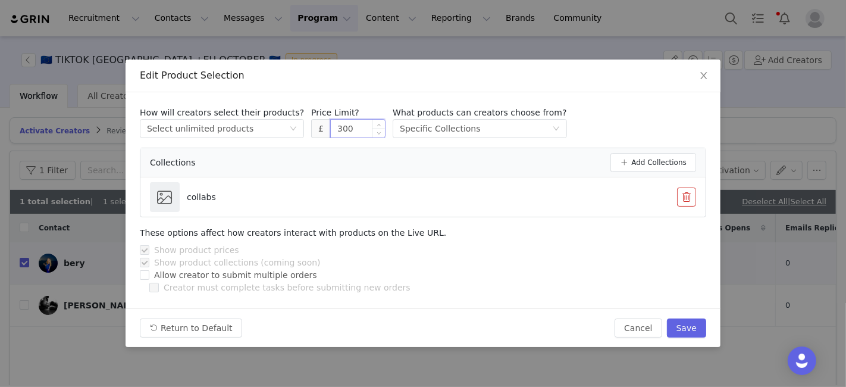
drag, startPoint x: 338, startPoint y: 137, endPoint x: 316, endPoint y: 137, distance: 22.0
click at [318, 140] on div "How will creators select their products? Select method Select unlimited product…" at bounding box center [423, 162] width 566 height 111
click at [684, 314] on div "Return to Default Cancel Save" at bounding box center [423, 327] width 595 height 39
click at [692, 319] on button "Save" at bounding box center [686, 327] width 39 height 19
type input "300"
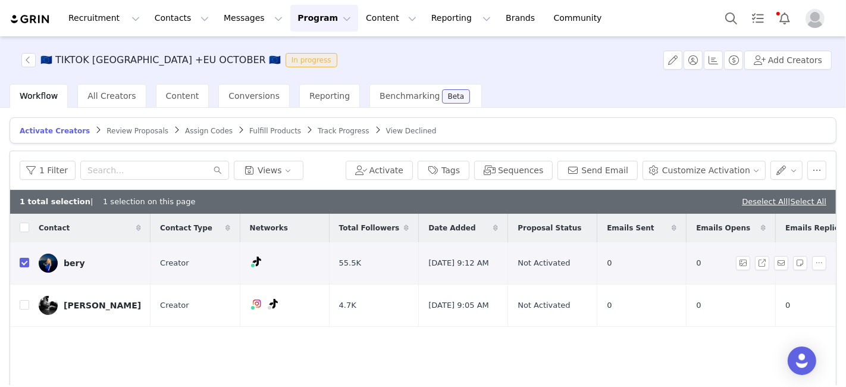
click at [74, 264] on div "bery" at bounding box center [74, 263] width 21 height 10
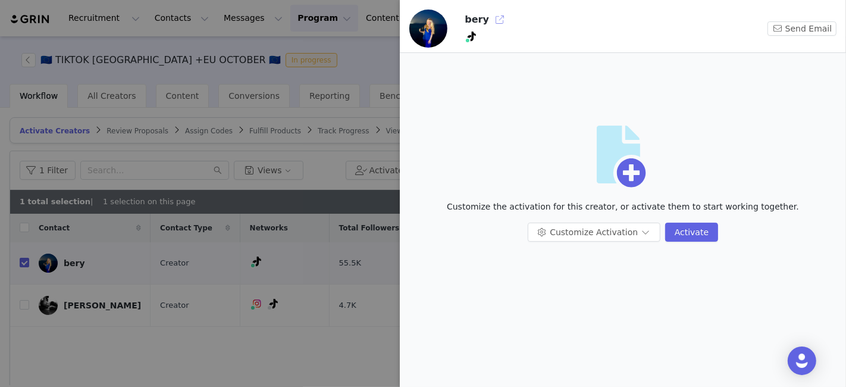
click at [497, 12] on button "button" at bounding box center [499, 19] width 19 height 19
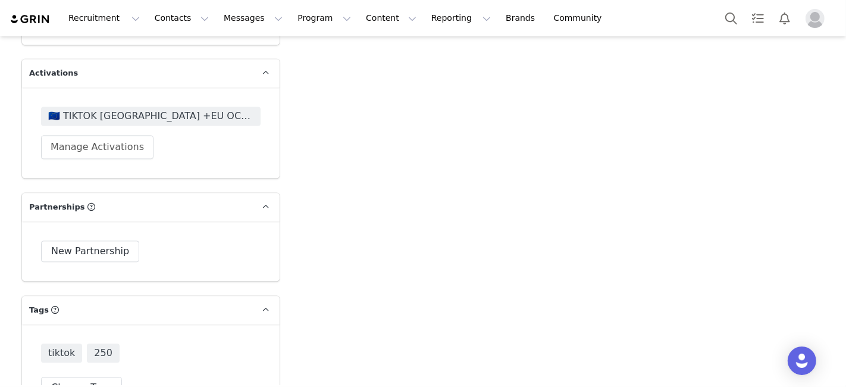
scroll to position [2011, 0]
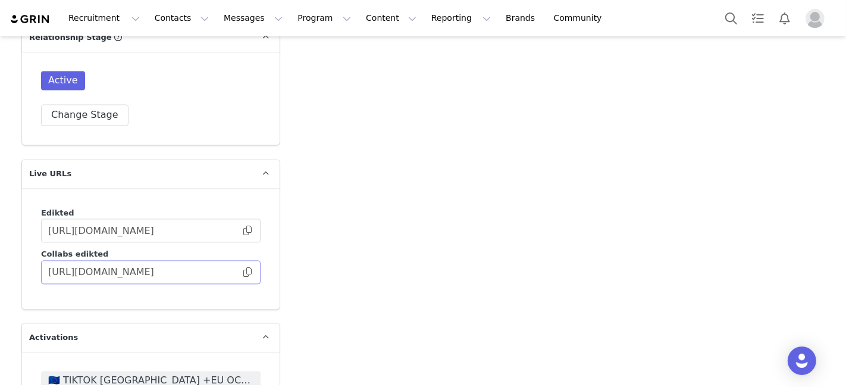
click at [242, 272] on span at bounding box center [248, 272] width 12 height 0
drag, startPoint x: 300, startPoint y: 13, endPoint x: 301, endPoint y: 35, distance: 21.4
click at [299, 13] on button "Program Program" at bounding box center [324, 18] width 68 height 27
click at [303, 46] on p "Activations" at bounding box center [294, 52] width 46 height 12
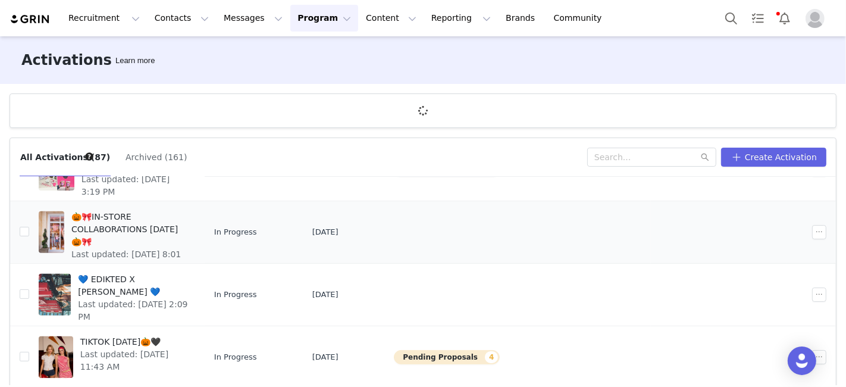
scroll to position [43, 0]
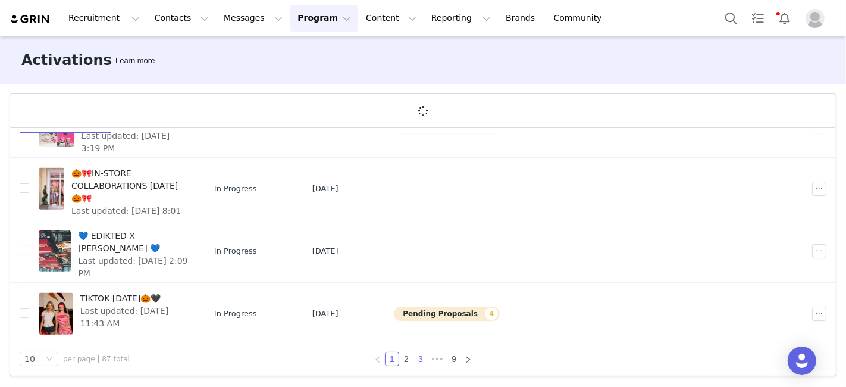
click at [414, 357] on link "3" at bounding box center [420, 358] width 13 height 13
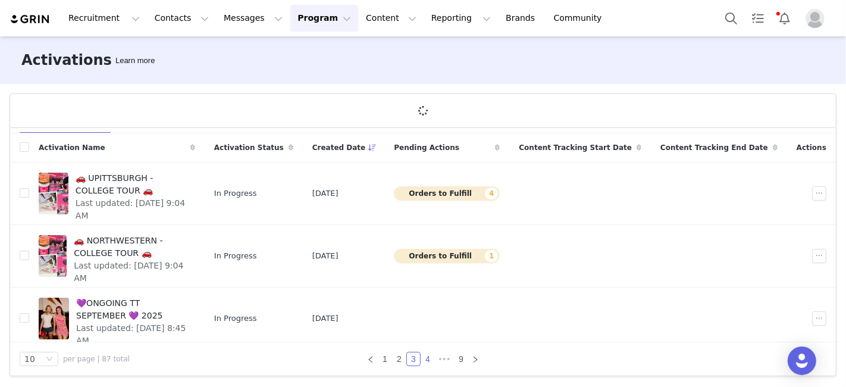
click at [427, 358] on link "4" at bounding box center [427, 358] width 13 height 13
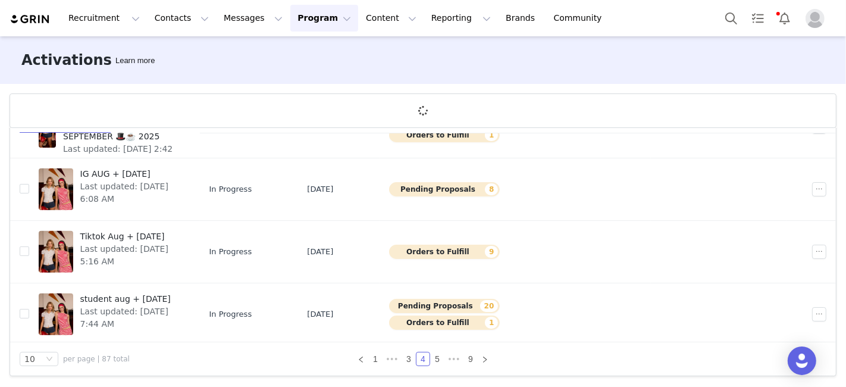
scroll to position [442, 0]
click at [431, 359] on link "5" at bounding box center [437, 358] width 13 height 13
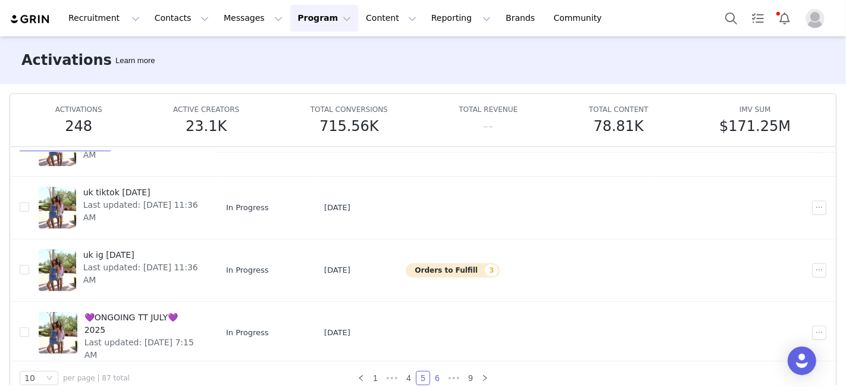
click at [431, 373] on link "6" at bounding box center [437, 377] width 13 height 13
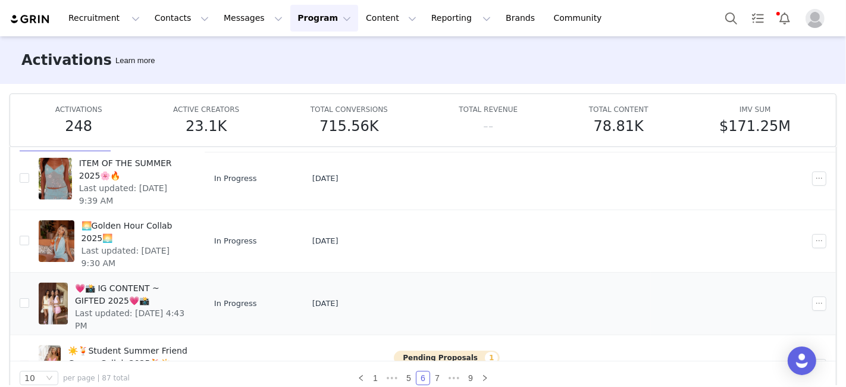
scroll to position [396, 0]
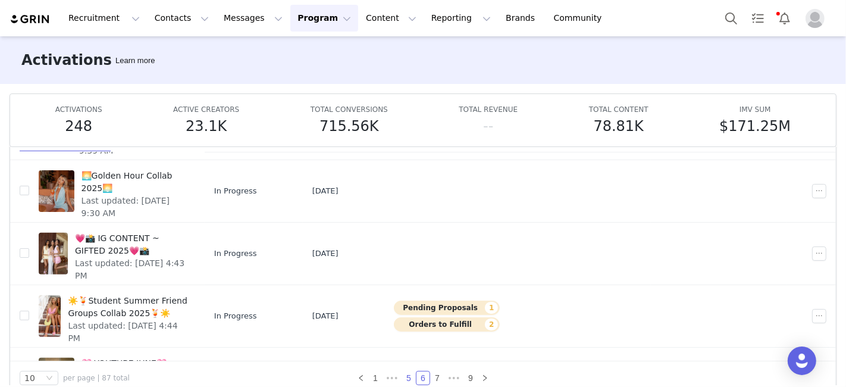
click at [402, 372] on link "5" at bounding box center [408, 377] width 13 height 13
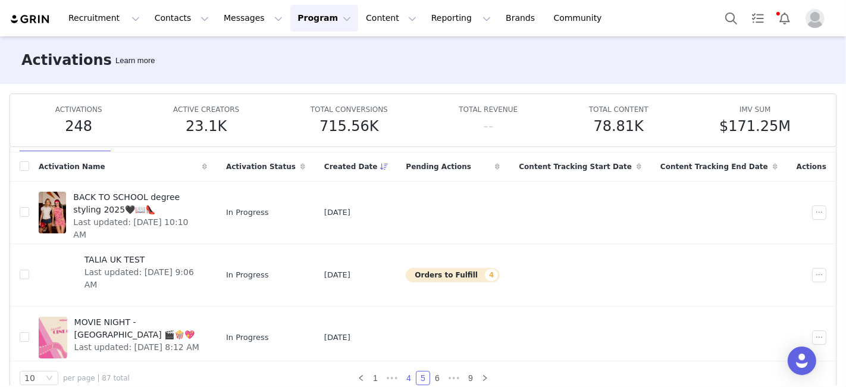
click at [407, 375] on link "4" at bounding box center [408, 377] width 13 height 13
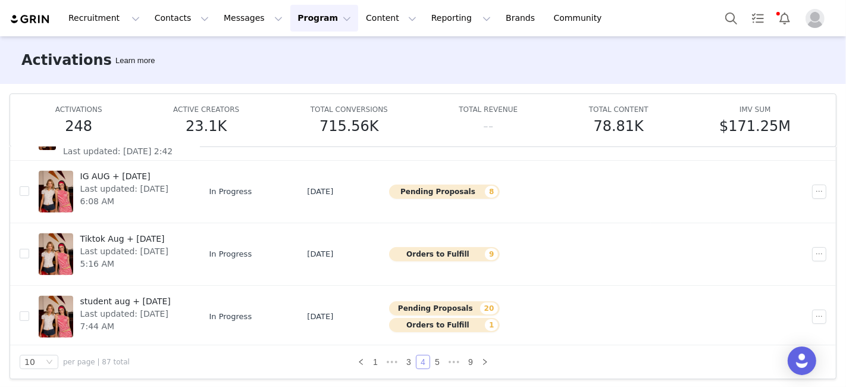
scroll to position [62, 0]
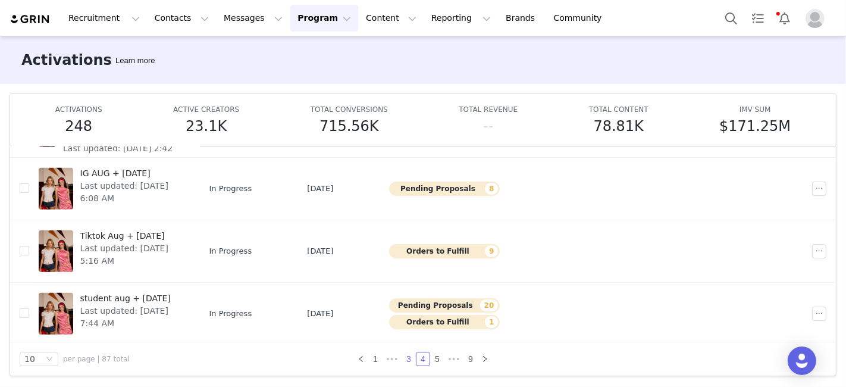
click at [406, 356] on link "3" at bounding box center [408, 358] width 13 height 13
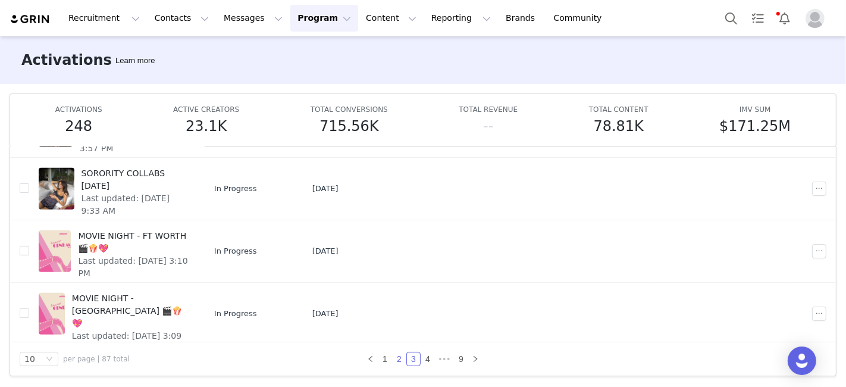
click at [394, 361] on link "2" at bounding box center [399, 358] width 13 height 13
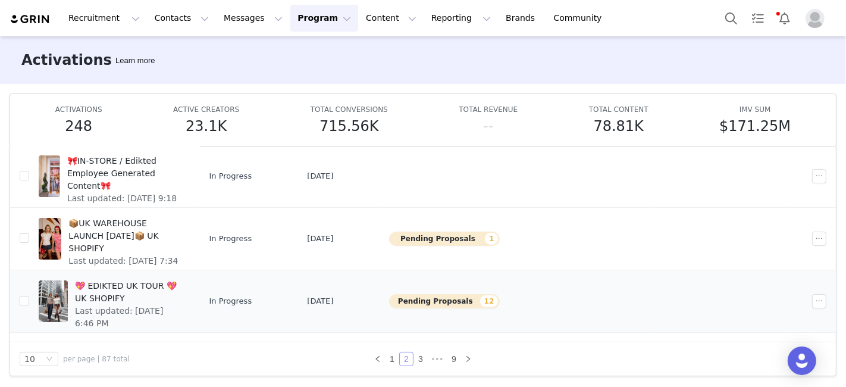
scroll to position [0, 0]
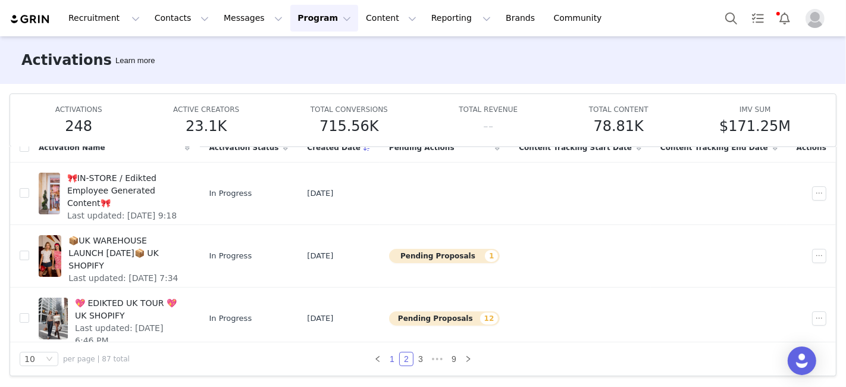
click at [388, 354] on link "1" at bounding box center [392, 358] width 13 height 13
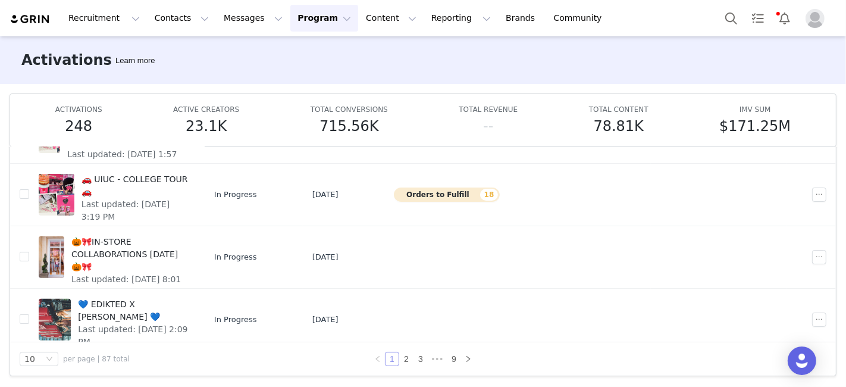
scroll to position [396, 0]
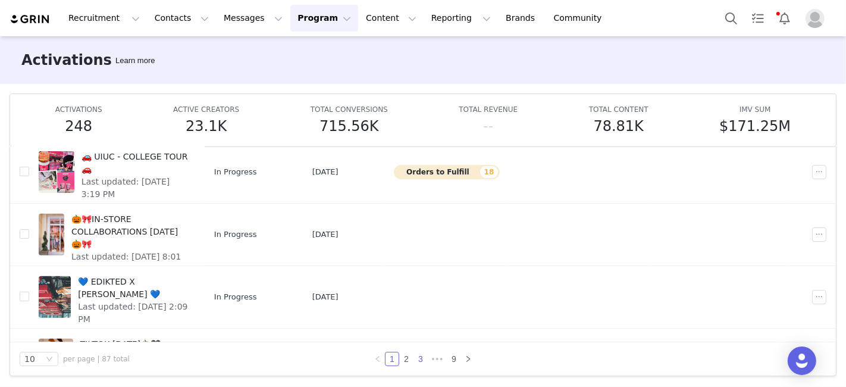
click at [415, 358] on link "3" at bounding box center [420, 358] width 13 height 13
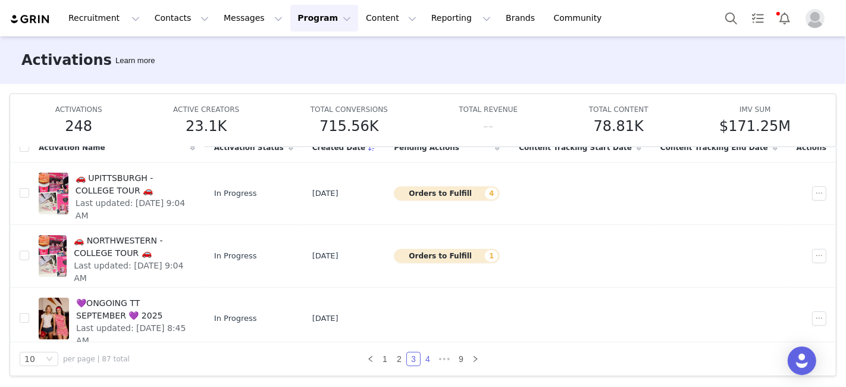
click at [421, 358] on link "4" at bounding box center [427, 358] width 13 height 13
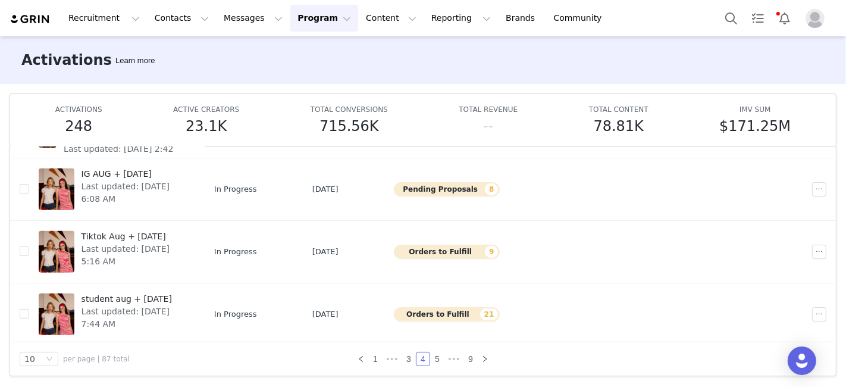
scroll to position [442, 0]
